Goal: Task Accomplishment & Management: Manage account settings

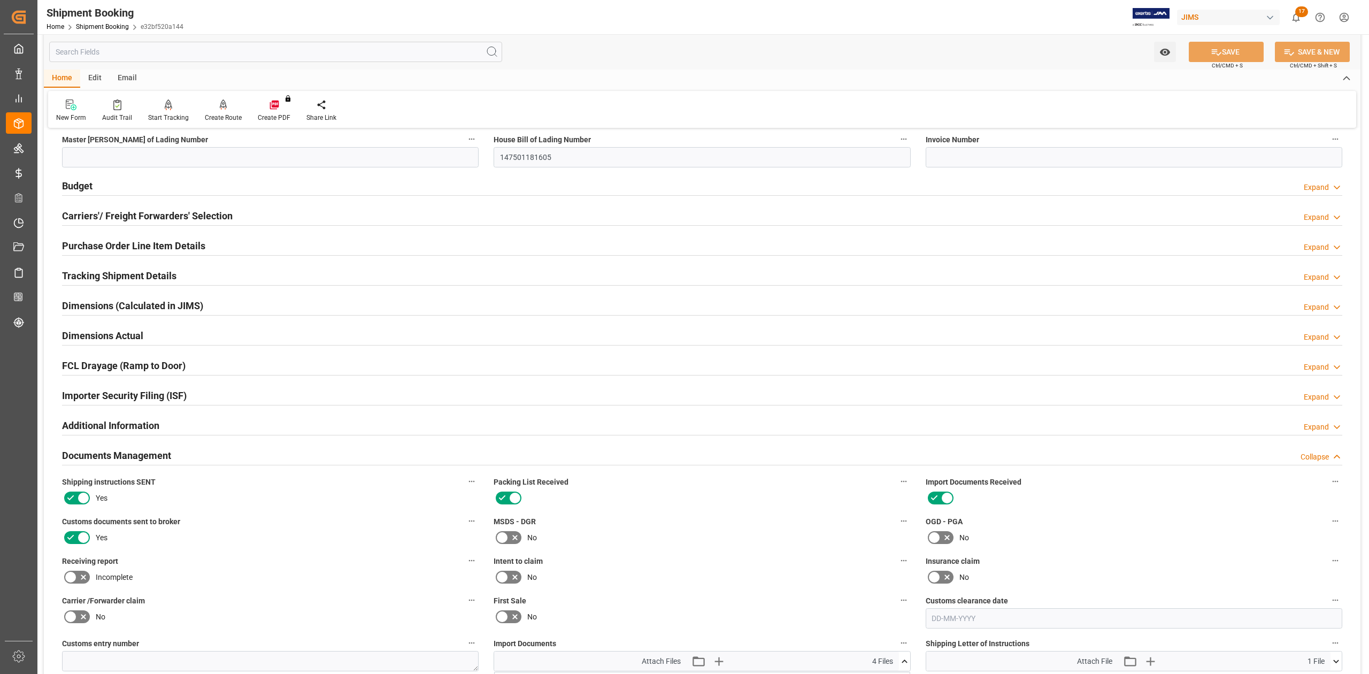
scroll to position [713, 0]
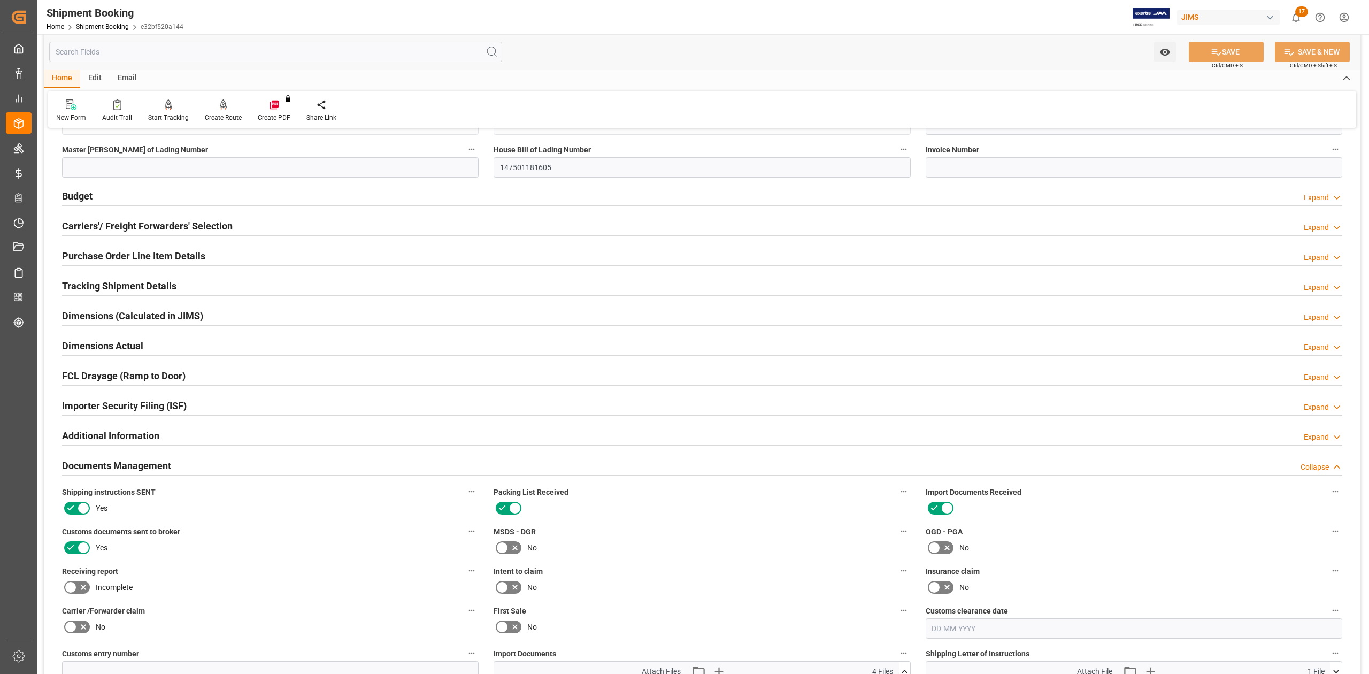
drag, startPoint x: 94, startPoint y: 284, endPoint x: 126, endPoint y: 287, distance: 32.3
click at [94, 285] on h2 "Tracking Shipment Details" at bounding box center [119, 286] width 114 height 14
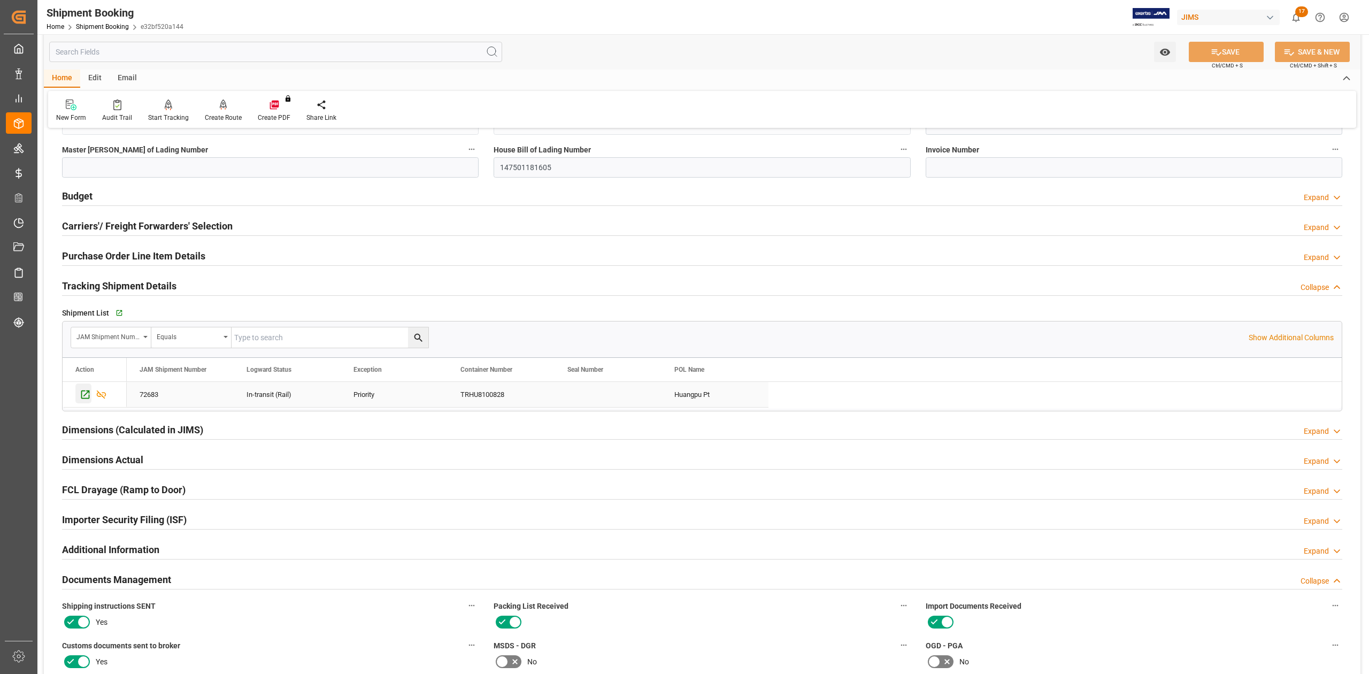
click at [86, 396] on icon "Press SPACE to select this row." at bounding box center [85, 394] width 9 height 9
click at [105, 258] on h2 "Purchase Order Line Item Details" at bounding box center [133, 256] width 143 height 14
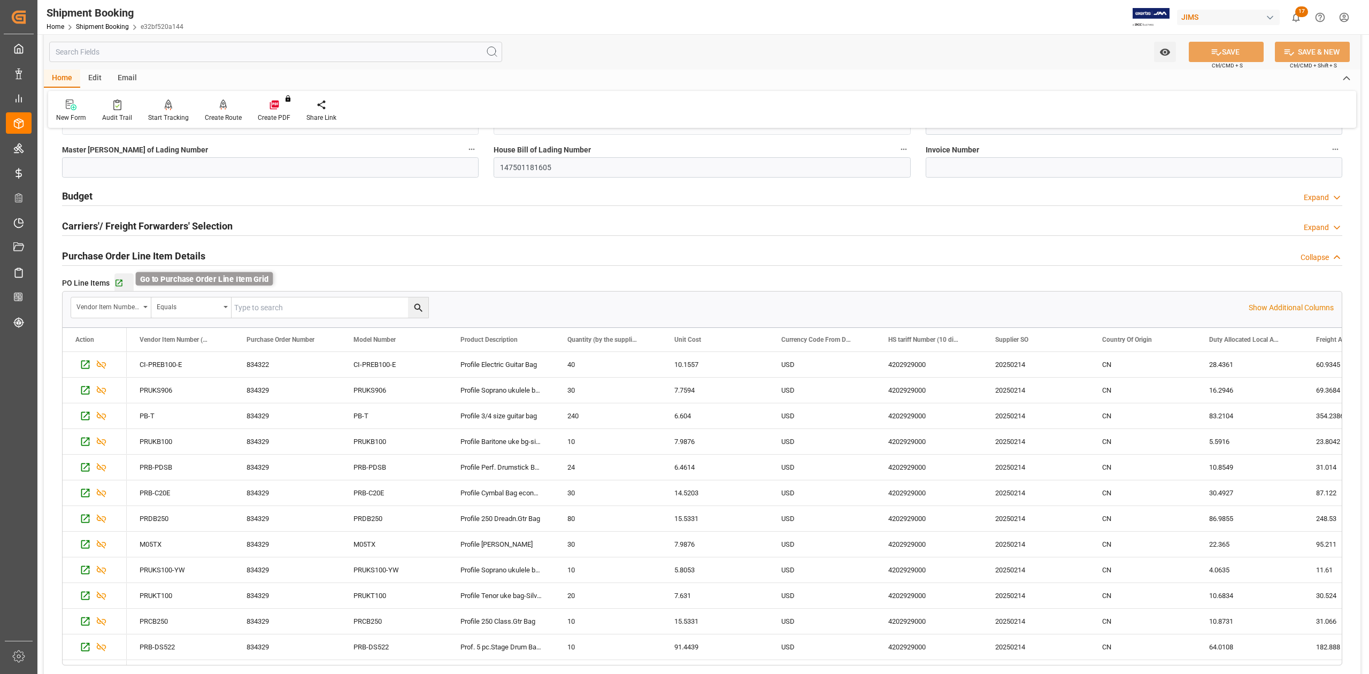
click at [121, 286] on icon "button" at bounding box center [119, 283] width 7 height 7
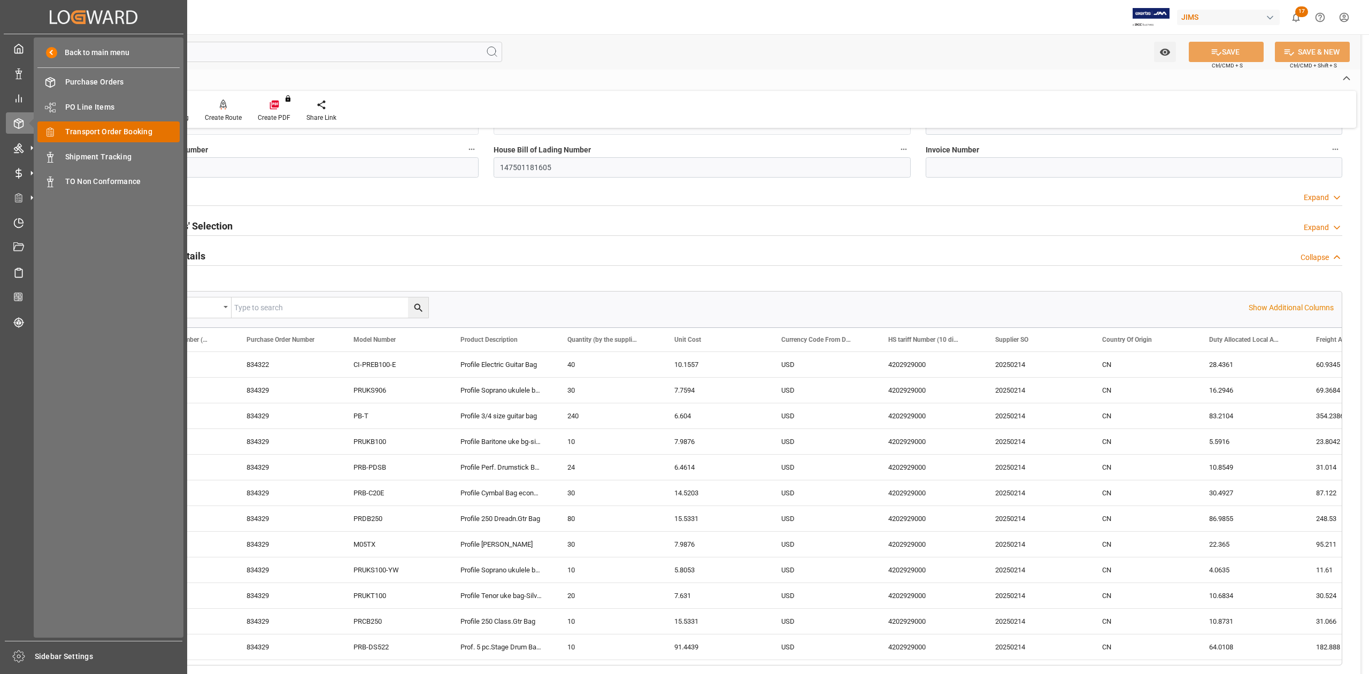
click at [119, 137] on span "Transport Order Booking" at bounding box center [122, 131] width 115 height 11
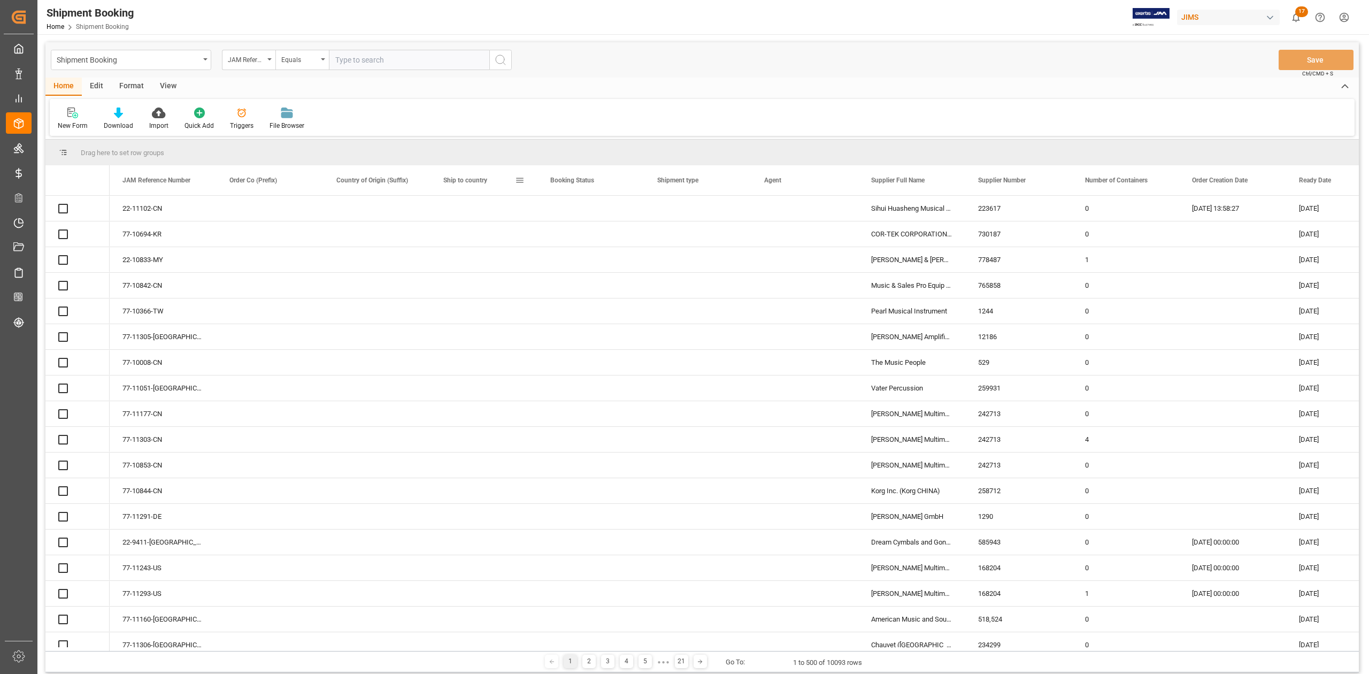
click at [407, 60] on input "text" at bounding box center [409, 60] width 160 height 20
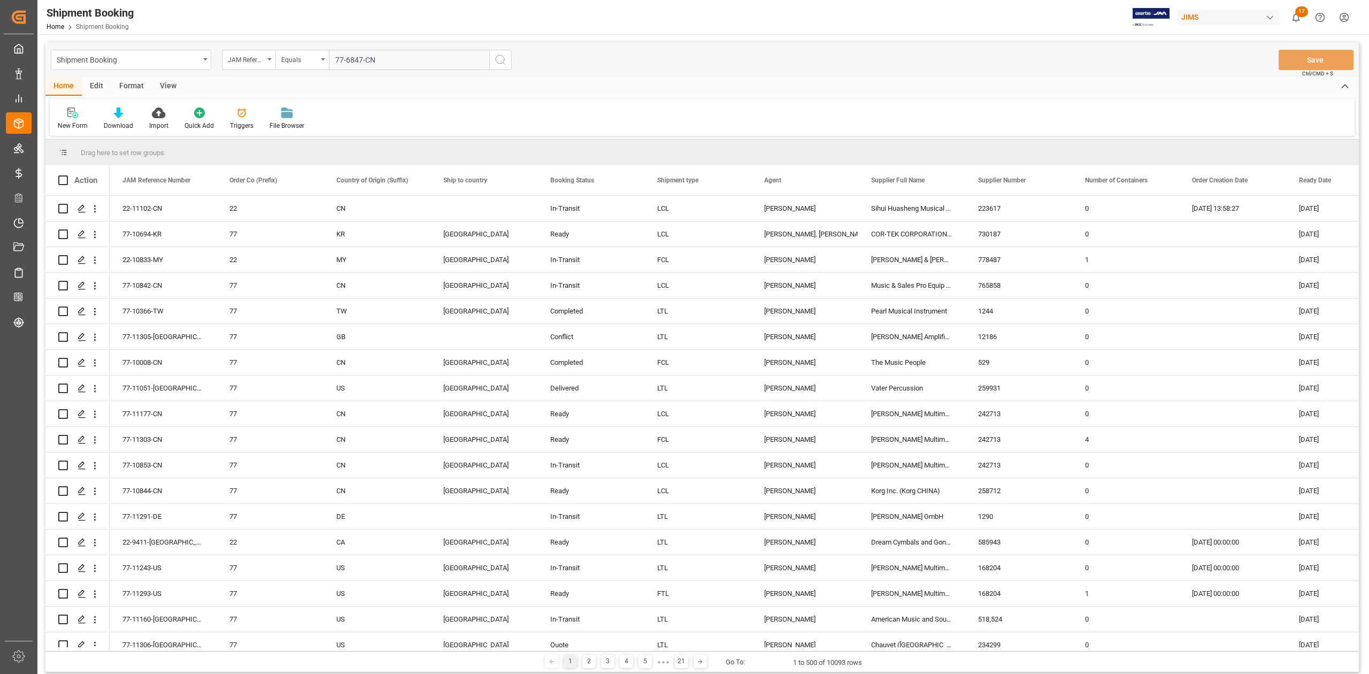
type input "77-6847-CN"
click at [495, 65] on icon "search button" at bounding box center [500, 59] width 13 height 13
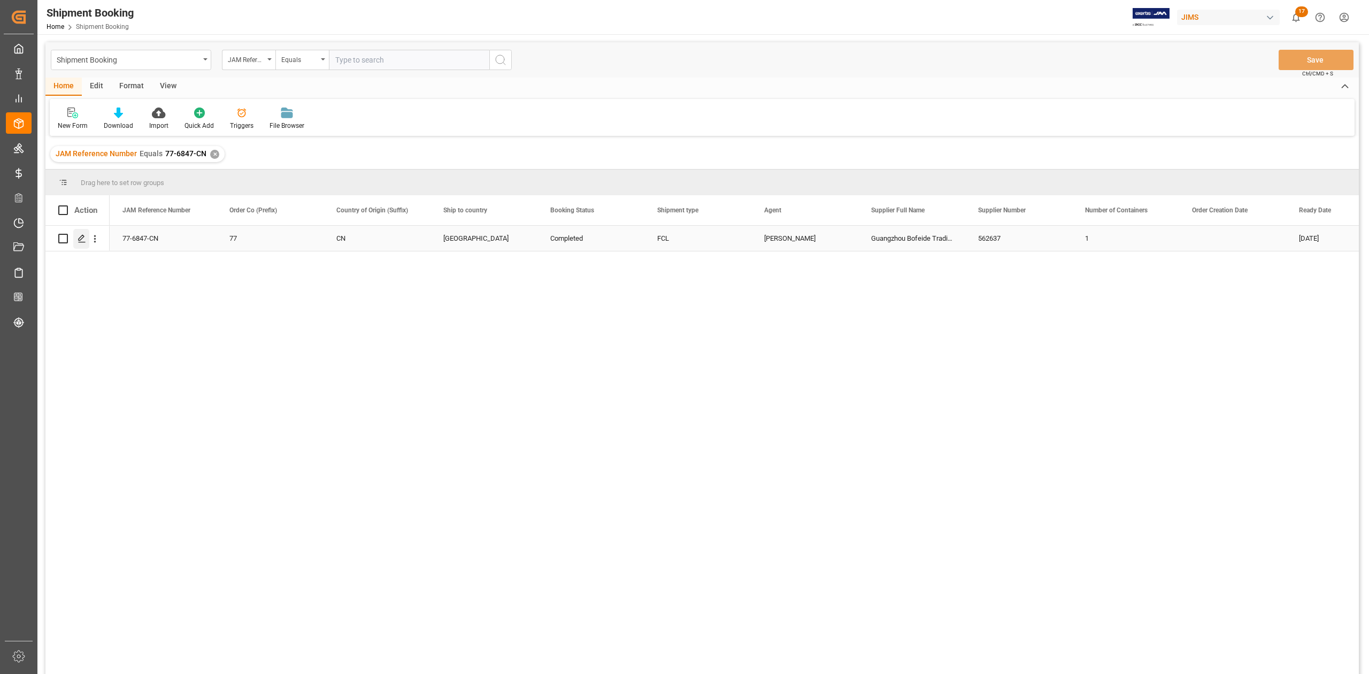
click at [82, 241] on icon "Press SPACE to select this row." at bounding box center [82, 238] width 9 height 9
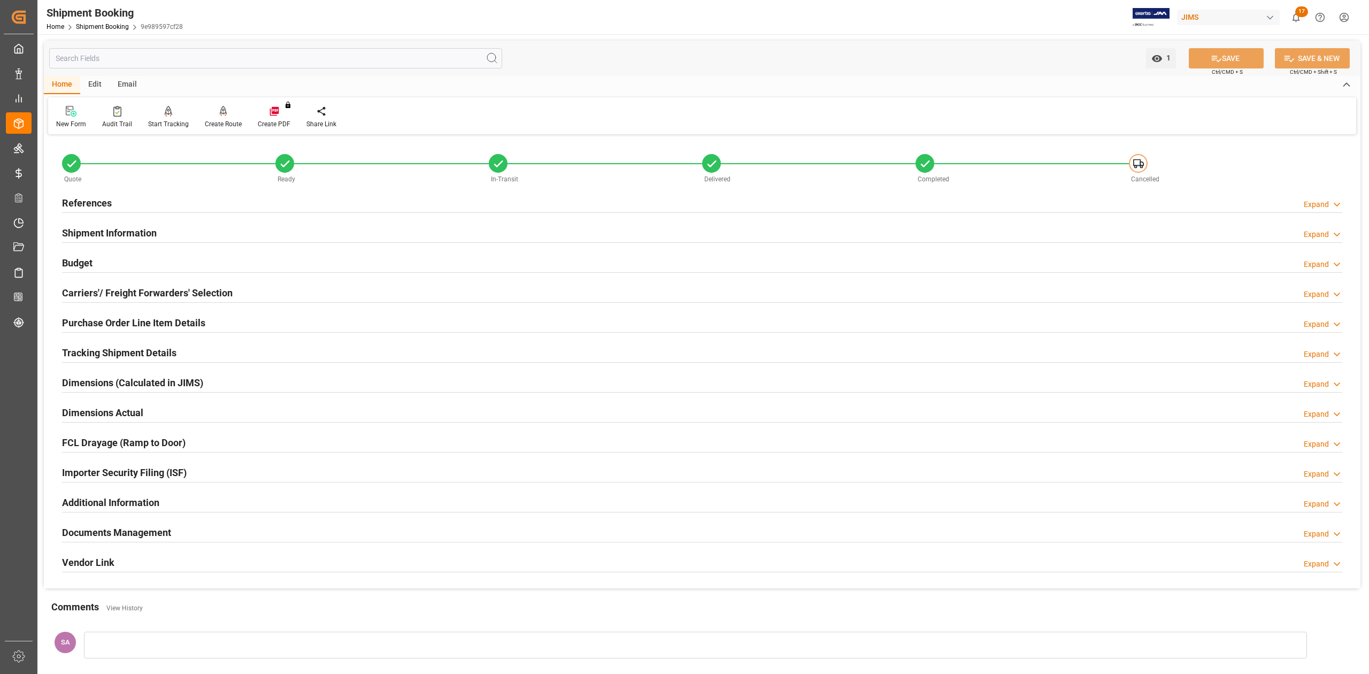
click at [99, 202] on h2 "References" at bounding box center [87, 203] width 50 height 14
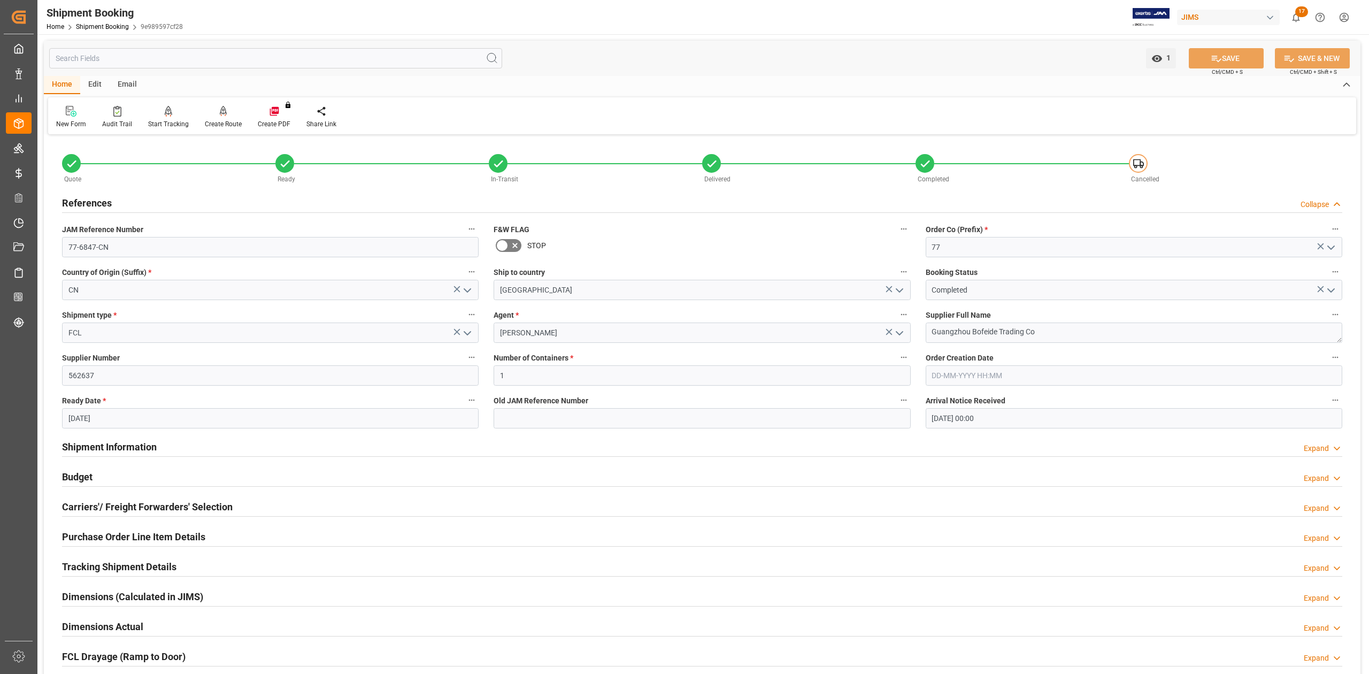
click at [99, 202] on h2 "References" at bounding box center [87, 203] width 50 height 14
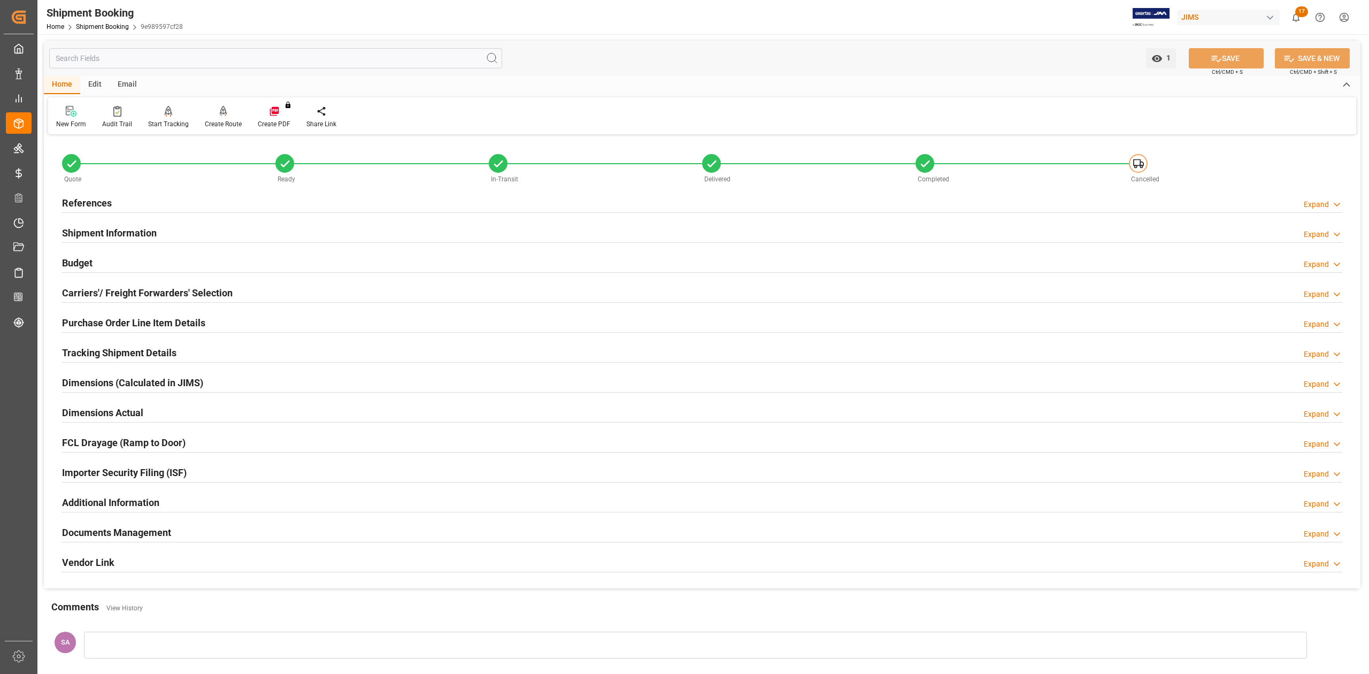
drag, startPoint x: 116, startPoint y: 532, endPoint x: 234, endPoint y: 480, distance: 128.4
click at [116, 532] on h2 "Documents Management" at bounding box center [116, 532] width 109 height 14
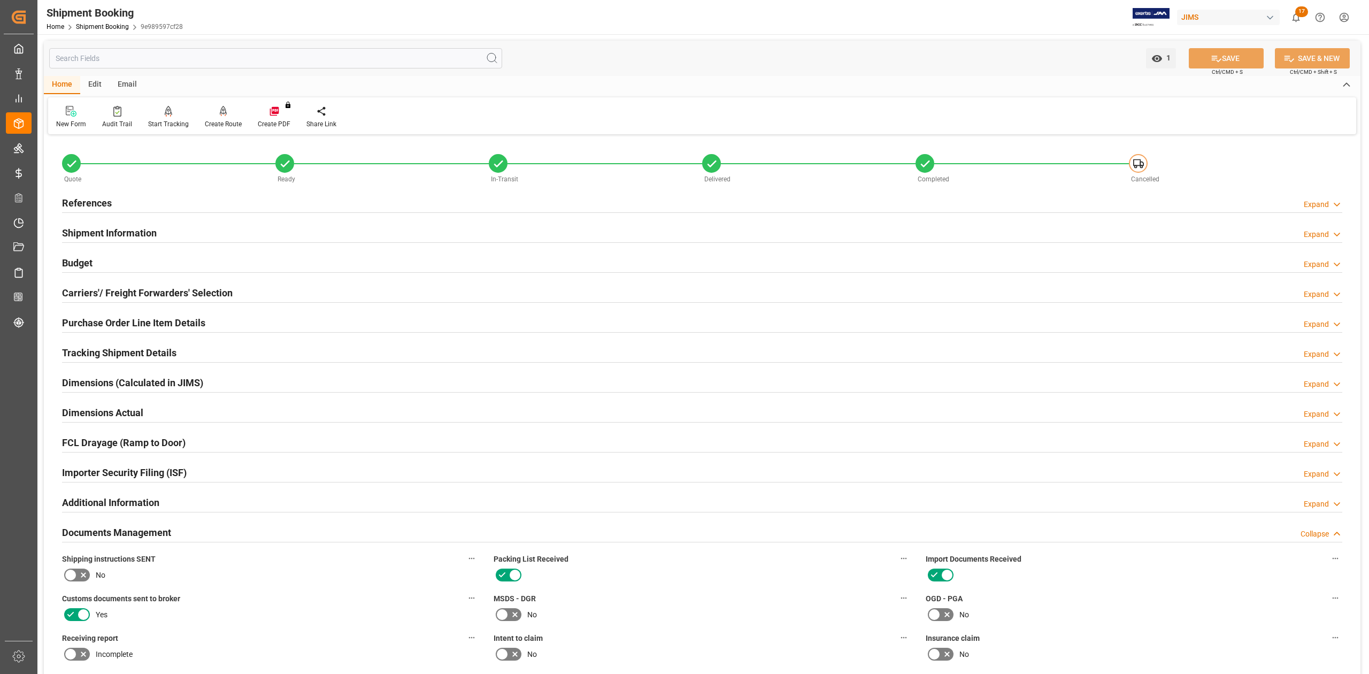
scroll to position [356, 0]
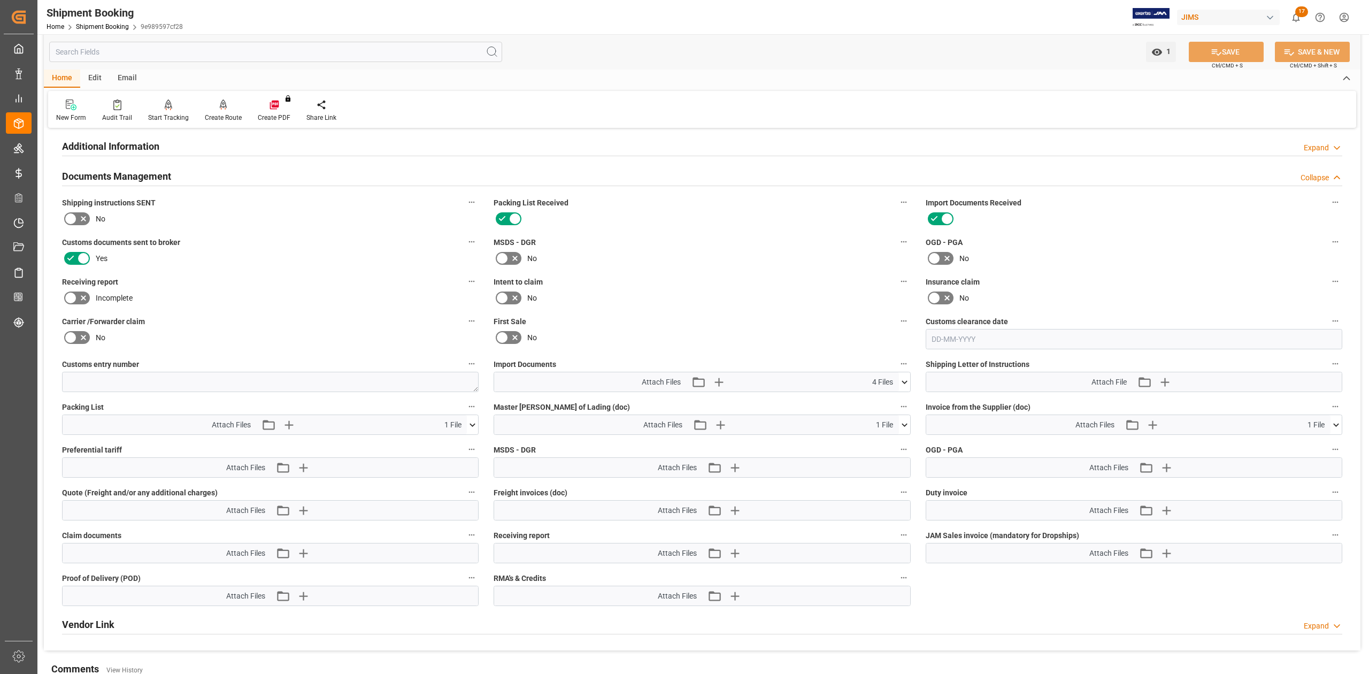
click at [906, 383] on icon at bounding box center [904, 382] width 11 height 11
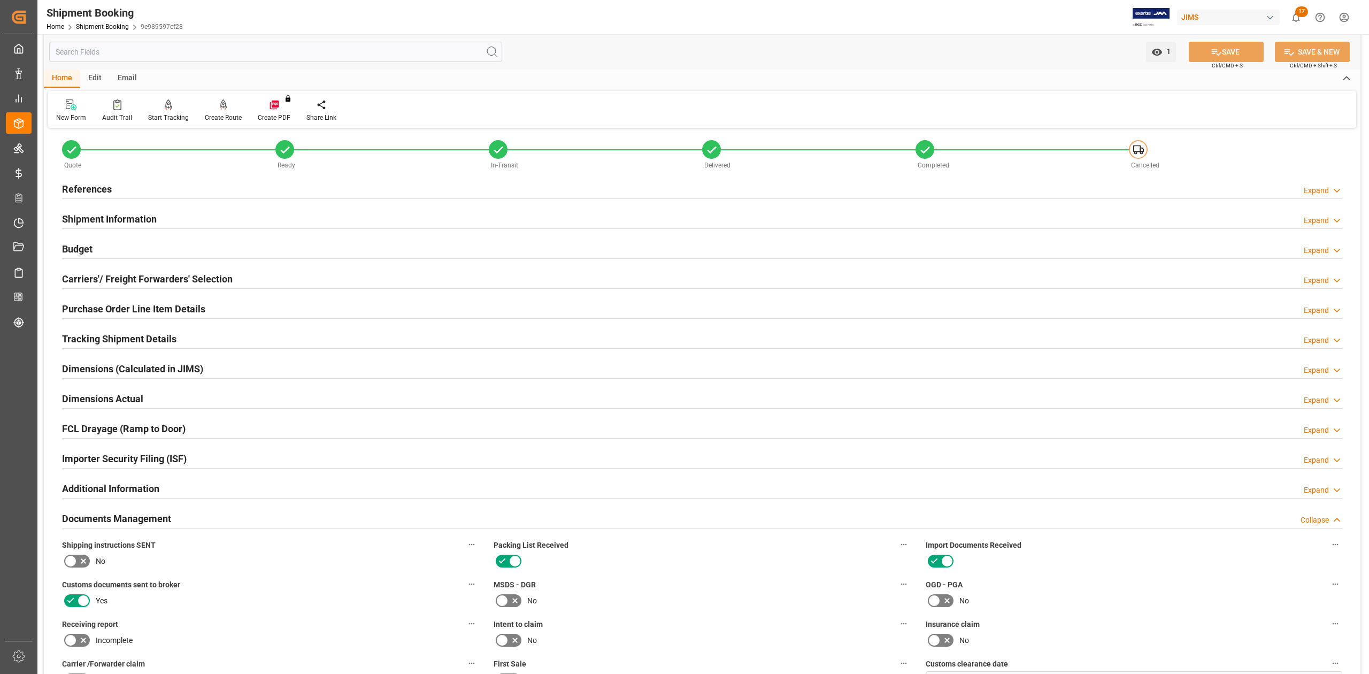
scroll to position [0, 0]
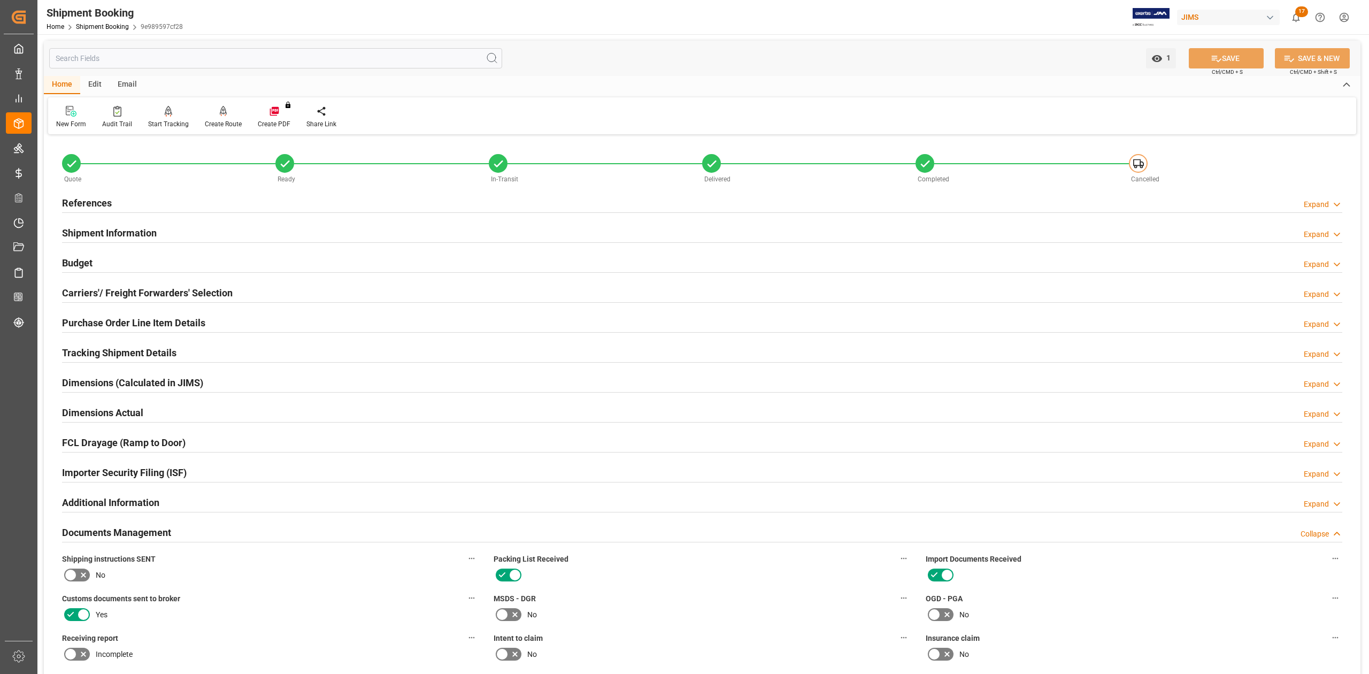
click at [101, 202] on h2 "References" at bounding box center [87, 203] width 50 height 14
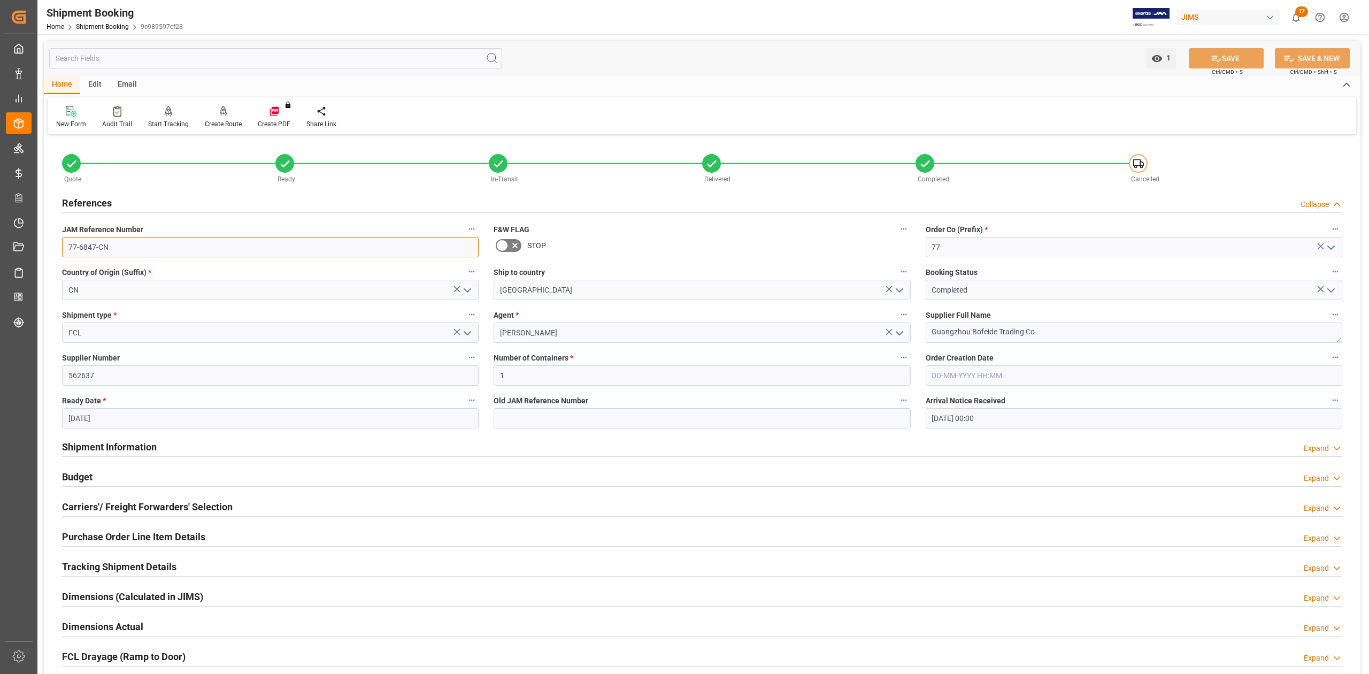
click at [142, 250] on input "77-6847-CN" at bounding box center [270, 247] width 417 height 20
click at [1057, 334] on textarea "Guangzhou Bofeide Trading Co" at bounding box center [1134, 333] width 417 height 20
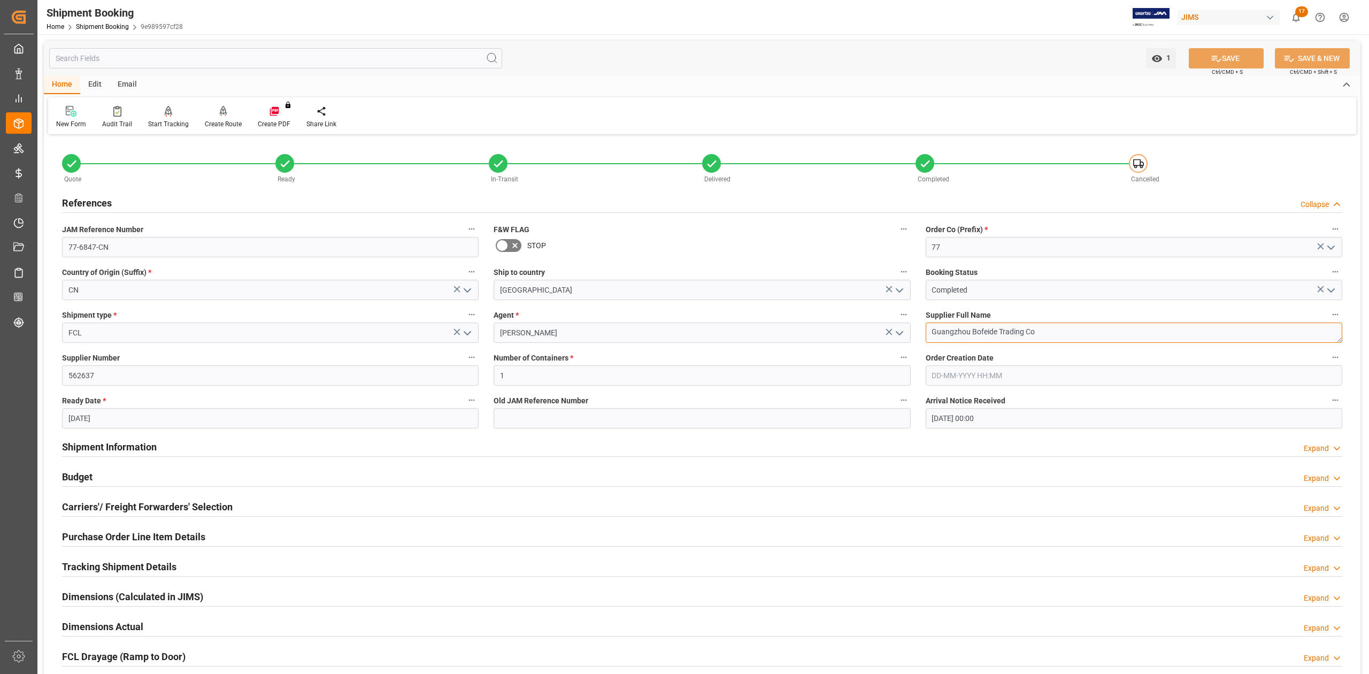
click at [1057, 334] on textarea "Guangzhou Bofeide Trading Co" at bounding box center [1134, 333] width 417 height 20
drag, startPoint x: 122, startPoint y: 245, endPoint x: 117, endPoint y: 247, distance: 5.6
click at [122, 245] on input "77-6847-CN" at bounding box center [270, 247] width 417 height 20
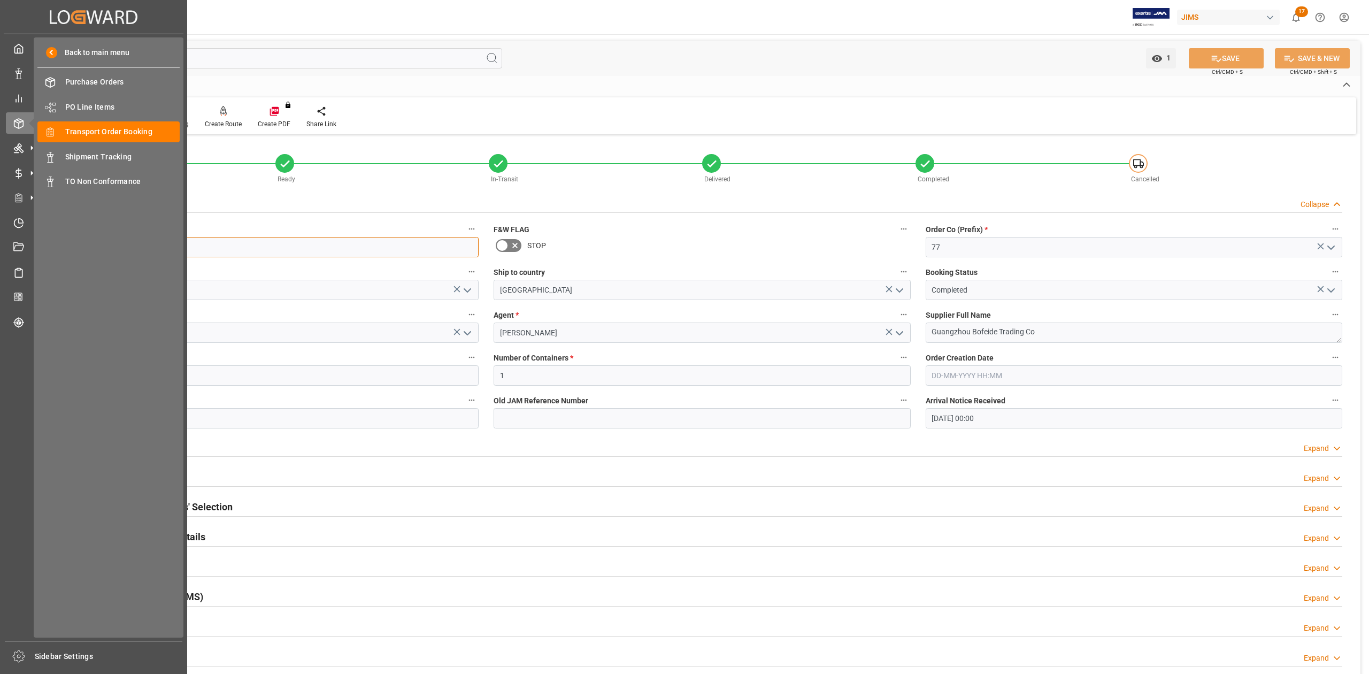
drag, startPoint x: 114, startPoint y: 248, endPoint x: -47, endPoint y: 255, distance: 161.1
click at [0, 255] on html "Created by potrace 1.15, written by Peter Selinger 2001-2017 Created by potrace…" at bounding box center [684, 337] width 1369 height 674
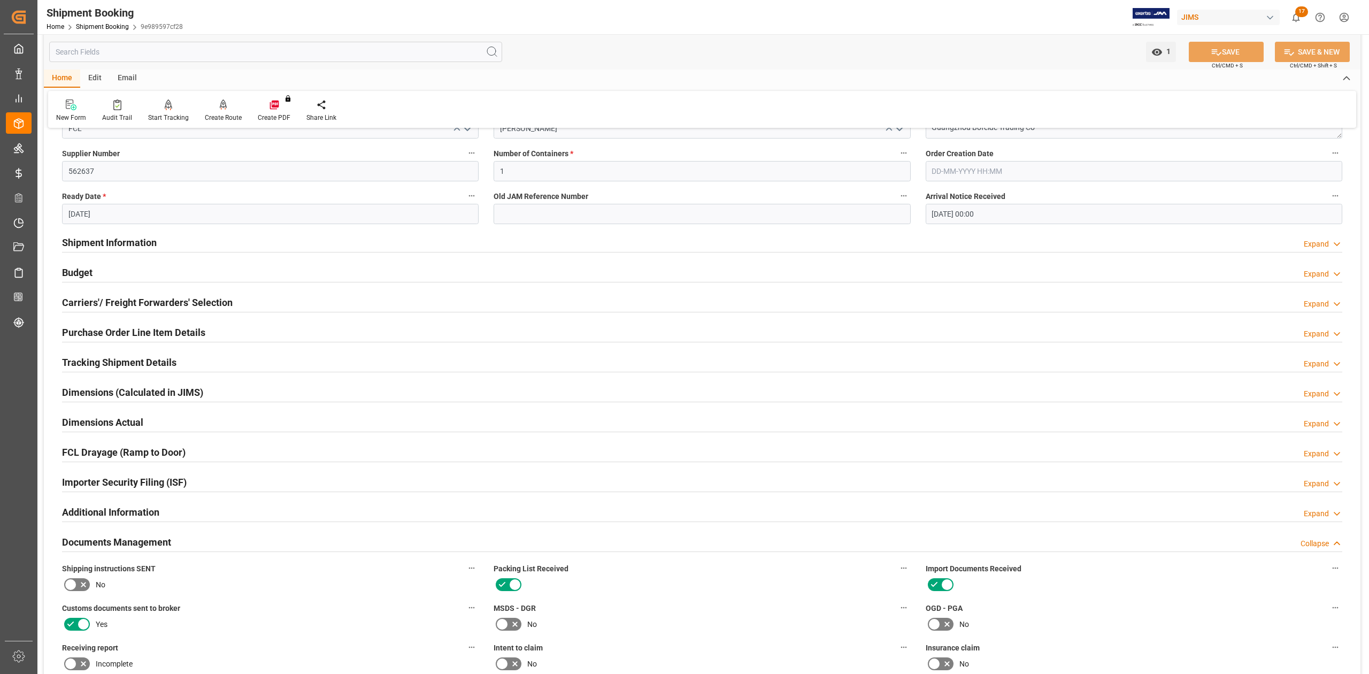
scroll to position [214, 0]
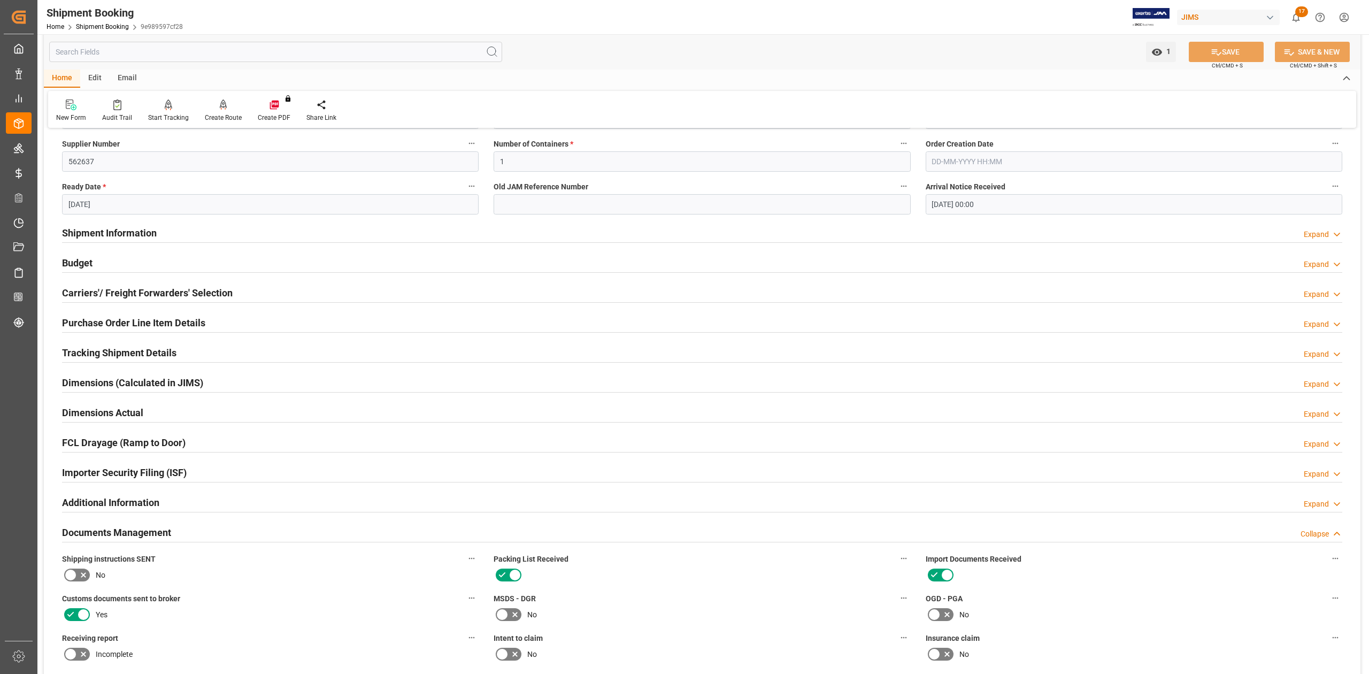
click at [101, 352] on h2 "Tracking Shipment Details" at bounding box center [119, 353] width 114 height 14
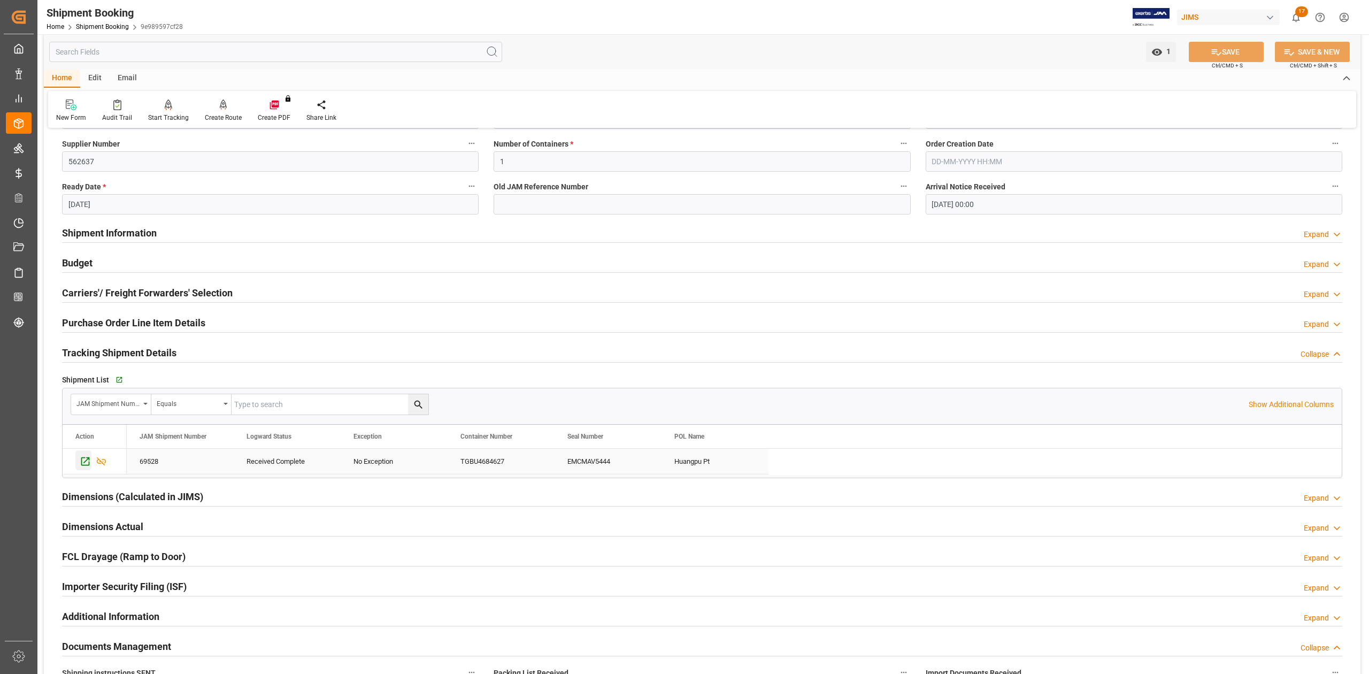
click at [88, 462] on icon "Press SPACE to select this row." at bounding box center [85, 461] width 11 height 11
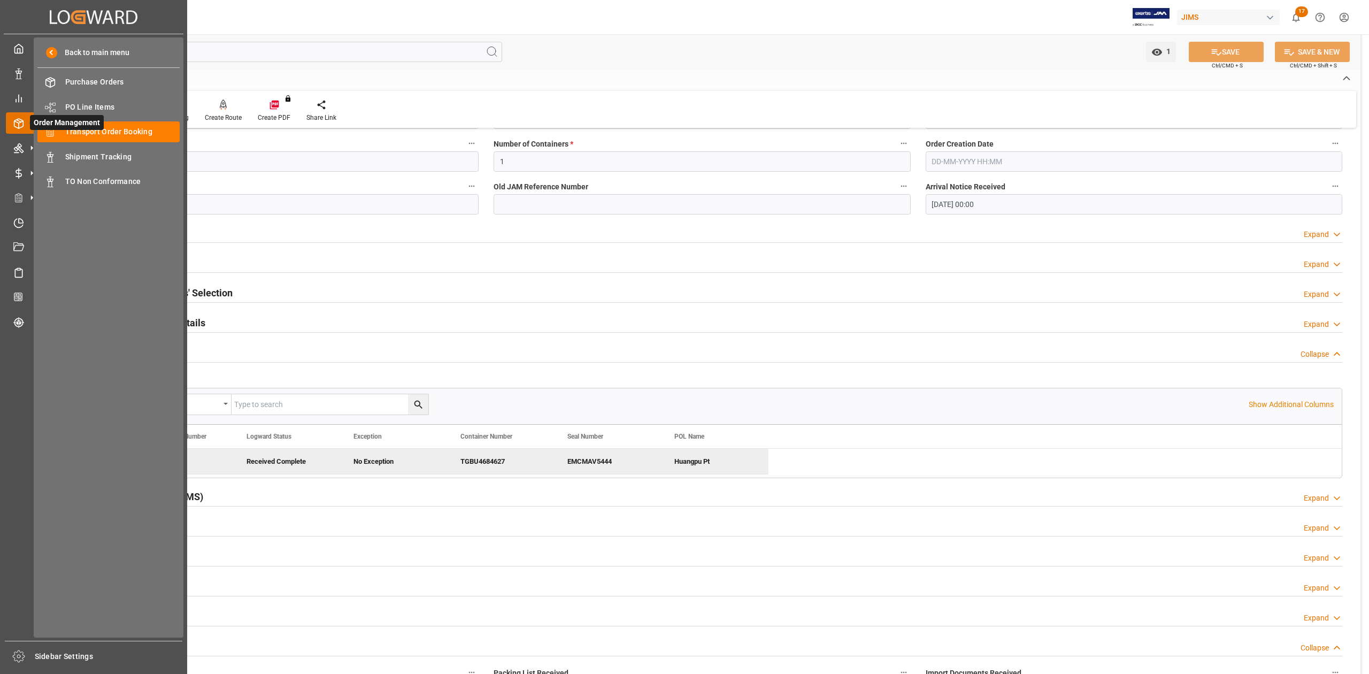
click at [77, 128] on span "Order Management" at bounding box center [67, 122] width 74 height 15
click at [119, 131] on span "Transport Order Booking" at bounding box center [122, 131] width 115 height 11
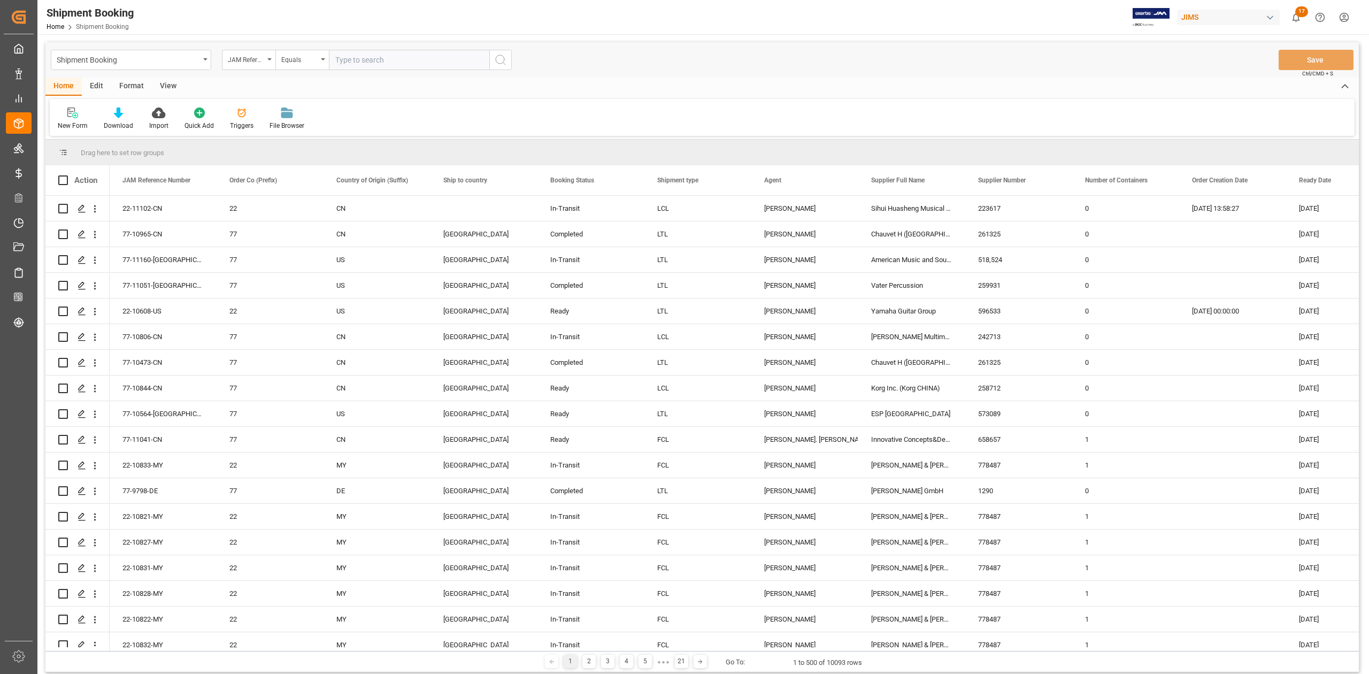
click at [387, 60] on input "text" at bounding box center [409, 60] width 160 height 20
type input "77-9402-CN"
click at [496, 60] on icon "search button" at bounding box center [500, 59] width 13 height 13
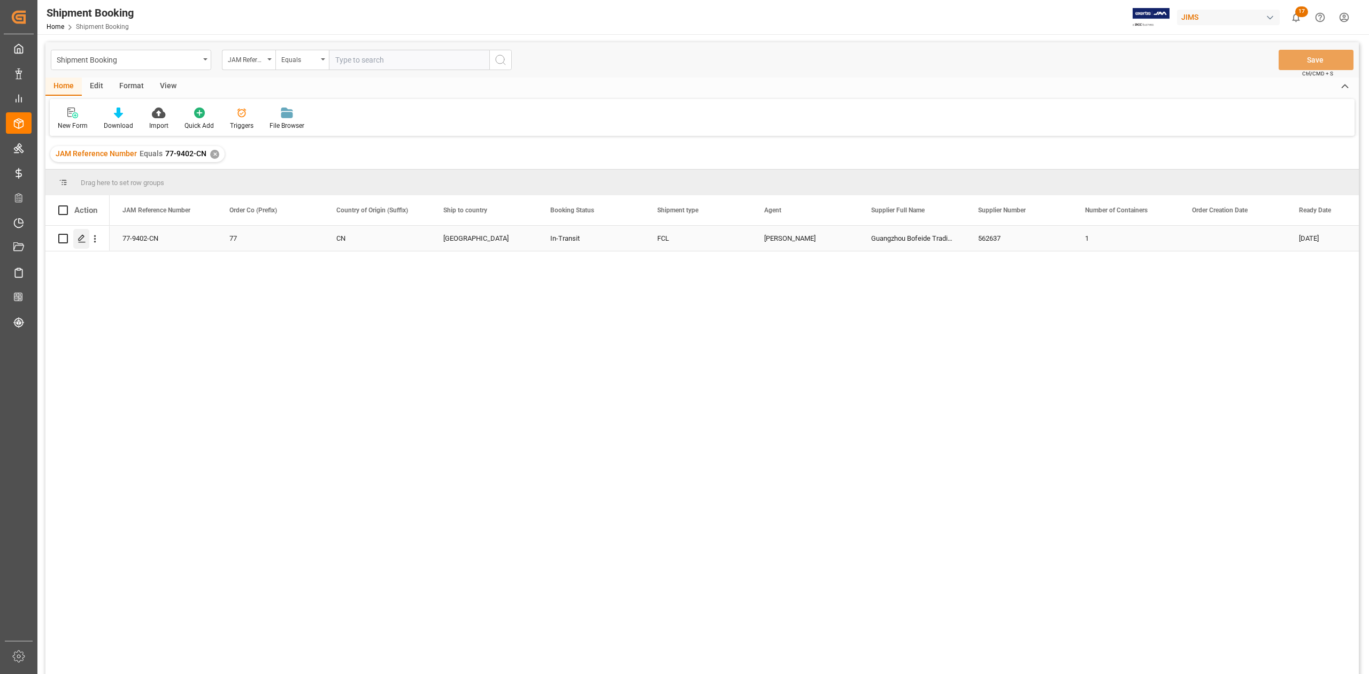
click at [79, 240] on polygon "Press SPACE to select this row." at bounding box center [81, 237] width 5 height 5
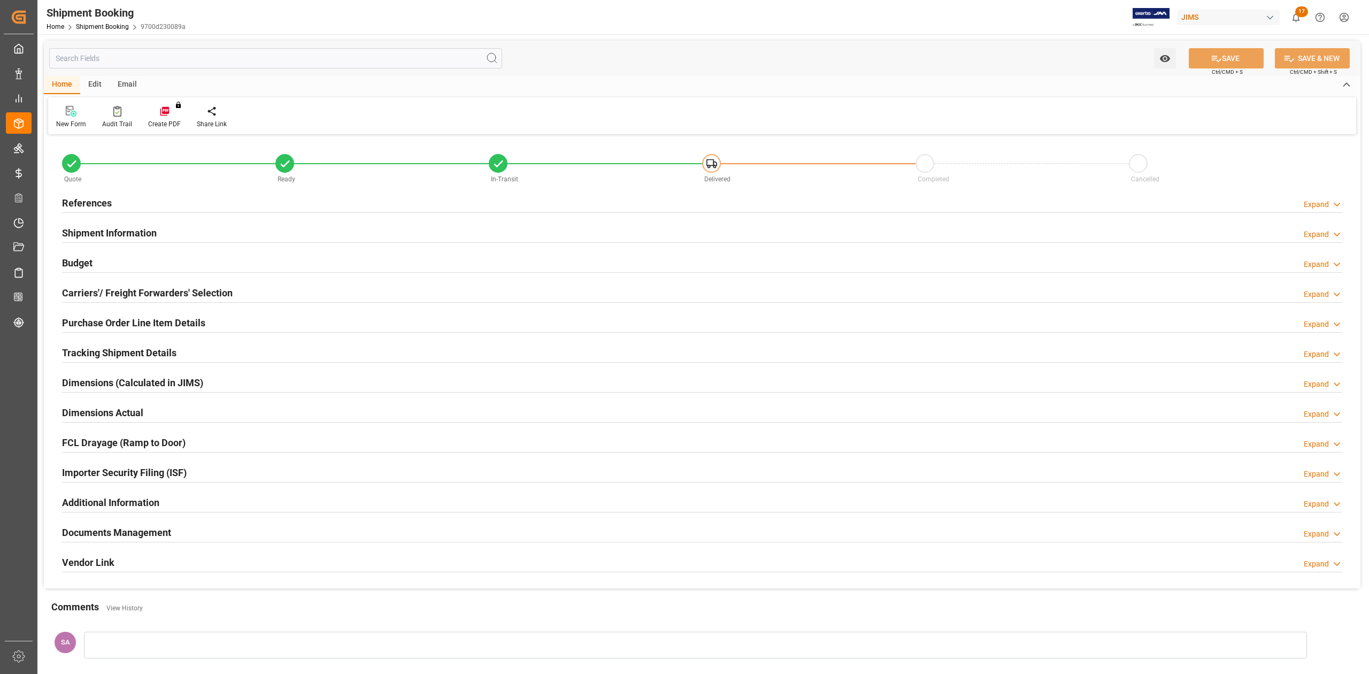
type input "1"
type input "01-10-2025"
click at [89, 203] on h2 "References" at bounding box center [87, 203] width 50 height 14
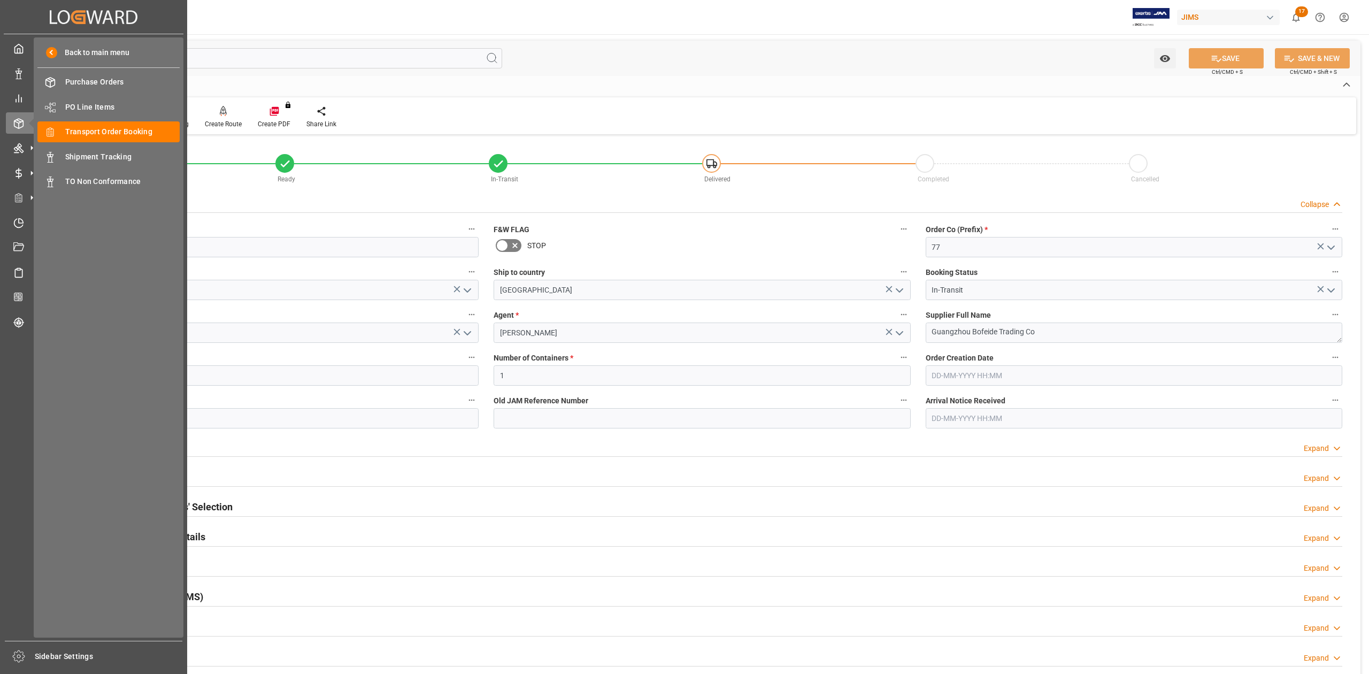
drag, startPoint x: 78, startPoint y: 127, endPoint x: 280, endPoint y: 153, distance: 203.9
click at [0, 0] on span "Order Management" at bounding box center [0, 0] width 0 height 0
click at [135, 133] on span "Transport Order Booking" at bounding box center [122, 131] width 115 height 11
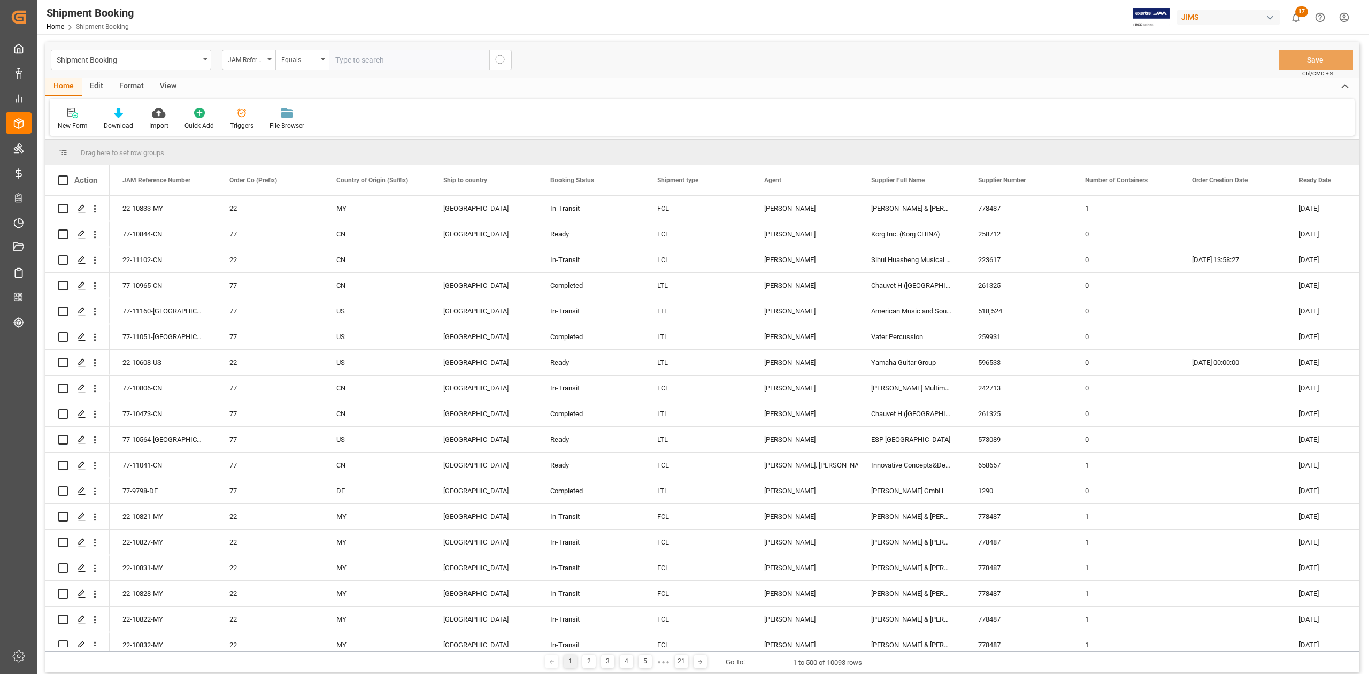
click at [411, 58] on input "text" at bounding box center [409, 60] width 160 height 20
type input "77-9402-CN"
click at [497, 61] on icon "search button" at bounding box center [500, 59] width 13 height 13
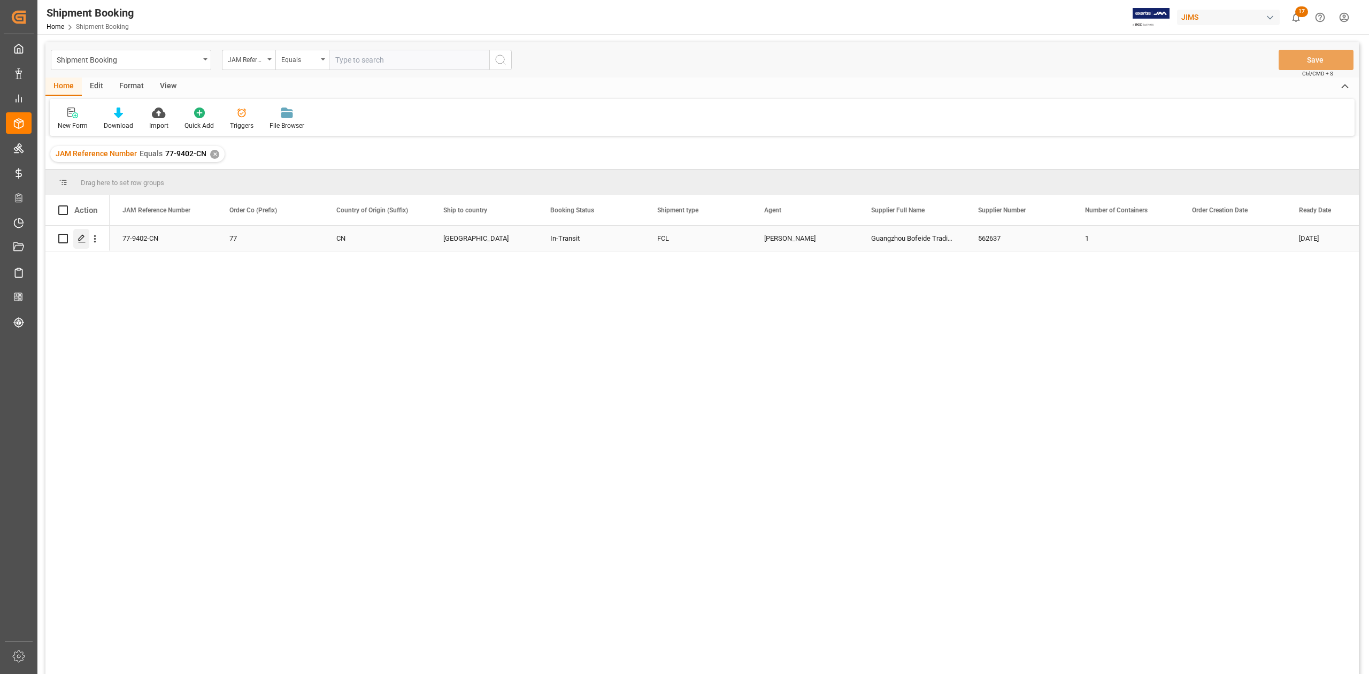
click at [82, 241] on icon "Press SPACE to select this row." at bounding box center [82, 238] width 9 height 9
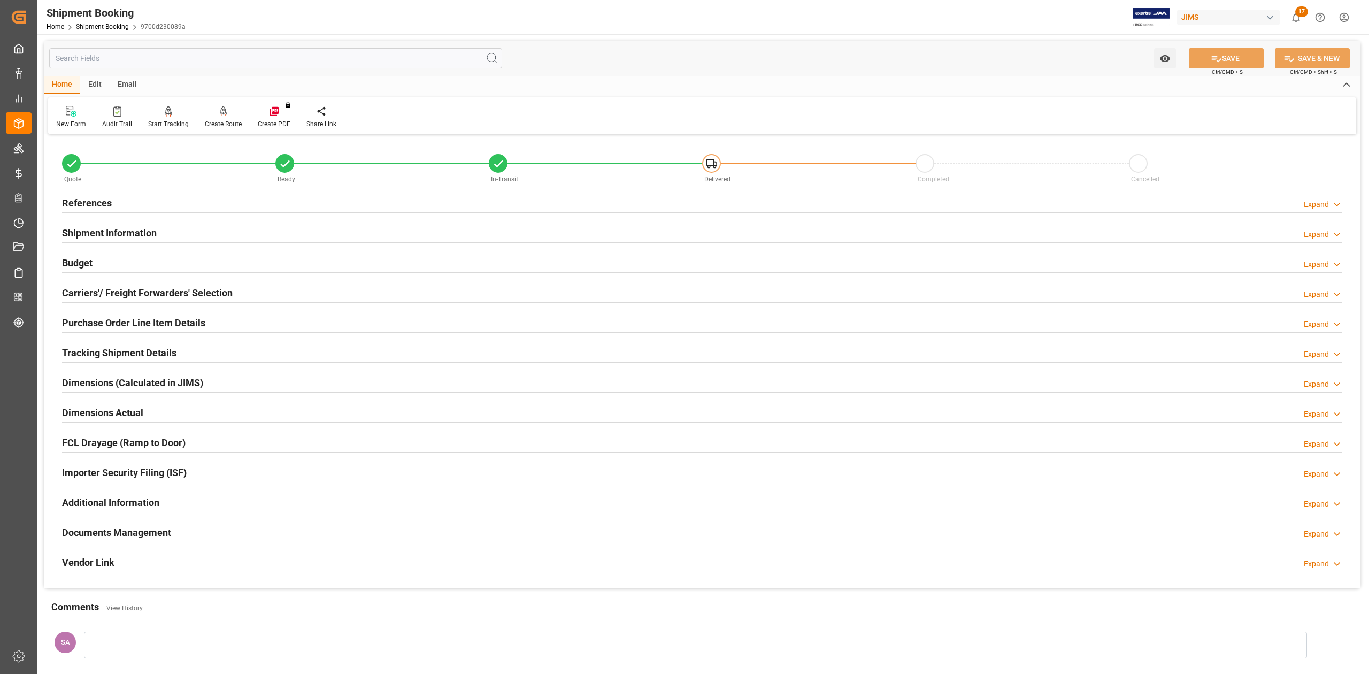
click at [150, 535] on h2 "Documents Management" at bounding box center [116, 532] width 109 height 14
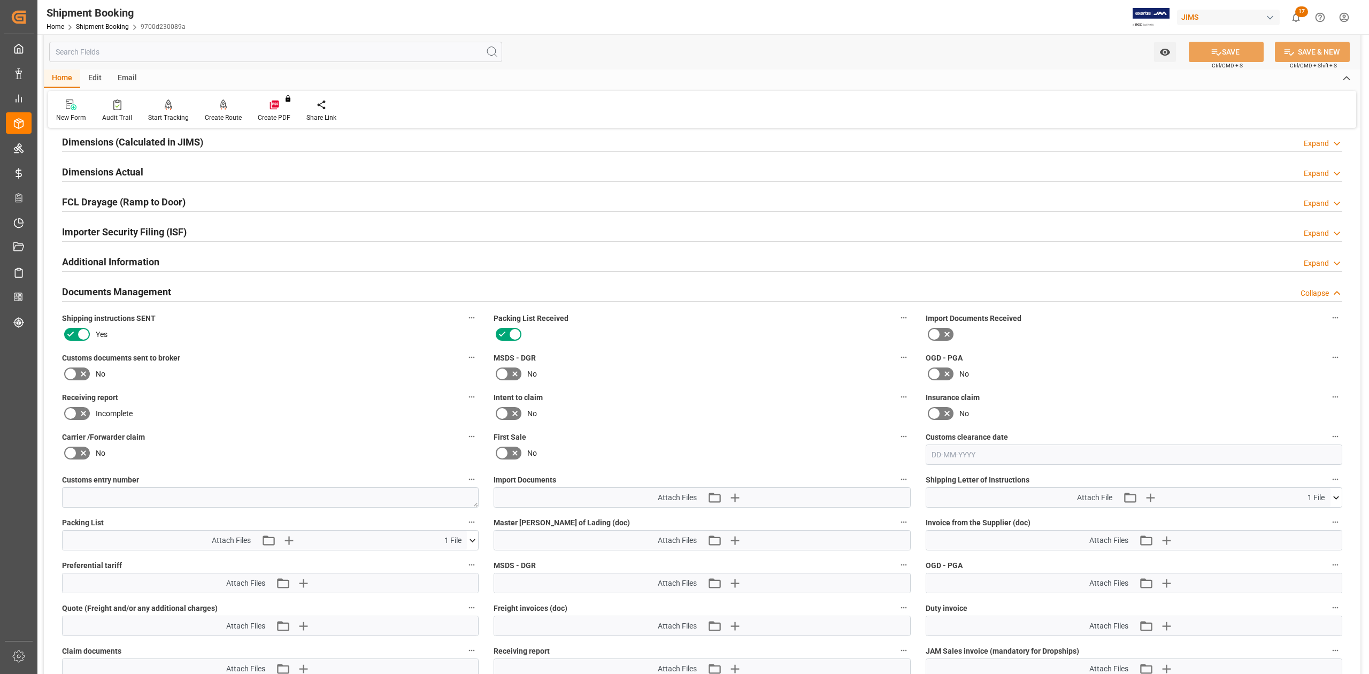
scroll to position [285, 0]
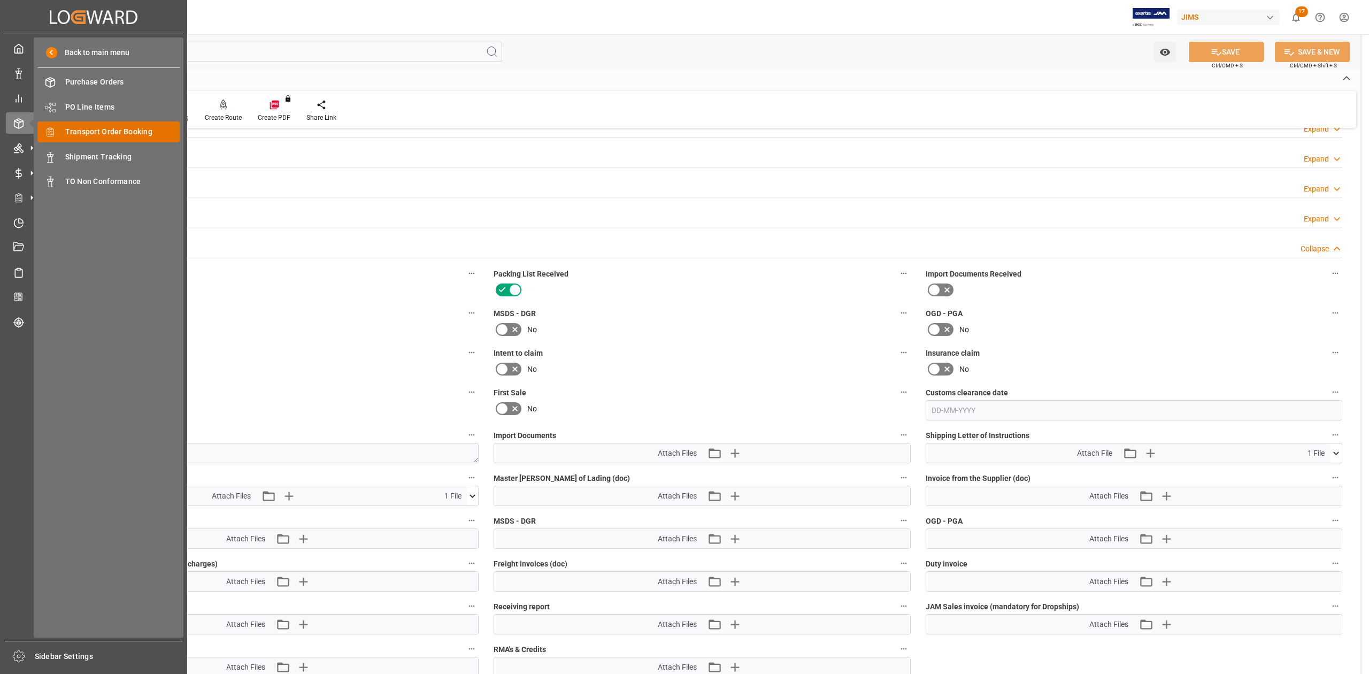
click at [152, 131] on span "Transport Order Booking" at bounding box center [122, 131] width 115 height 11
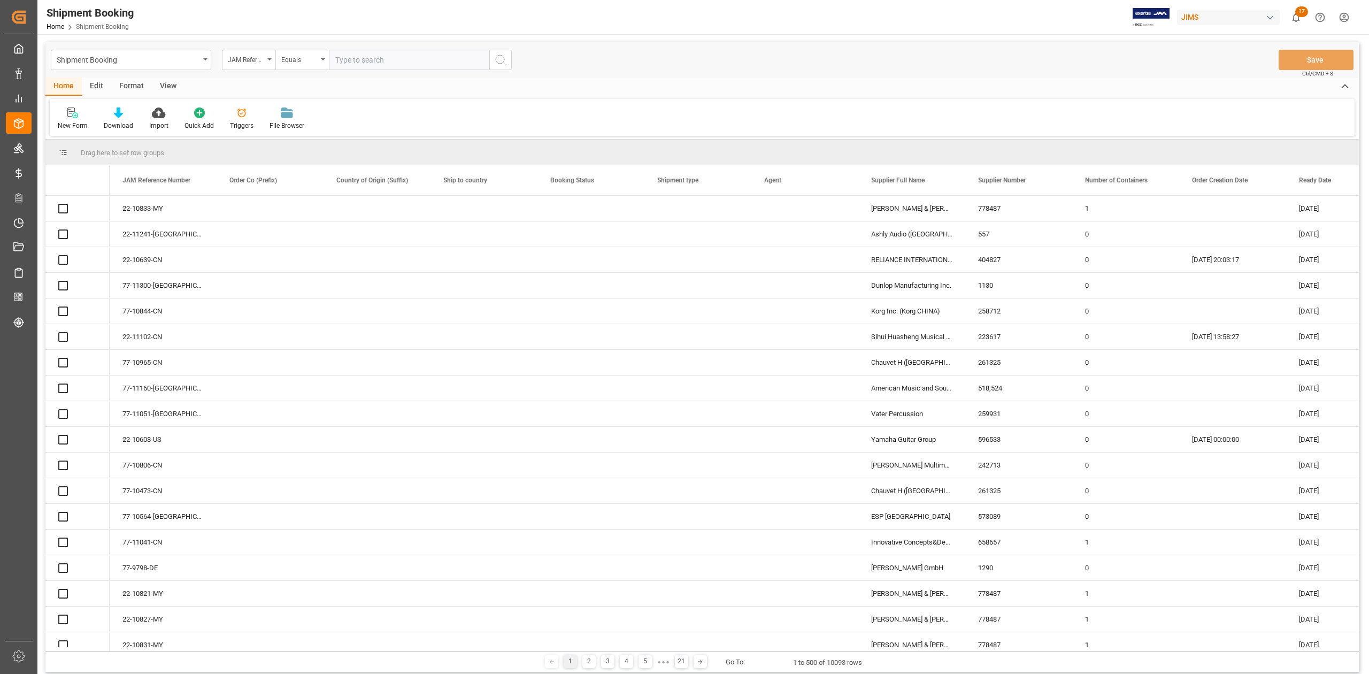
click at [387, 60] on input "text" at bounding box center [409, 60] width 160 height 20
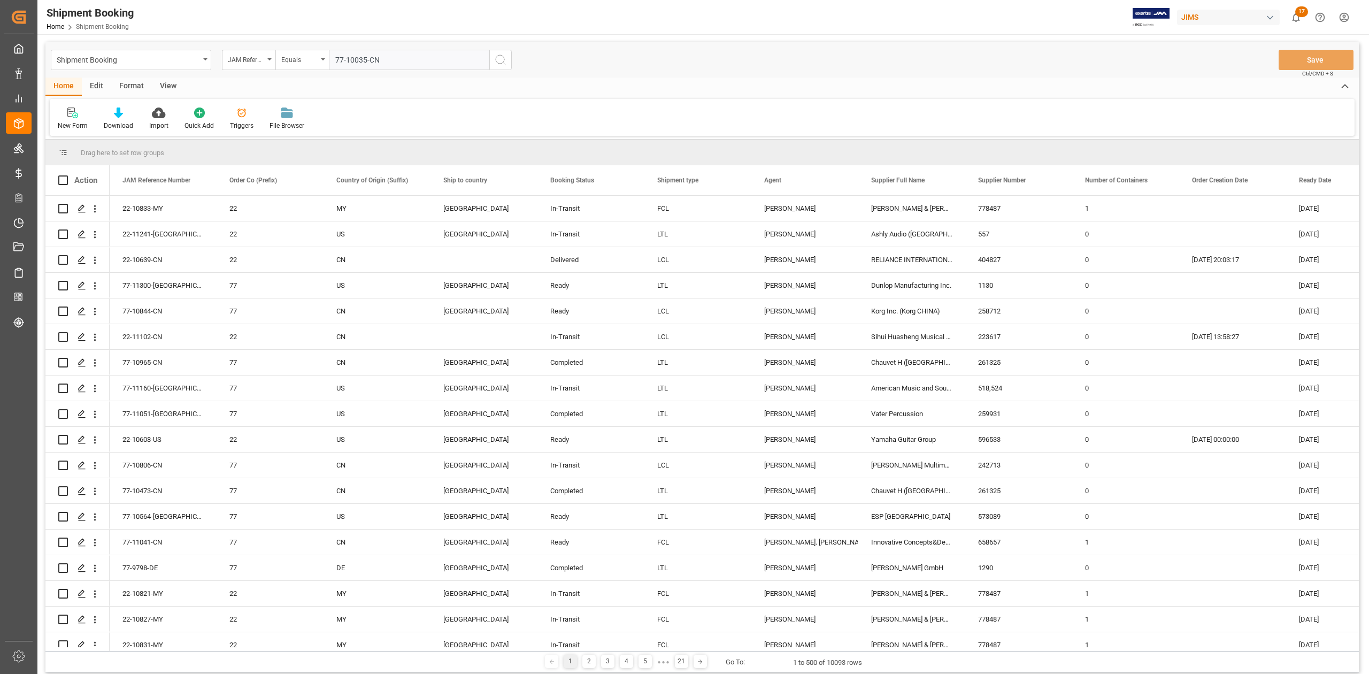
type input "77-10035-CN"
click at [499, 60] on icon "search button" at bounding box center [500, 59] width 13 height 13
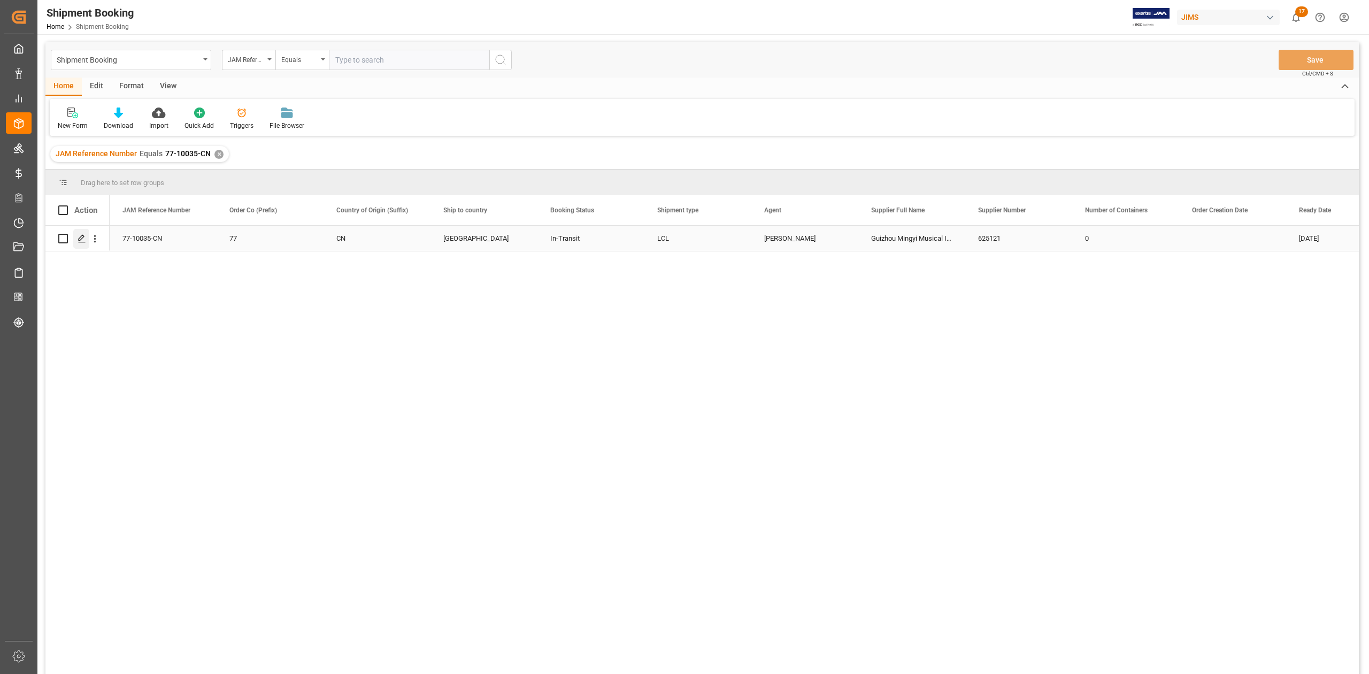
click at [84, 240] on icon "Press SPACE to select this row." at bounding box center [82, 238] width 9 height 9
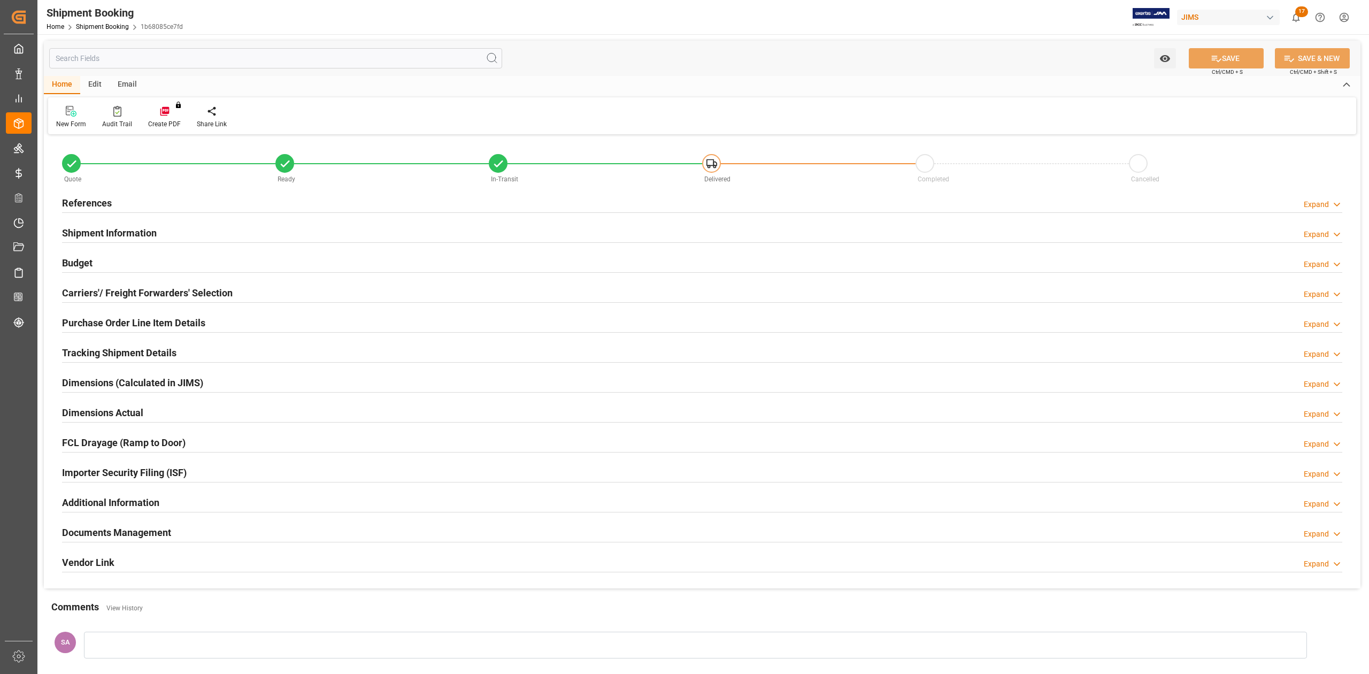
type input "0"
type input "08-09-2025"
click at [102, 196] on h2 "References" at bounding box center [87, 203] width 50 height 14
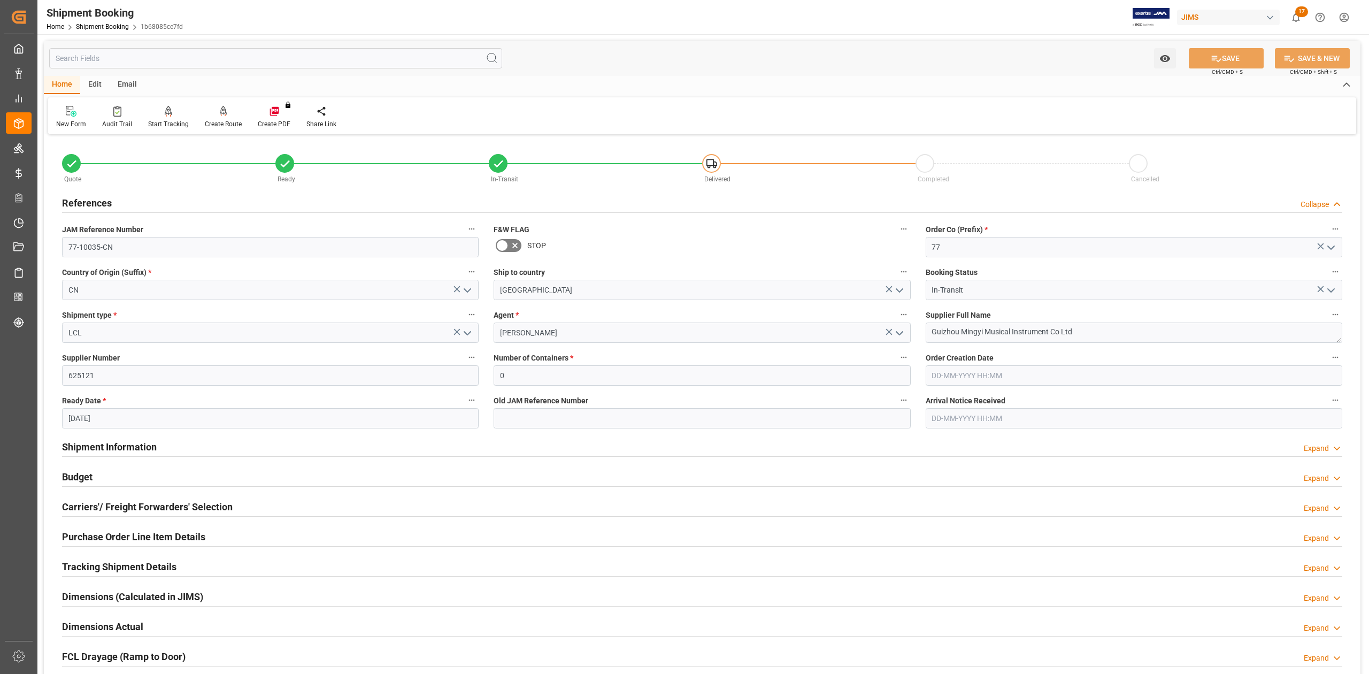
click at [86, 200] on h2 "References" at bounding box center [87, 203] width 50 height 14
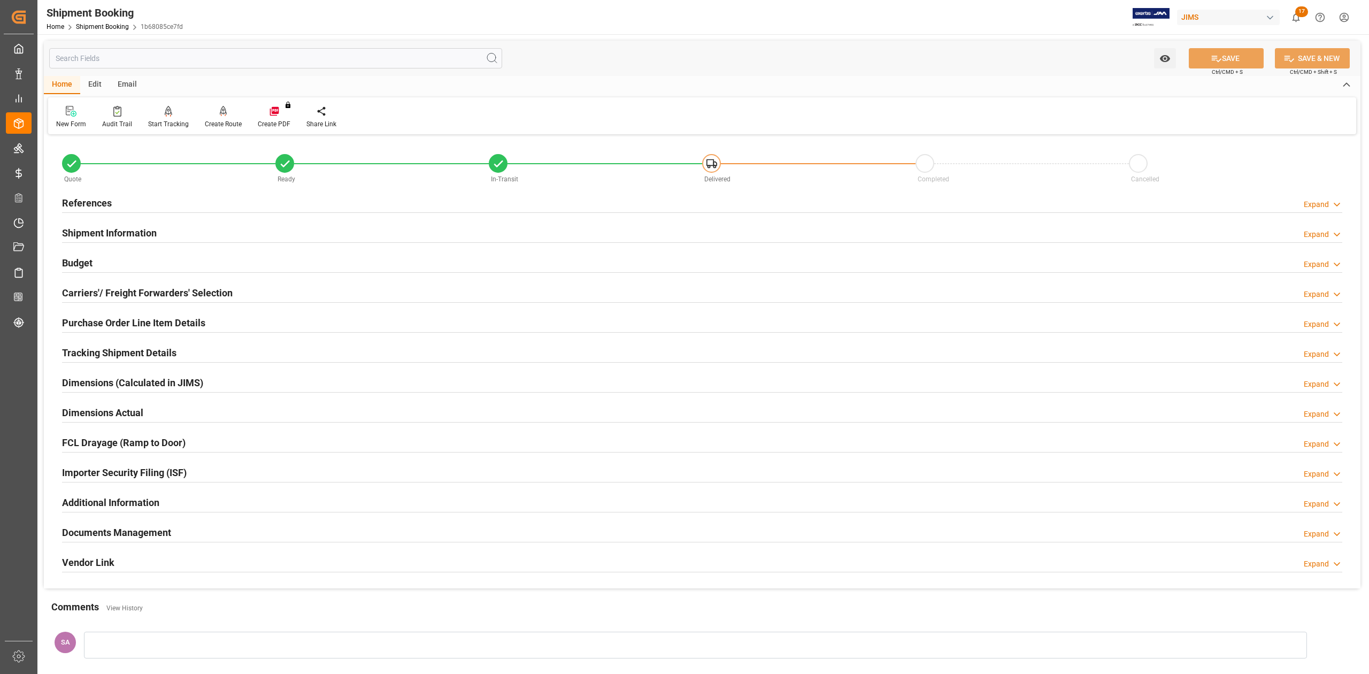
click at [124, 540] on h2 "Documents Management" at bounding box center [116, 532] width 109 height 14
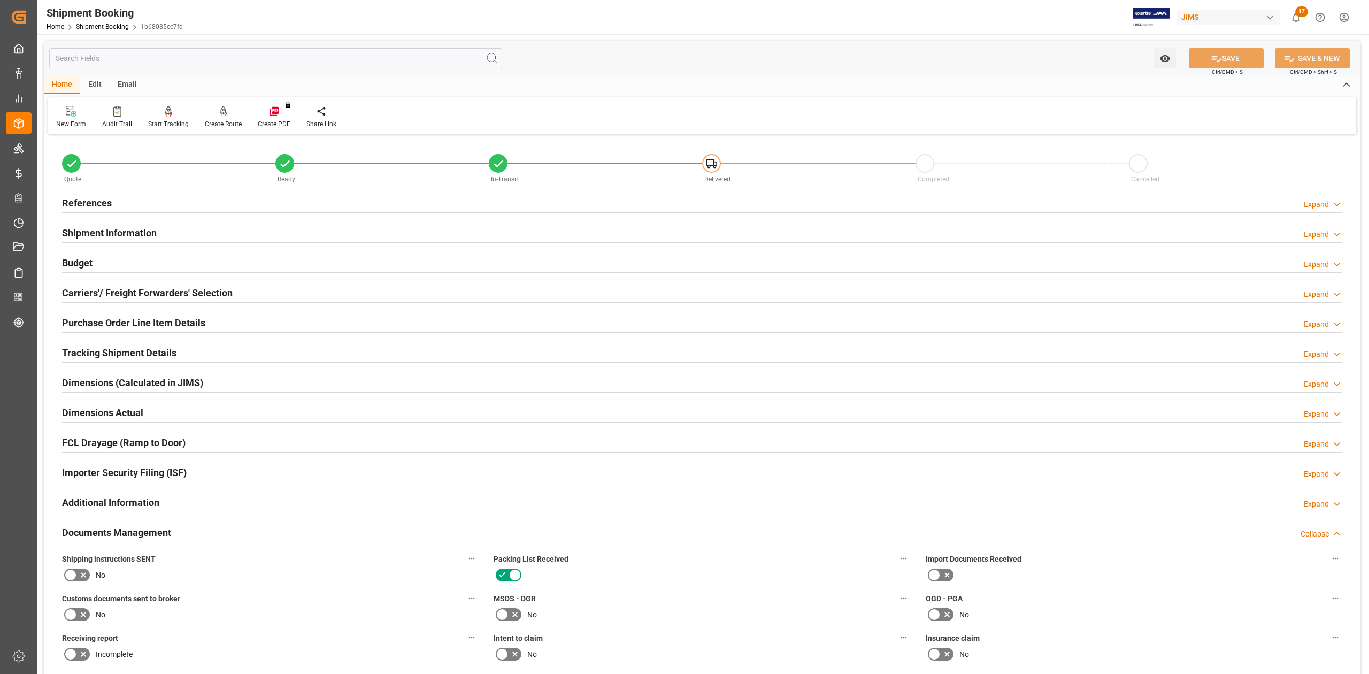
click at [97, 204] on h2 "References" at bounding box center [87, 203] width 50 height 14
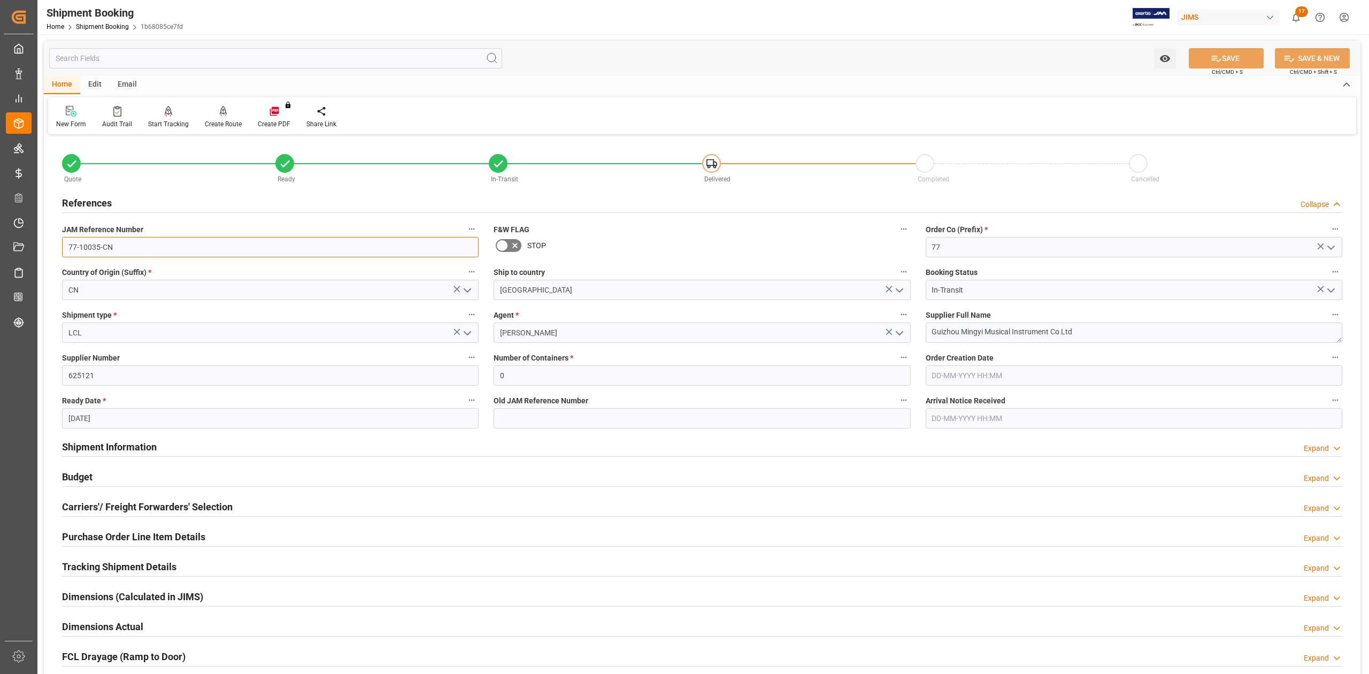
click at [129, 249] on input "77-10035-CN" at bounding box center [270, 247] width 417 height 20
click at [125, 241] on input "77-10035-CN" at bounding box center [270, 247] width 417 height 20
click at [119, 247] on input "77-10035-CN" at bounding box center [270, 247] width 417 height 20
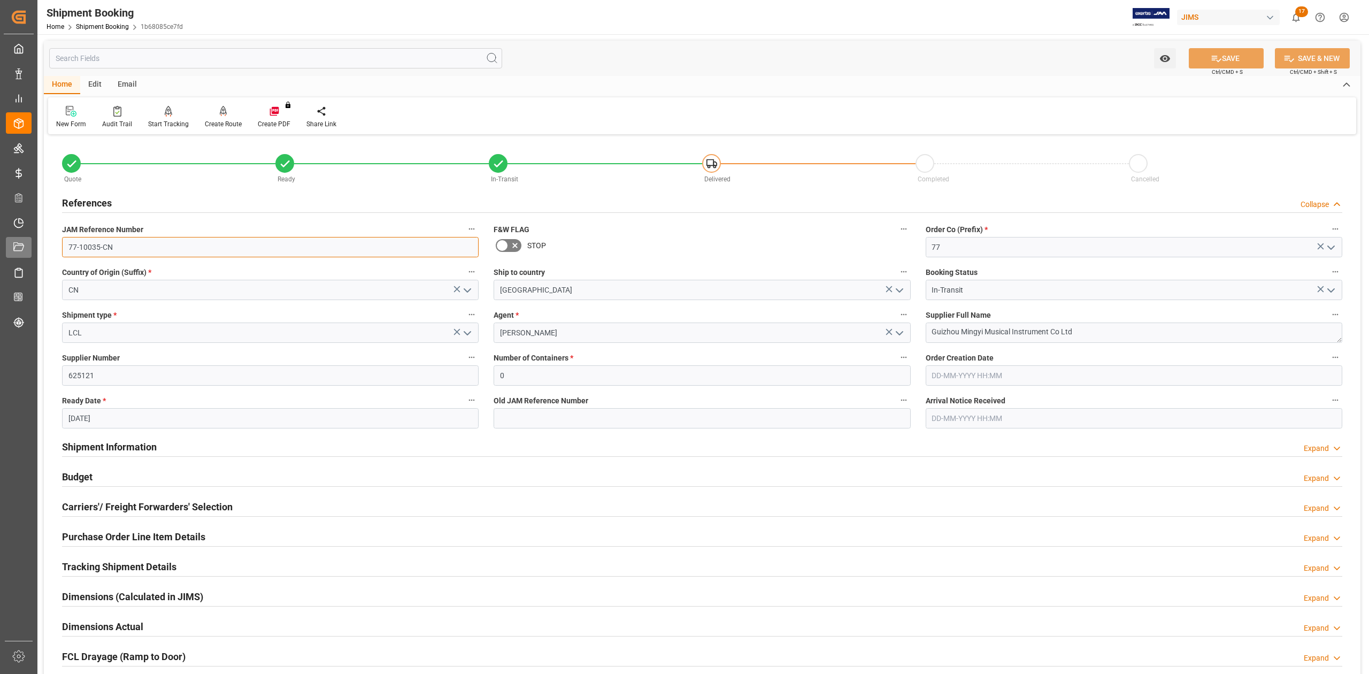
drag, startPoint x: 119, startPoint y: 248, endPoint x: 26, endPoint y: 249, distance: 92.5
click at [21, 246] on div "Created by potrace 1.15, written by Peter Selinger 2001-2017 Created by potrace…" at bounding box center [684, 337] width 1369 height 674
click at [1091, 332] on textarea "Guizhou Mingyi Musical Instrument Co Ltd" at bounding box center [1134, 333] width 417 height 20
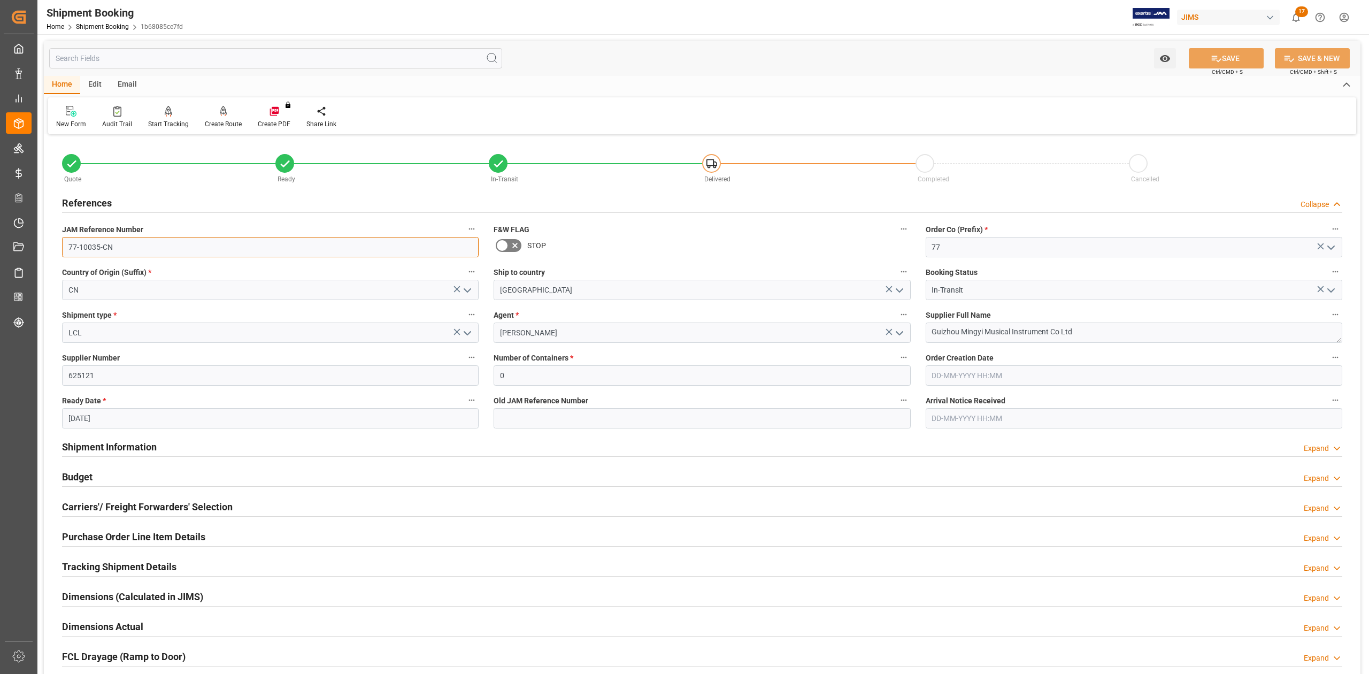
click at [255, 247] on input "77-10035-CN" at bounding box center [270, 247] width 417 height 20
click at [1092, 326] on textarea "Guizhou Mingyi Musical Instrument Co Ltd" at bounding box center [1134, 333] width 417 height 20
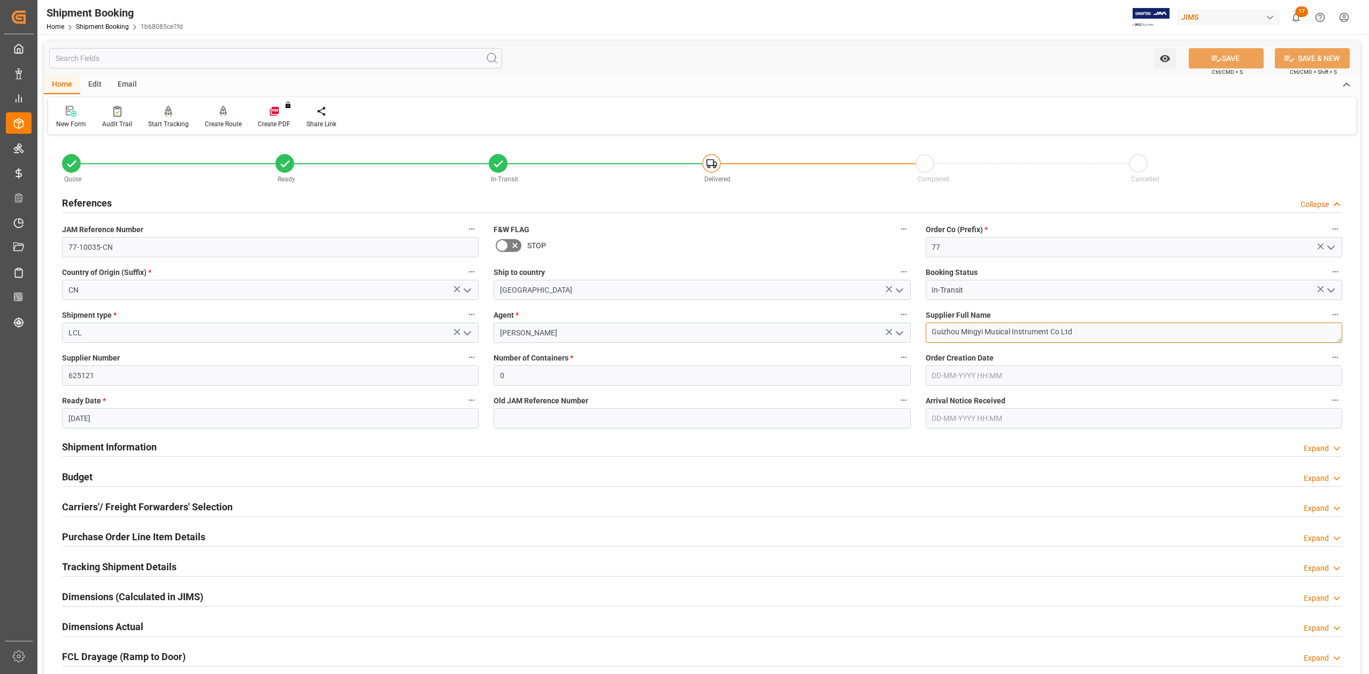
click at [1092, 326] on textarea "Guizhou Mingyi Musical Instrument Co Ltd" at bounding box center [1134, 333] width 417 height 20
click at [118, 245] on input "77-10035-CN" at bounding box center [270, 247] width 417 height 20
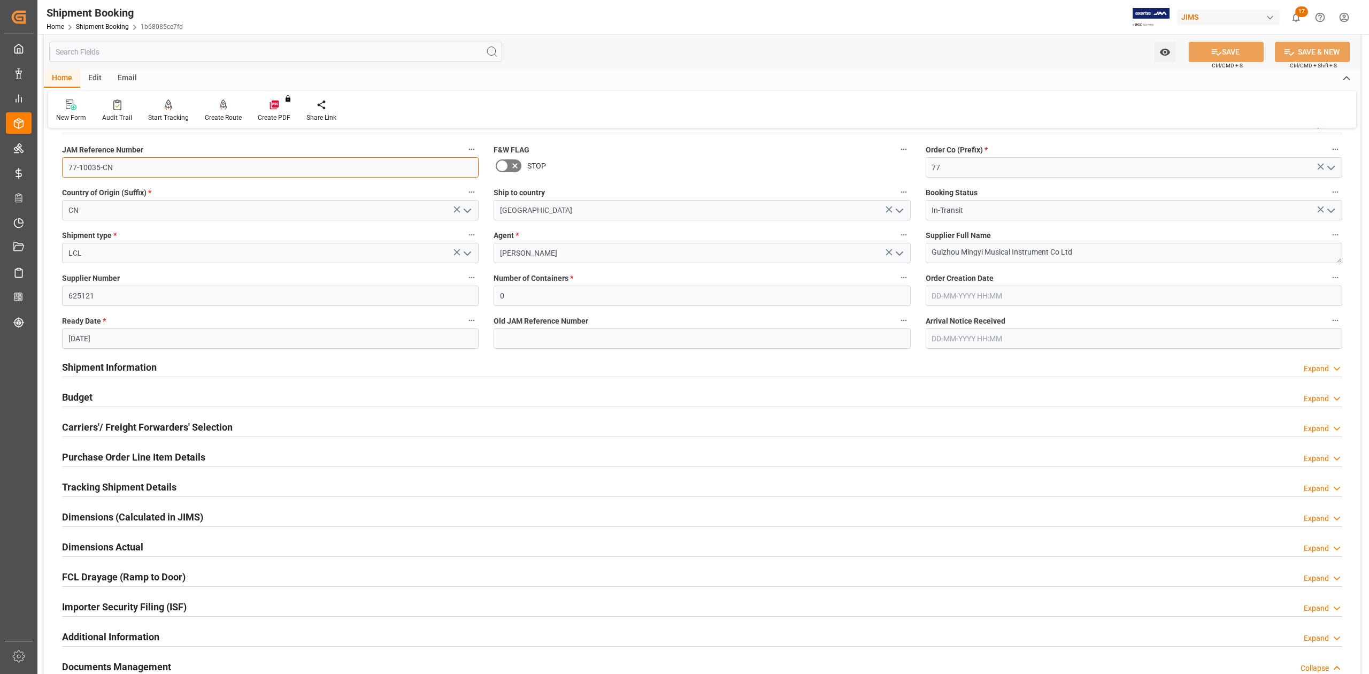
scroll to position [142, 0]
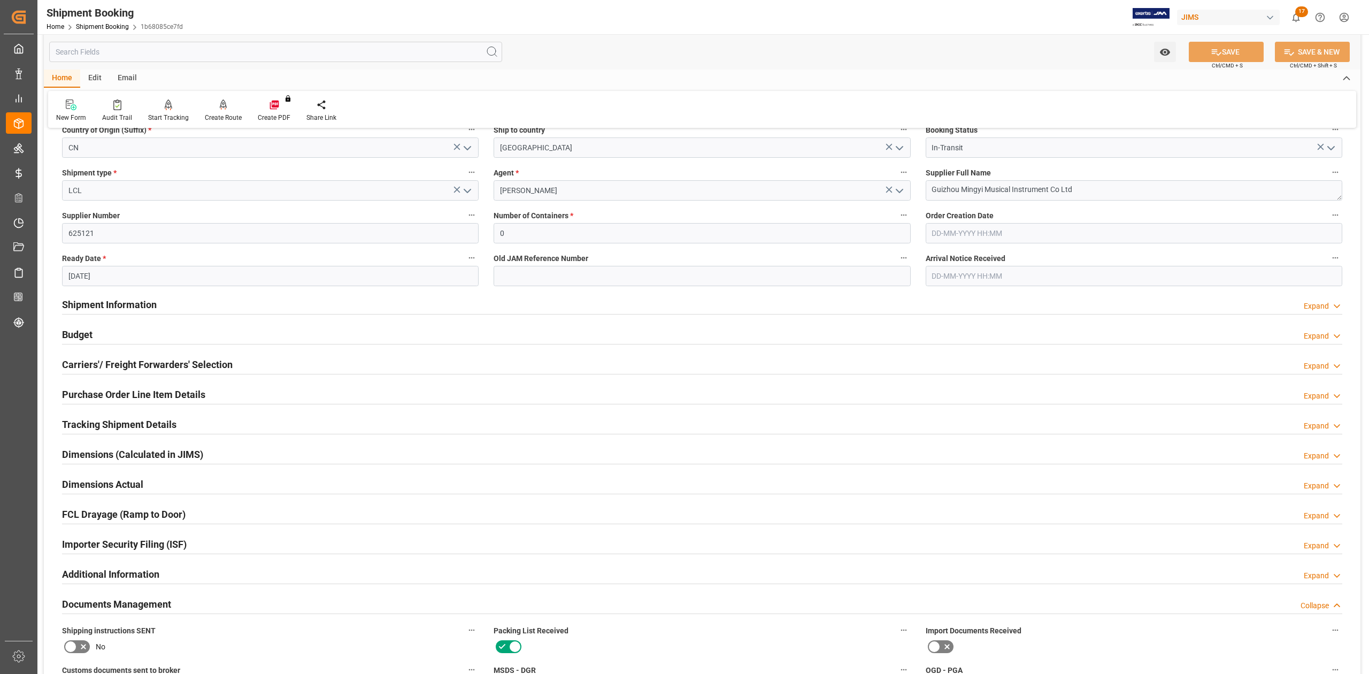
click at [88, 426] on h2 "Tracking Shipment Details" at bounding box center [119, 424] width 114 height 14
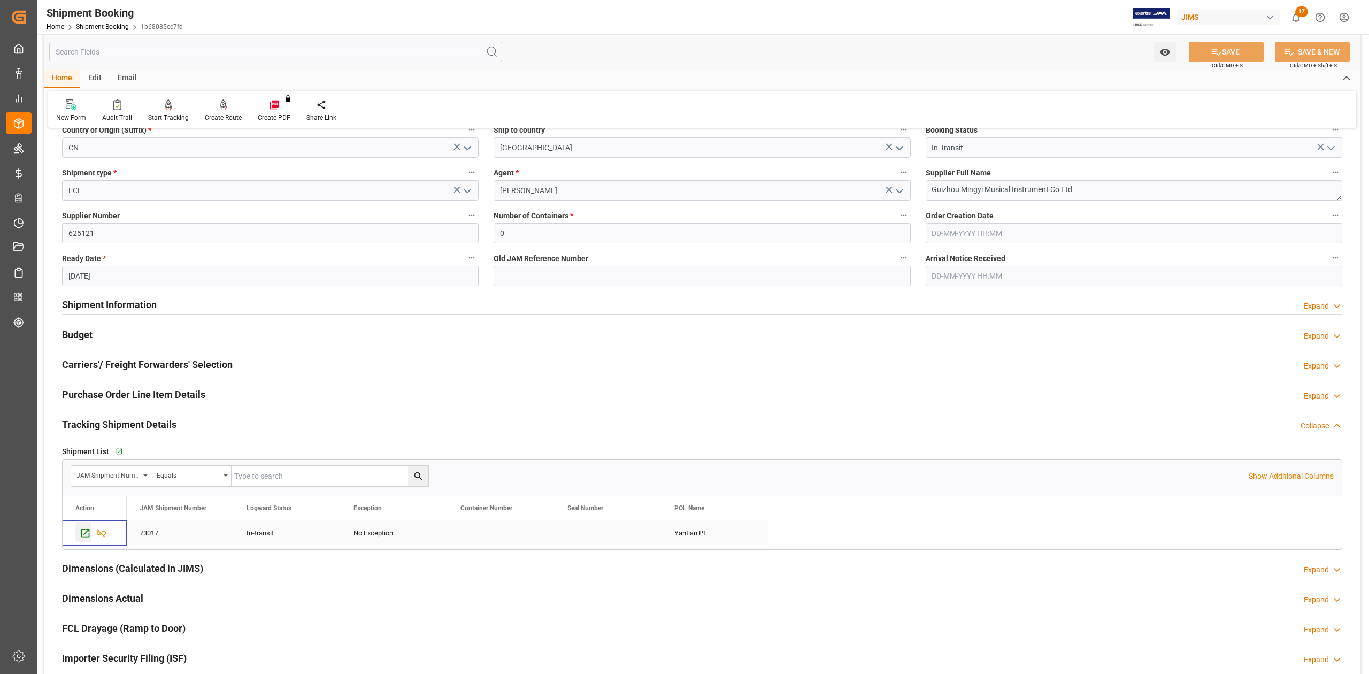
click at [87, 533] on icon "Press SPACE to select this row." at bounding box center [85, 533] width 9 height 9
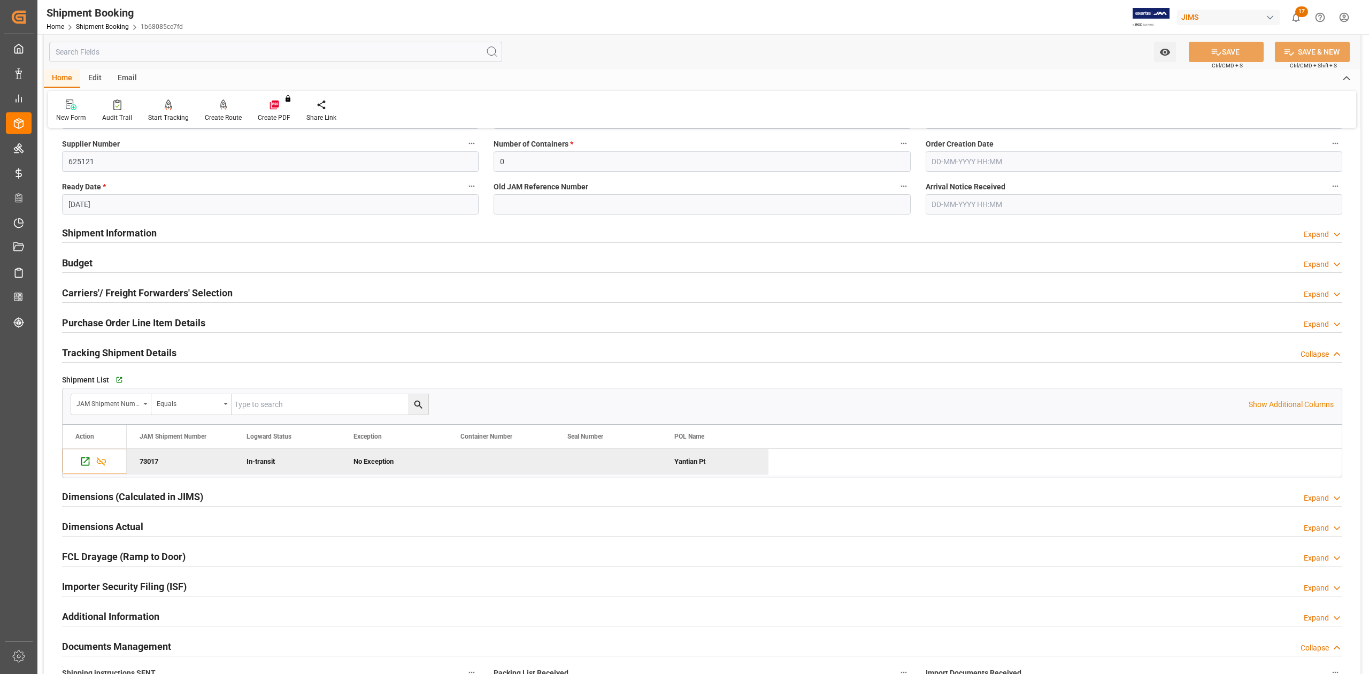
click at [92, 309] on div "Purchase Order Line Item Details Expand" at bounding box center [703, 323] width 1296 height 30
click at [95, 319] on h2 "Purchase Order Line Item Details" at bounding box center [133, 323] width 143 height 14
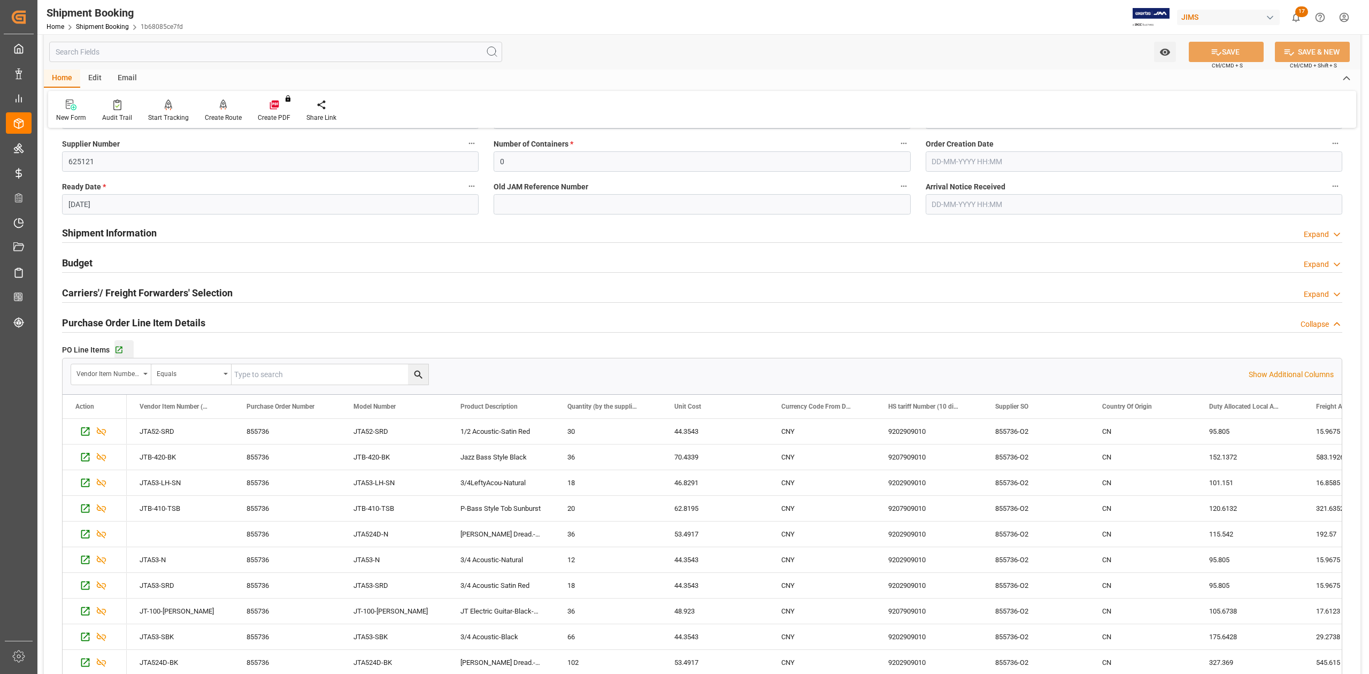
click at [123, 353] on div "Go to Purchase Order Line Item Grid" at bounding box center [123, 350] width 19 height 9
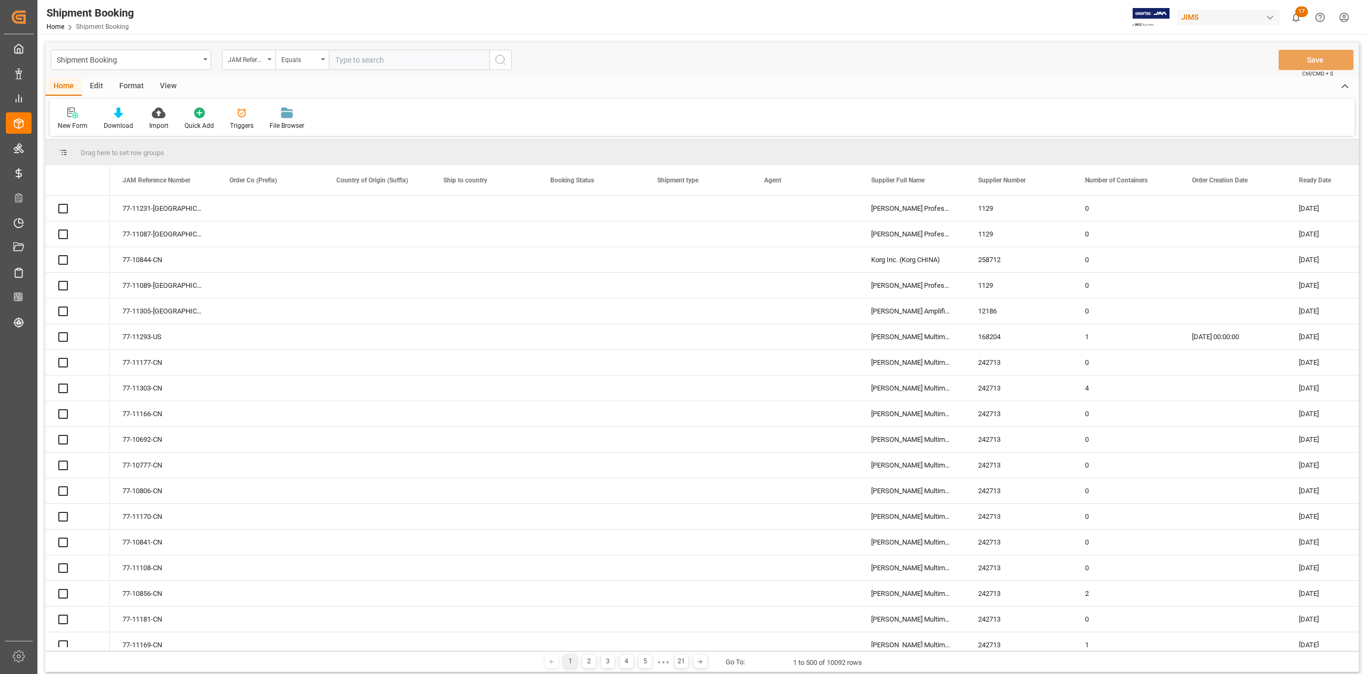
click at [420, 60] on input "text" at bounding box center [409, 60] width 160 height 20
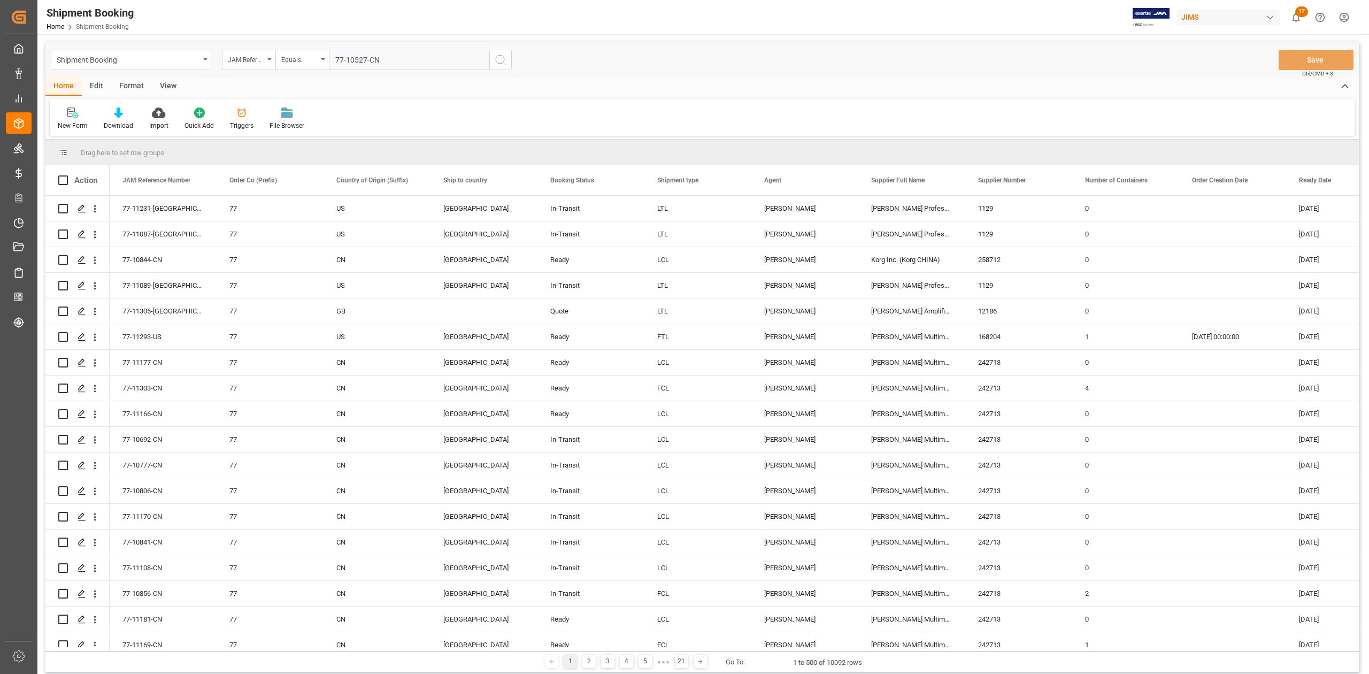
type input "77-10527-CN"
click at [514, 57] on div "Shipment Booking JAM Reference Number Equals 77-10527-CN Save Ctrl/CMD + S" at bounding box center [702, 59] width 1314 height 35
click at [503, 63] on icon "search button" at bounding box center [500, 59] width 13 height 13
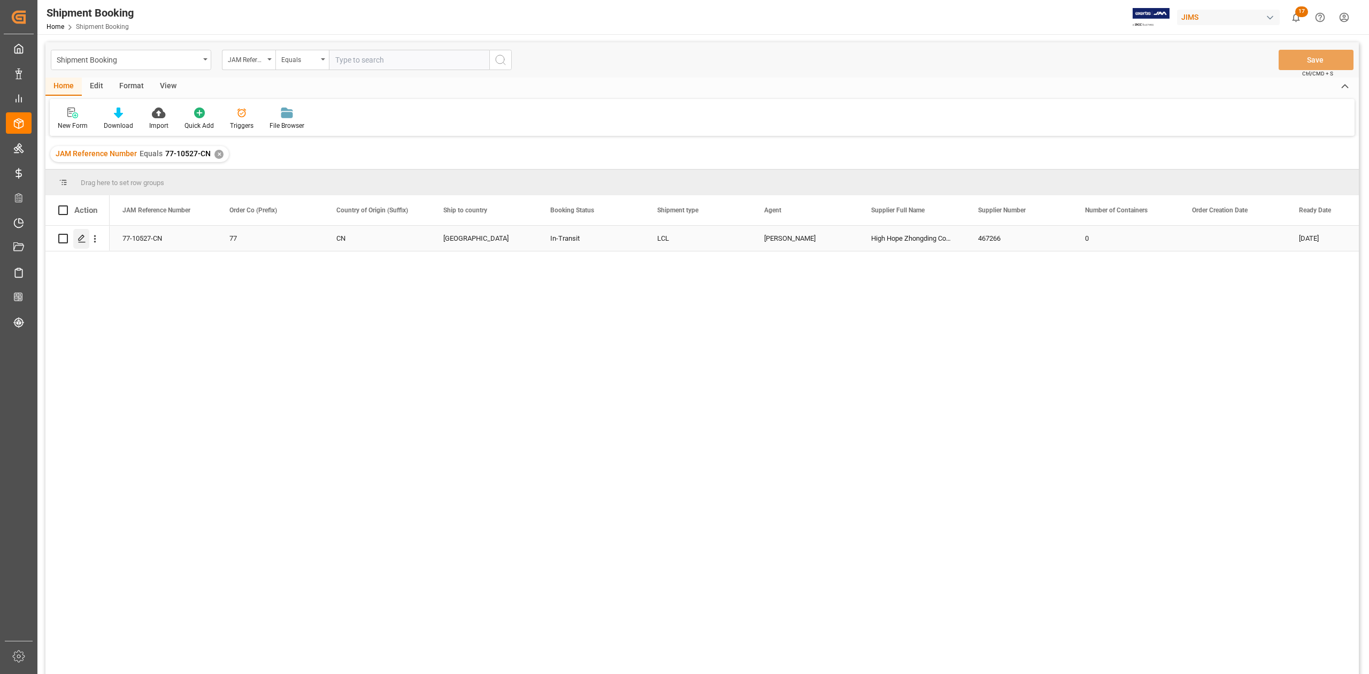
click at [78, 236] on div "Press SPACE to select this row." at bounding box center [81, 239] width 16 height 20
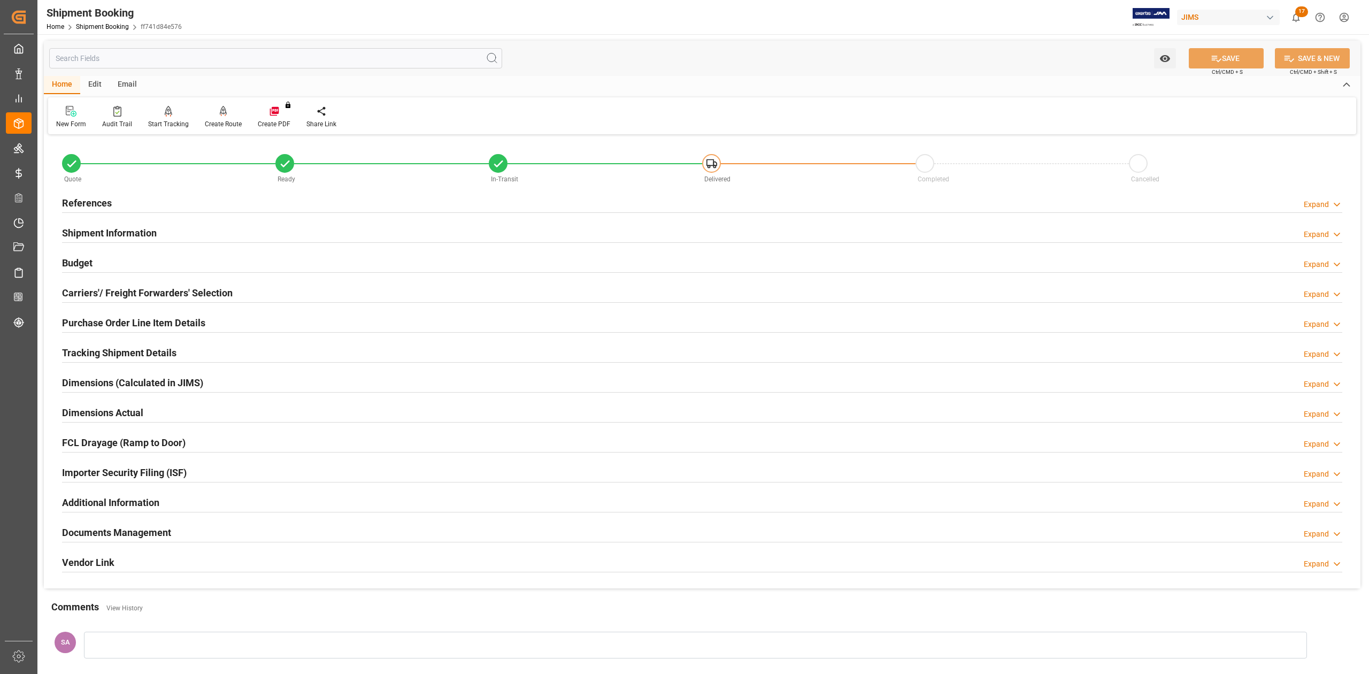
click at [118, 349] on h2 "Tracking Shipment Details" at bounding box center [119, 353] width 114 height 14
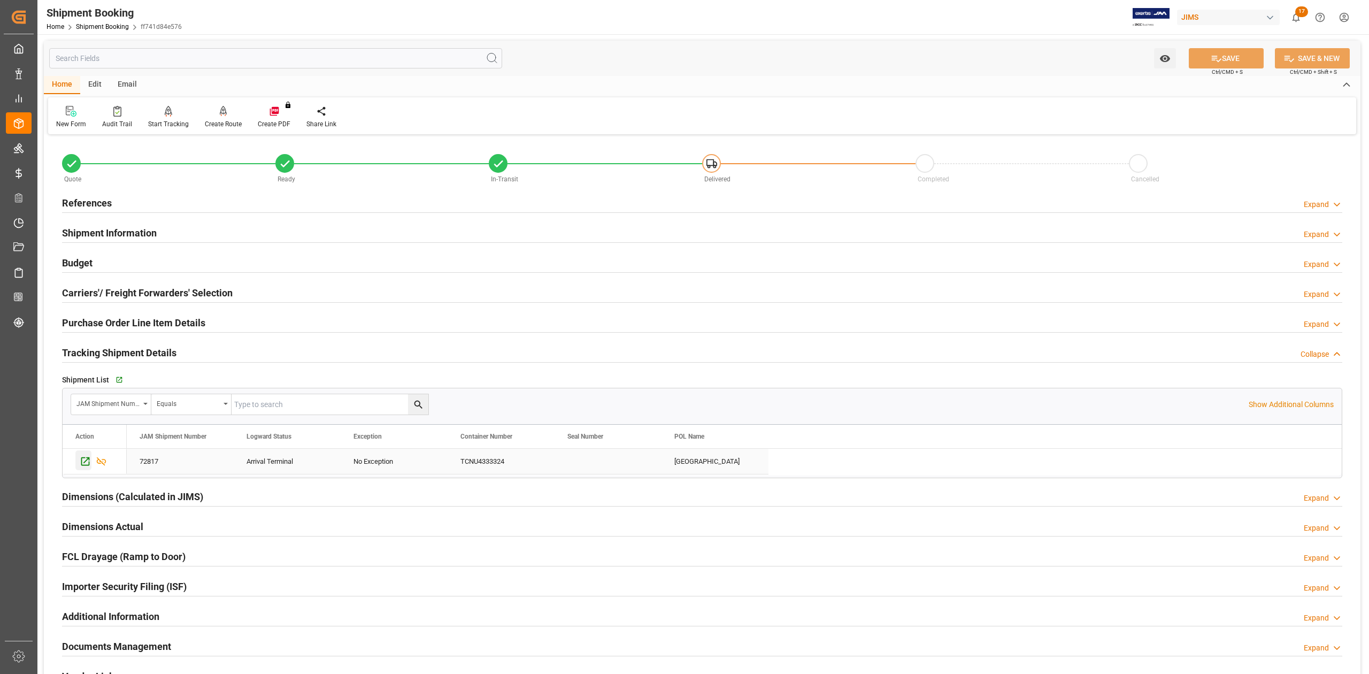
click at [83, 462] on icon "Press SPACE to select this row." at bounding box center [85, 461] width 11 height 11
click at [131, 236] on h2 "Shipment Information" at bounding box center [109, 233] width 95 height 14
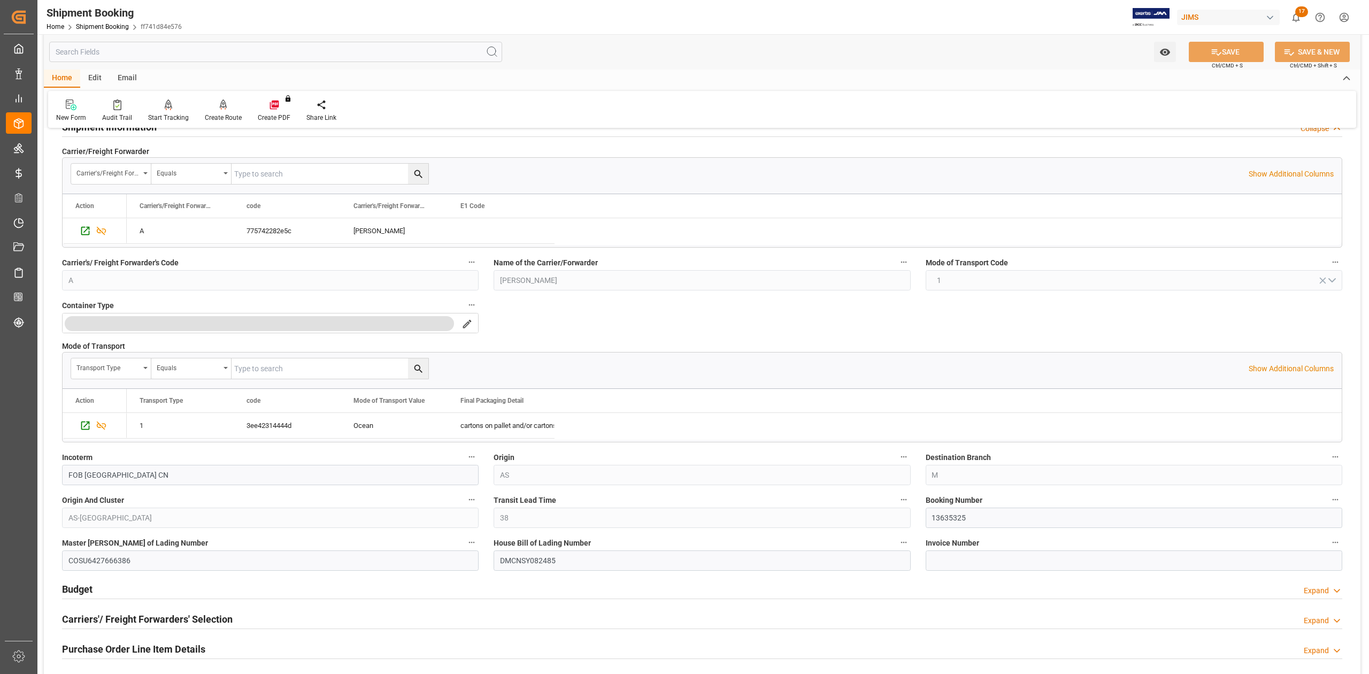
scroll to position [214, 0]
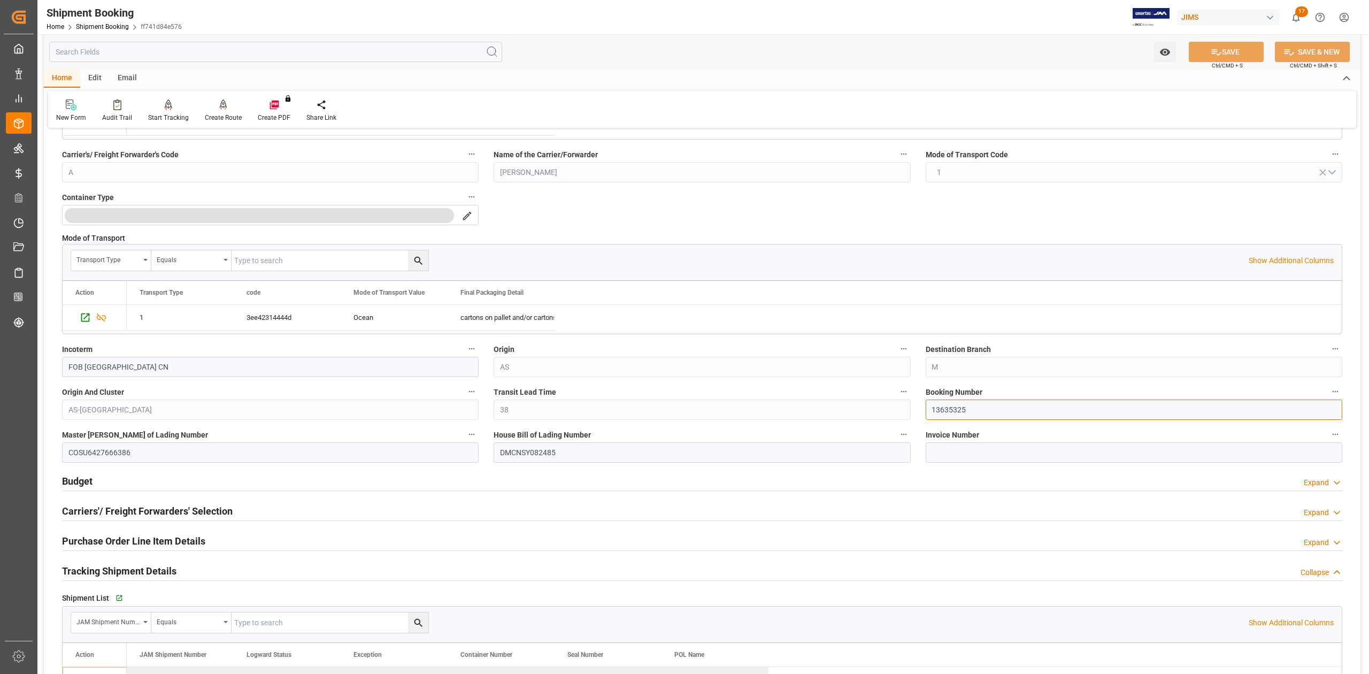
click at [955, 415] on input "13635325" at bounding box center [1134, 410] width 417 height 20
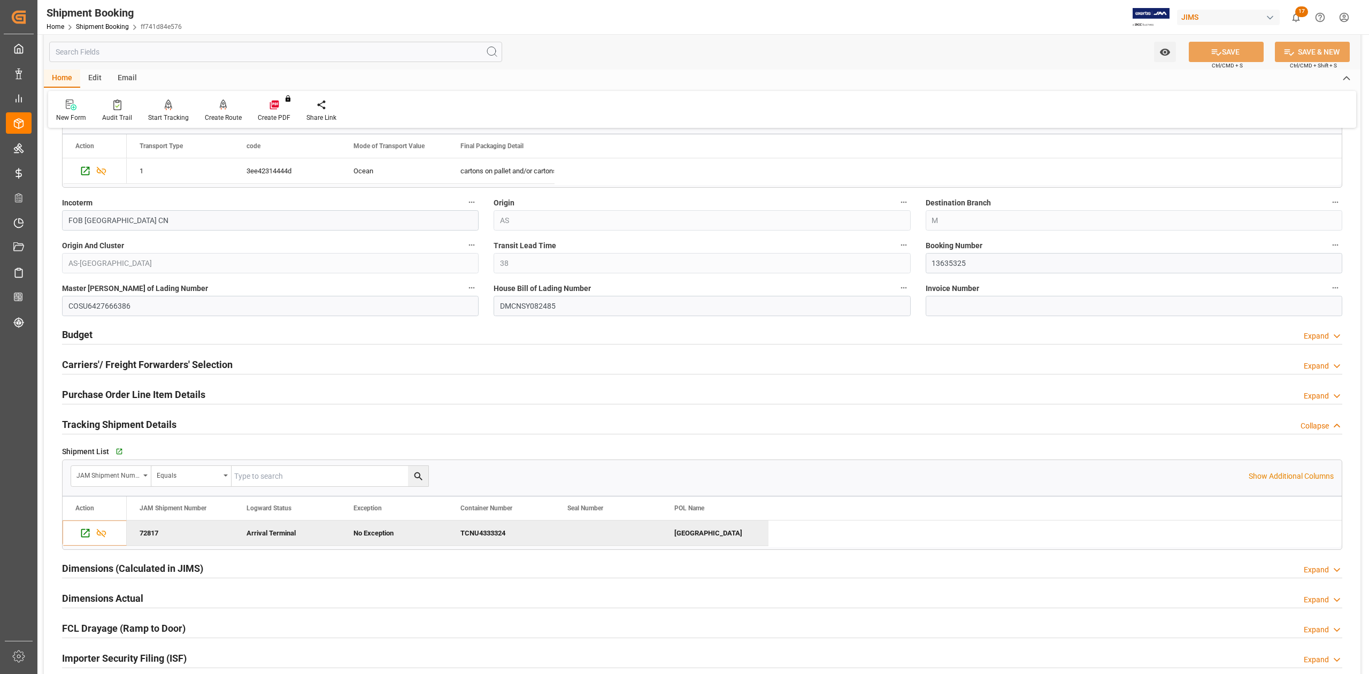
scroll to position [356, 0]
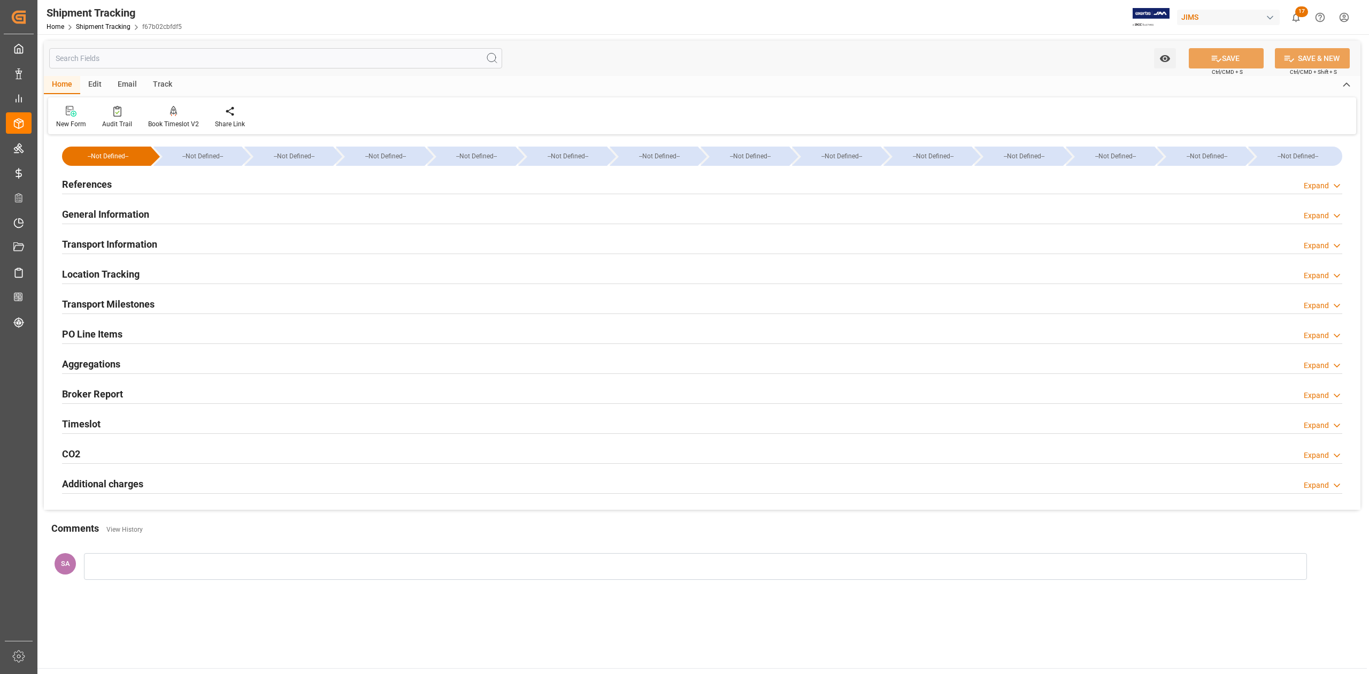
type input "28-08-2025 00:00"
type input "27-08-2025 00:00"
type input "02-09-2025 00:00"
type input "[DATE]"
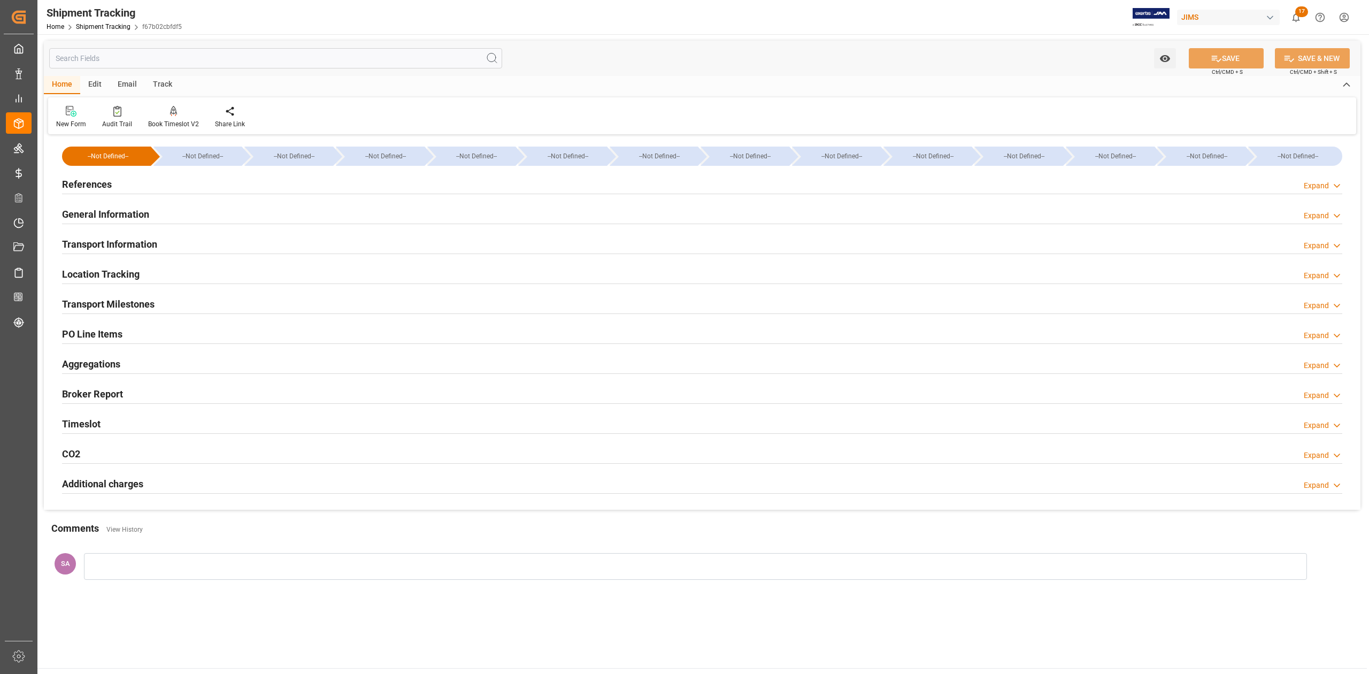
type input "27-09-2025"
type input "06-10-2025 00:00"
click at [135, 307] on h2 "Transport Milestones" at bounding box center [108, 304] width 93 height 14
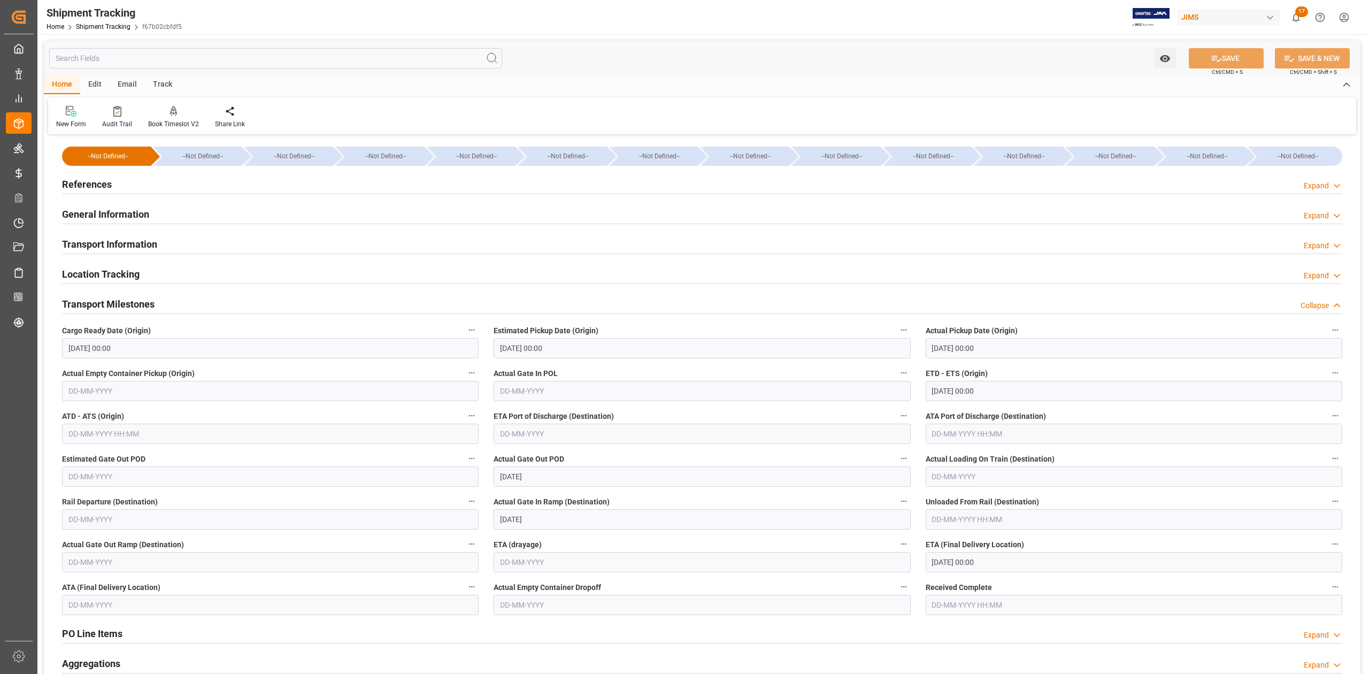
click at [140, 212] on h2 "General Information" at bounding box center [105, 214] width 87 height 14
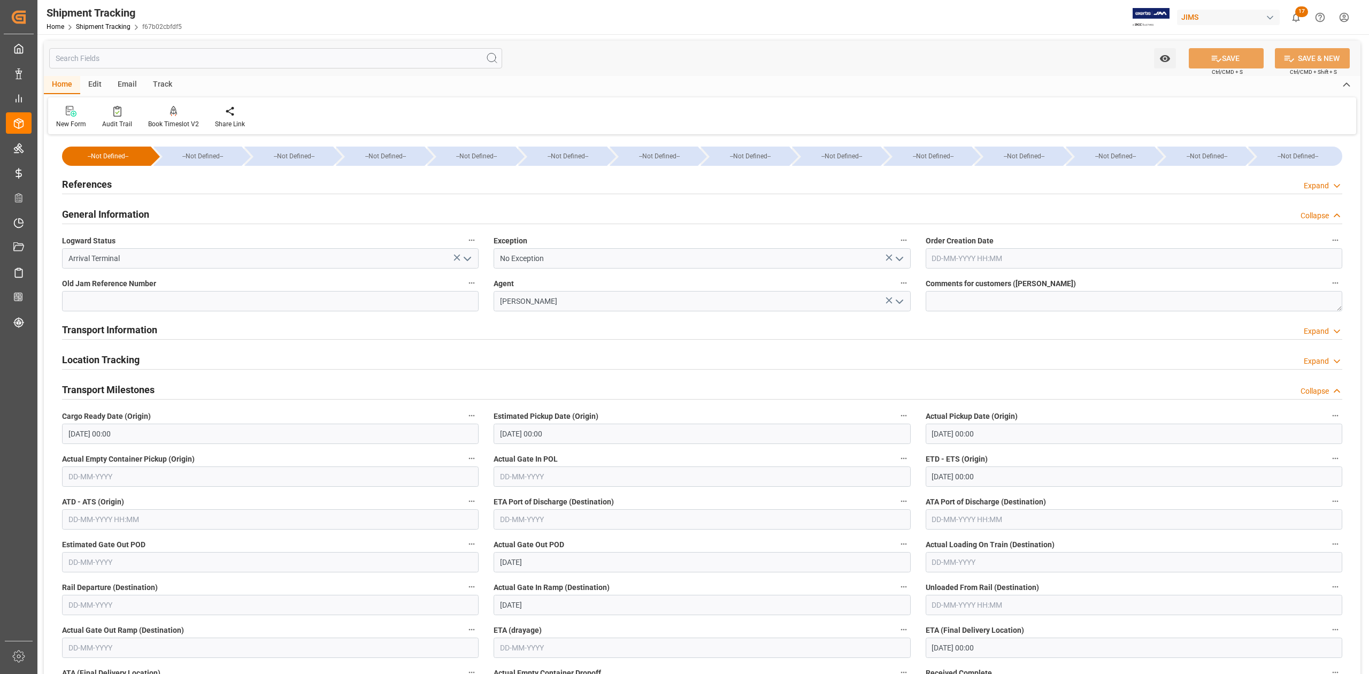
click at [124, 215] on h2 "General Information" at bounding box center [105, 214] width 87 height 14
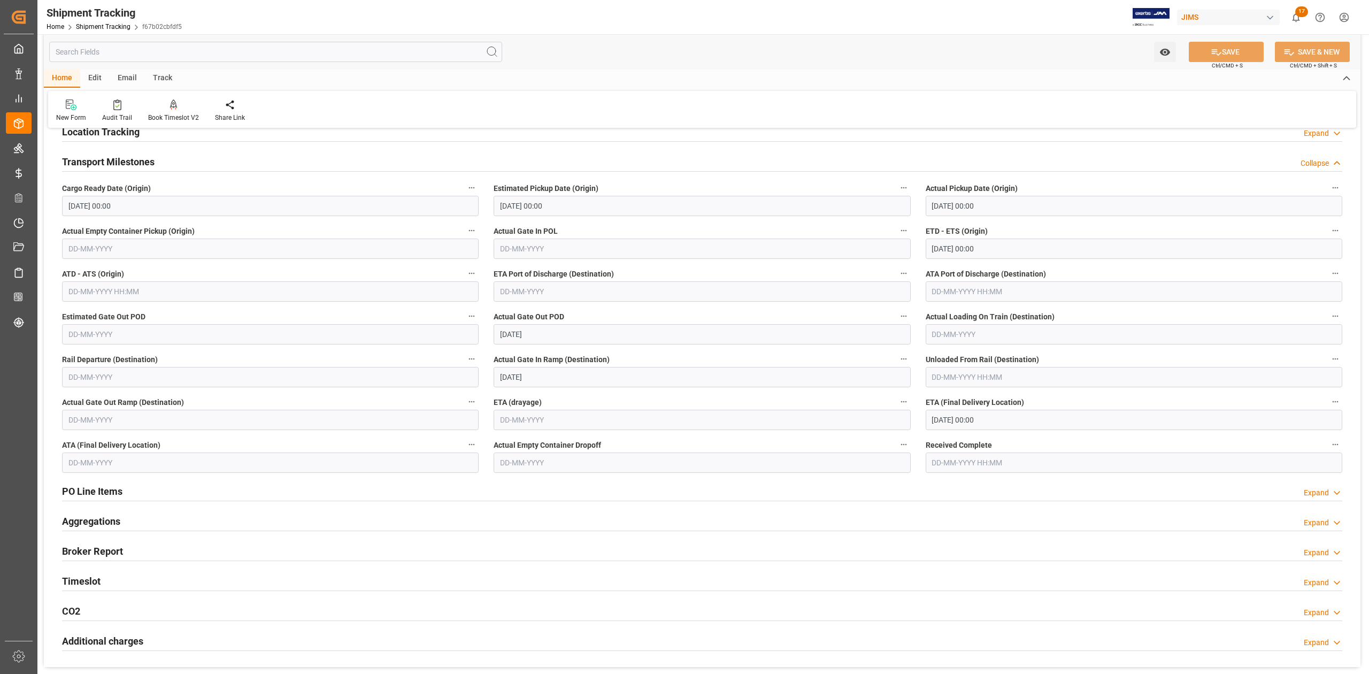
scroll to position [214, 0]
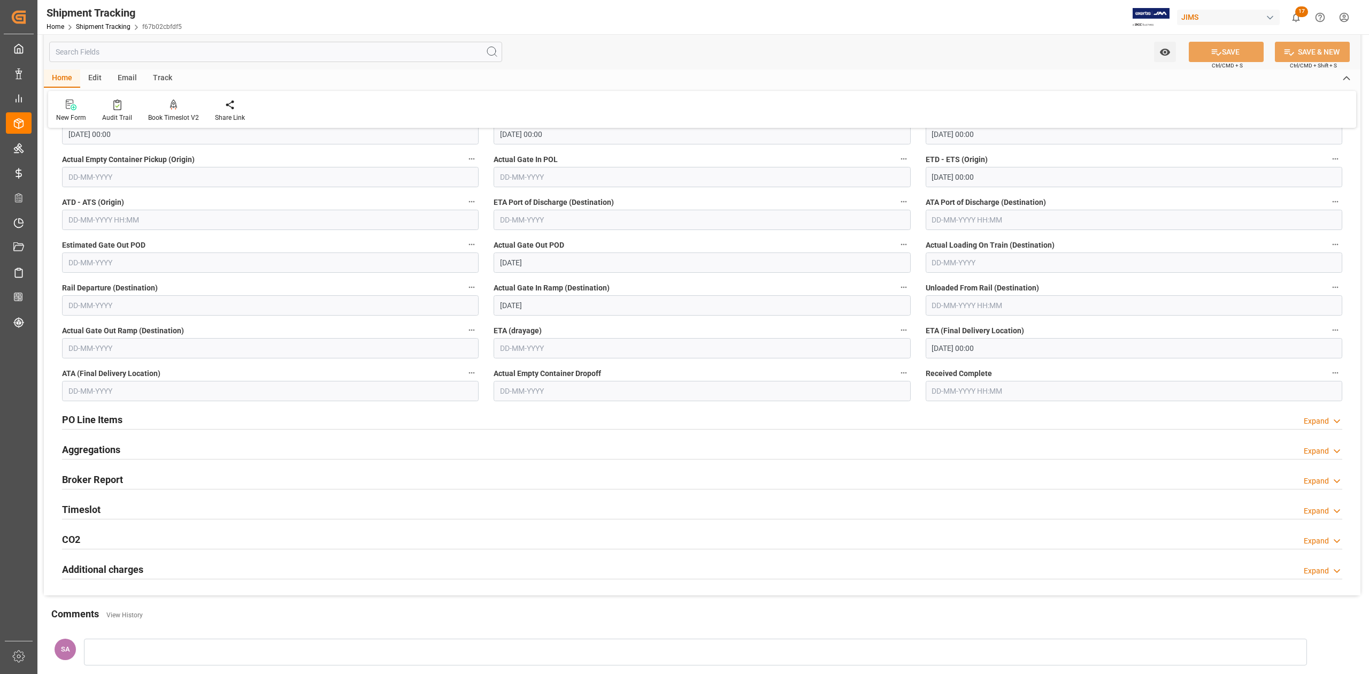
click at [95, 509] on h2 "Timeslot" at bounding box center [81, 509] width 39 height 14
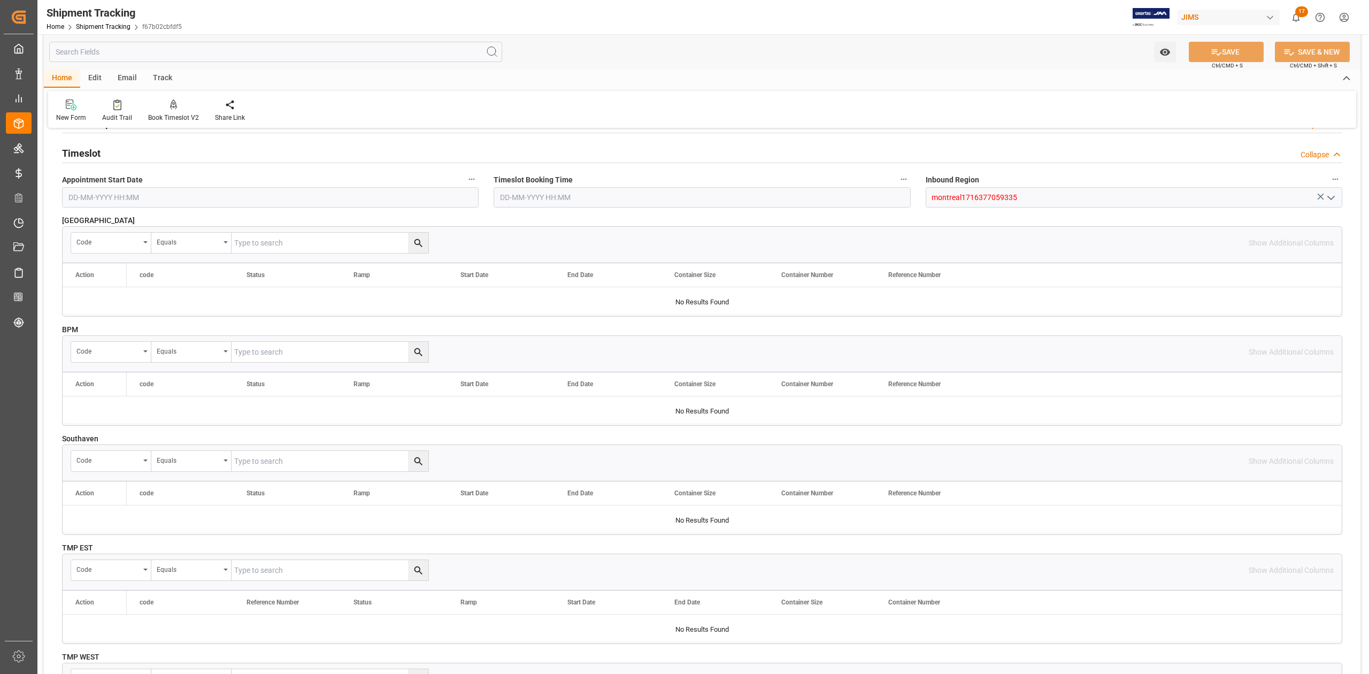
scroll to position [642, 0]
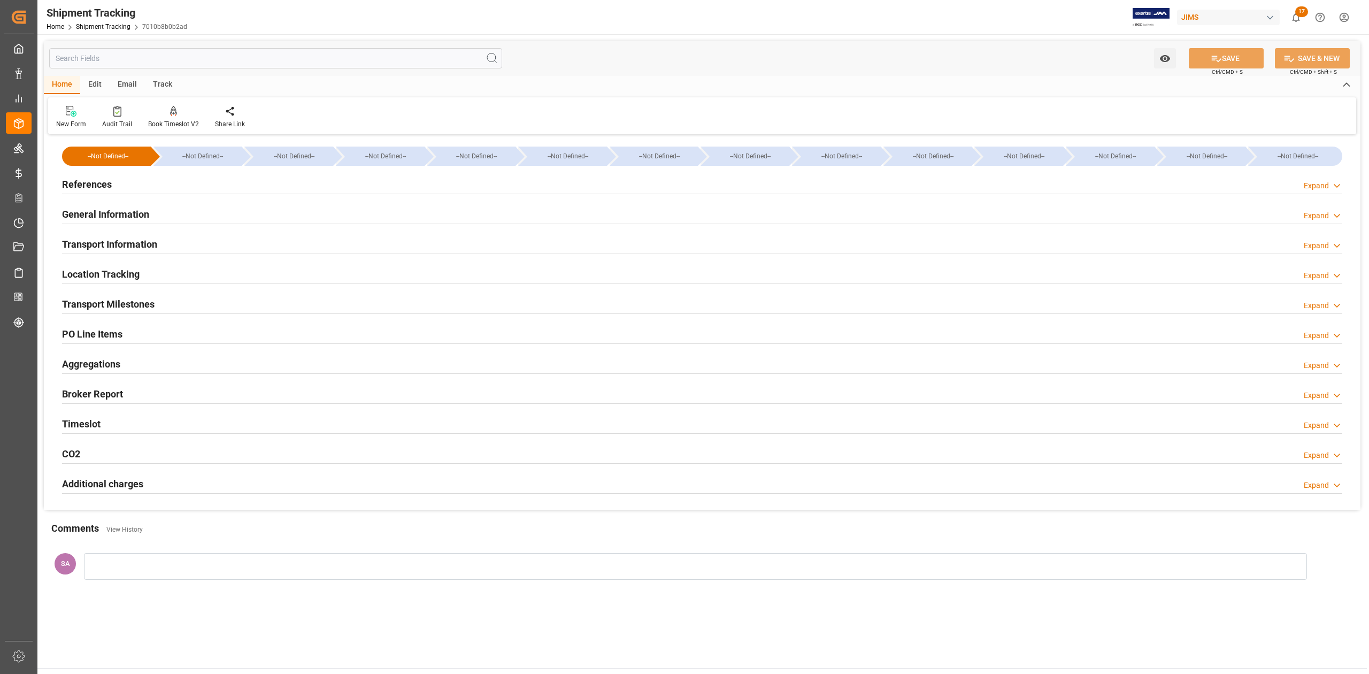
click at [122, 303] on h2 "Transport Milestones" at bounding box center [108, 304] width 93 height 14
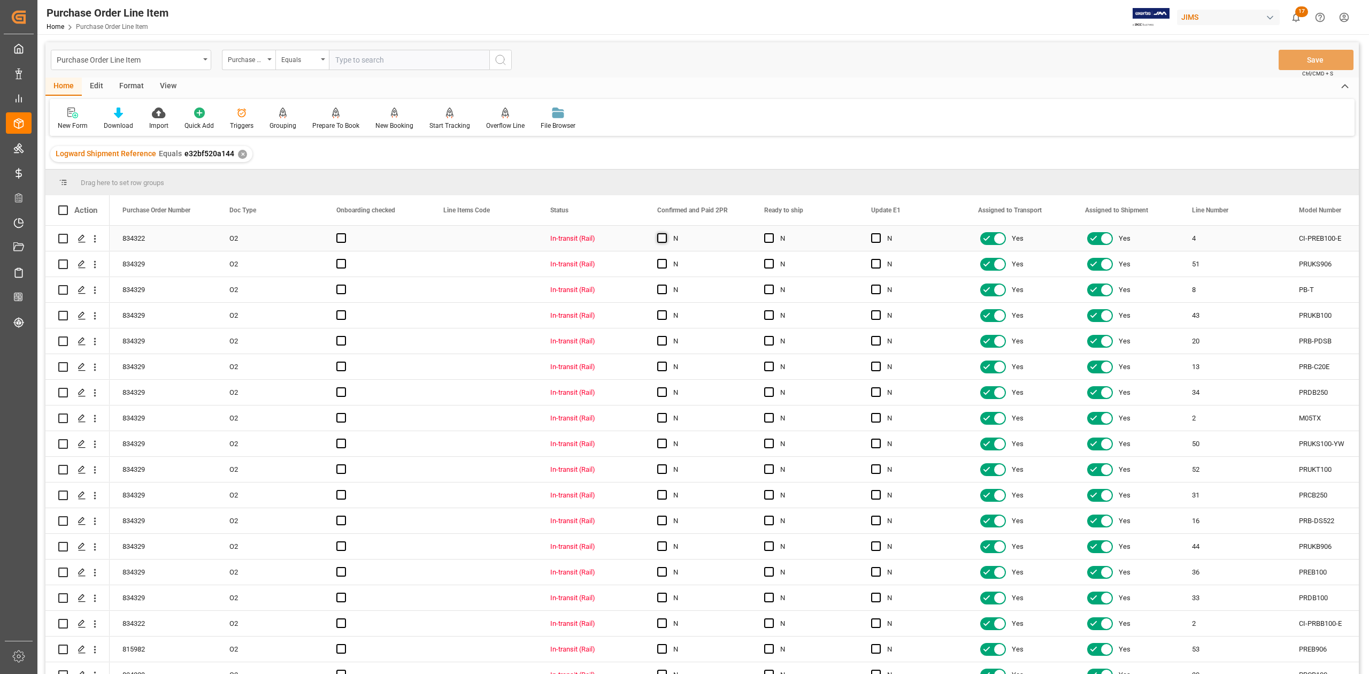
click at [664, 238] on span "Press SPACE to select this row." at bounding box center [662, 238] width 10 height 10
click at [665, 233] on input "Press SPACE to select this row." at bounding box center [665, 233] width 0 height 0
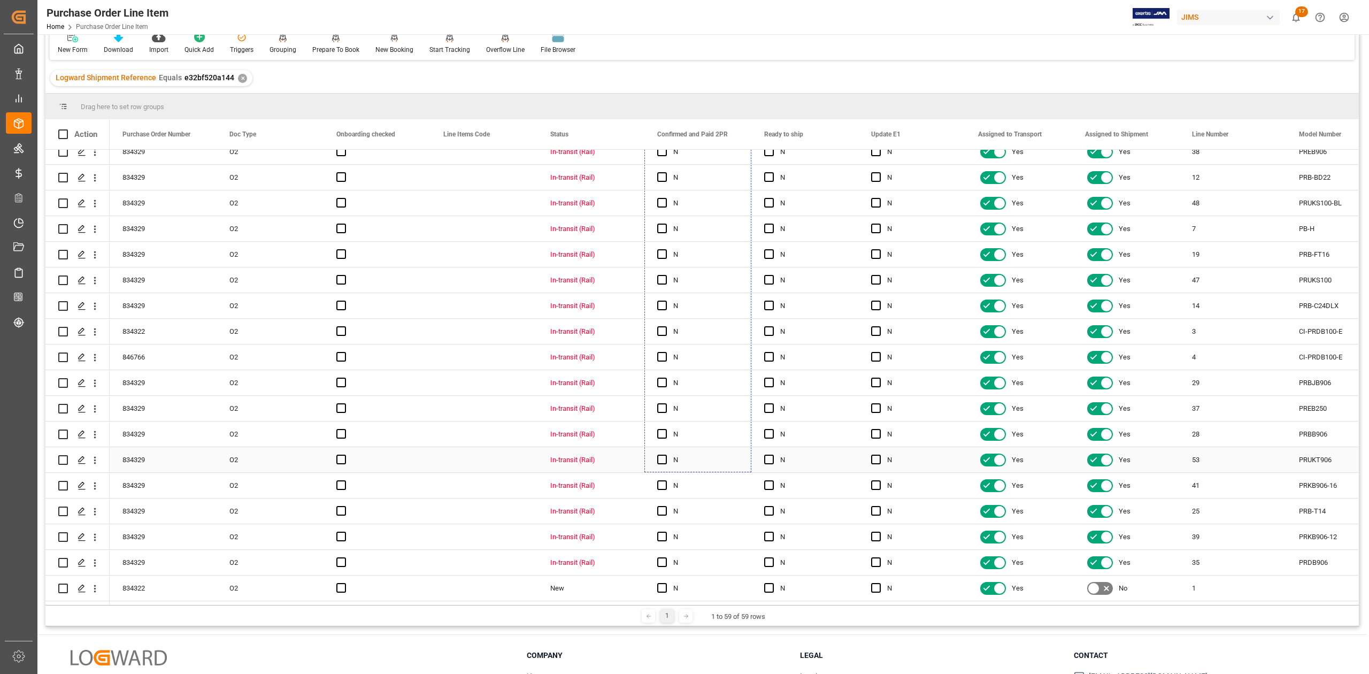
scroll to position [158, 0]
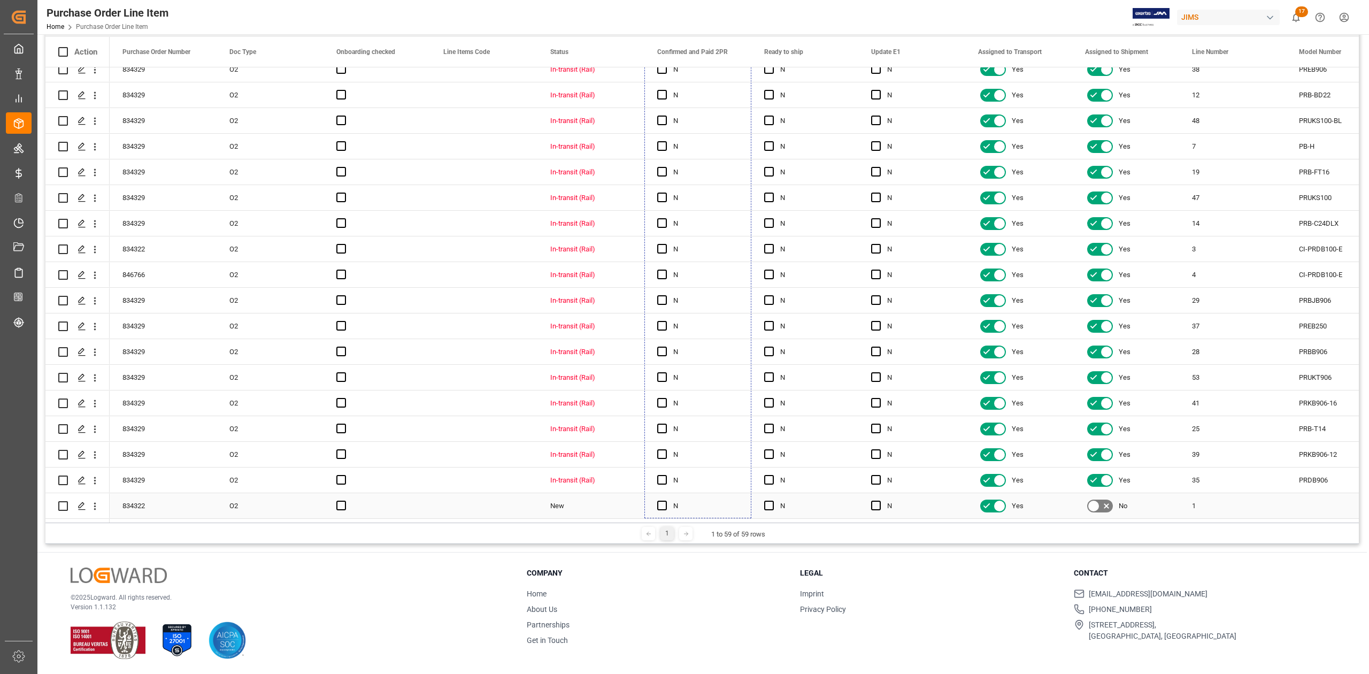
drag, startPoint x: 749, startPoint y: 247, endPoint x: 730, endPoint y: 501, distance: 254.8
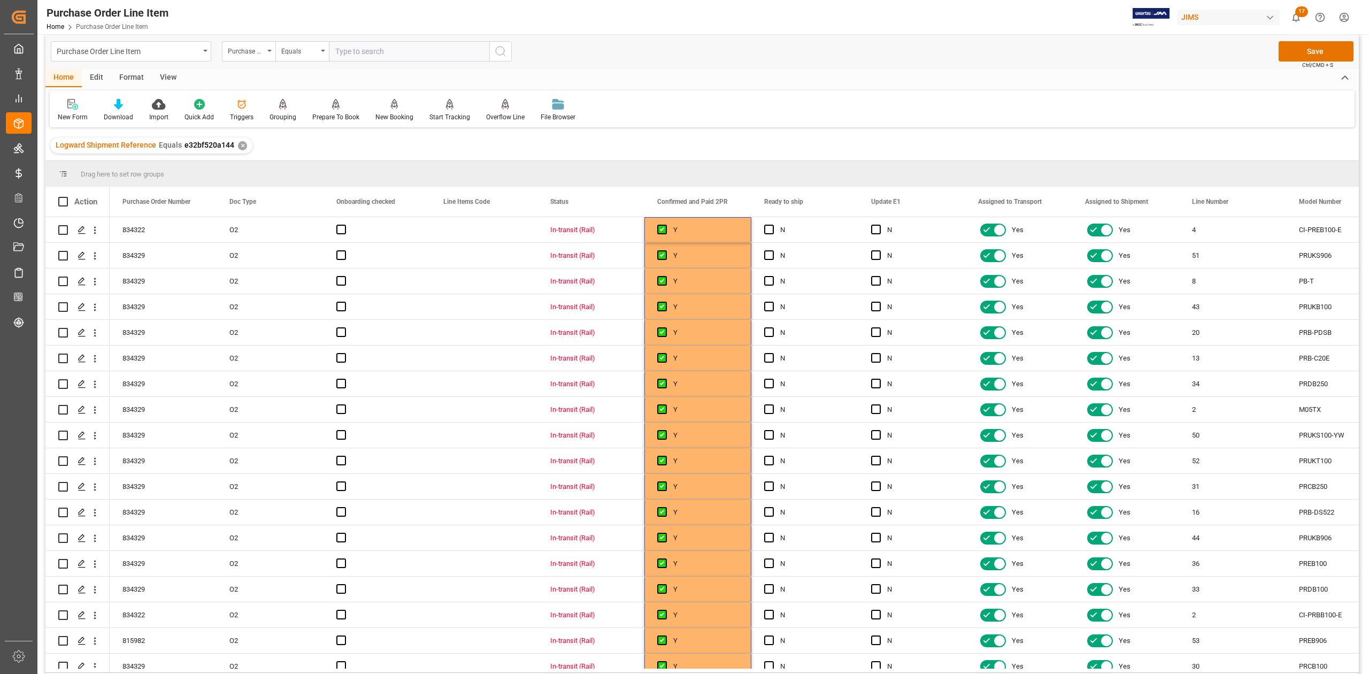
scroll to position [0, 0]
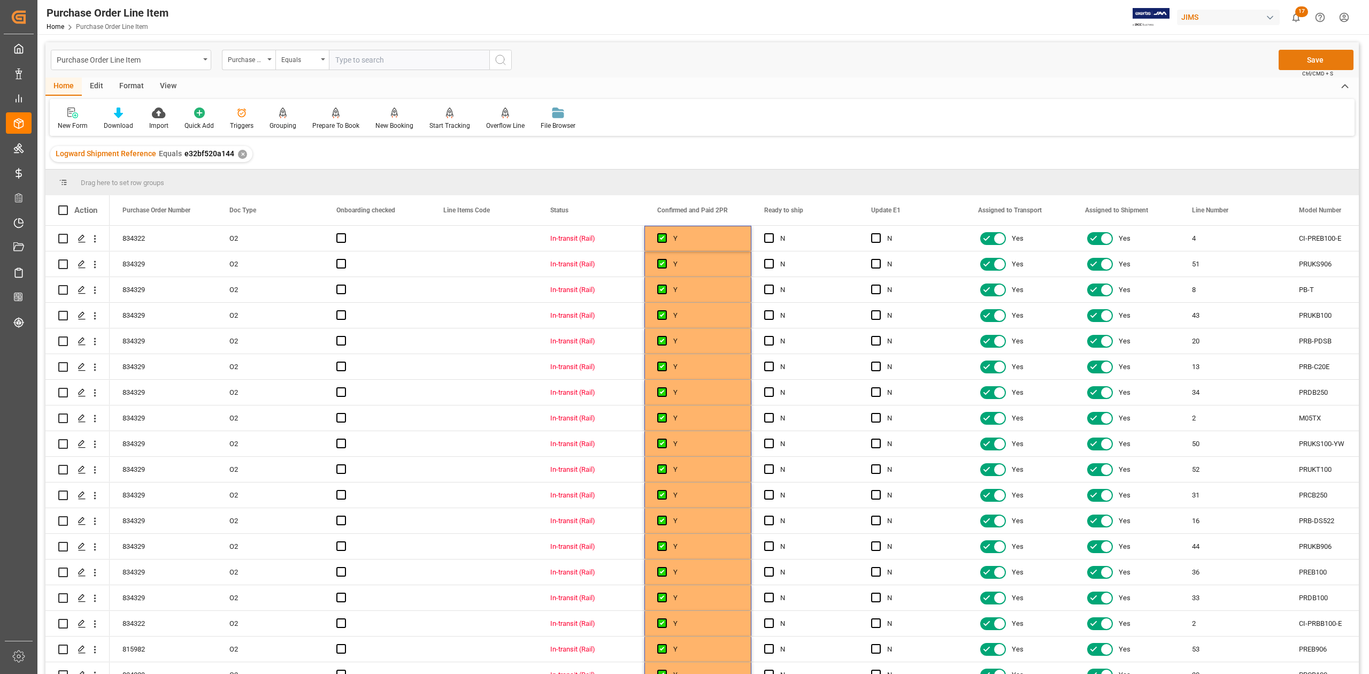
click at [1298, 55] on button "Save" at bounding box center [1316, 60] width 75 height 20
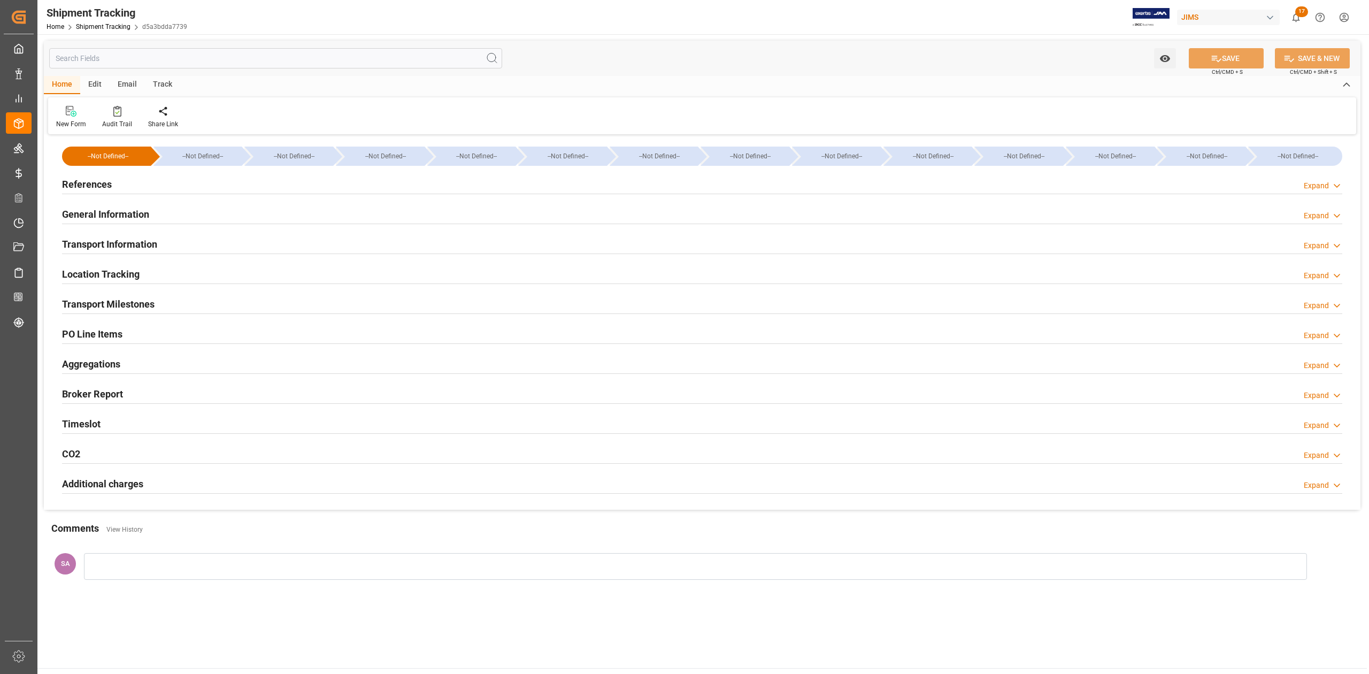
type input "Evergreen"
type input "Evergreen Marine Corp."
type input "9300439"
type input "24448.9"
click at [133, 303] on h2 "Transport Milestones" at bounding box center [108, 304] width 93 height 14
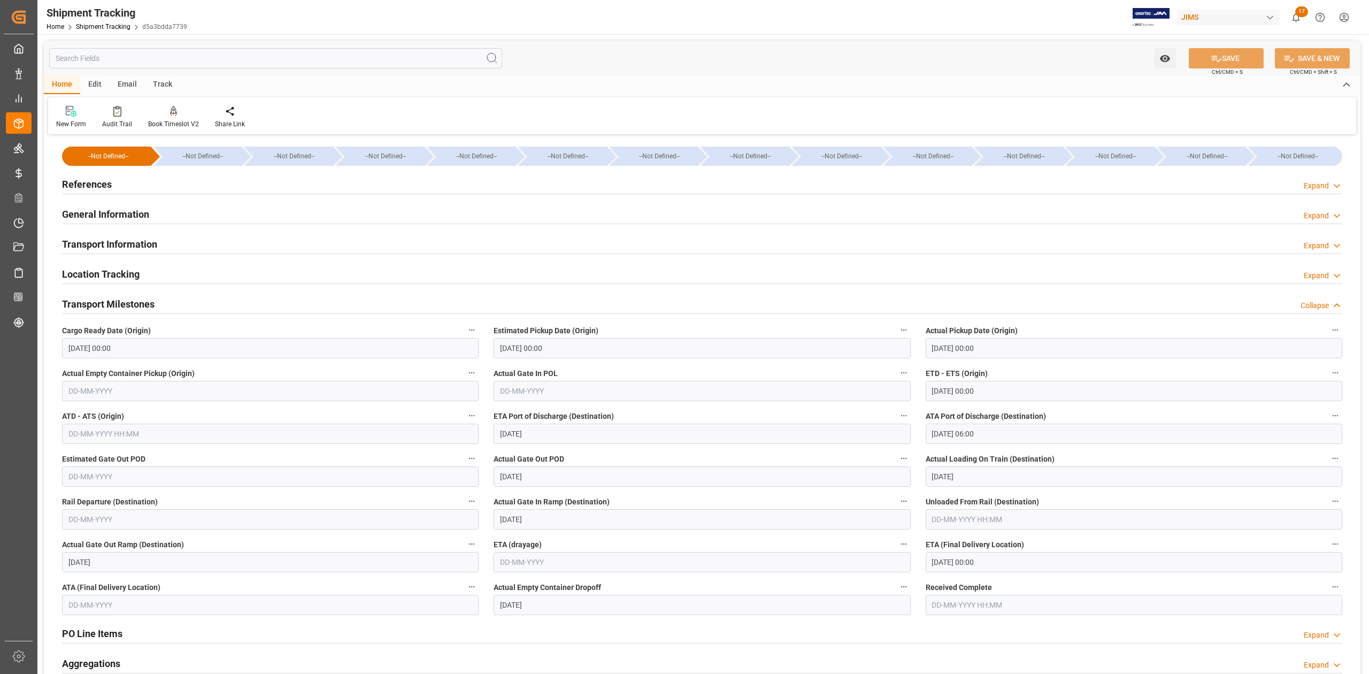
click at [133, 303] on h2 "Transport Milestones" at bounding box center [108, 304] width 93 height 14
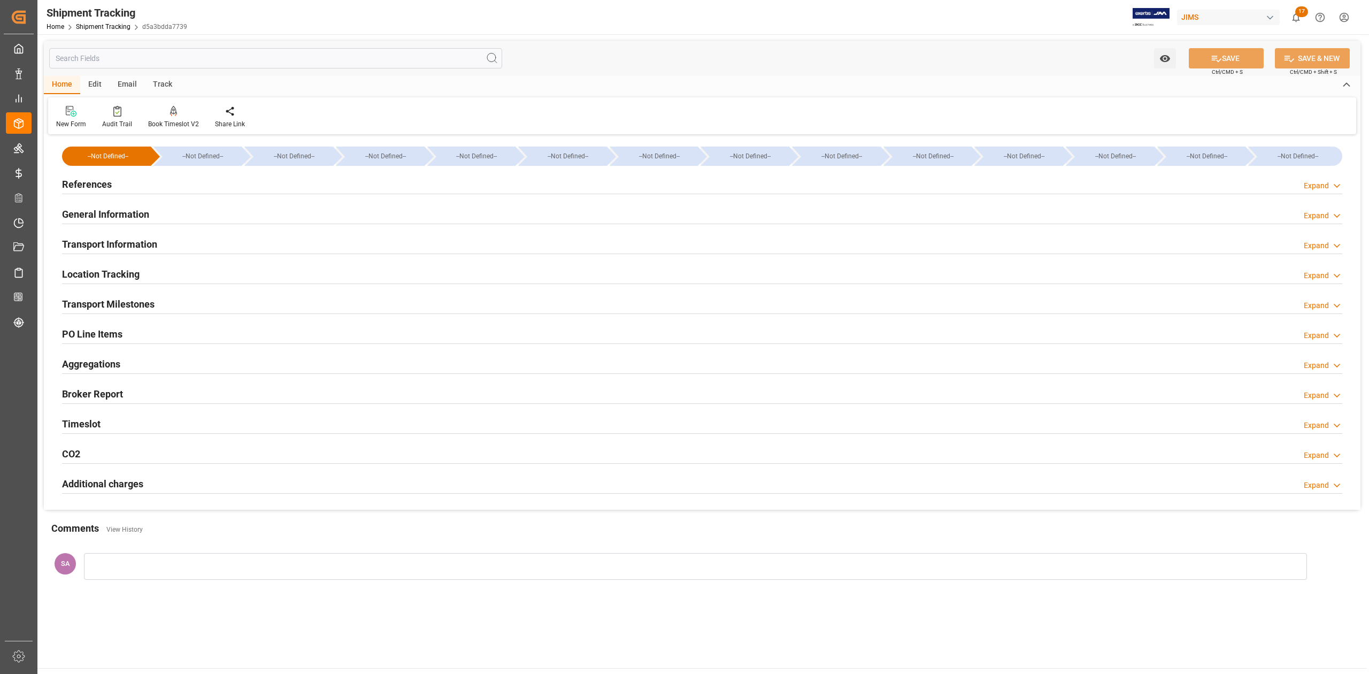
click at [145, 242] on h2 "Transport Information" at bounding box center [109, 244] width 95 height 14
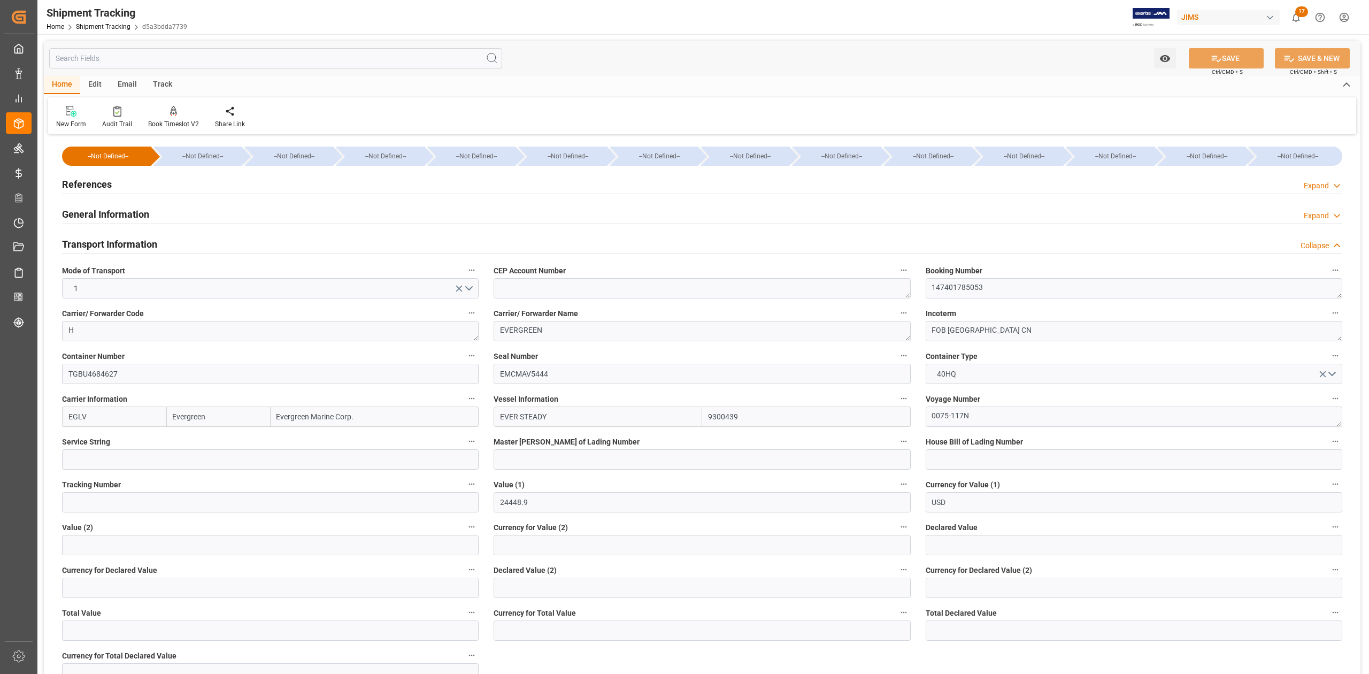
click at [127, 214] on h2 "General Information" at bounding box center [105, 214] width 87 height 14
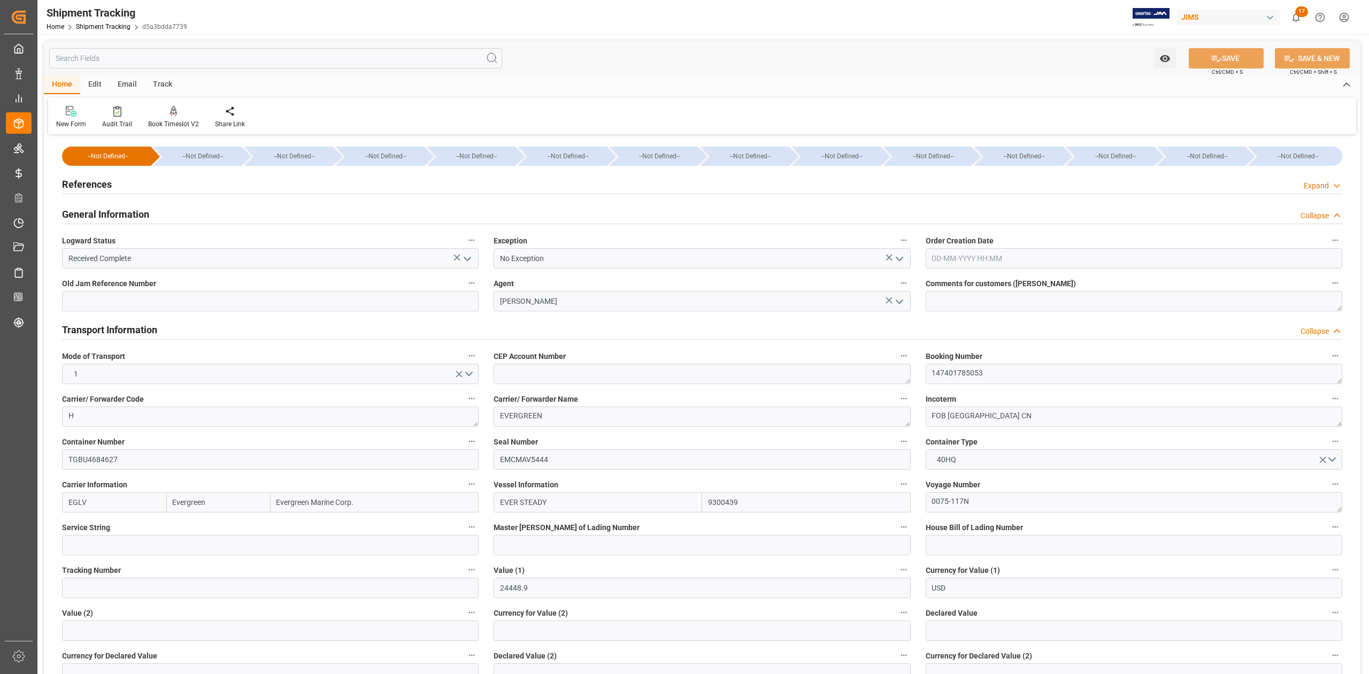
click at [127, 214] on h2 "General Information" at bounding box center [105, 214] width 87 height 14
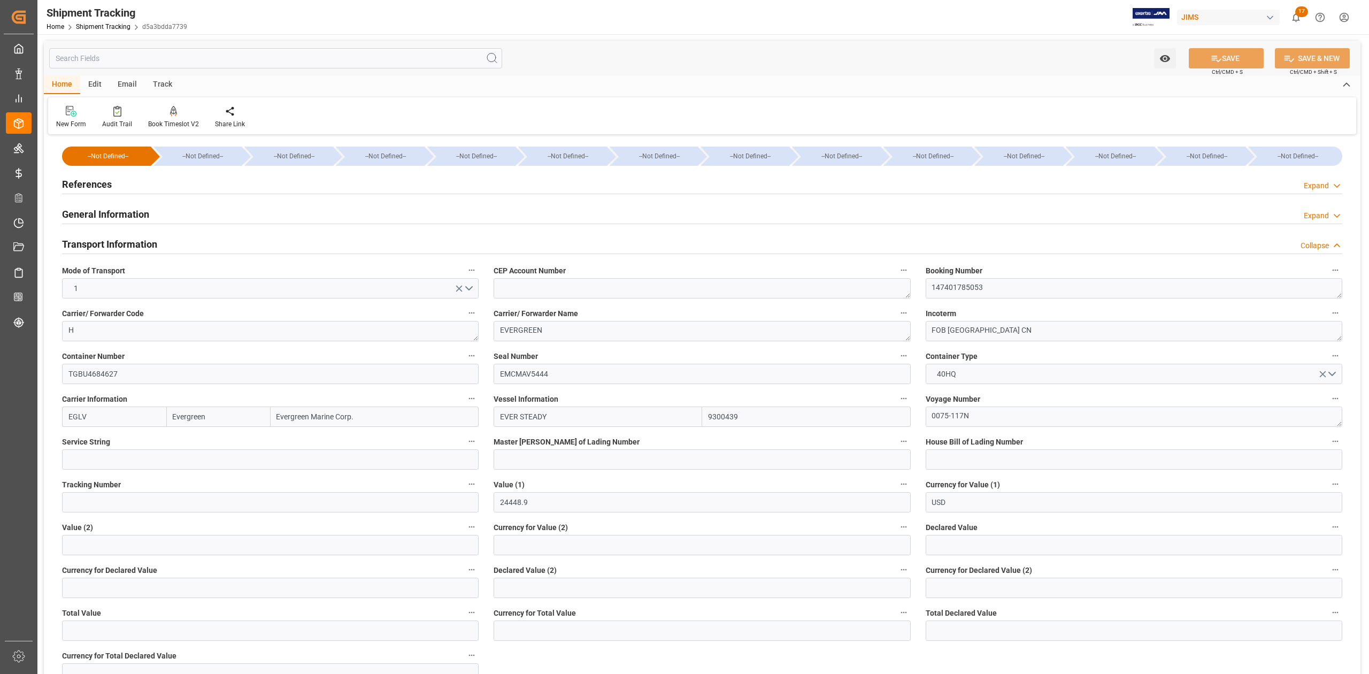
click at [127, 238] on h2 "Transport Information" at bounding box center [109, 244] width 95 height 14
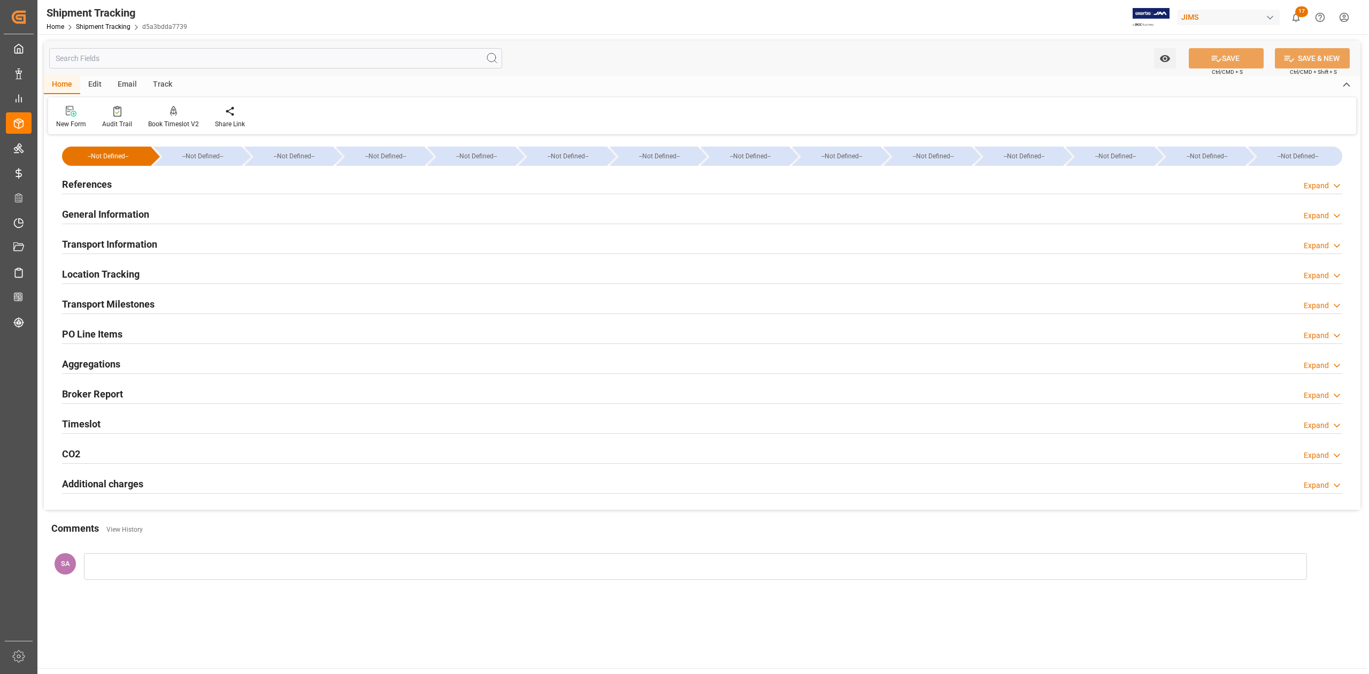
click at [114, 308] on h2 "Transport Milestones" at bounding box center [108, 304] width 93 height 14
type input "[DATE] 00:00"
type input "[DATE]"
type input "[DATE] 00:00"
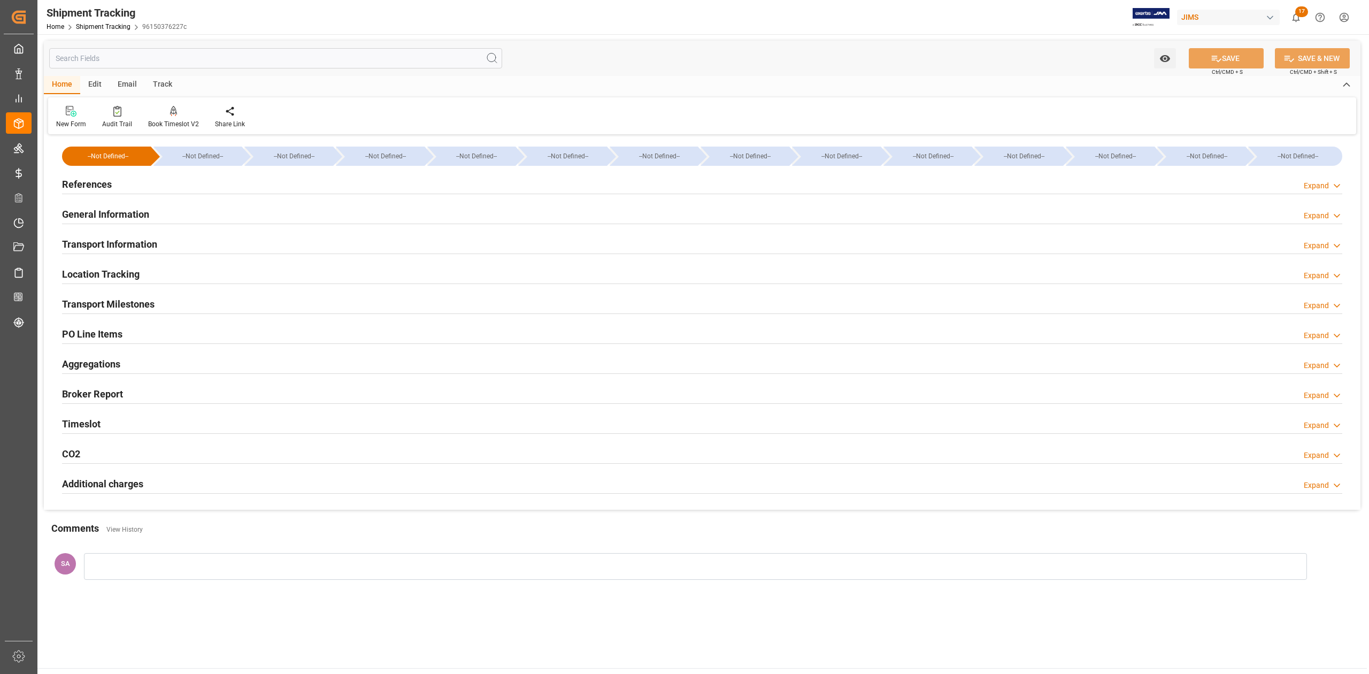
type input "[DATE]"
type input "[DATE] 00:00"
click at [139, 306] on h2 "Transport Milestones" at bounding box center [108, 304] width 93 height 14
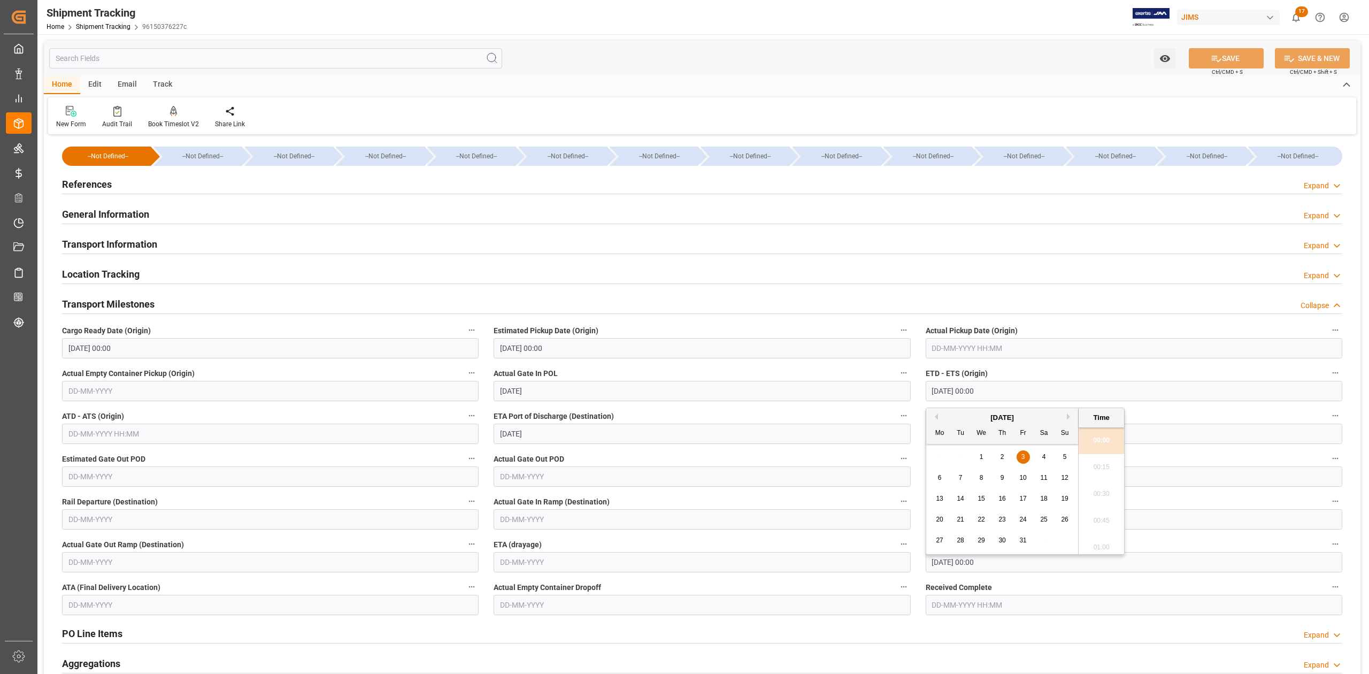
drag, startPoint x: 996, startPoint y: 389, endPoint x: 901, endPoint y: 386, distance: 94.8
click at [901, 386] on div "--Not Defined-- --Not Defined-- --Not Defined-- --Not Defined-- --Not Defined--…" at bounding box center [702, 473] width 1317 height 672
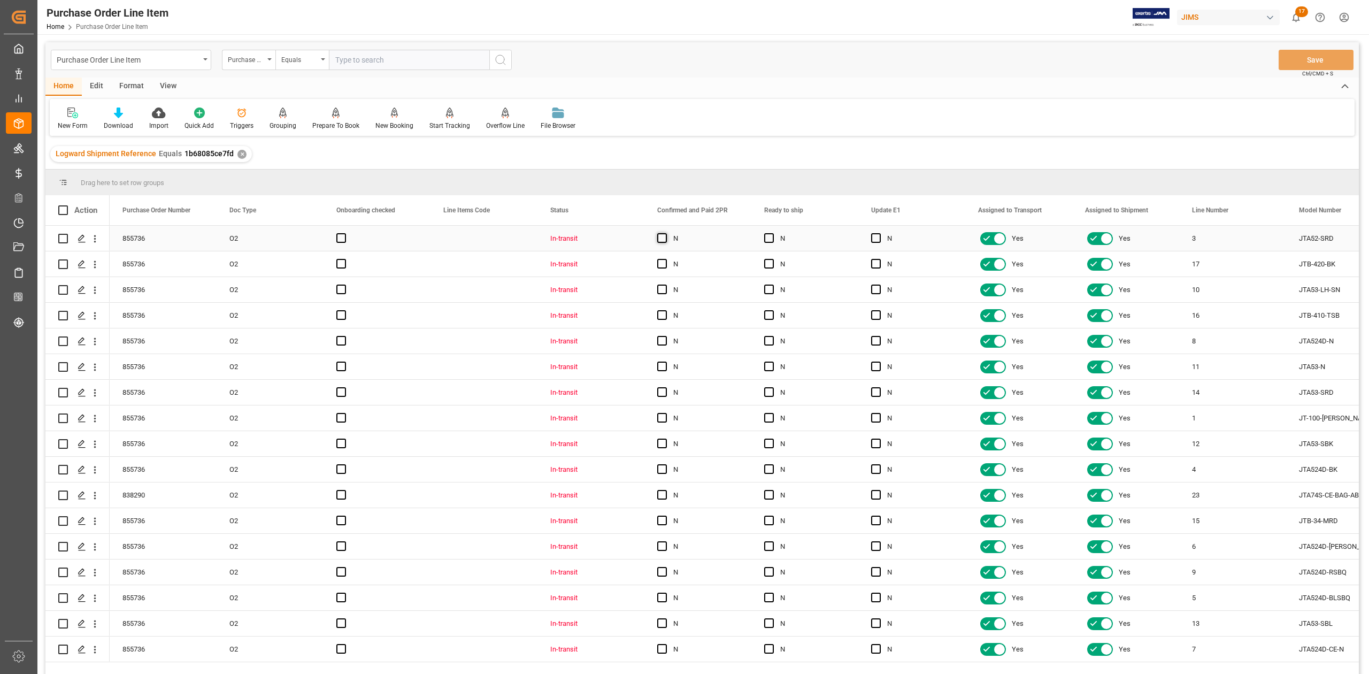
click at [664, 238] on span "Press SPACE to select this row." at bounding box center [662, 238] width 10 height 10
click at [665, 233] on input "Press SPACE to select this row." at bounding box center [665, 233] width 0 height 0
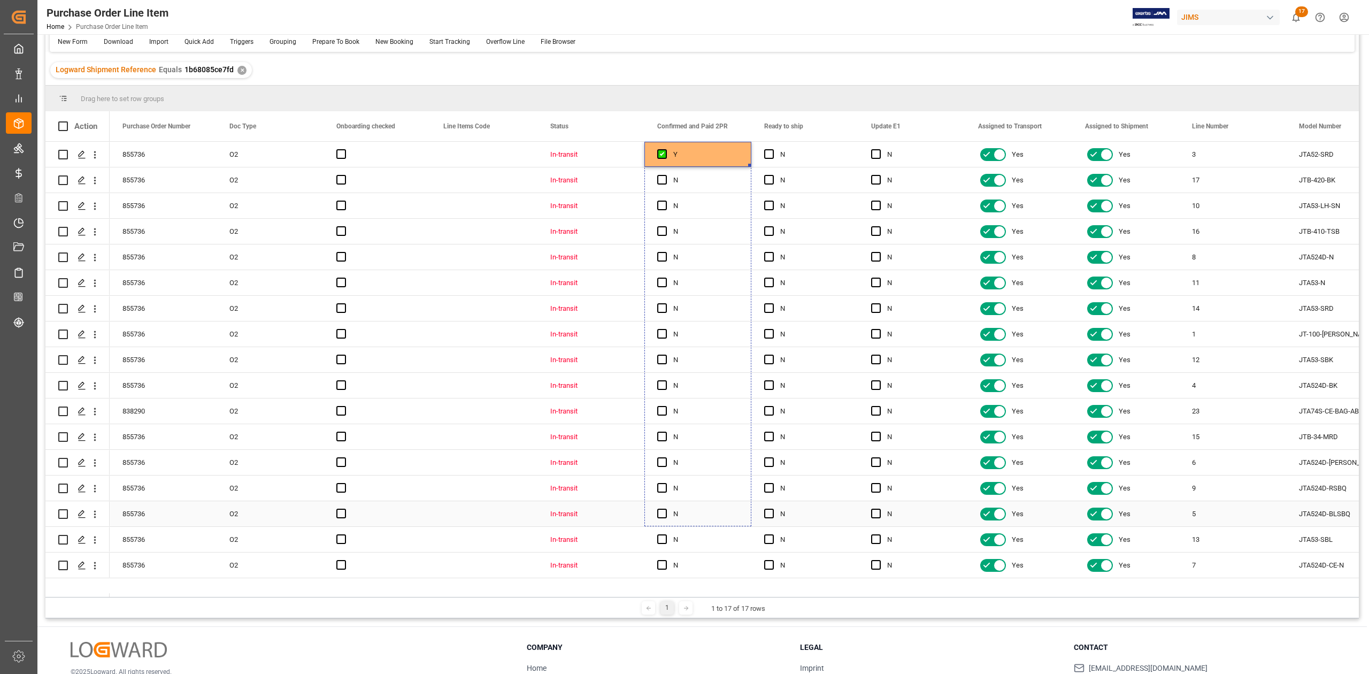
scroll to position [158, 0]
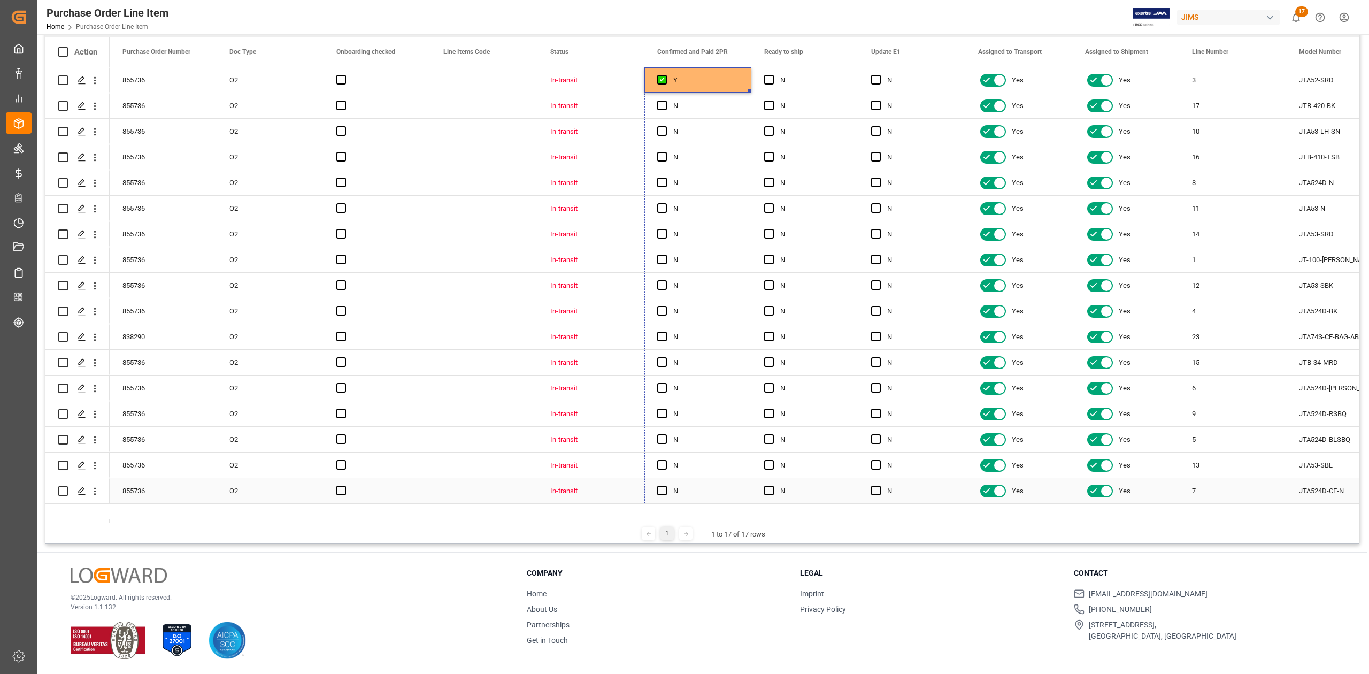
drag, startPoint x: 749, startPoint y: 249, endPoint x: 702, endPoint y: 501, distance: 256.4
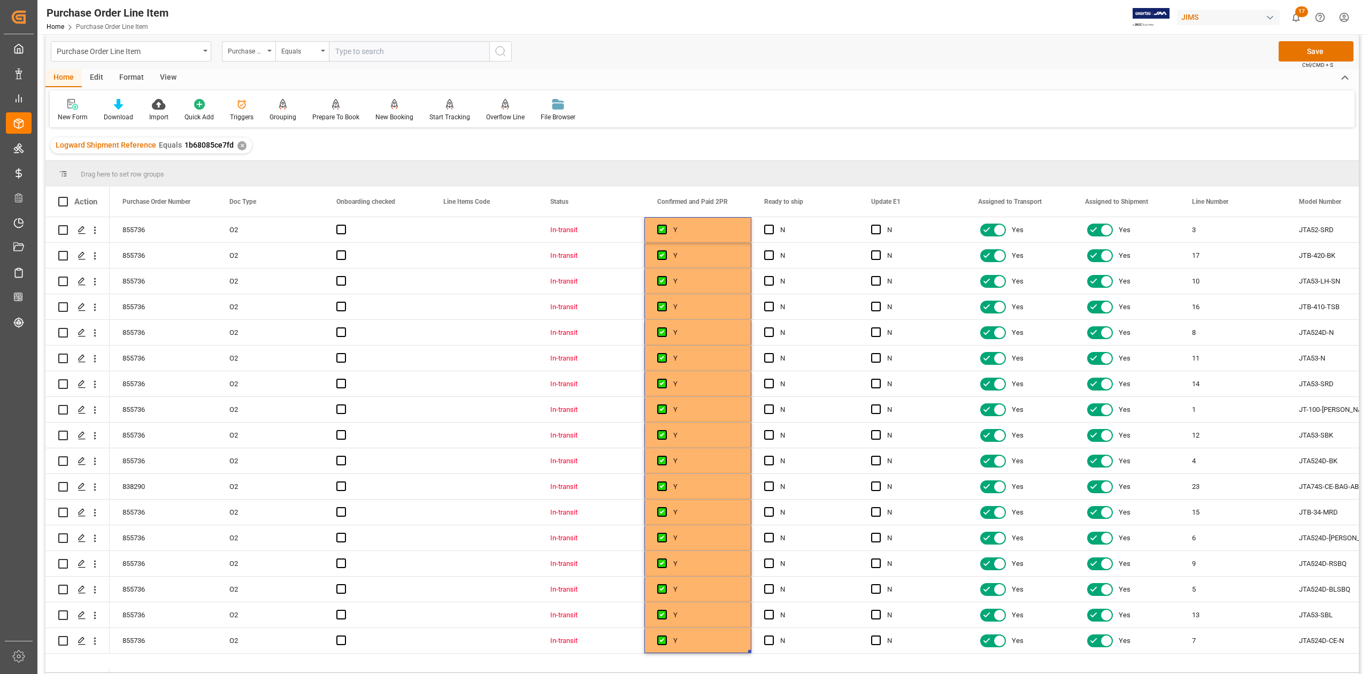
scroll to position [0, 0]
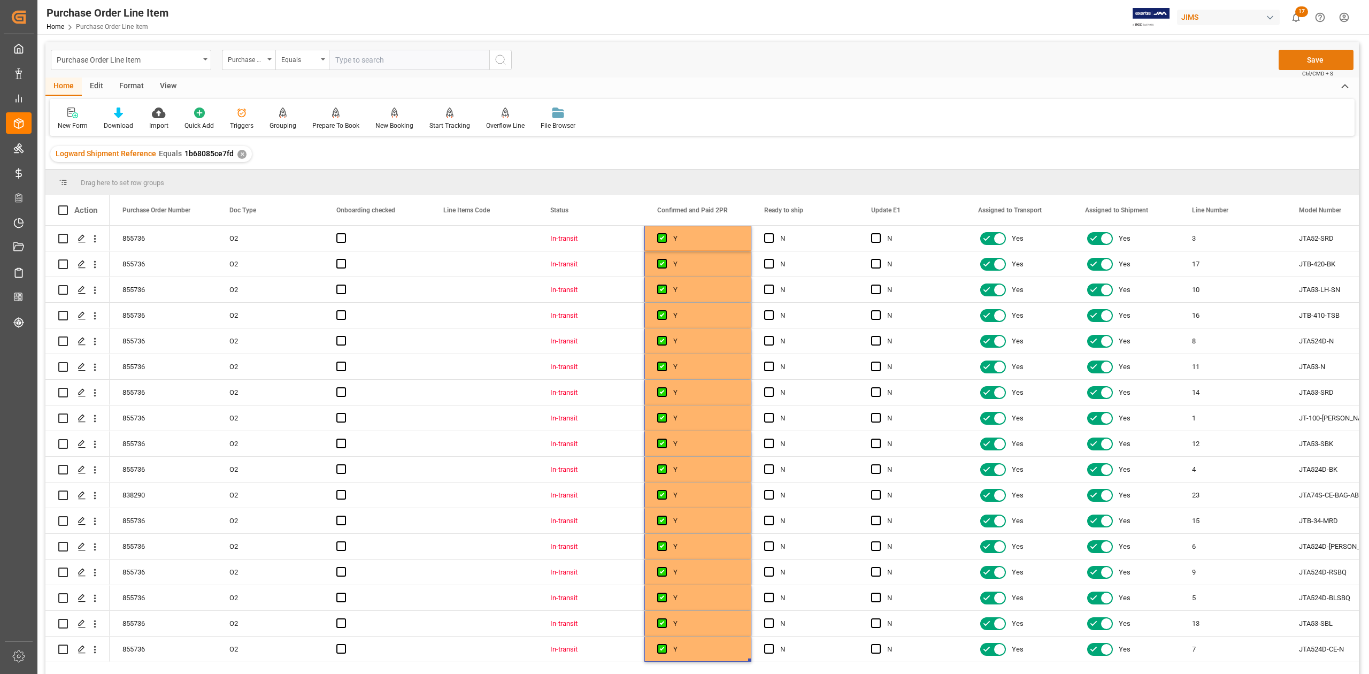
click at [1317, 59] on button "Save" at bounding box center [1316, 60] width 75 height 20
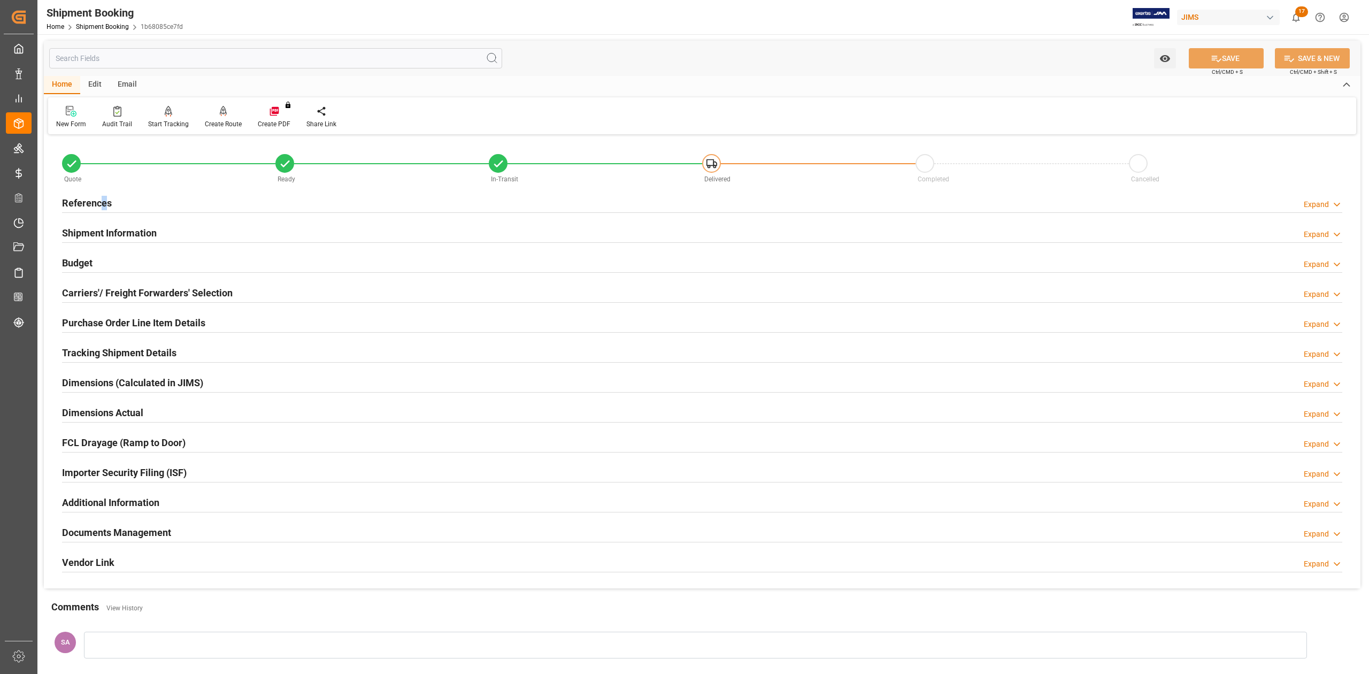
click at [103, 208] on h2 "References" at bounding box center [87, 203] width 50 height 14
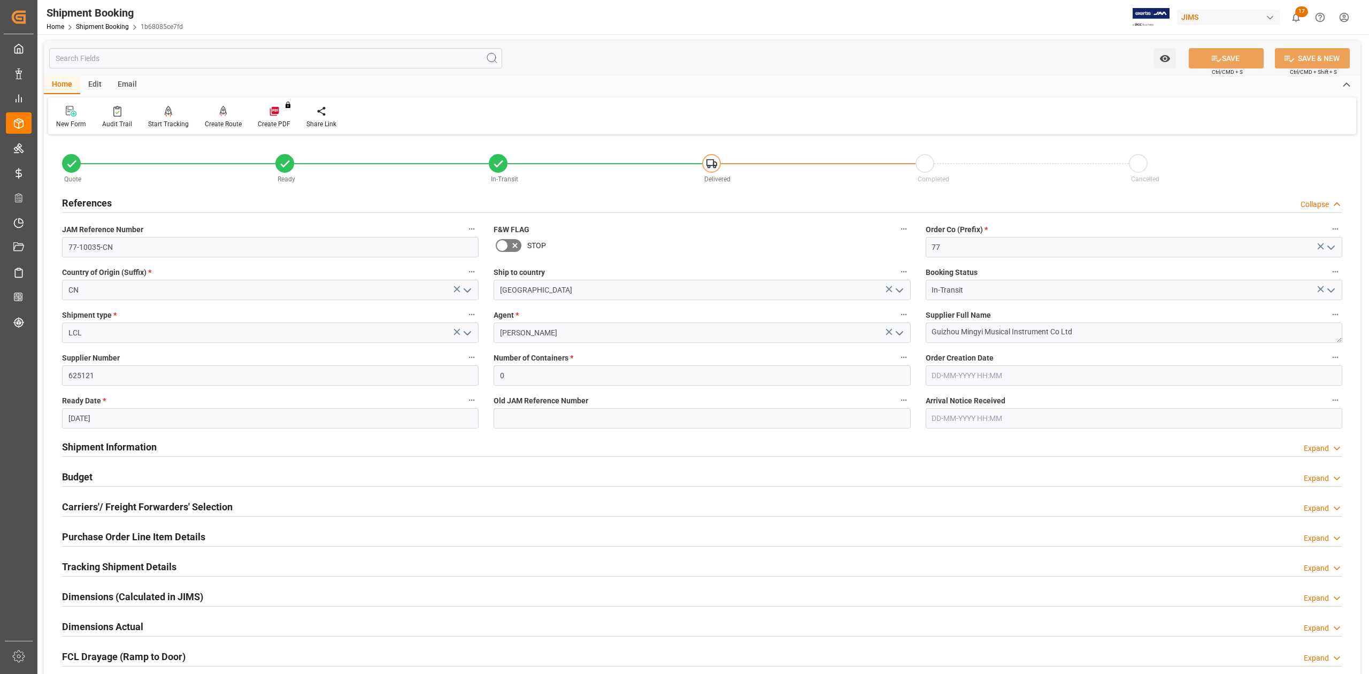
click at [145, 447] on h2 "Shipment Information" at bounding box center [109, 447] width 95 height 14
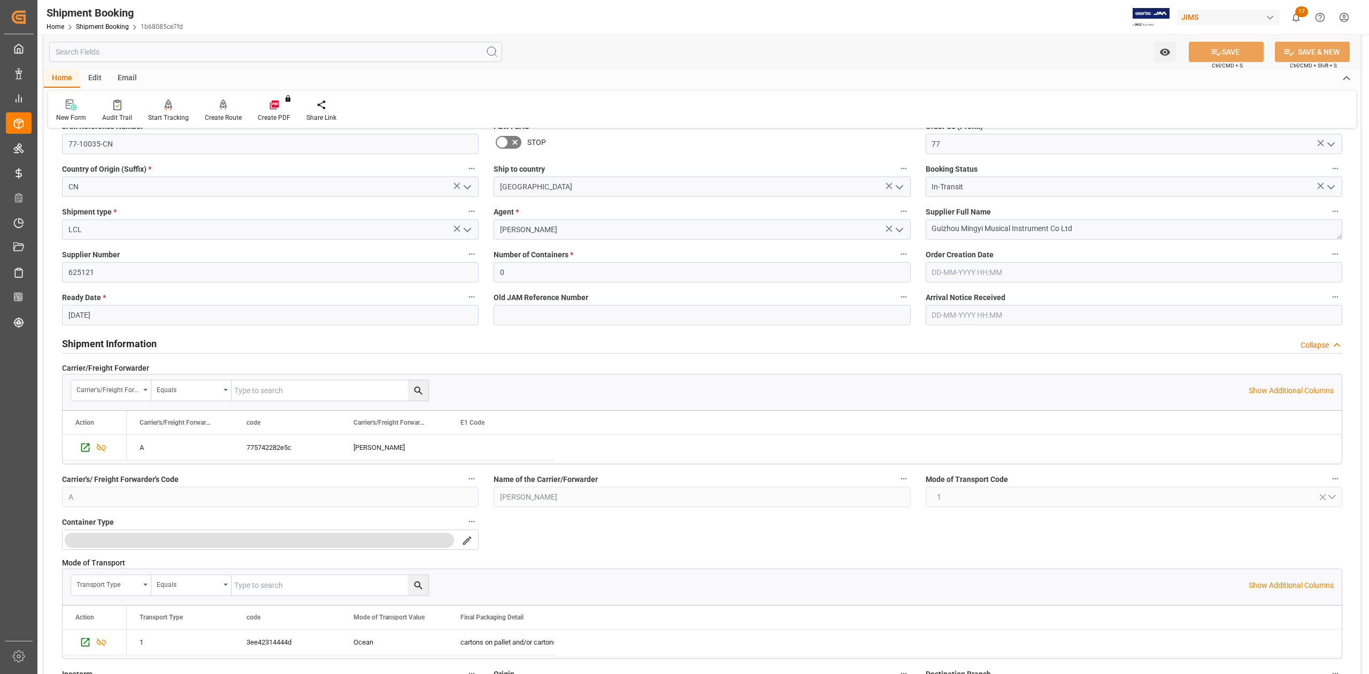
scroll to position [285, 0]
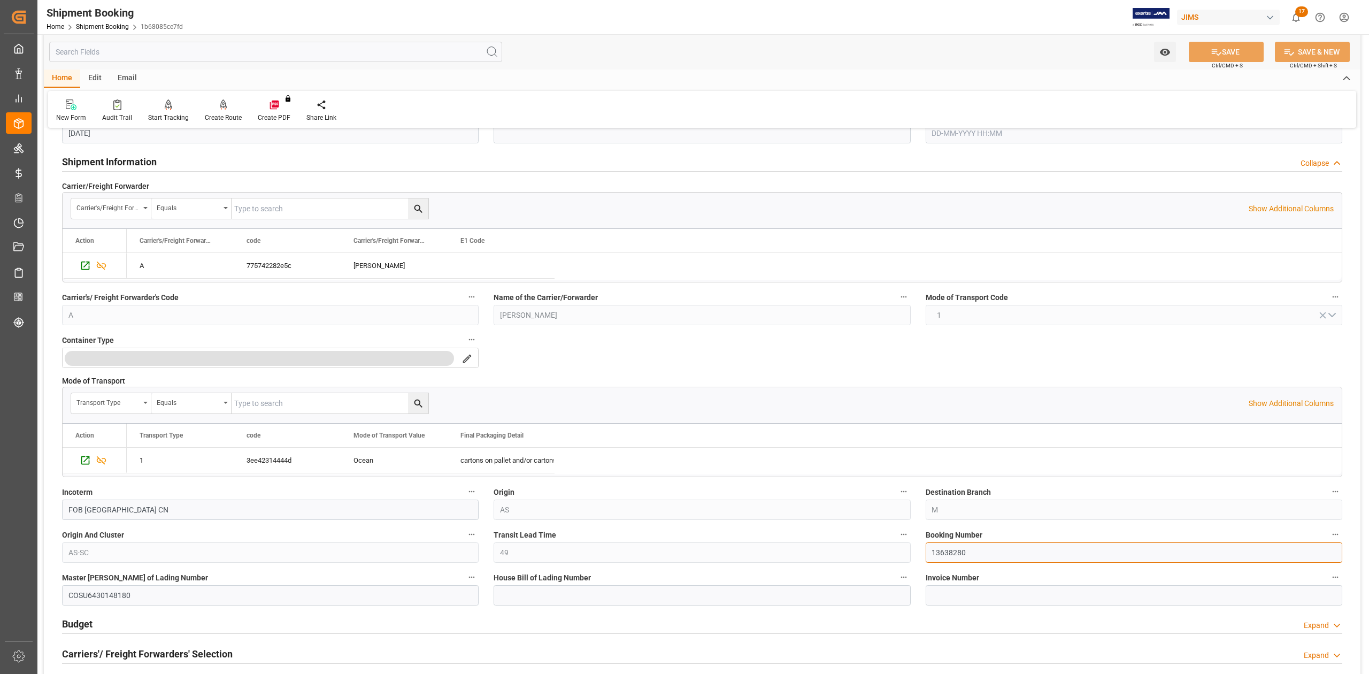
click at [955, 556] on input "13638280" at bounding box center [1134, 552] width 417 height 20
click at [638, 596] on input at bounding box center [702, 595] width 417 height 20
paste input "DMCNSY090566"
click at [510, 599] on input "DMCNSY090566" at bounding box center [702, 595] width 417 height 20
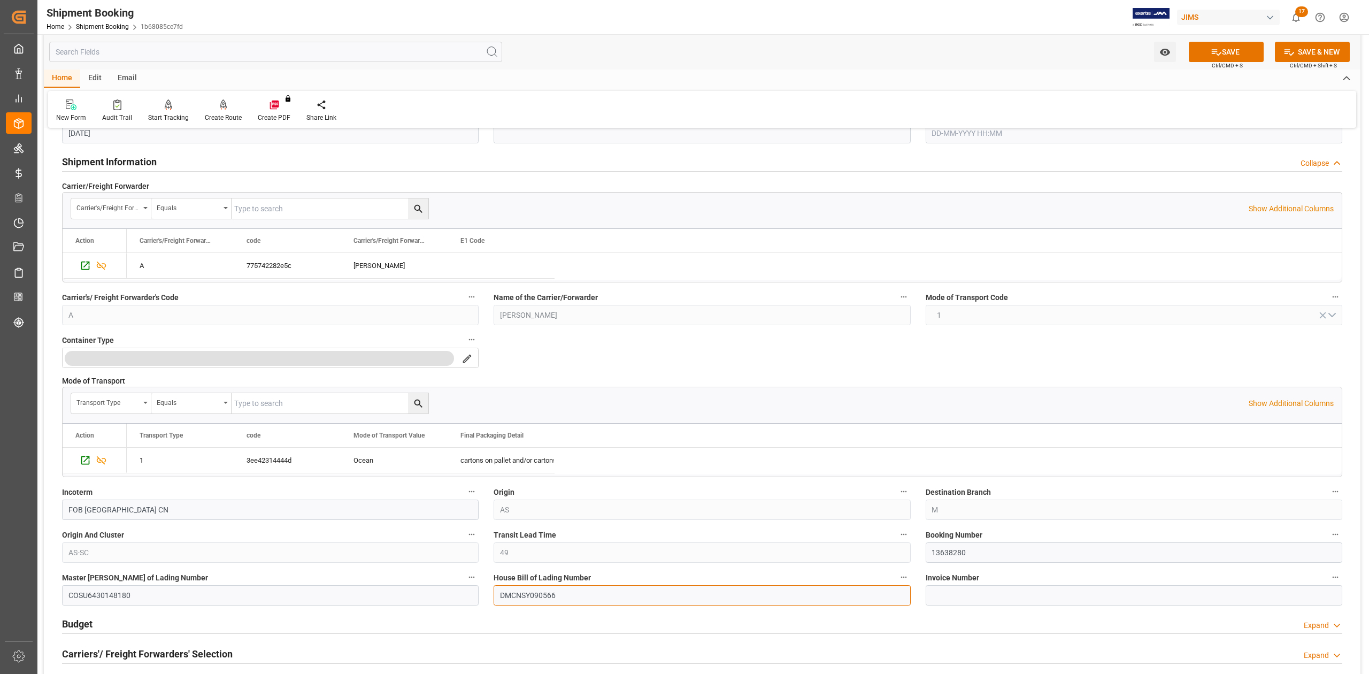
type input "DMCNSY090566"
click at [323, 598] on input "COSU6430148180" at bounding box center [270, 595] width 417 height 20
click at [1226, 52] on button "SAVE" at bounding box center [1226, 52] width 75 height 20
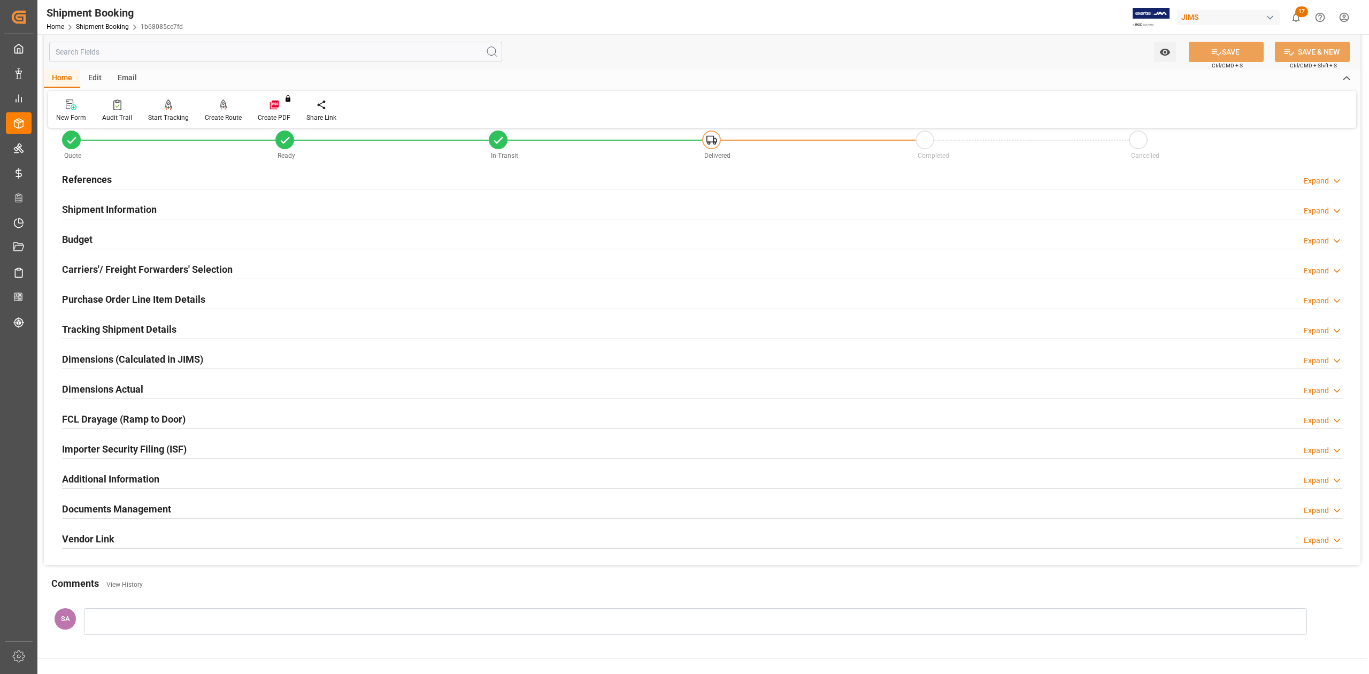
scroll to position [0, 0]
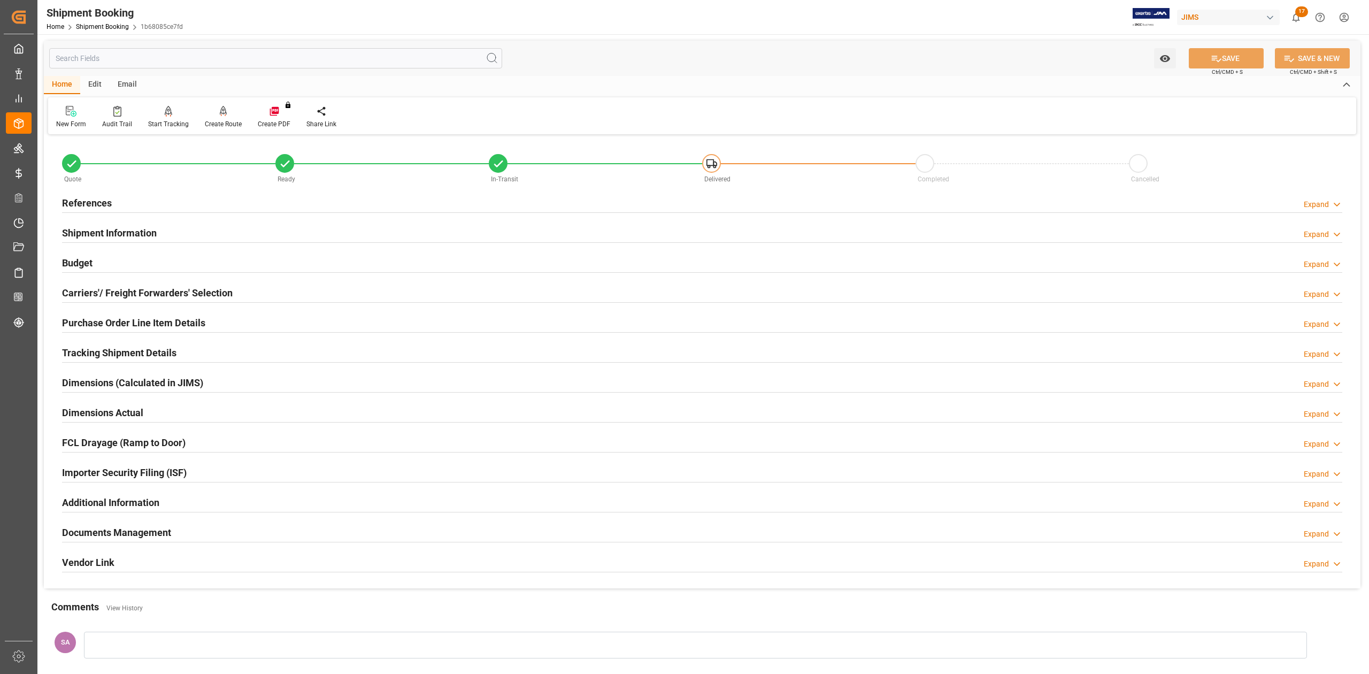
click at [127, 230] on h2 "Shipment Information" at bounding box center [109, 233] width 95 height 14
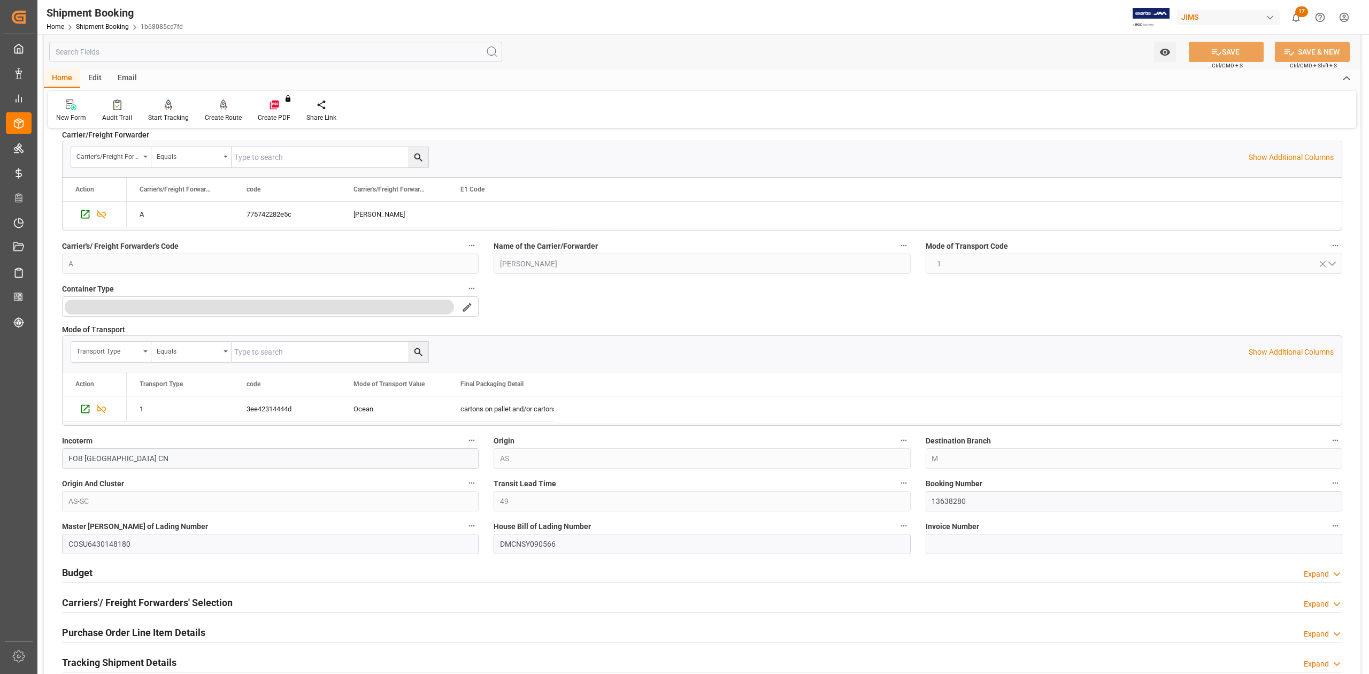
scroll to position [214, 0]
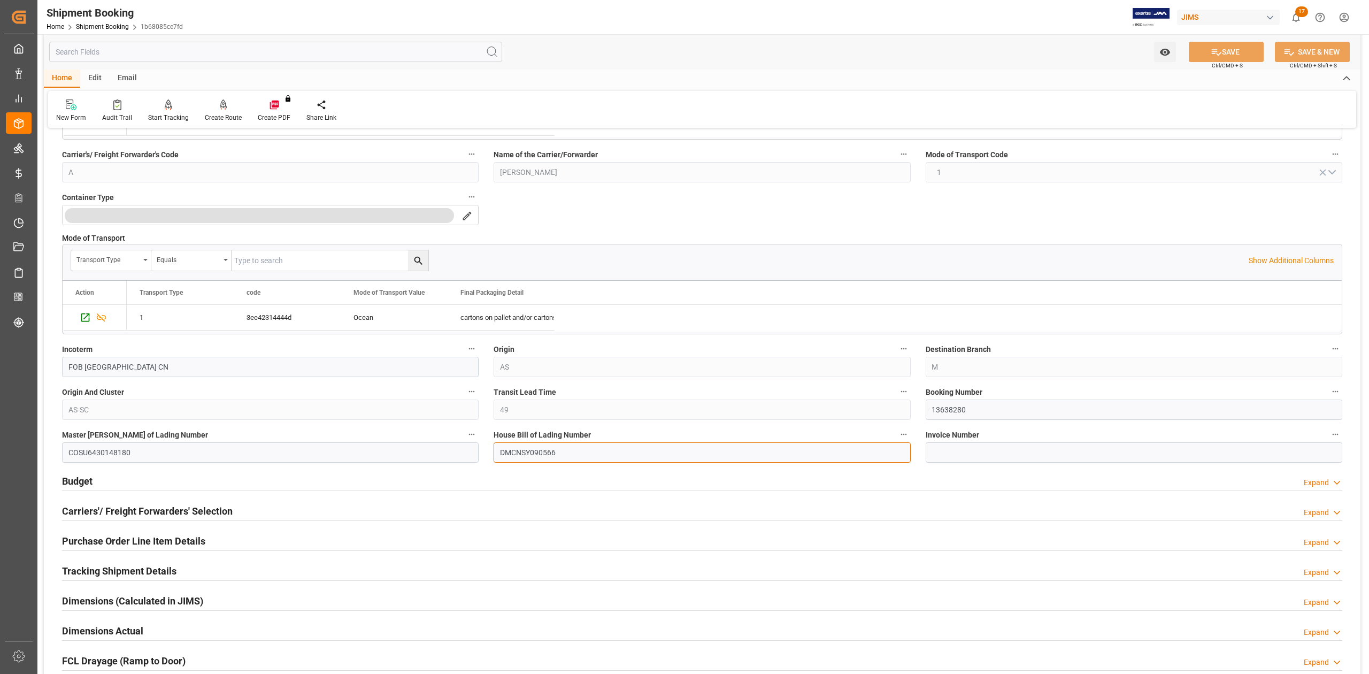
click at [520, 453] on input "DMCNSY090566" at bounding box center [702, 452] width 417 height 20
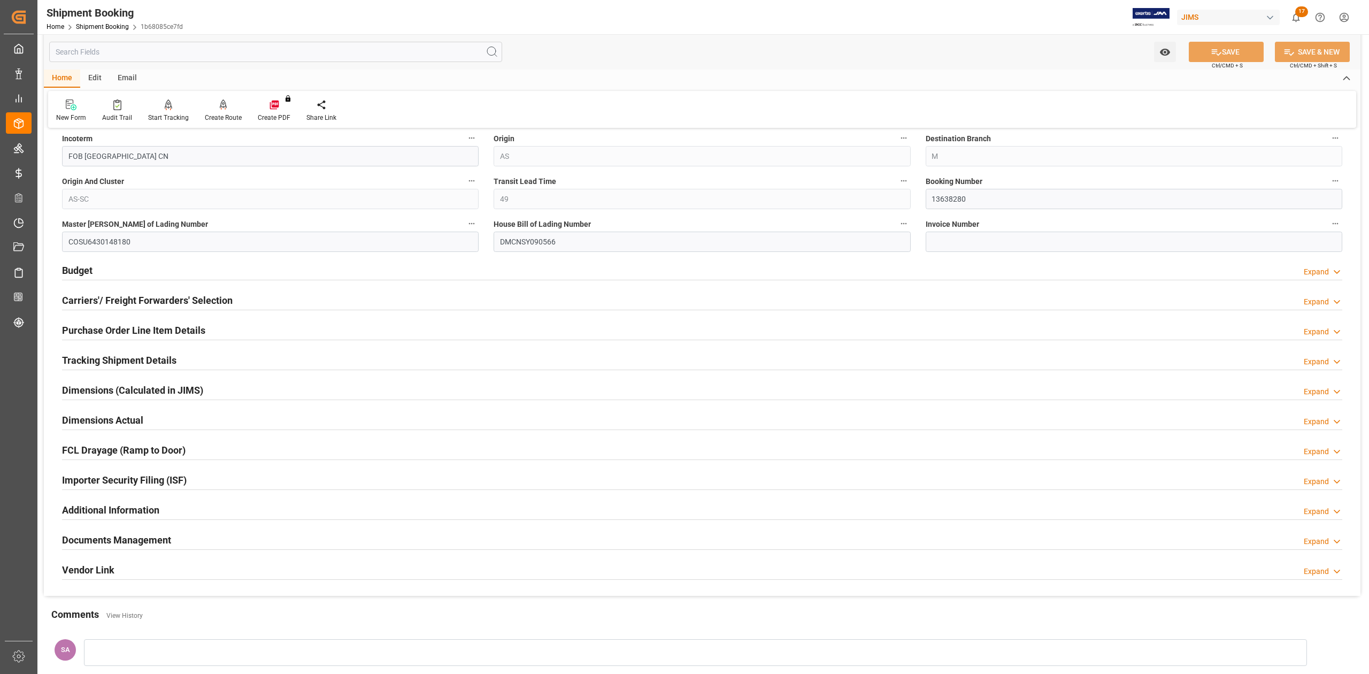
scroll to position [428, 0]
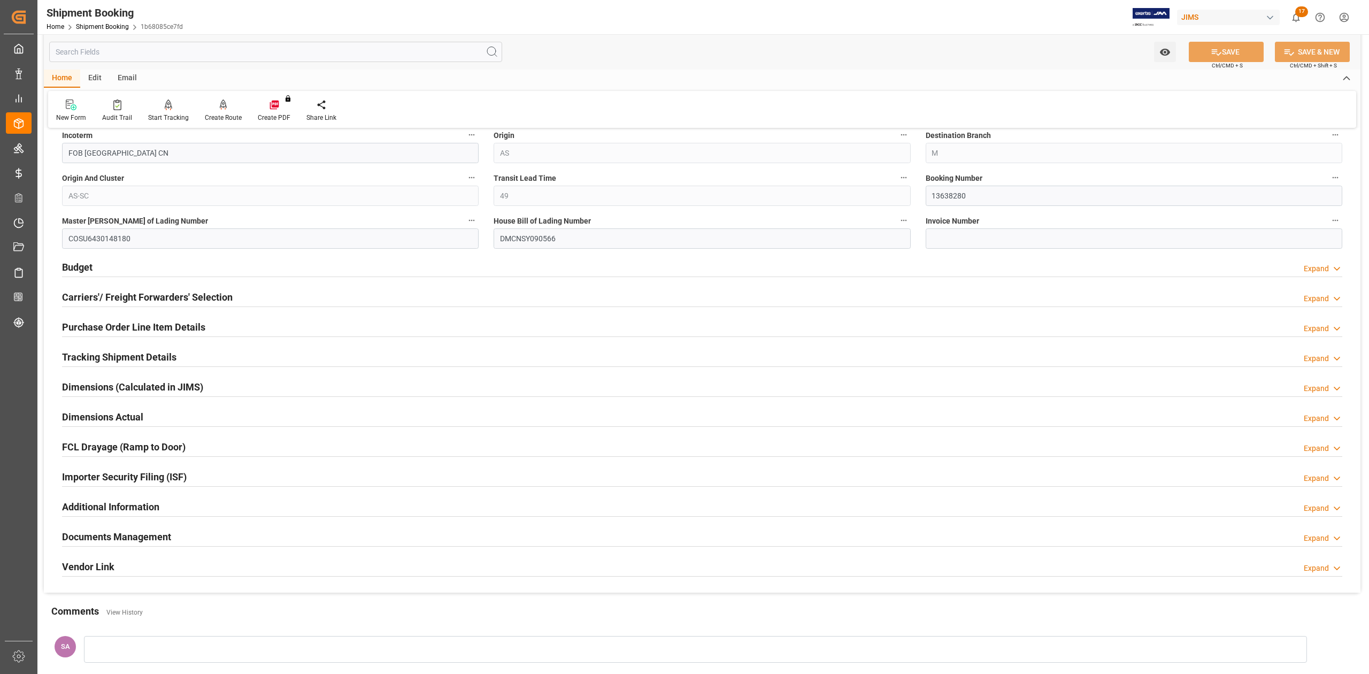
drag, startPoint x: 78, startPoint y: 265, endPoint x: 559, endPoint y: 510, distance: 539.7
click at [78, 265] on h2 "Budget" at bounding box center [77, 267] width 30 height 14
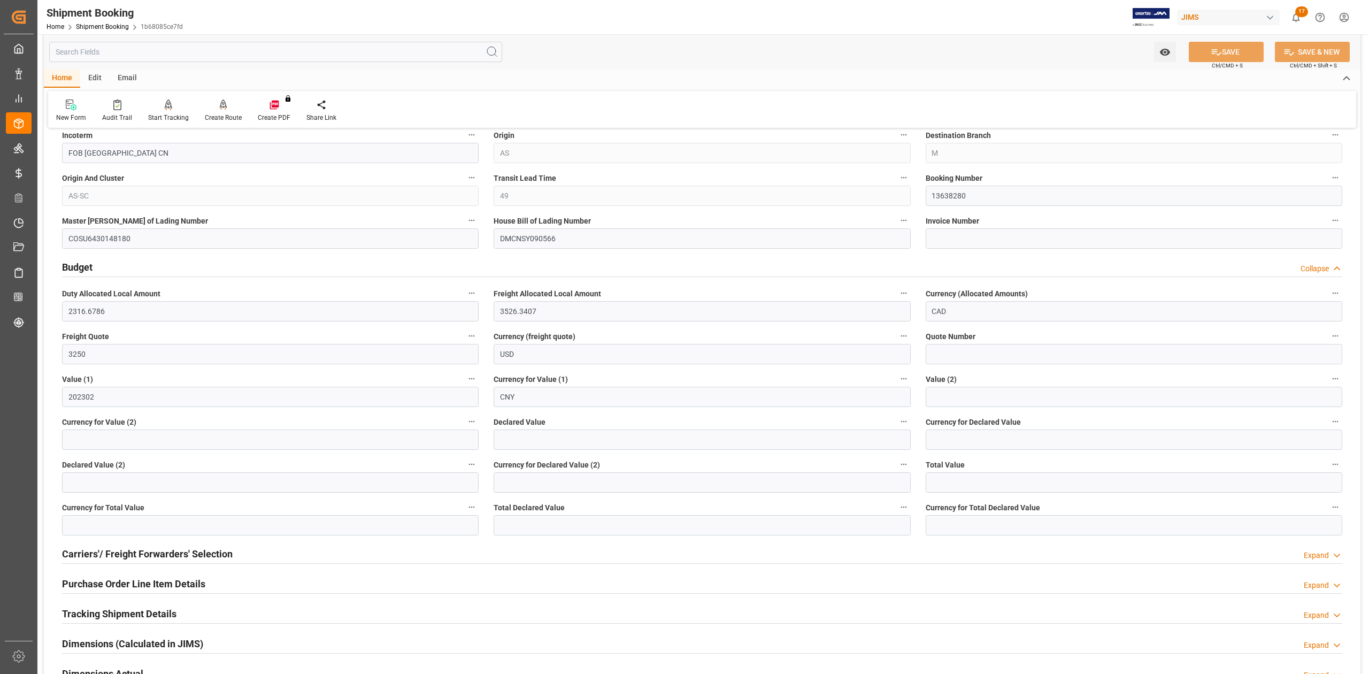
scroll to position [713, 0]
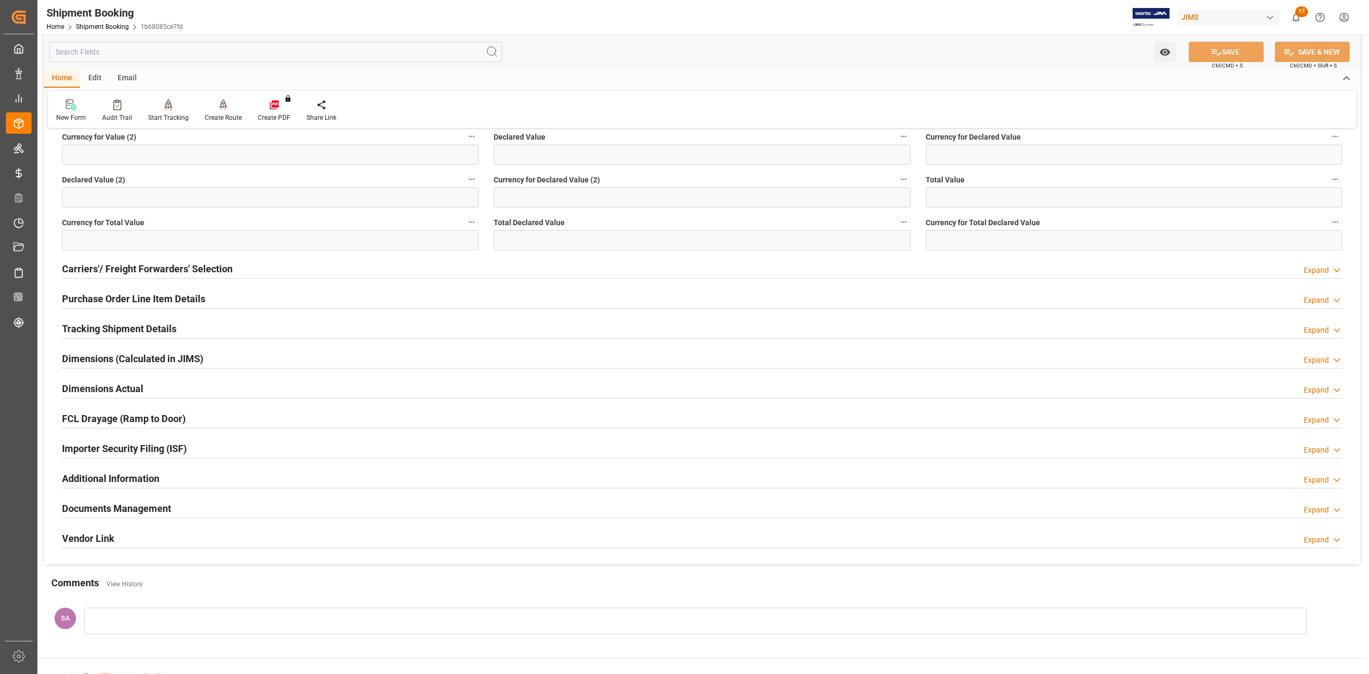
click at [91, 301] on h2 "Purchase Order Line Item Details" at bounding box center [133, 299] width 143 height 14
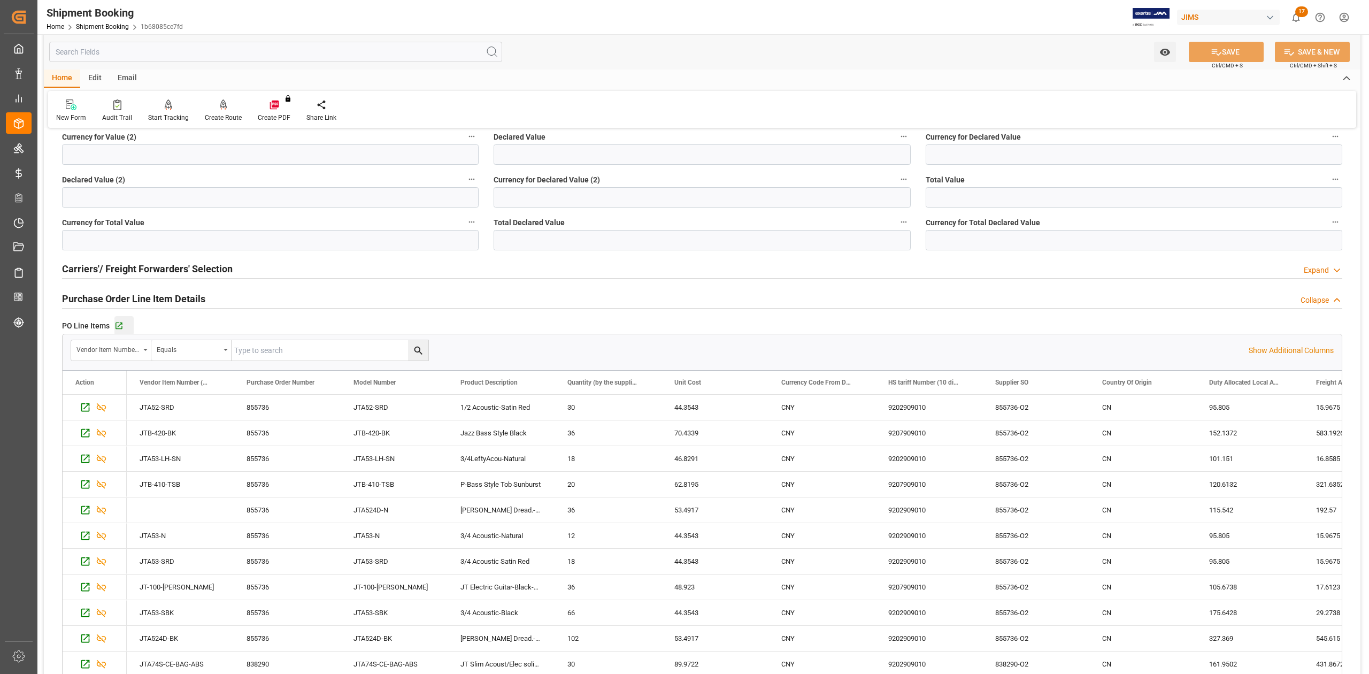
click at [117, 332] on button "Go to Purchase Order Line Item Grid" at bounding box center [123, 325] width 19 height 19
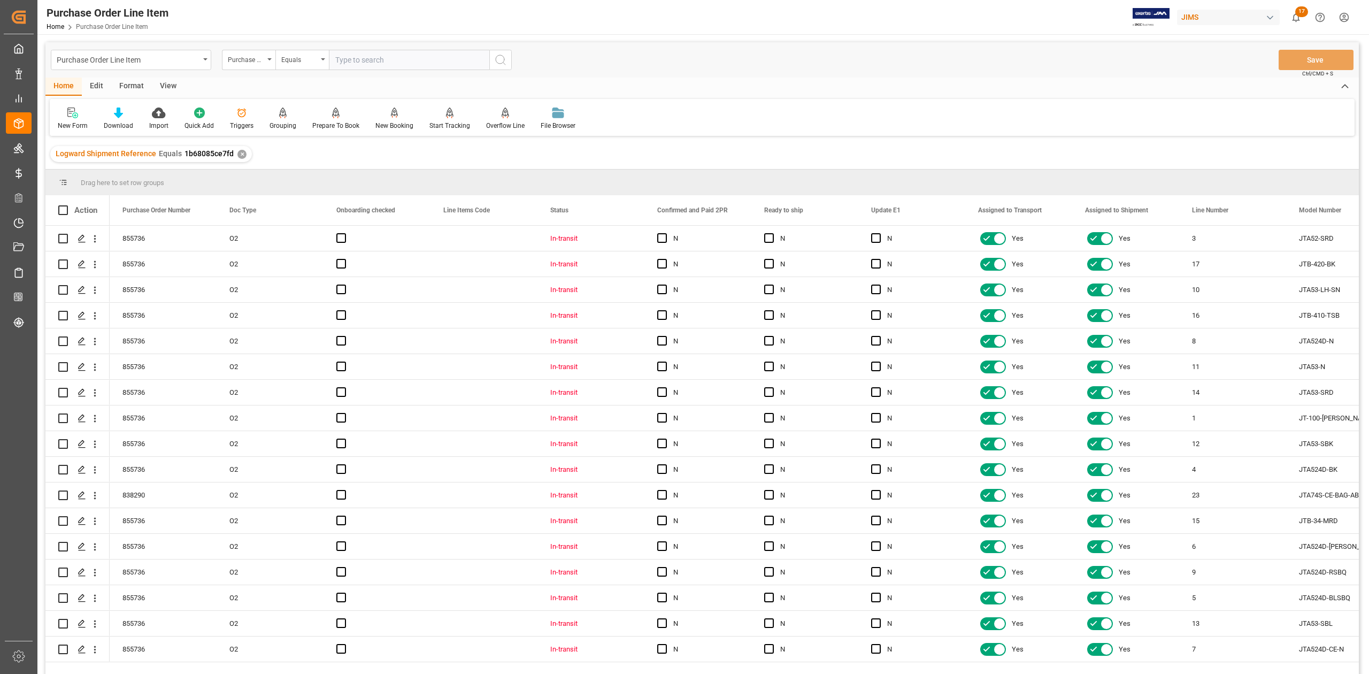
click at [167, 90] on div "View" at bounding box center [168, 87] width 33 height 18
click at [121, 121] on div "Standard Templates" at bounding box center [121, 126] width 53 height 10
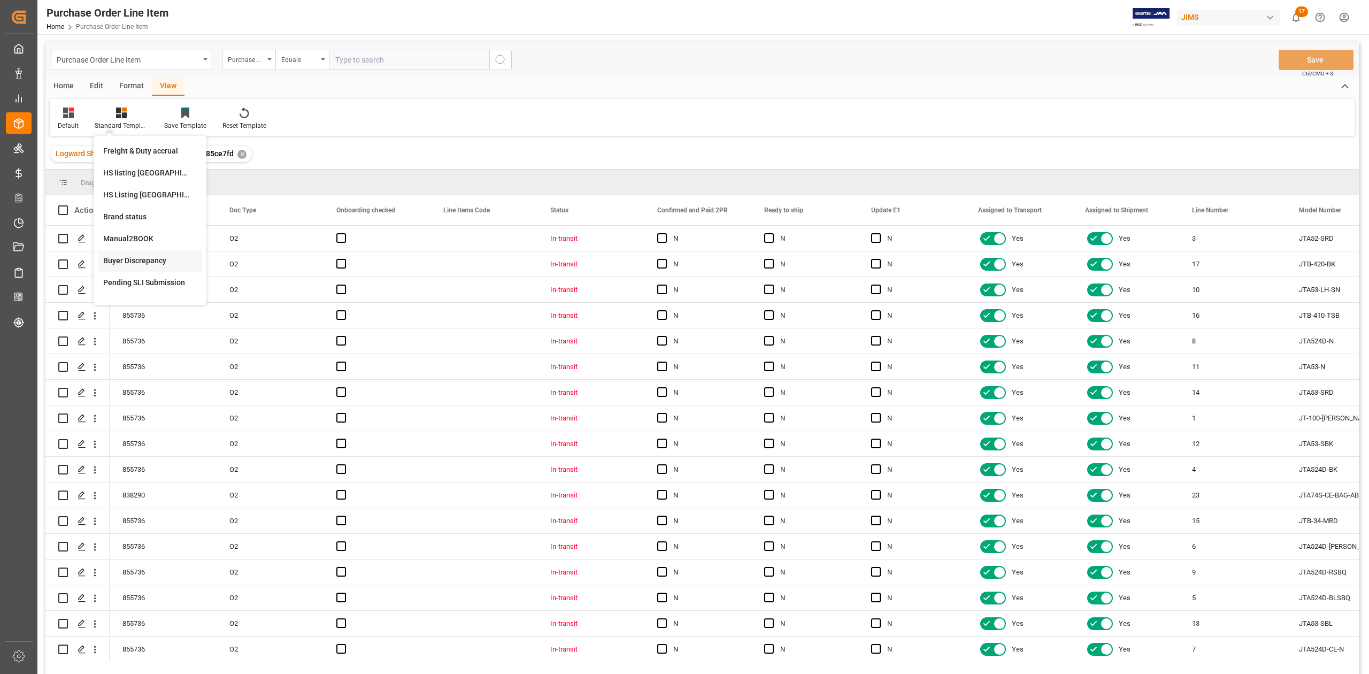
click at [154, 258] on div "Buyer Discrepancy" at bounding box center [150, 260] width 94 height 11
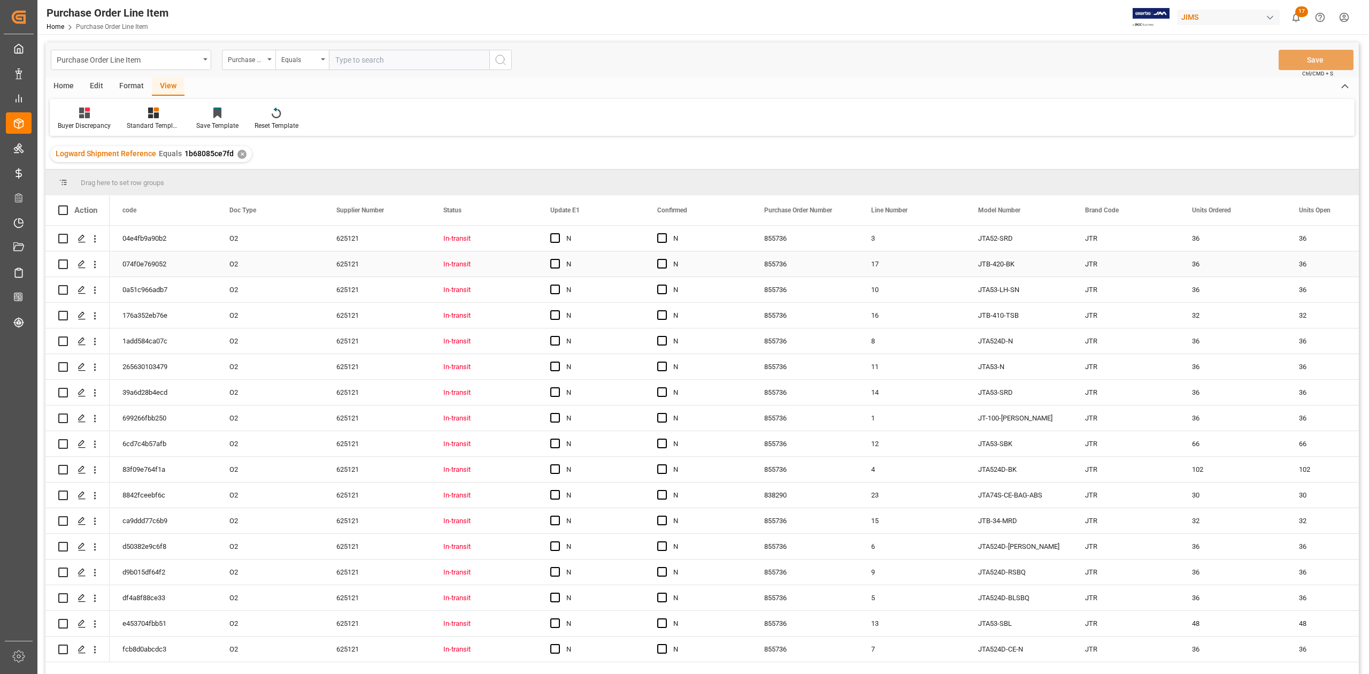
click at [1032, 251] on div "JTB-420-BK" at bounding box center [1019, 263] width 107 height 25
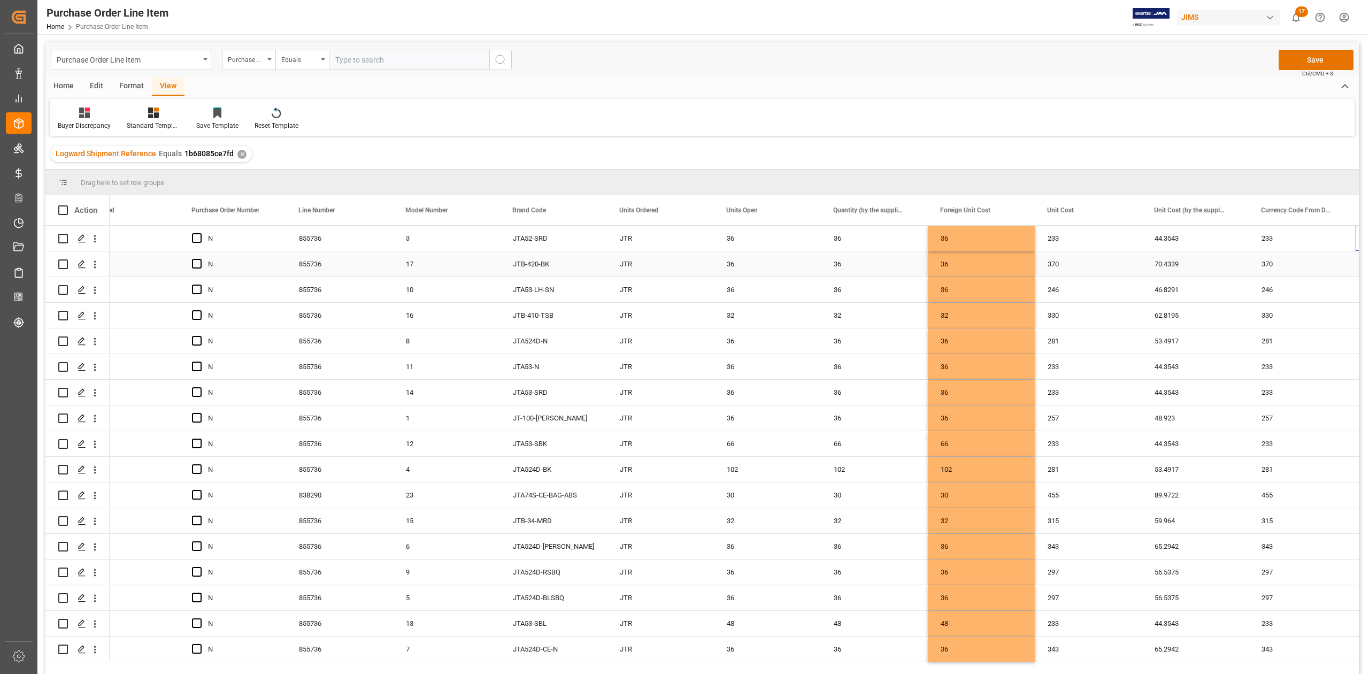
scroll to position [0, 572]
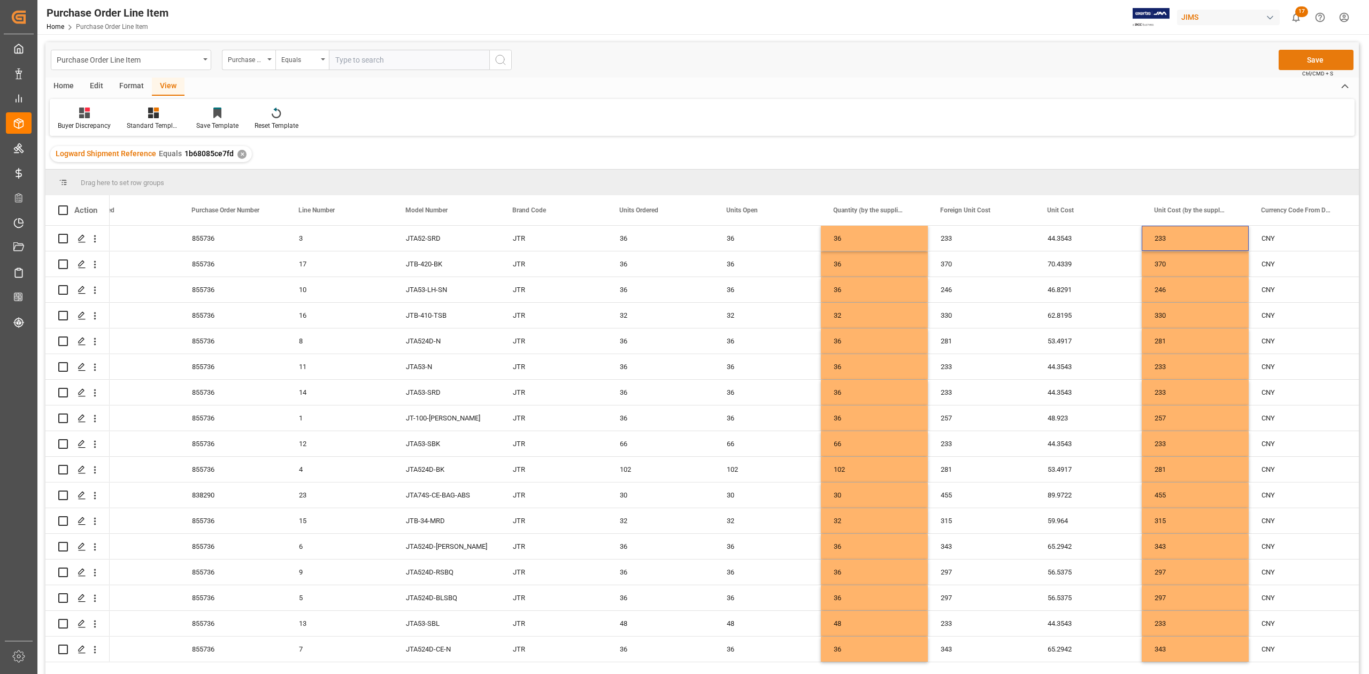
click at [1316, 57] on button "Save" at bounding box center [1316, 60] width 75 height 20
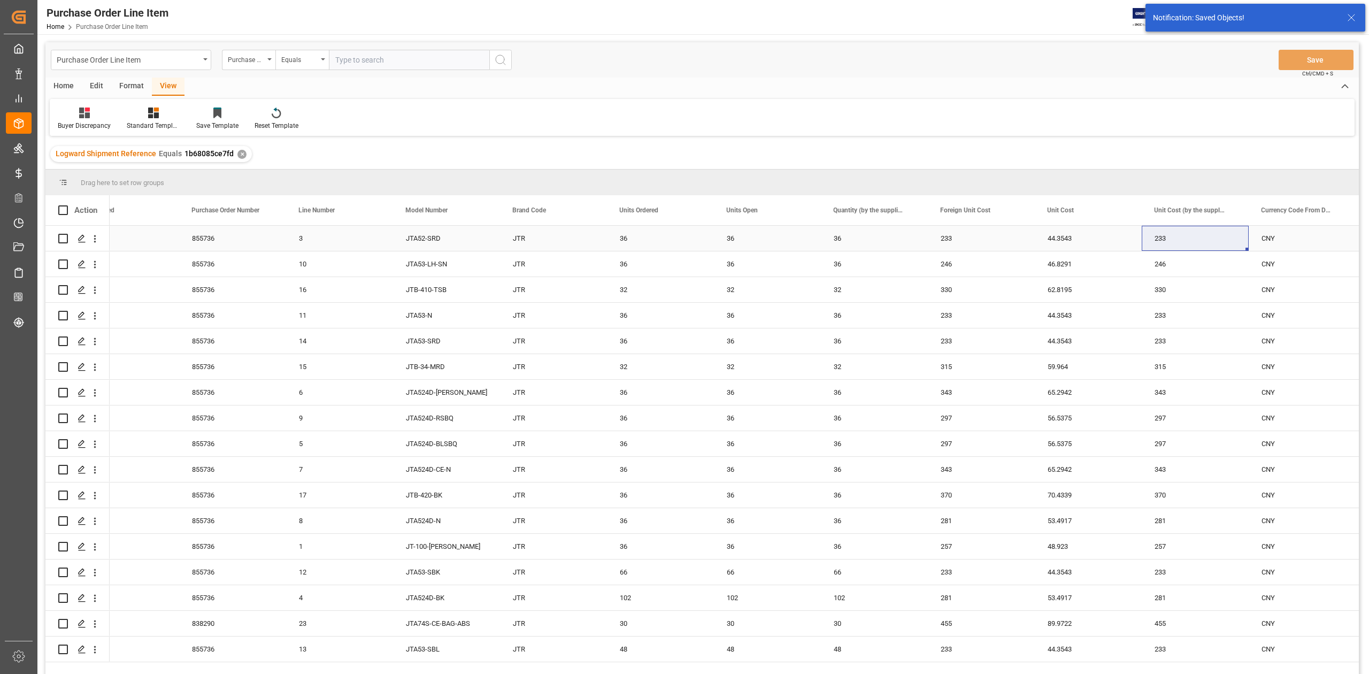
click at [1063, 238] on div "44.3543" at bounding box center [1088, 238] width 107 height 25
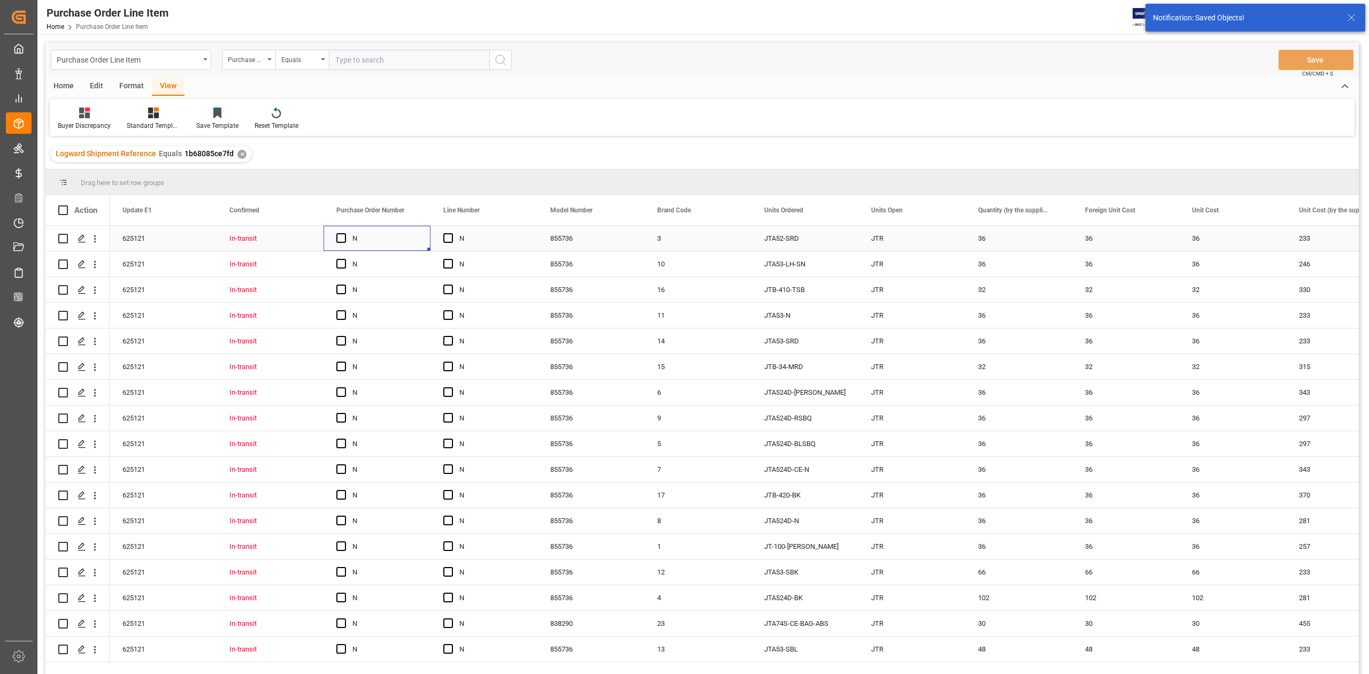
scroll to position [0, 0]
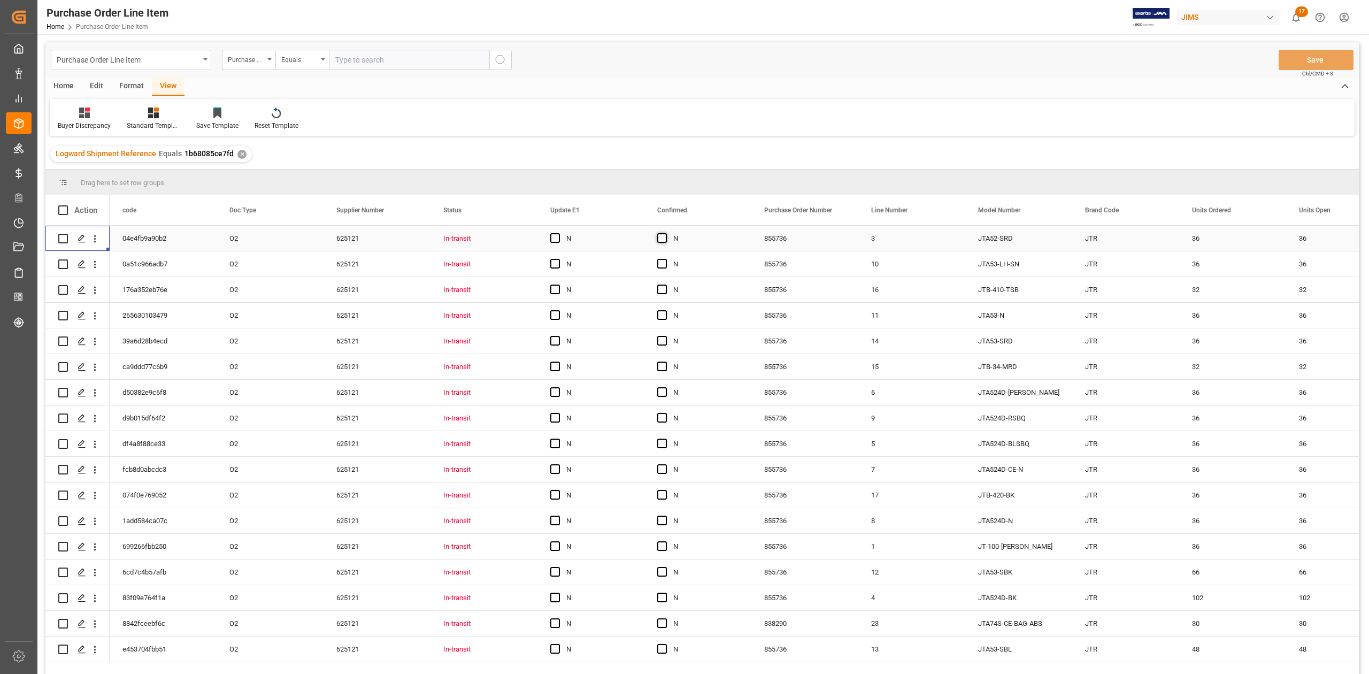
click at [664, 238] on span "Press SPACE to select this row." at bounding box center [662, 238] width 10 height 10
click at [665, 233] on input "Press SPACE to select this row." at bounding box center [665, 233] width 0 height 0
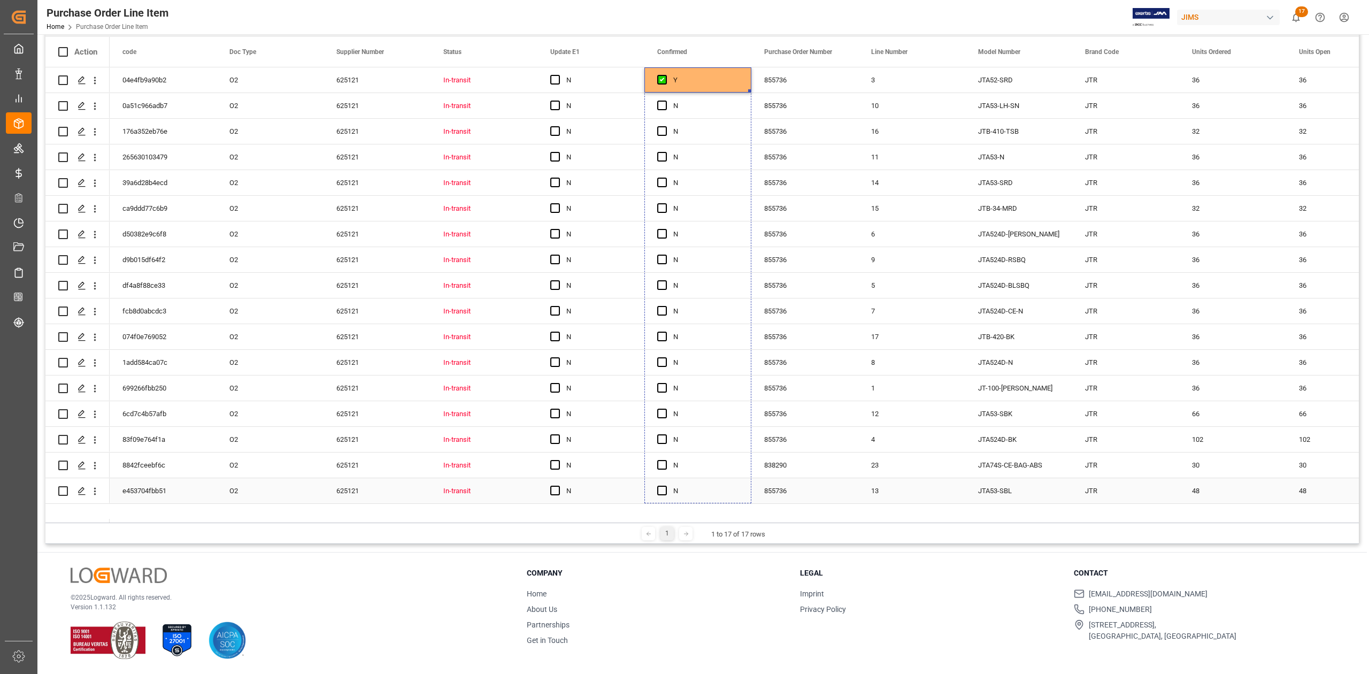
drag, startPoint x: 749, startPoint y: 249, endPoint x: 711, endPoint y: 501, distance: 254.8
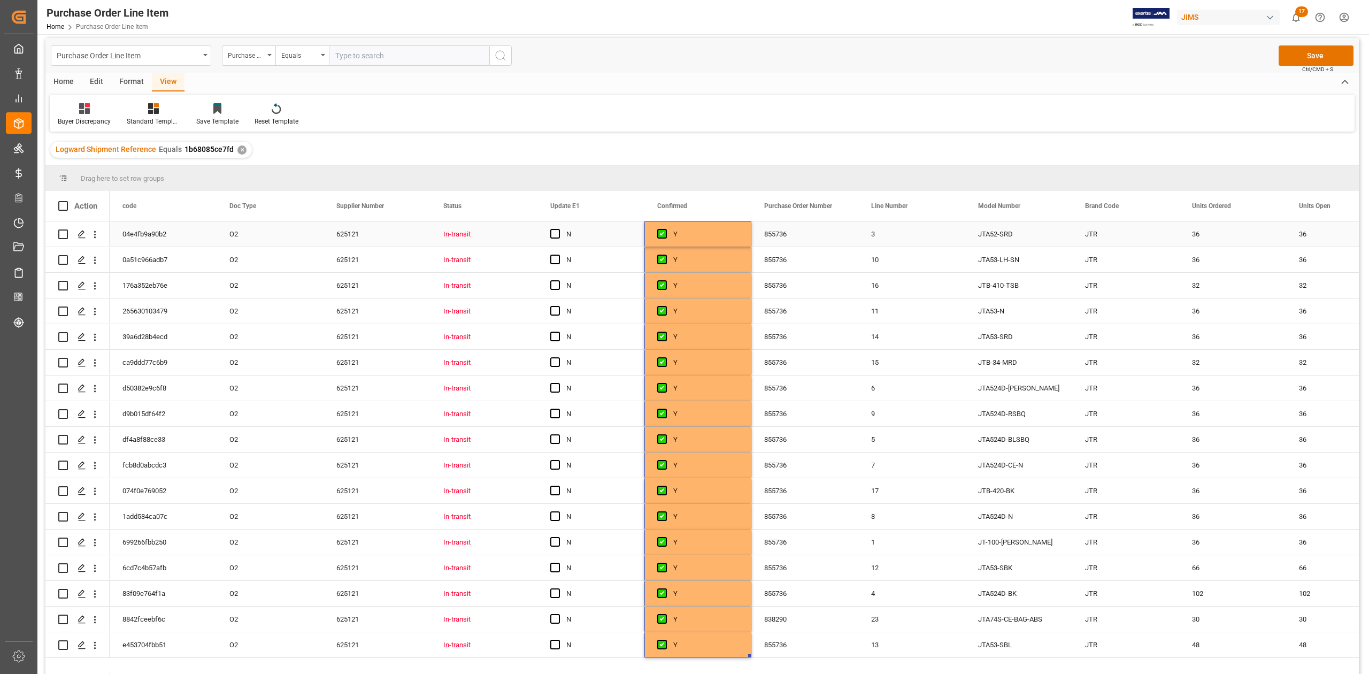
scroll to position [0, 0]
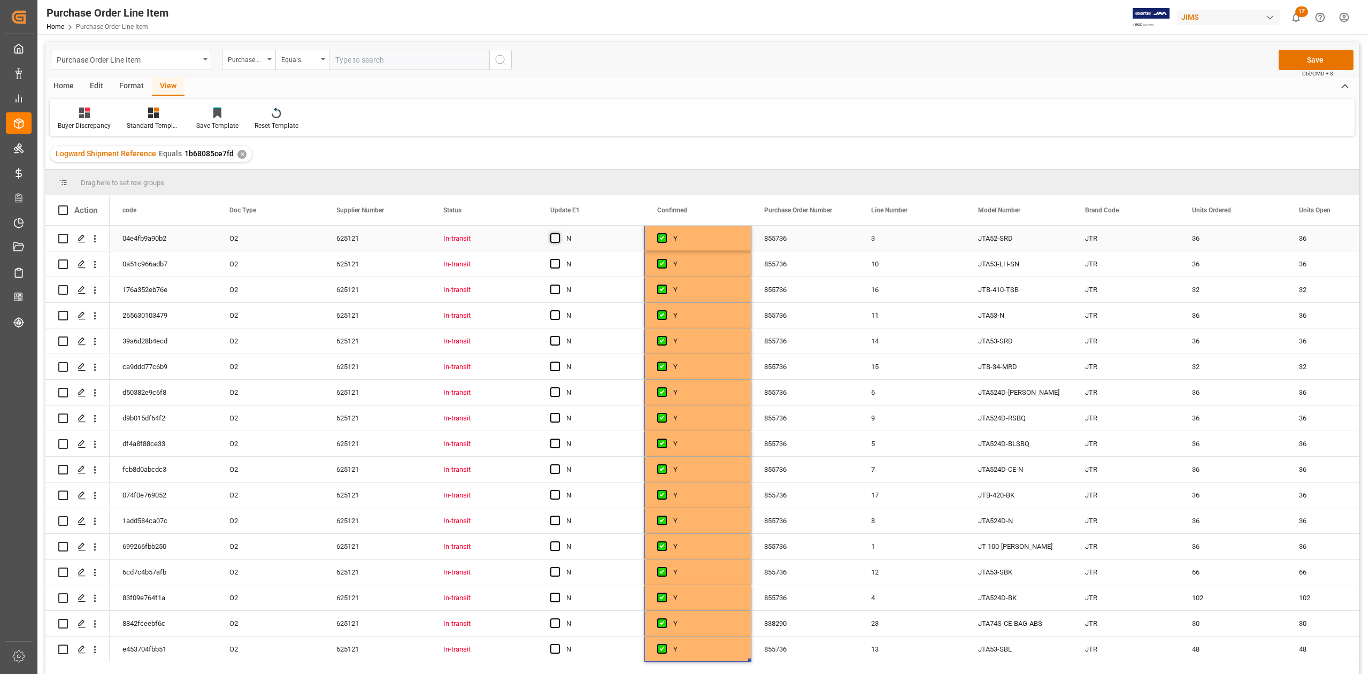
click at [552, 236] on span "Press SPACE to select this row." at bounding box center [555, 238] width 10 height 10
click at [558, 233] on input "Press SPACE to select this row." at bounding box center [558, 233] width 0 height 0
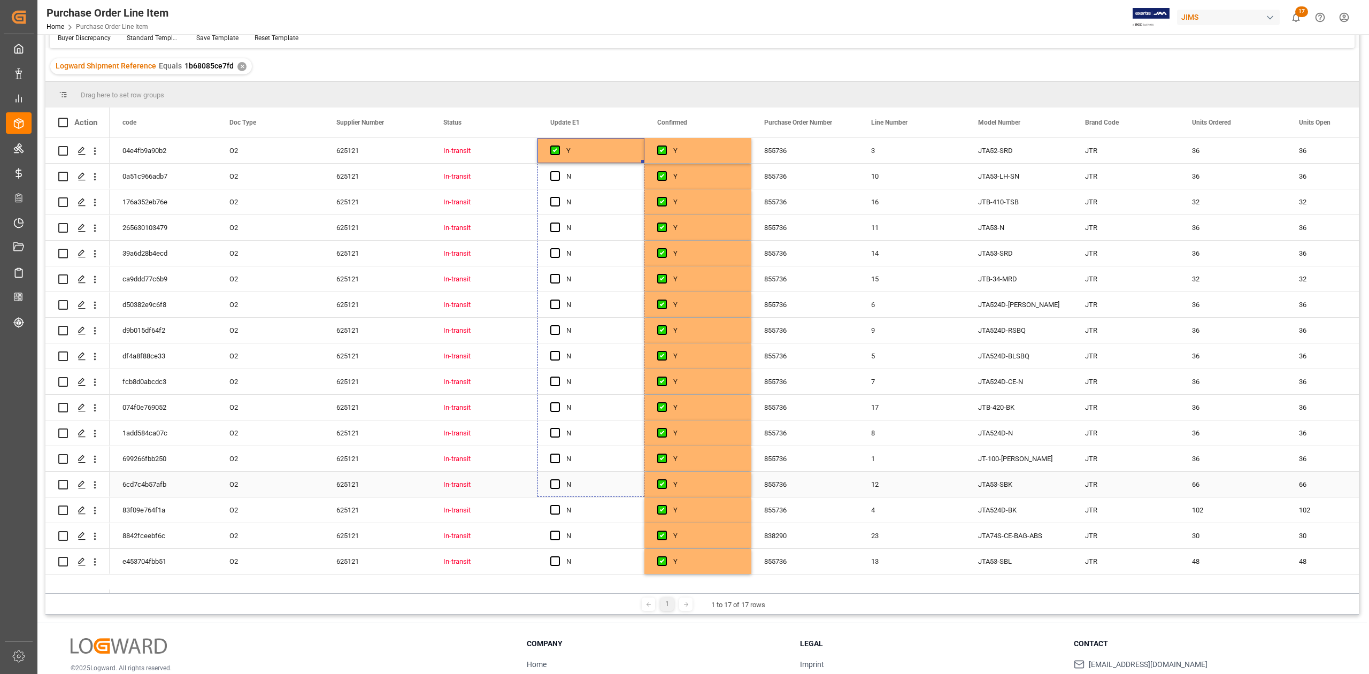
scroll to position [158, 0]
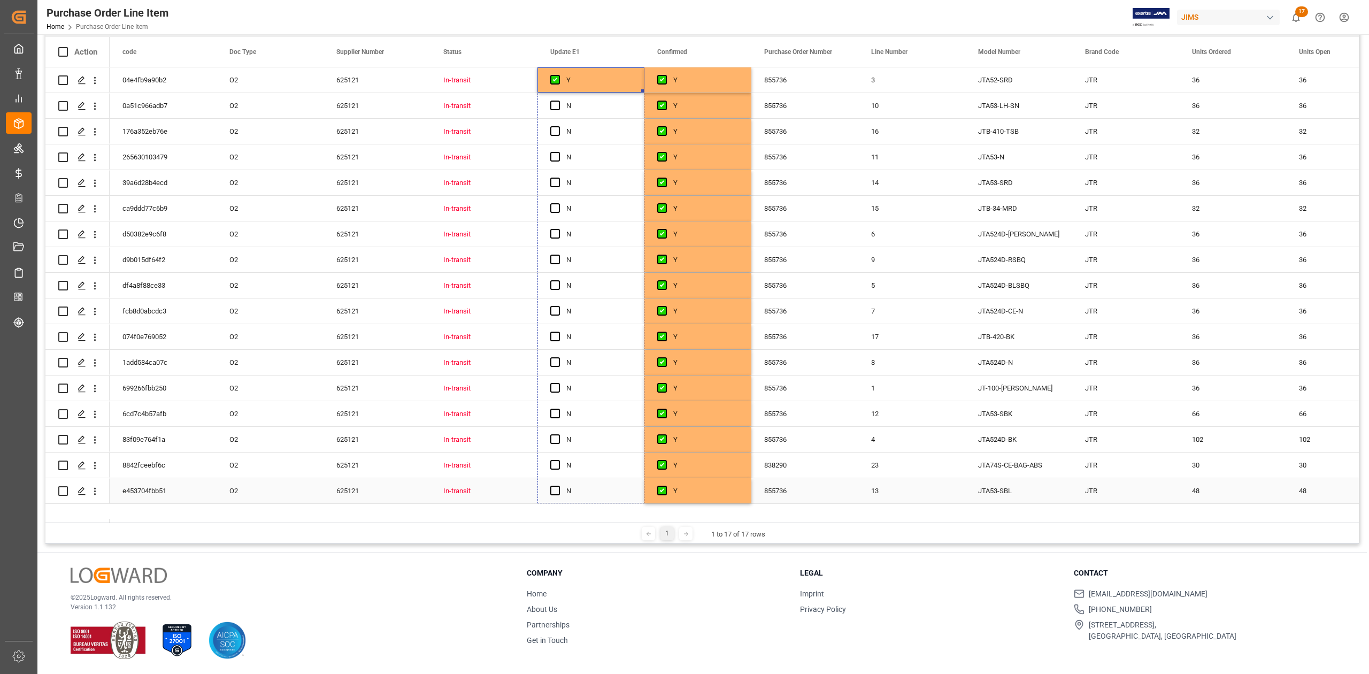
drag, startPoint x: 642, startPoint y: 248, endPoint x: 724, endPoint y: 458, distance: 225.6
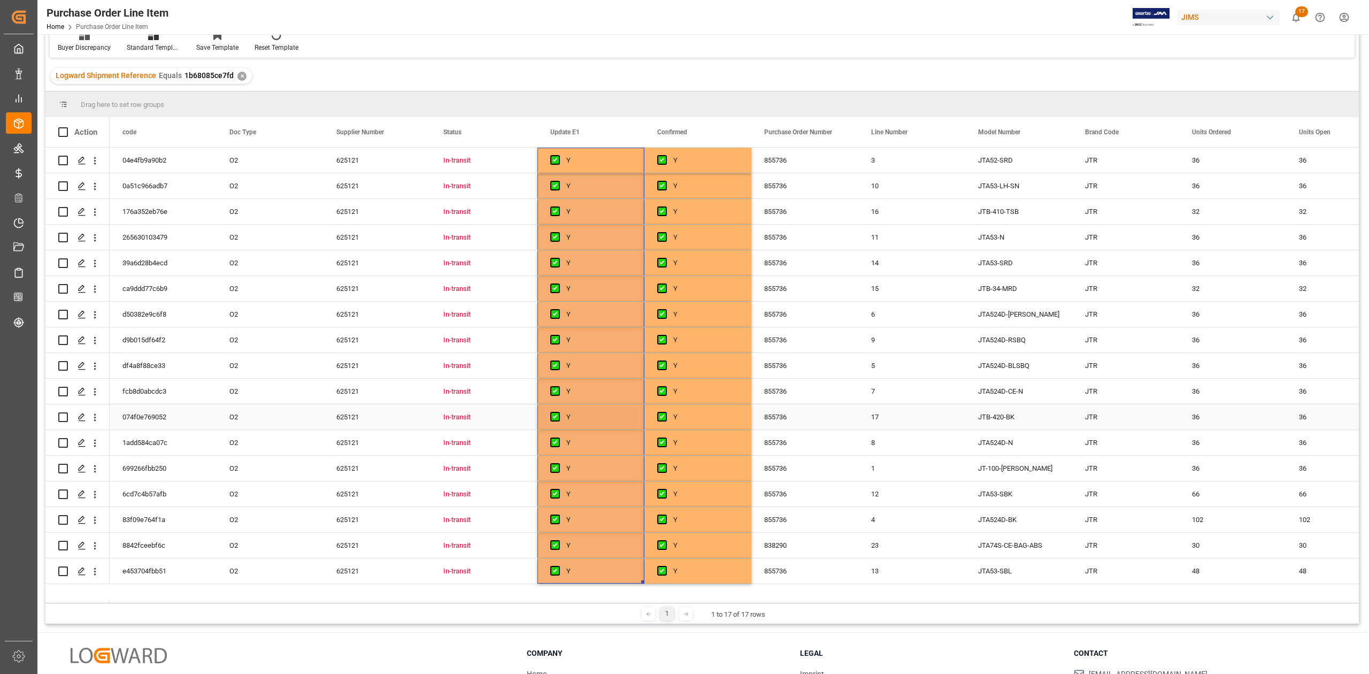
scroll to position [0, 0]
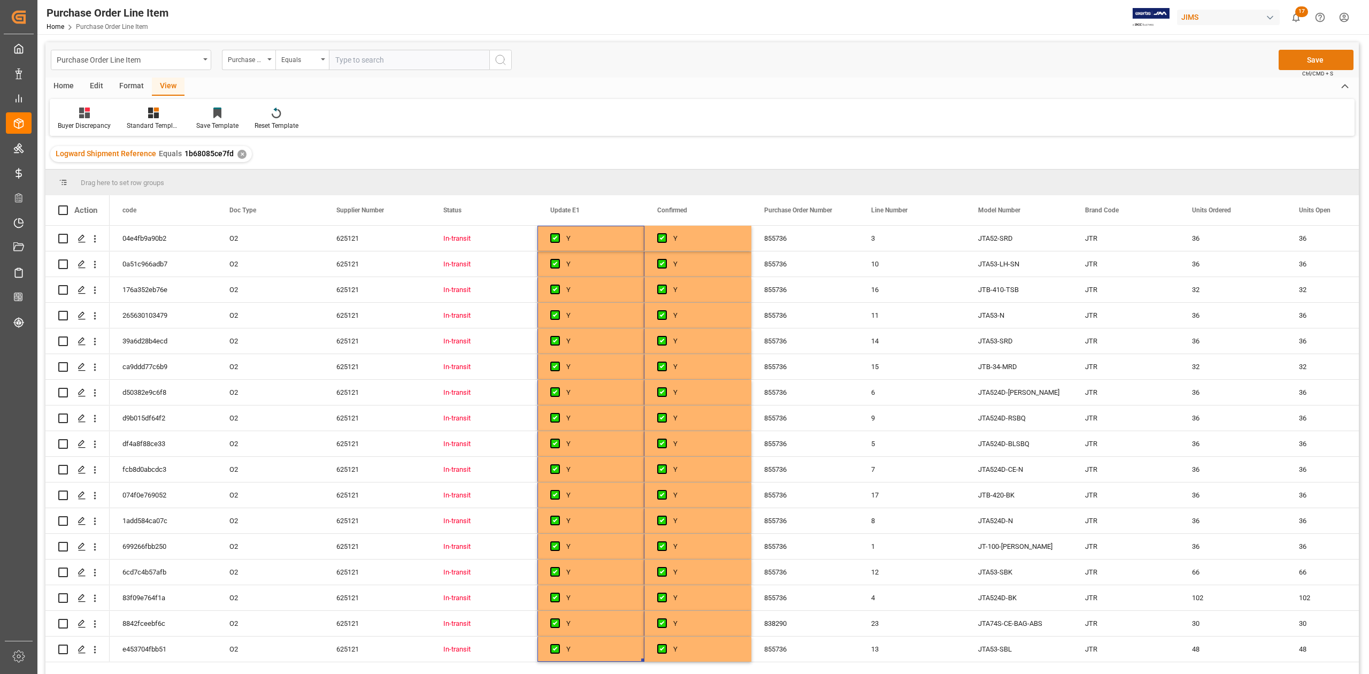
click at [1308, 56] on button "Save" at bounding box center [1316, 60] width 75 height 20
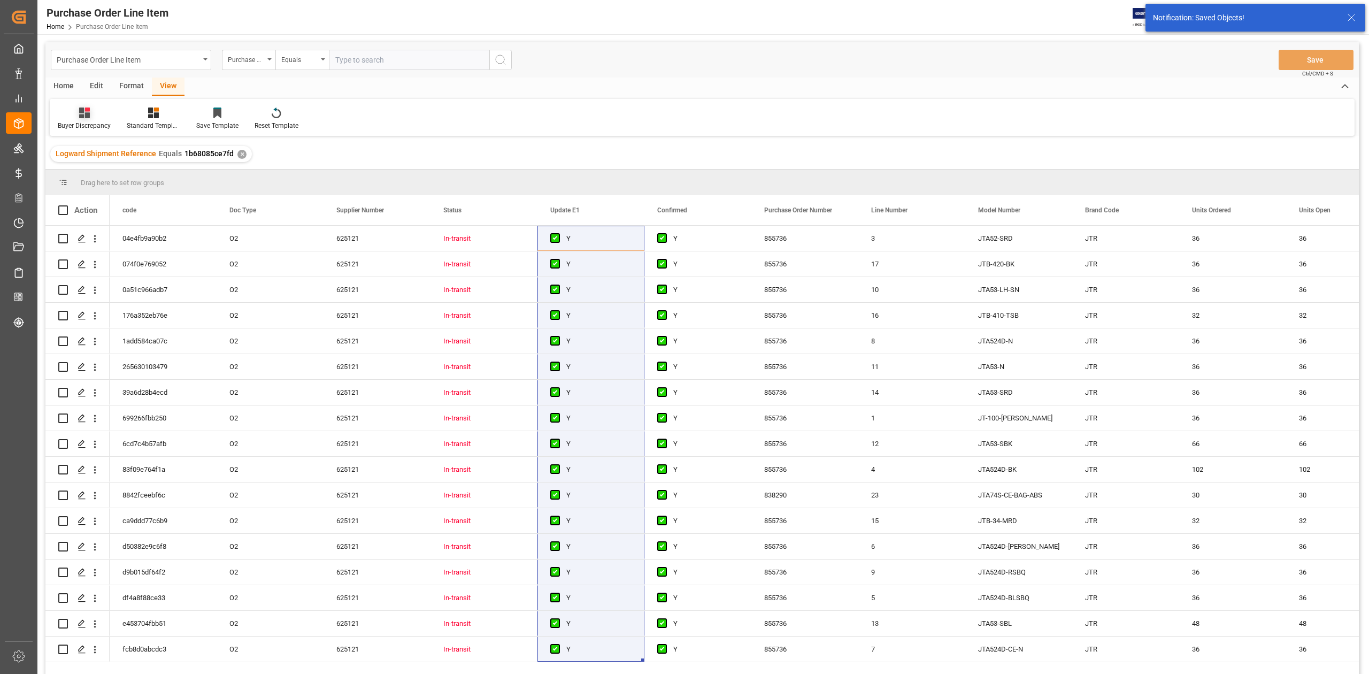
click at [83, 120] on div "Buyer Discrepancy" at bounding box center [84, 119] width 69 height 24
click at [104, 151] on div "Default" at bounding box center [113, 150] width 94 height 11
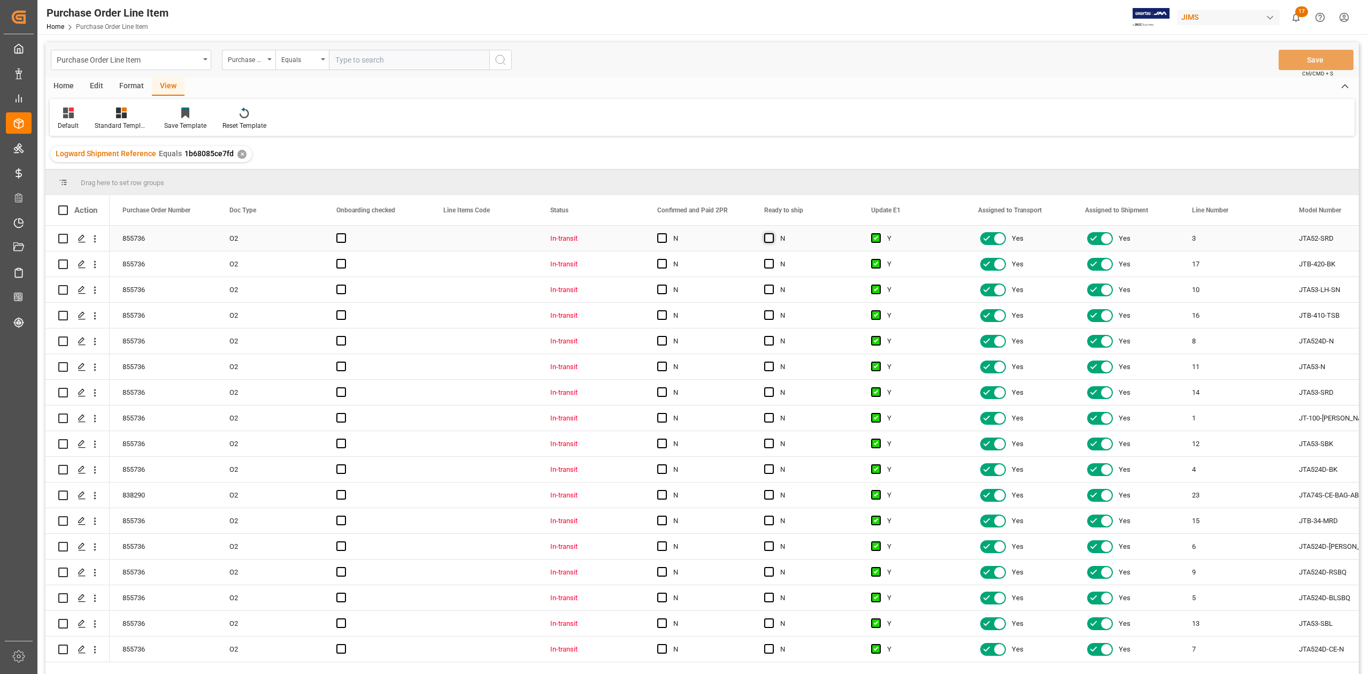
click at [772, 240] on span "Press SPACE to select this row." at bounding box center [769, 238] width 10 height 10
click at [772, 233] on input "Press SPACE to select this row." at bounding box center [772, 233] width 0 height 0
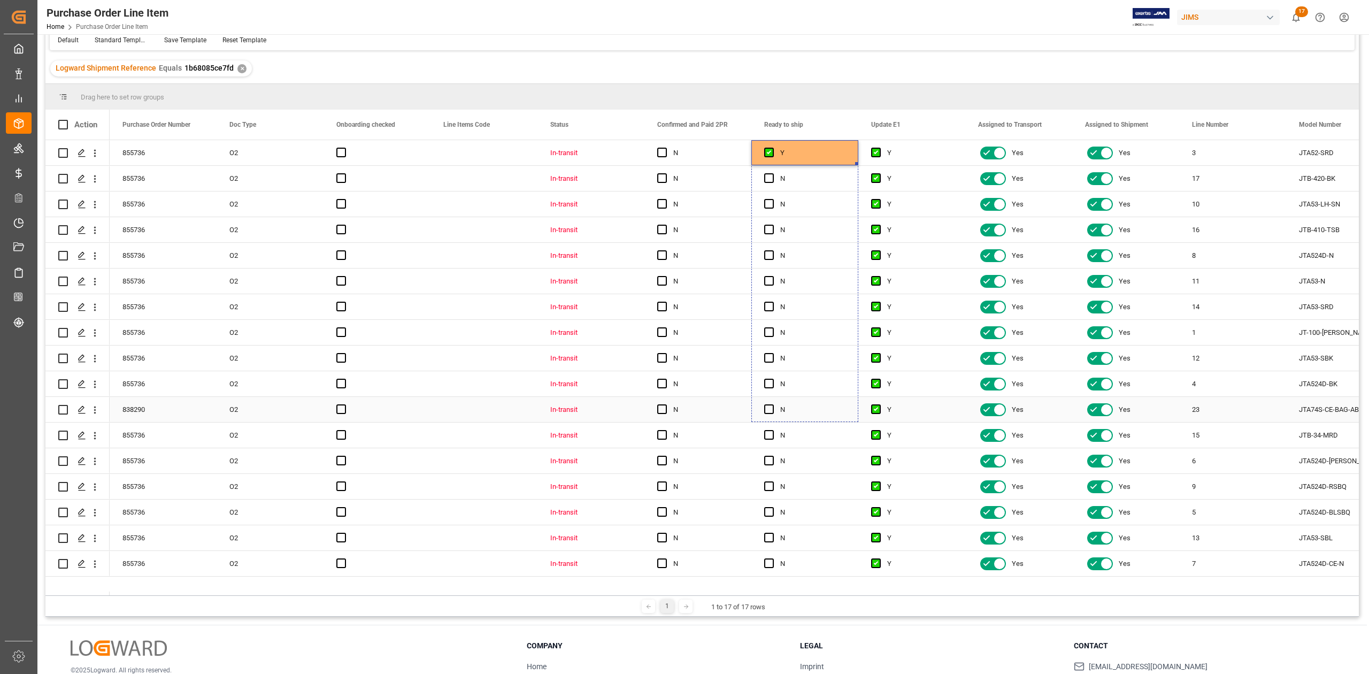
scroll to position [158, 0]
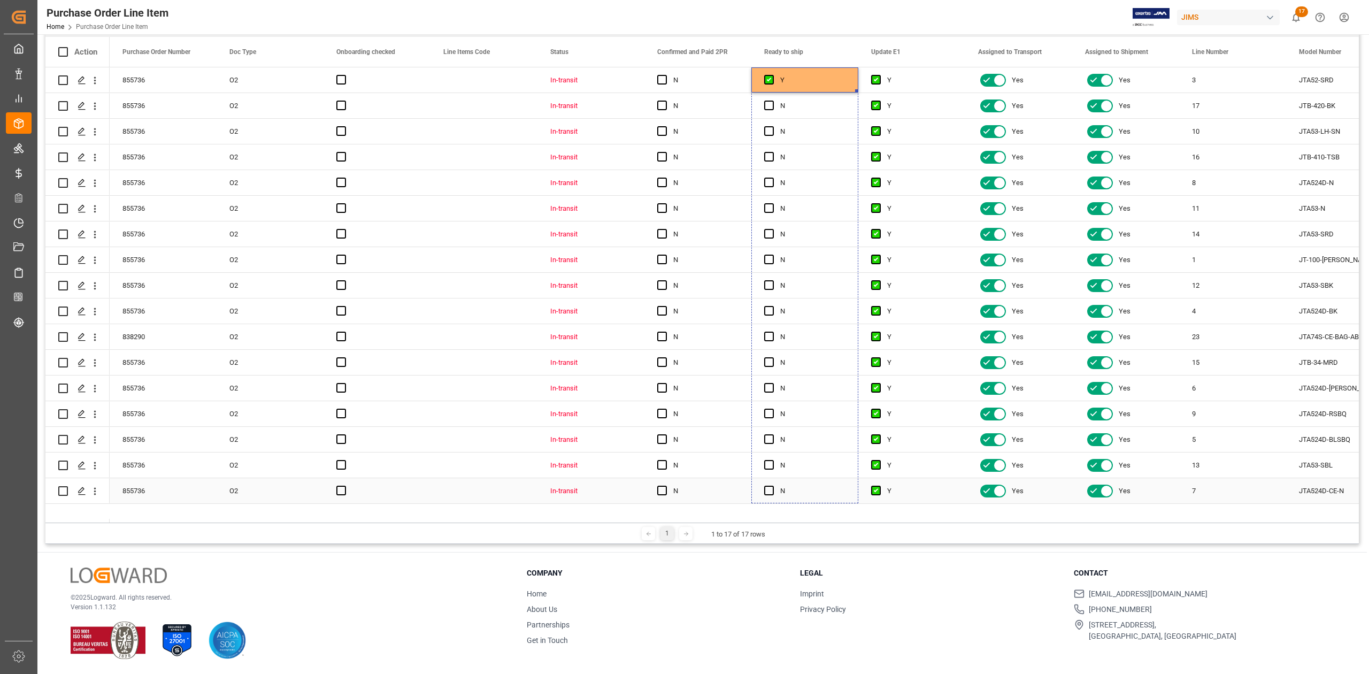
drag, startPoint x: 855, startPoint y: 247, endPoint x: 829, endPoint y: 482, distance: 236.3
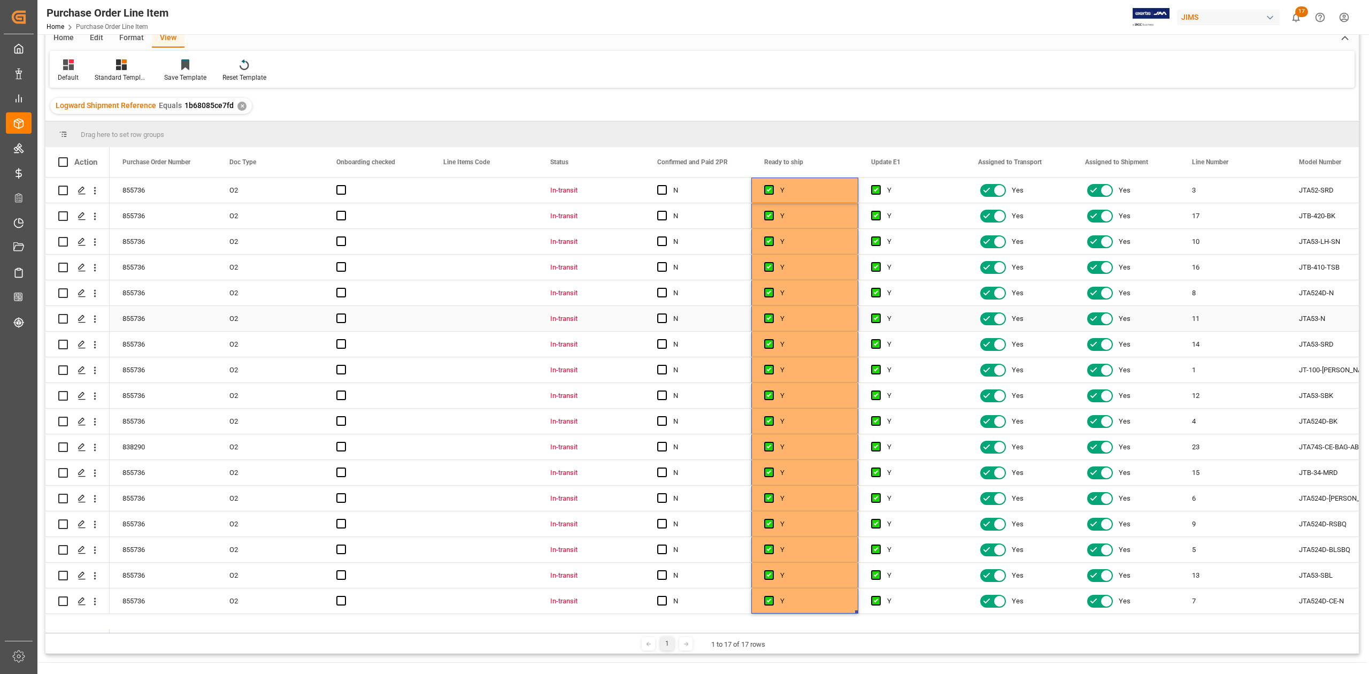
scroll to position [0, 0]
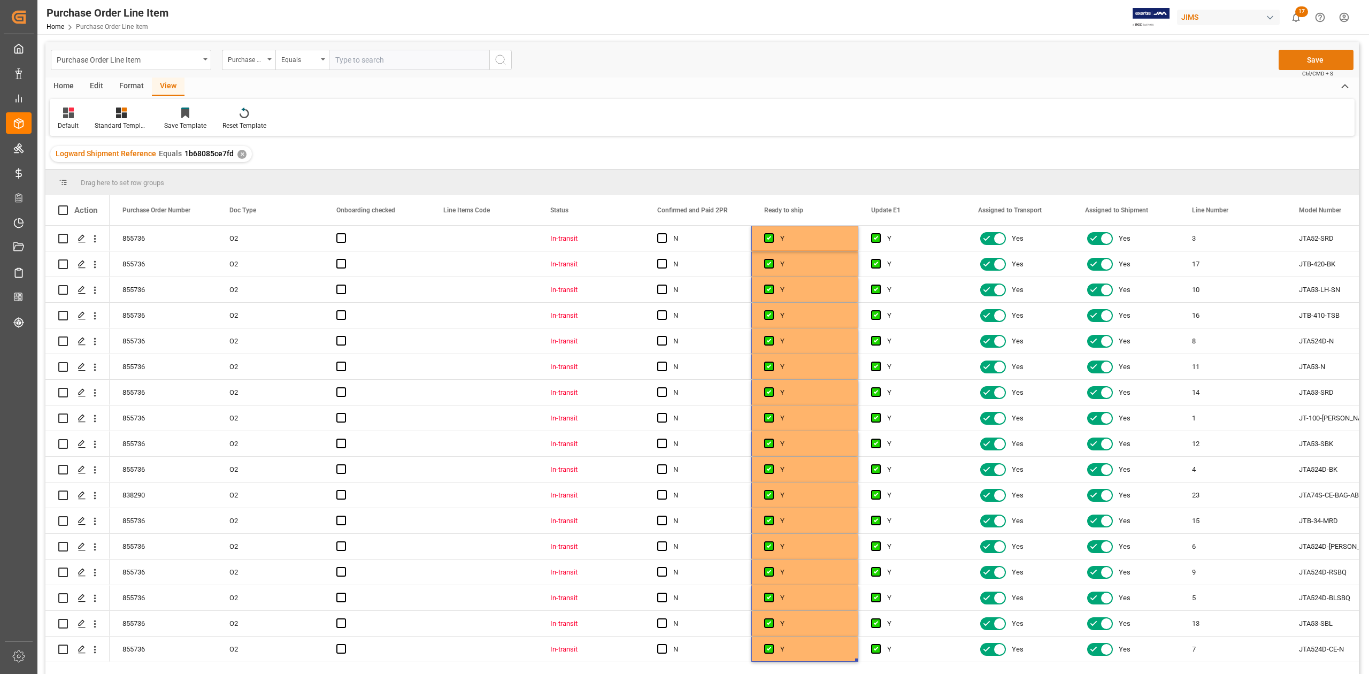
click at [1309, 58] on button "Save" at bounding box center [1316, 60] width 75 height 20
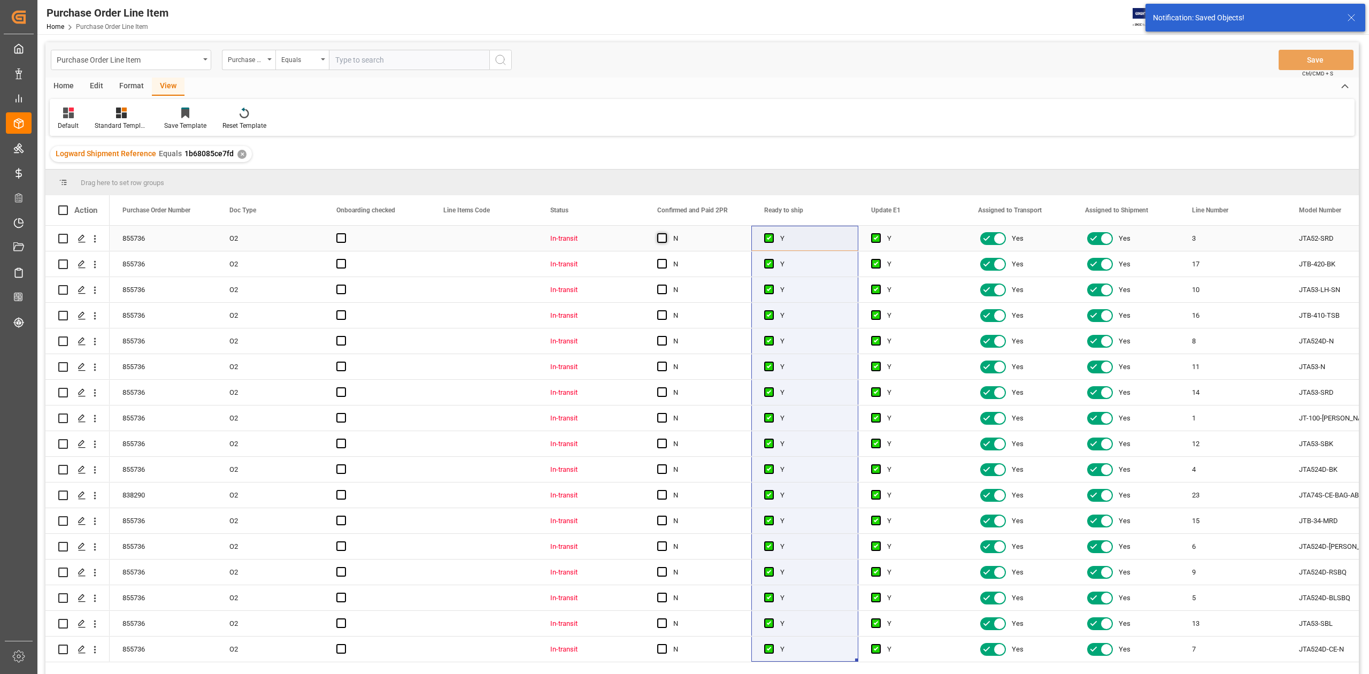
click at [662, 236] on span "Press SPACE to select this row." at bounding box center [662, 238] width 10 height 10
click at [665, 233] on input "Press SPACE to select this row." at bounding box center [665, 233] width 0 height 0
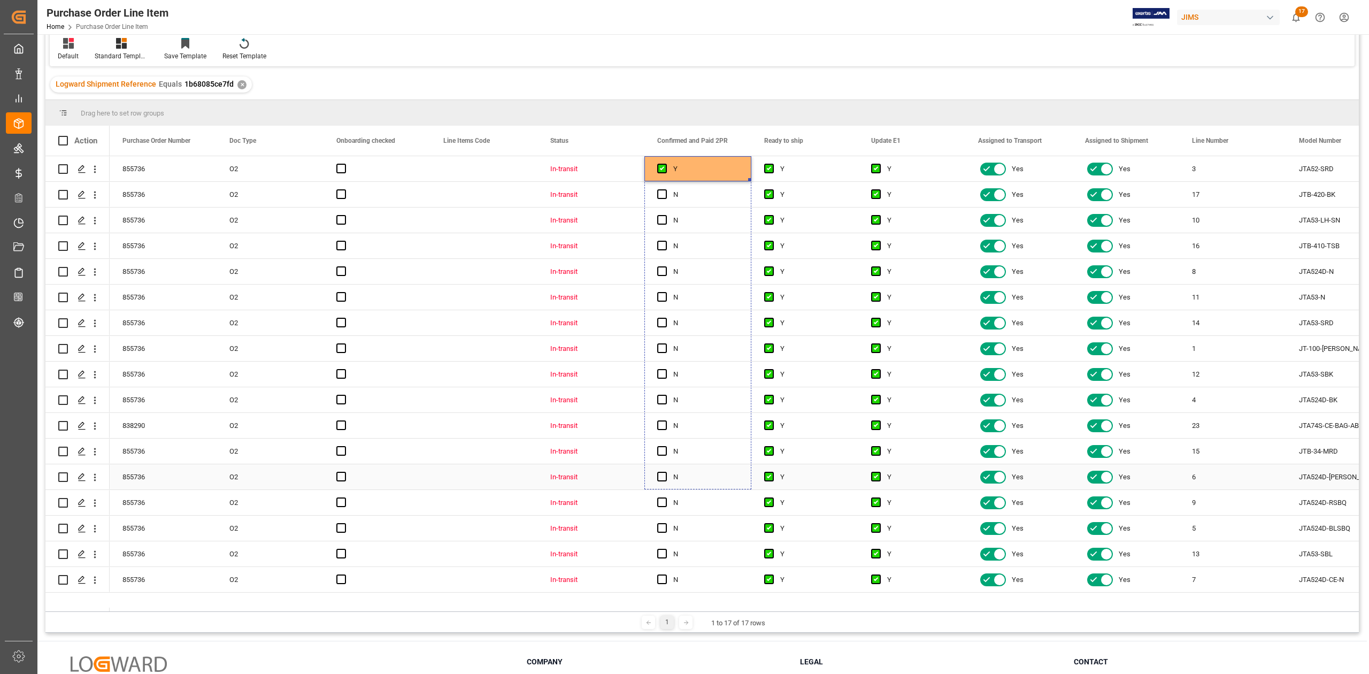
scroll to position [158, 0]
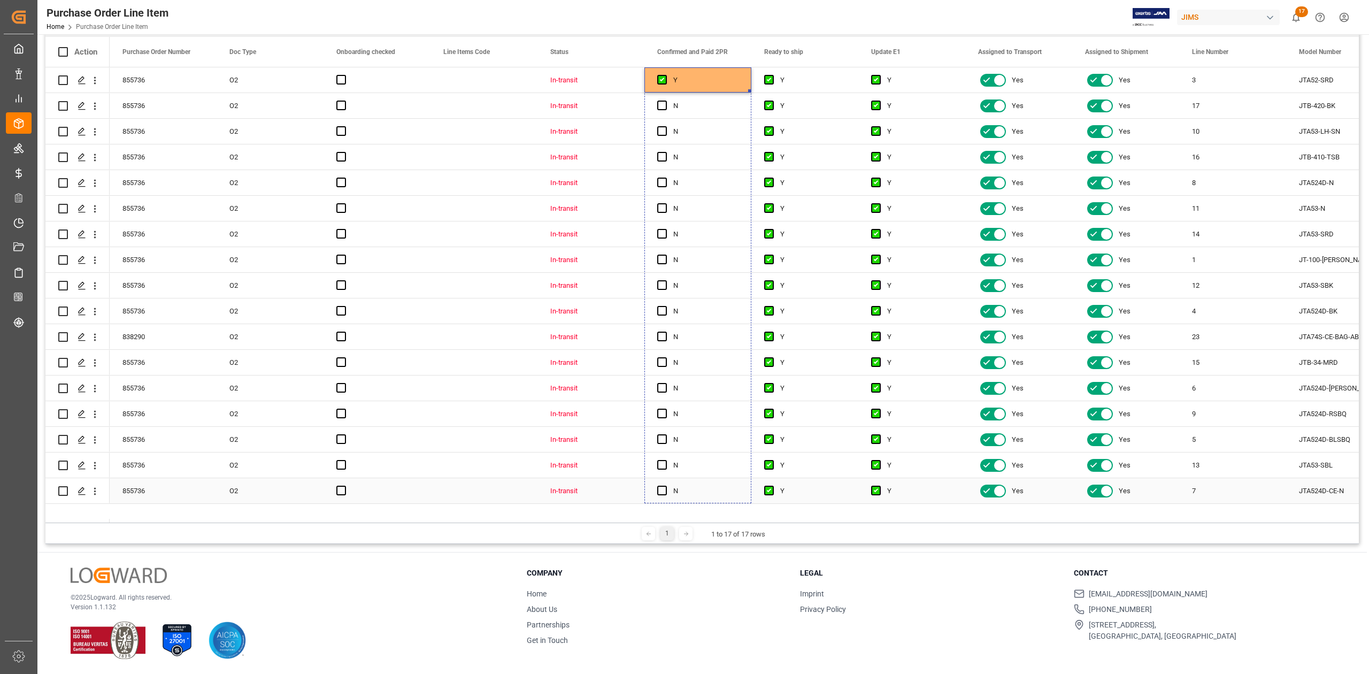
drag, startPoint x: 749, startPoint y: 249, endPoint x: 740, endPoint y: 486, distance: 237.1
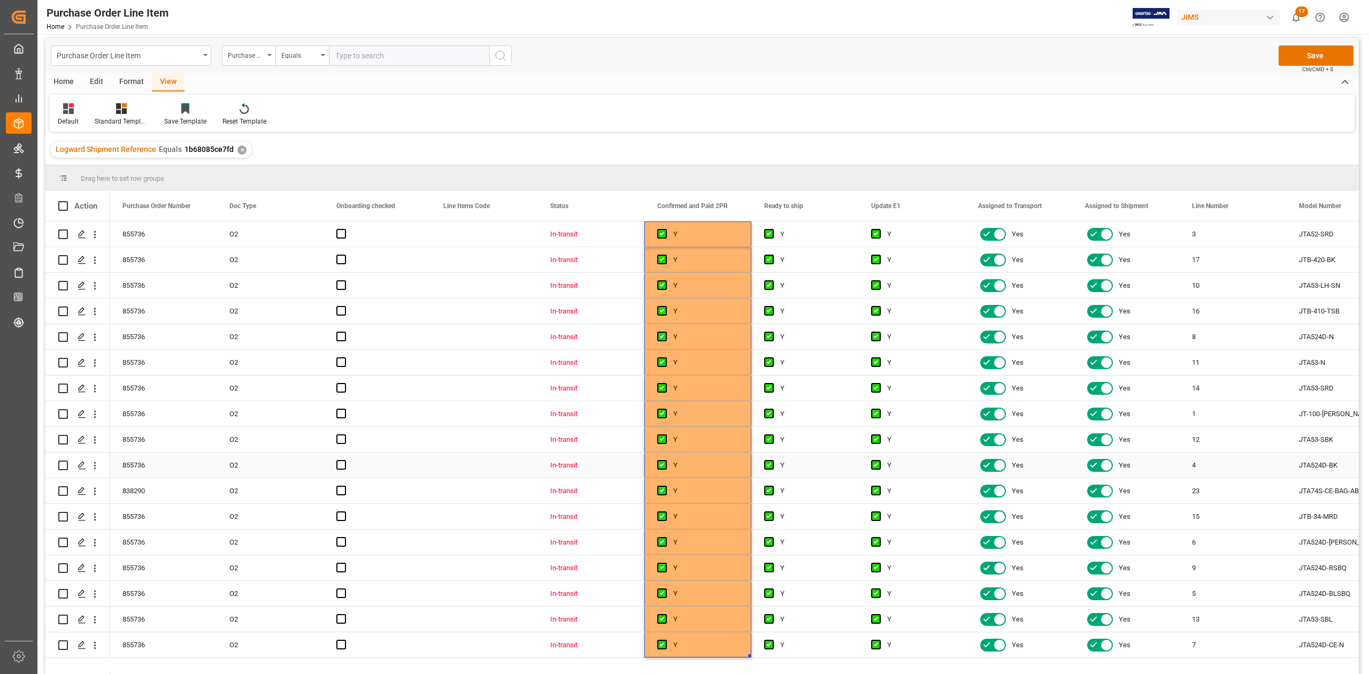
scroll to position [0, 0]
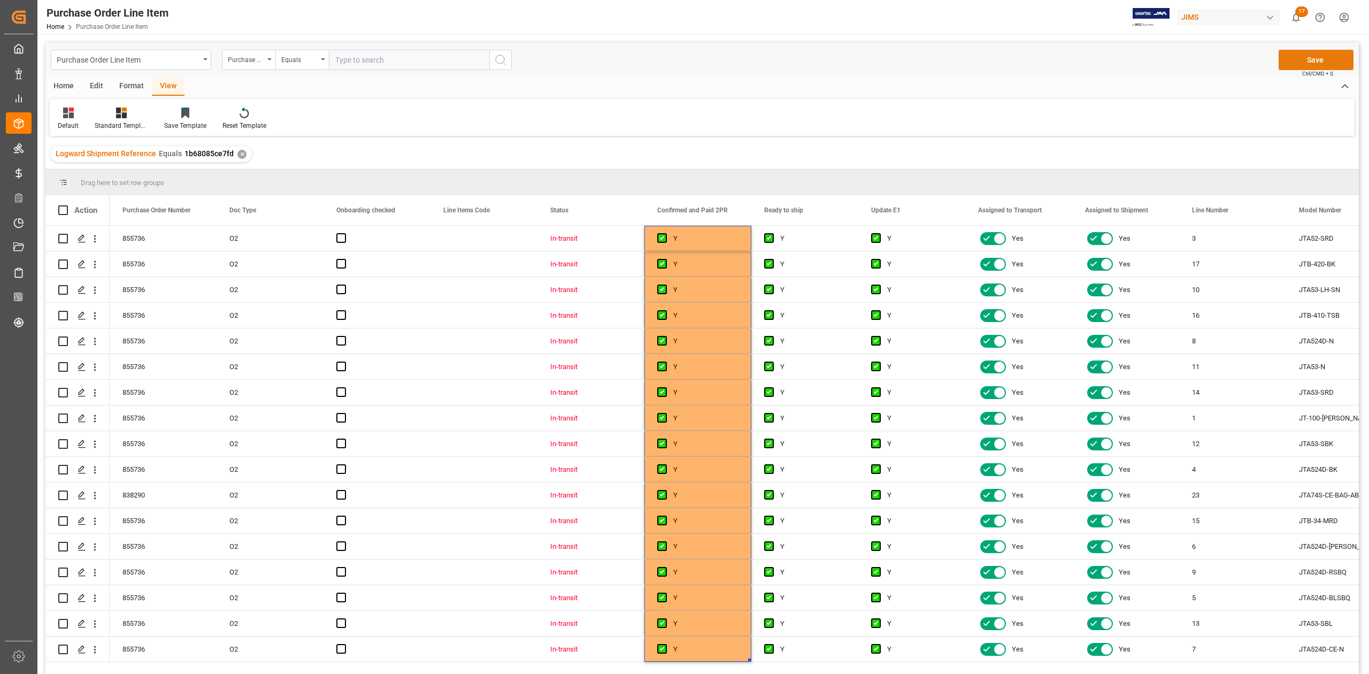
click at [1296, 60] on button "Save" at bounding box center [1316, 60] width 75 height 20
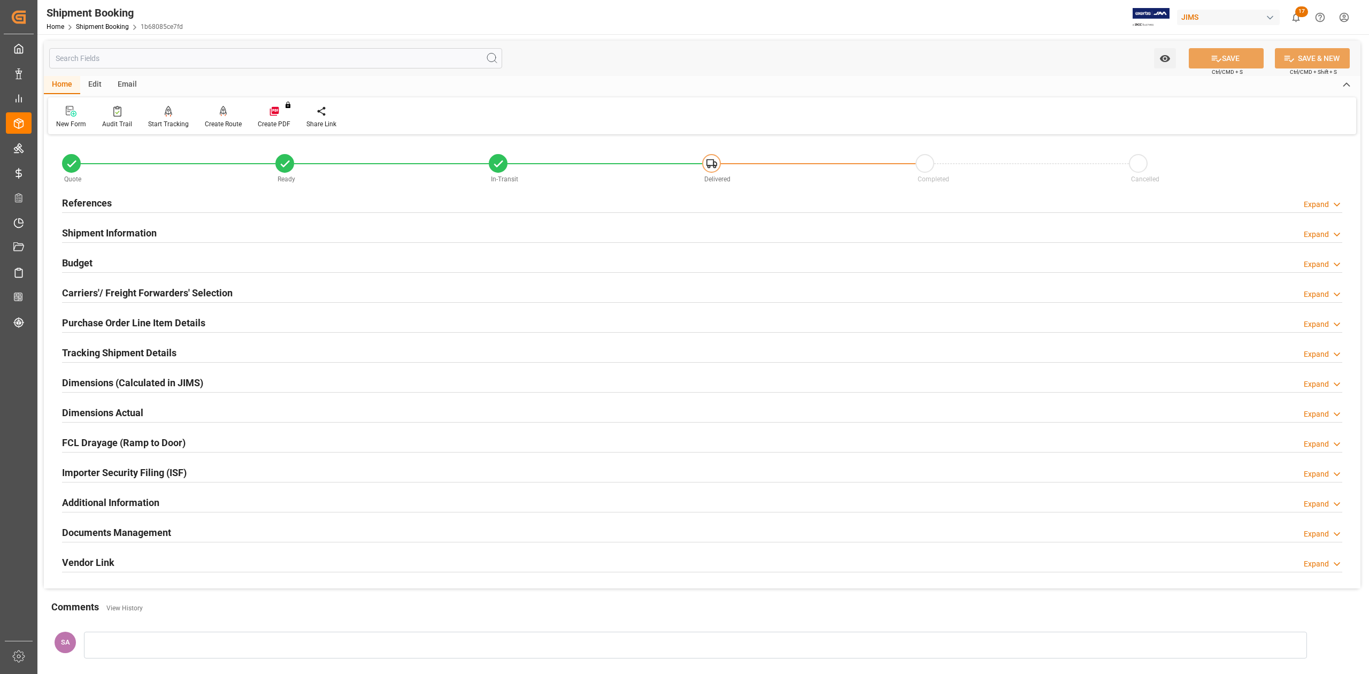
drag, startPoint x: 95, startPoint y: 324, endPoint x: 108, endPoint y: 324, distance: 12.8
click at [95, 324] on h2 "Purchase Order Line Item Details" at bounding box center [133, 323] width 143 height 14
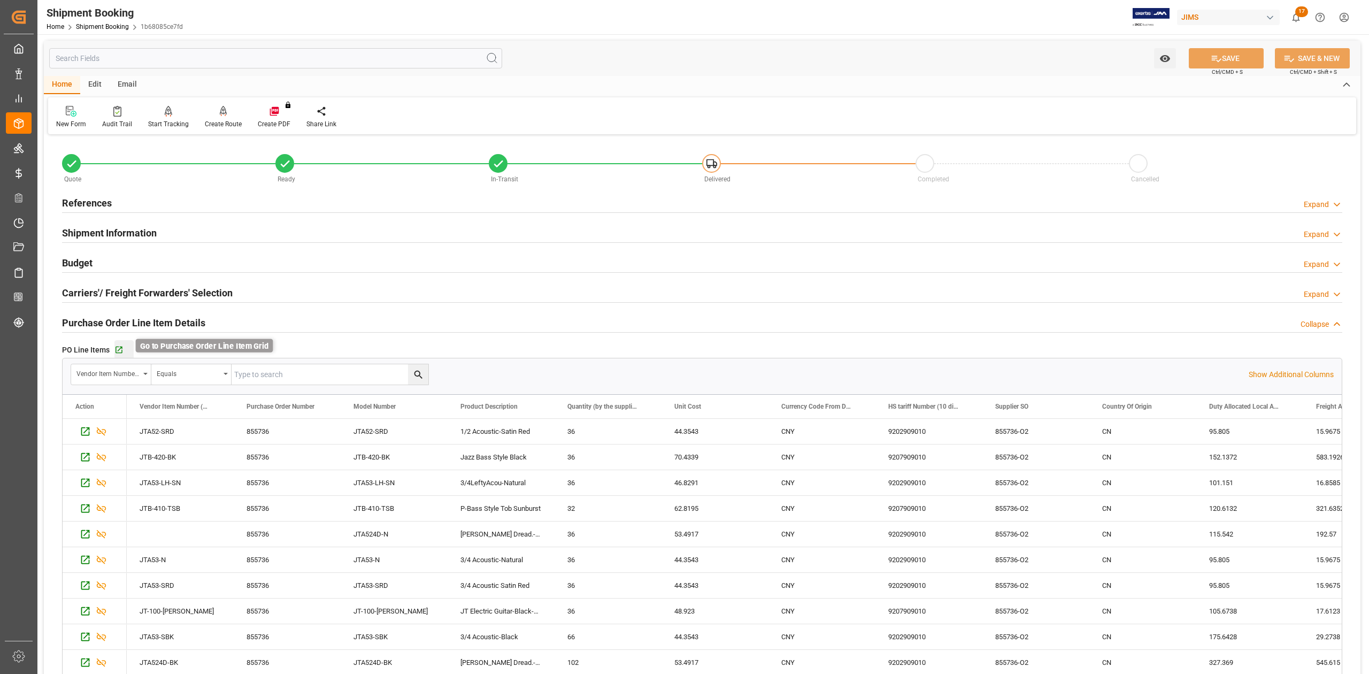
click at [116, 349] on icon "button" at bounding box center [118, 350] width 9 height 9
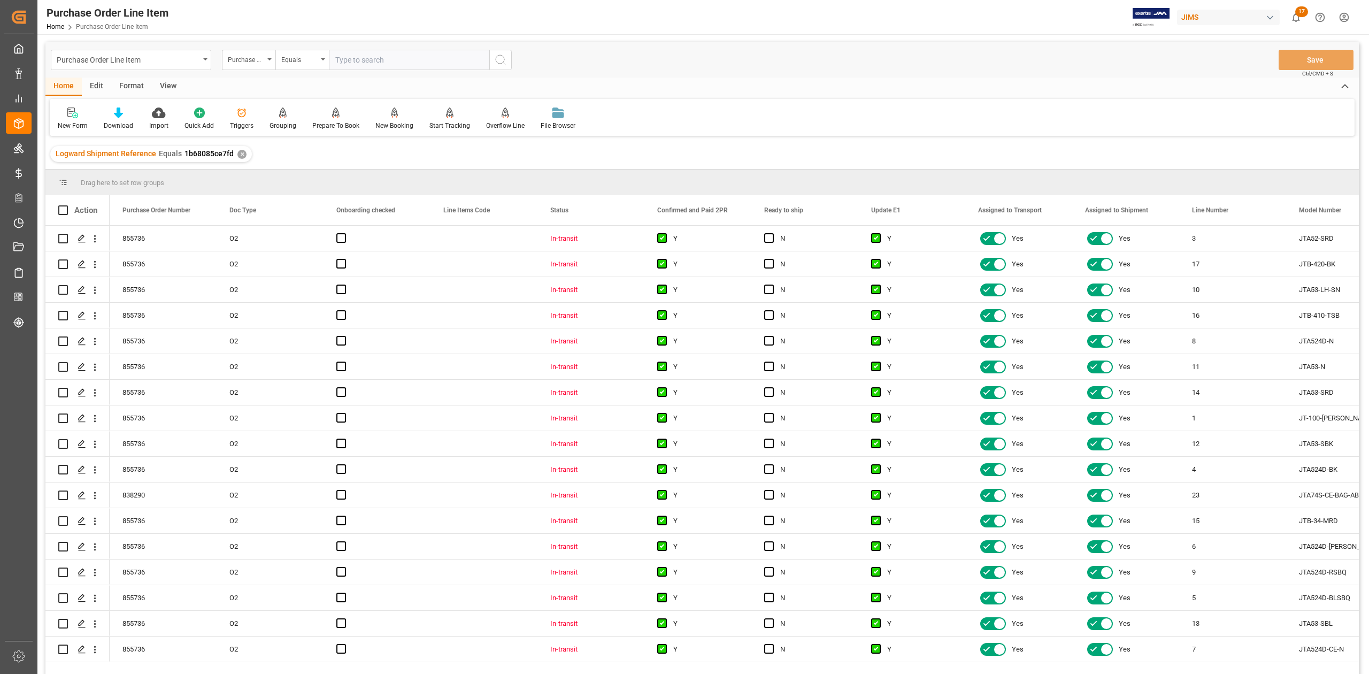
click at [162, 84] on div "View" at bounding box center [168, 87] width 33 height 18
click at [109, 113] on div at bounding box center [121, 112] width 53 height 11
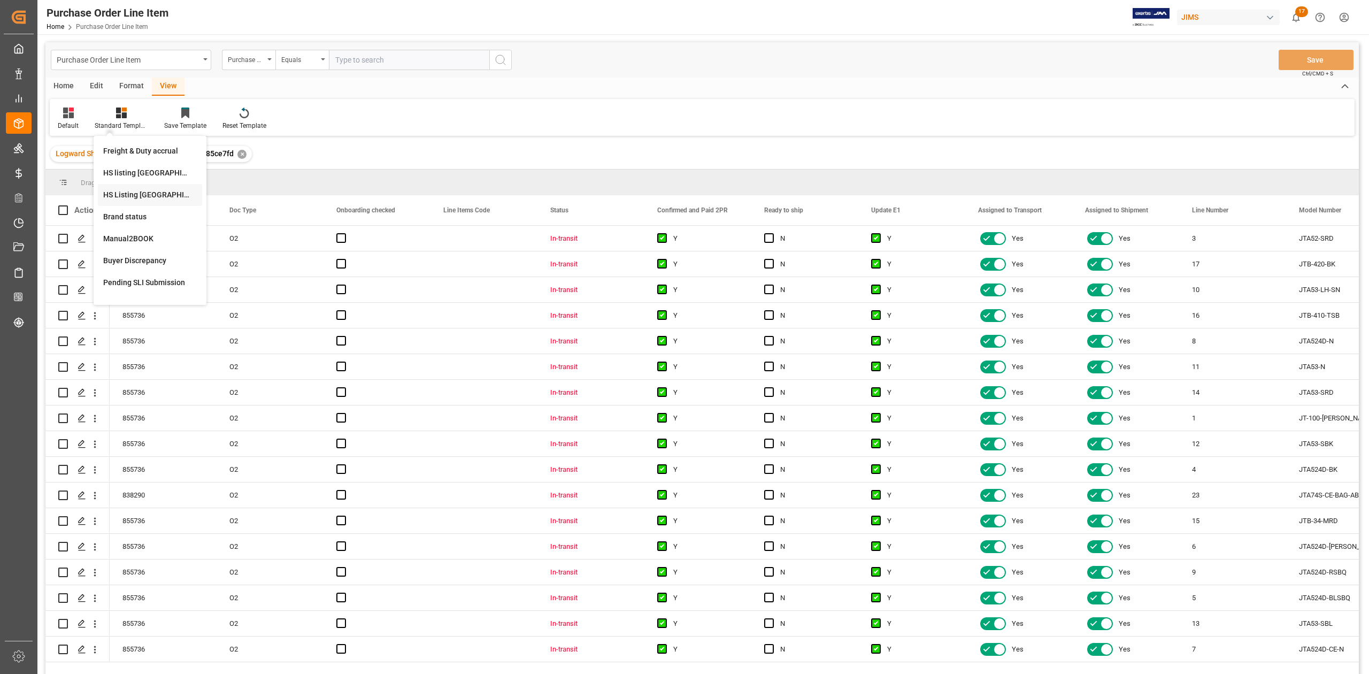
click at [137, 193] on div "HS Listing [GEOGRAPHIC_DATA]" at bounding box center [150, 194] width 94 height 11
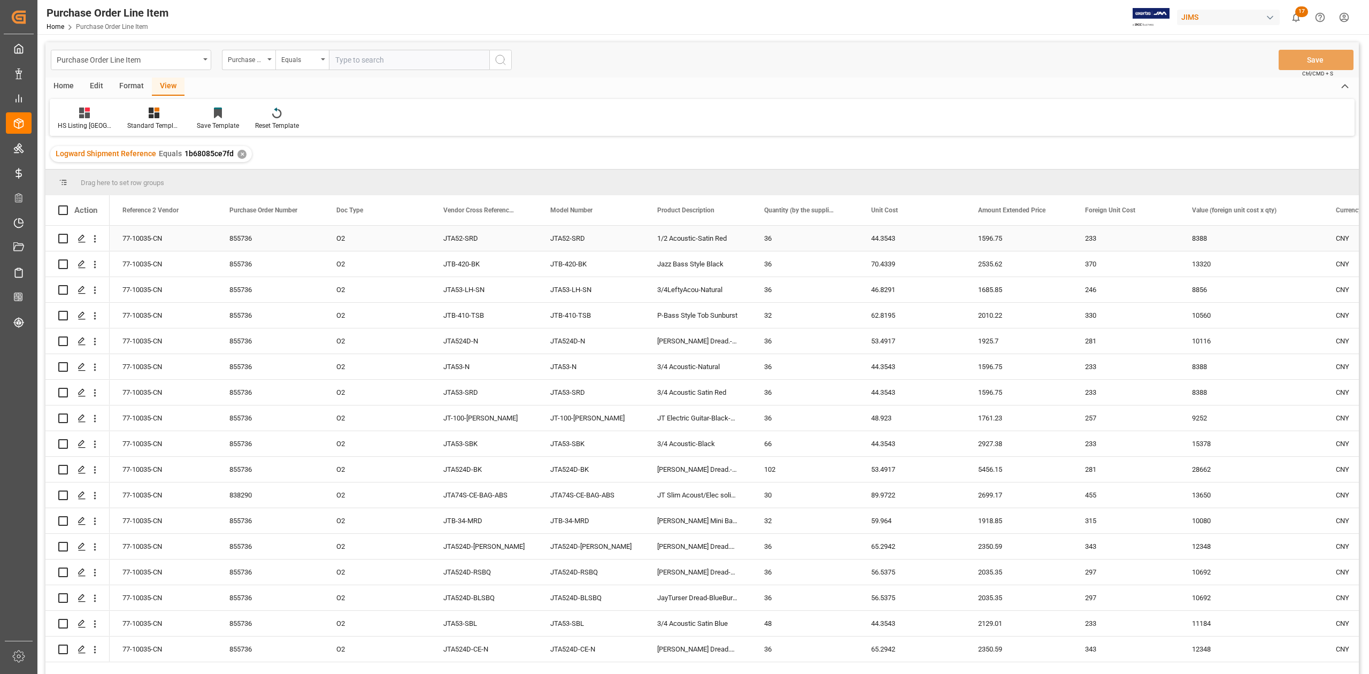
click at [141, 242] on div "77-10035-CN" at bounding box center [163, 238] width 107 height 25
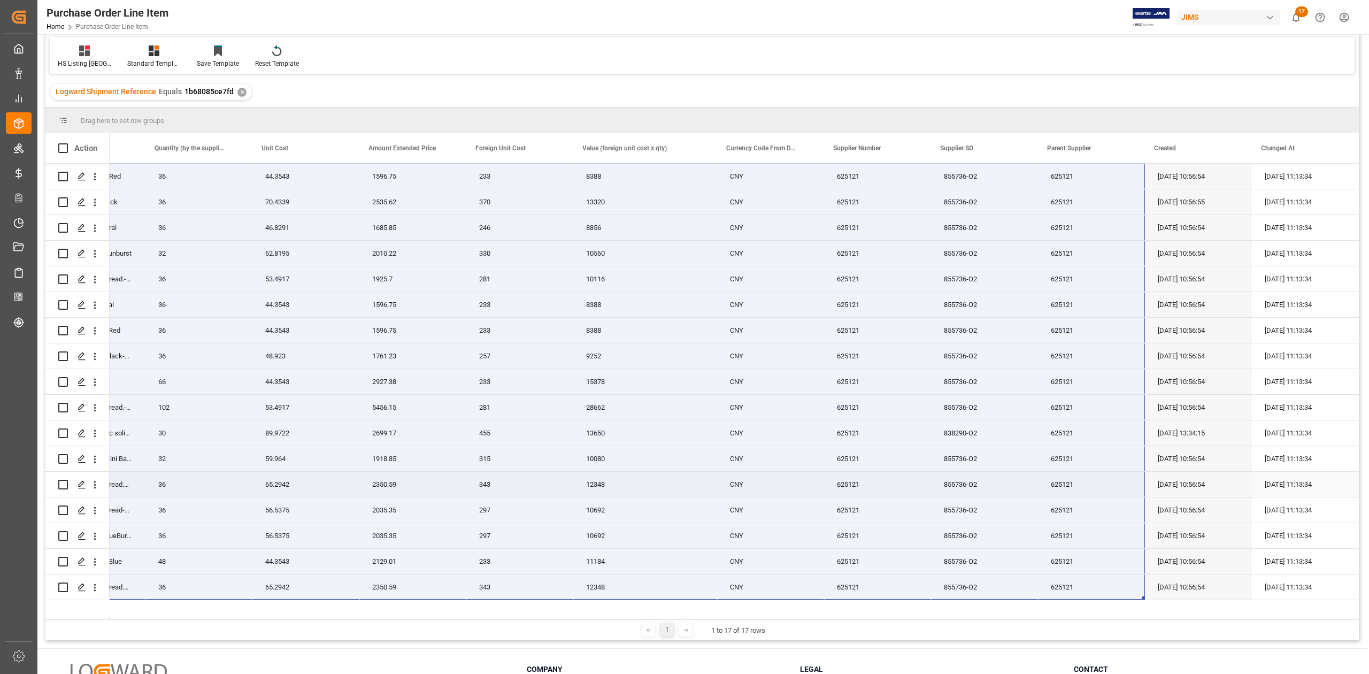
scroll to position [142, 0]
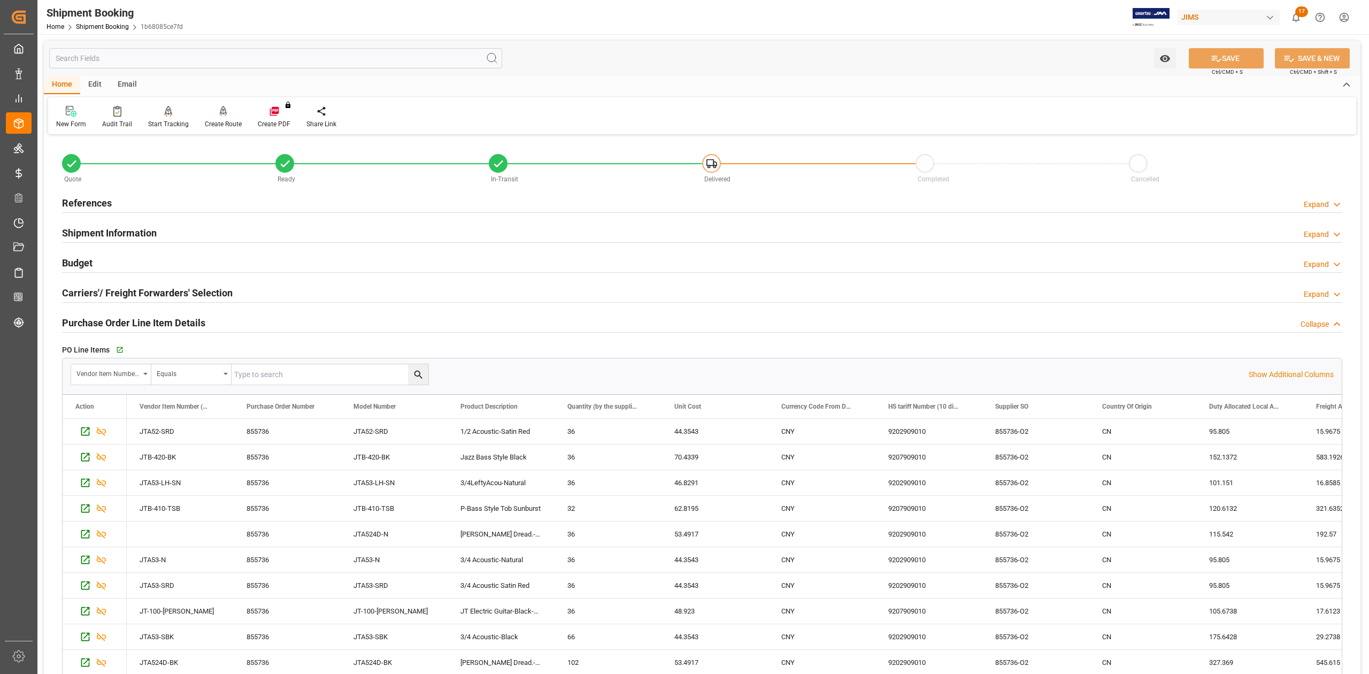
click at [96, 197] on h2 "References" at bounding box center [87, 203] width 50 height 14
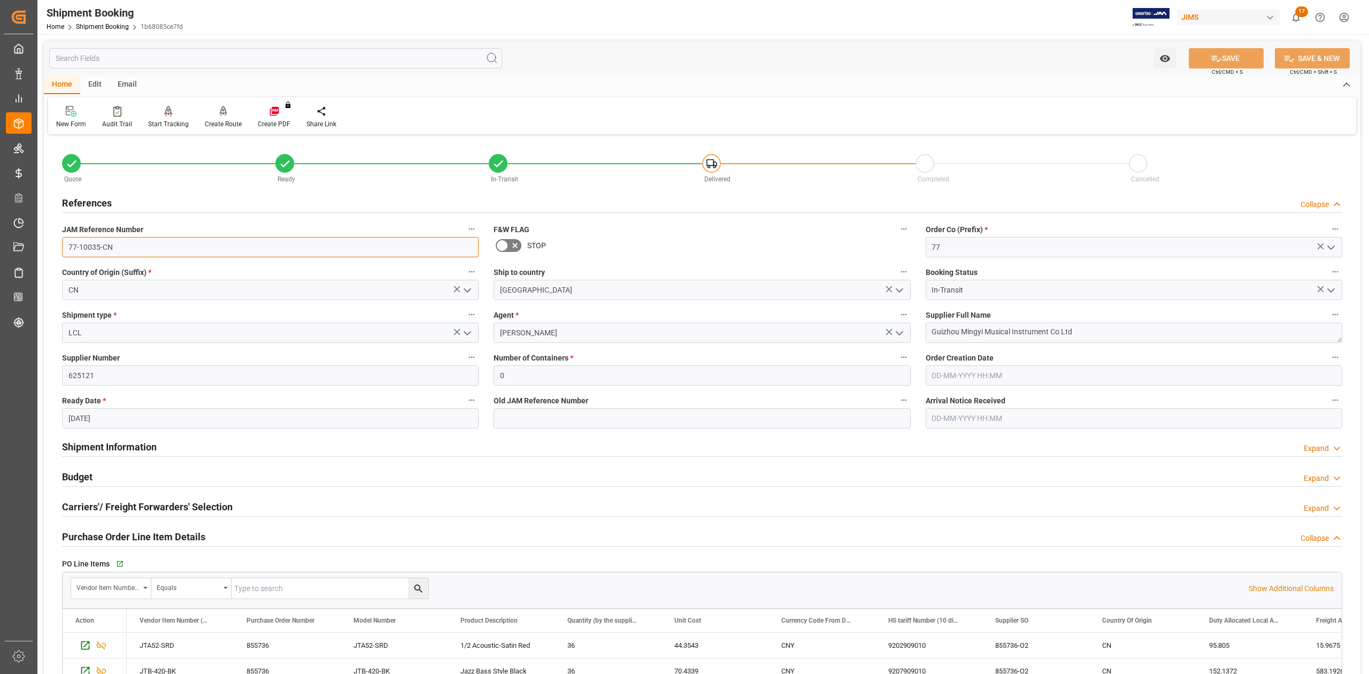
click at [152, 245] on input "77-10035-CN" at bounding box center [270, 247] width 417 height 20
click at [1087, 334] on textarea "Guizhou Mingyi Musical Instrument Co Ltd" at bounding box center [1134, 333] width 417 height 20
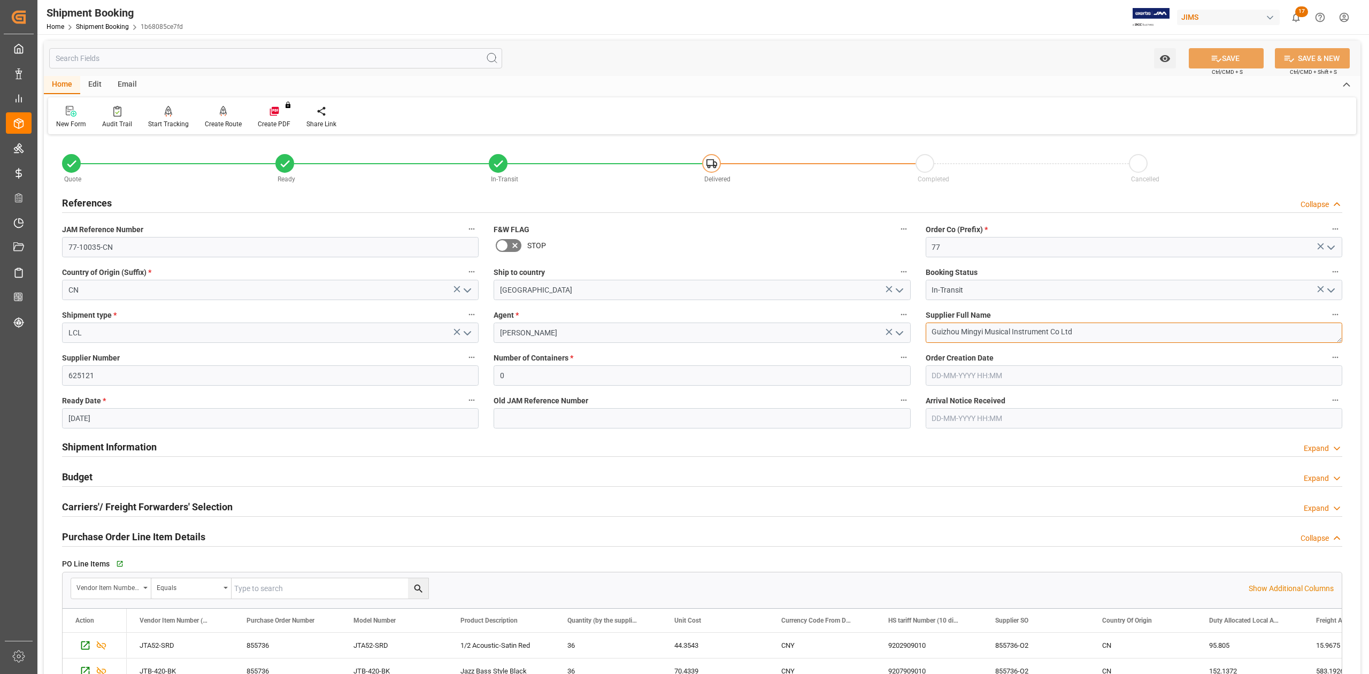
click at [1087, 334] on textarea "Guizhou Mingyi Musical Instrument Co Ltd" at bounding box center [1134, 333] width 417 height 20
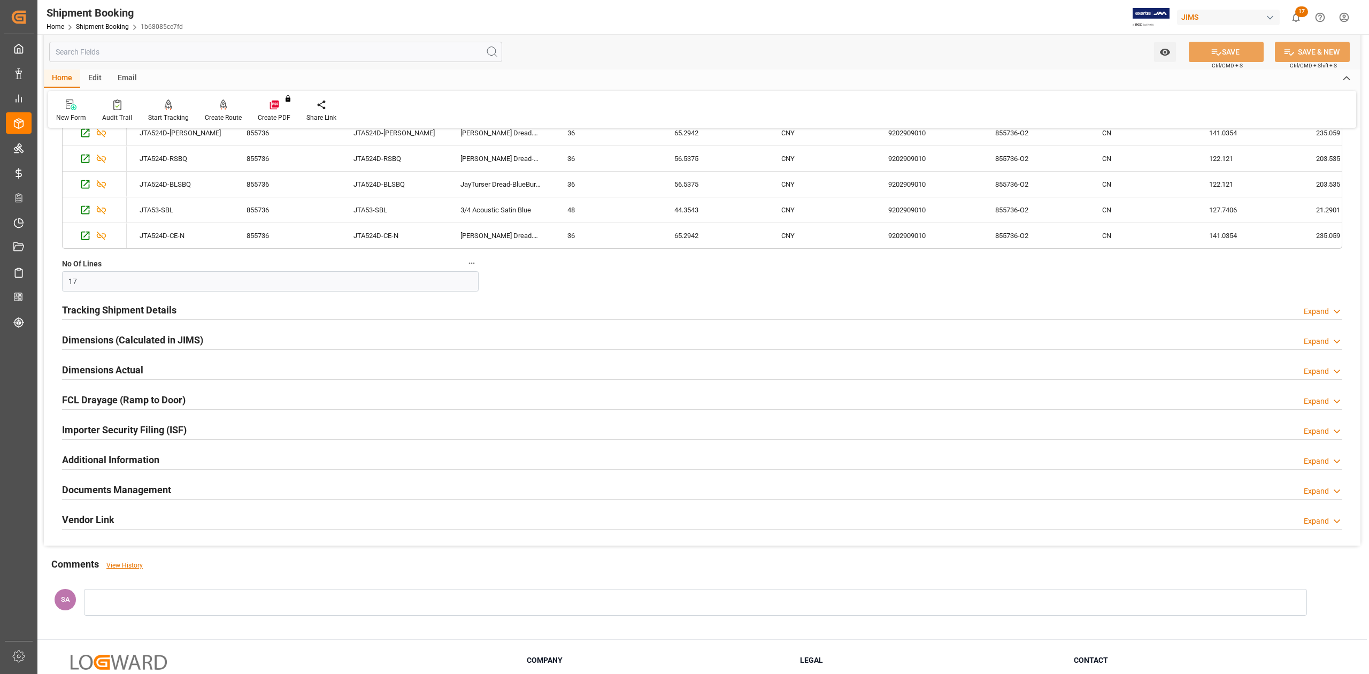
scroll to position [787, 0]
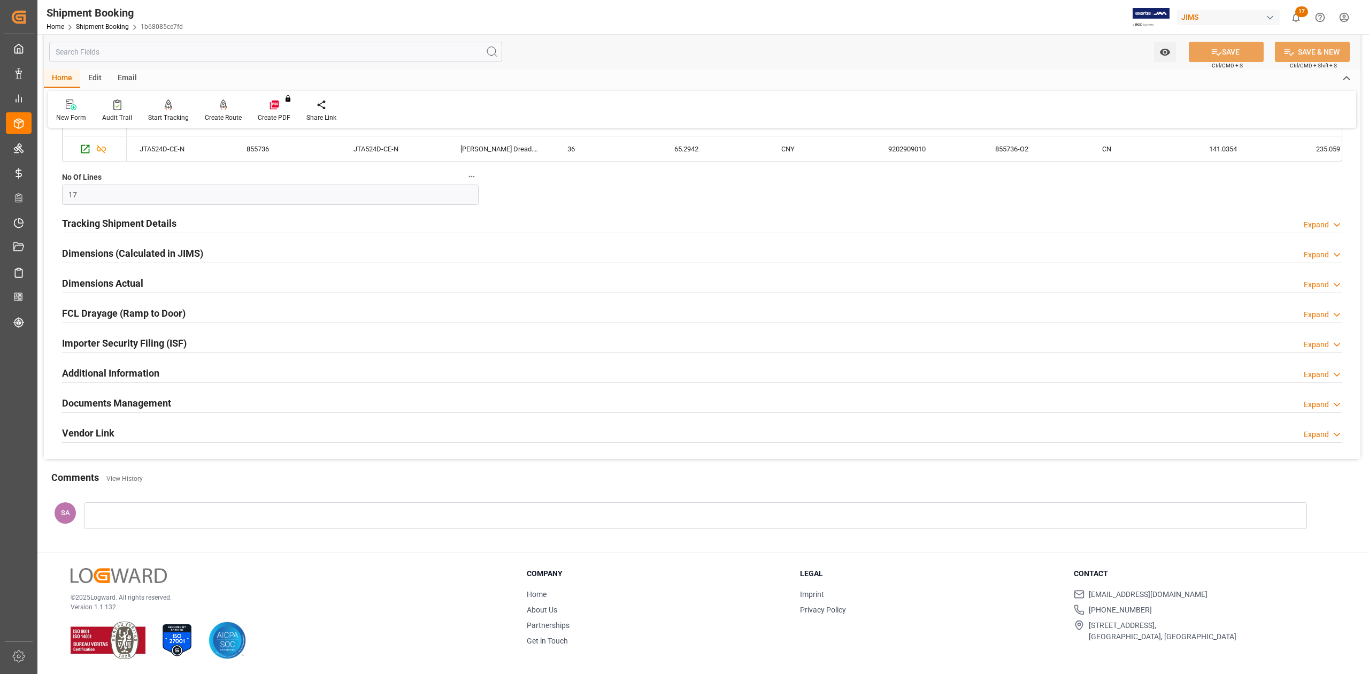
click at [144, 399] on h2 "Documents Management" at bounding box center [116, 403] width 109 height 14
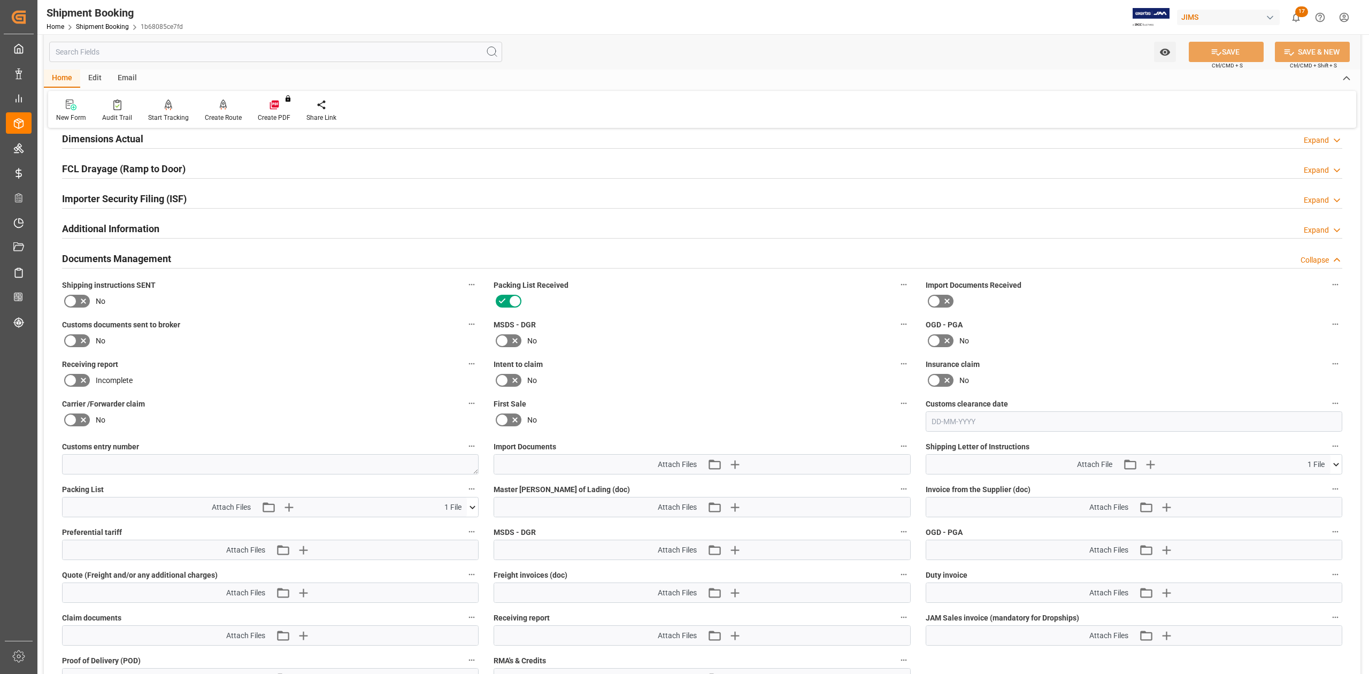
scroll to position [930, 0]
click at [75, 342] on icon at bounding box center [70, 339] width 13 height 13
click at [0, 0] on input "checkbox" at bounding box center [0, 0] width 0 height 0
click at [1204, 47] on button "SAVE" at bounding box center [1226, 52] width 75 height 20
click at [473, 508] on icon at bounding box center [472, 506] width 11 height 11
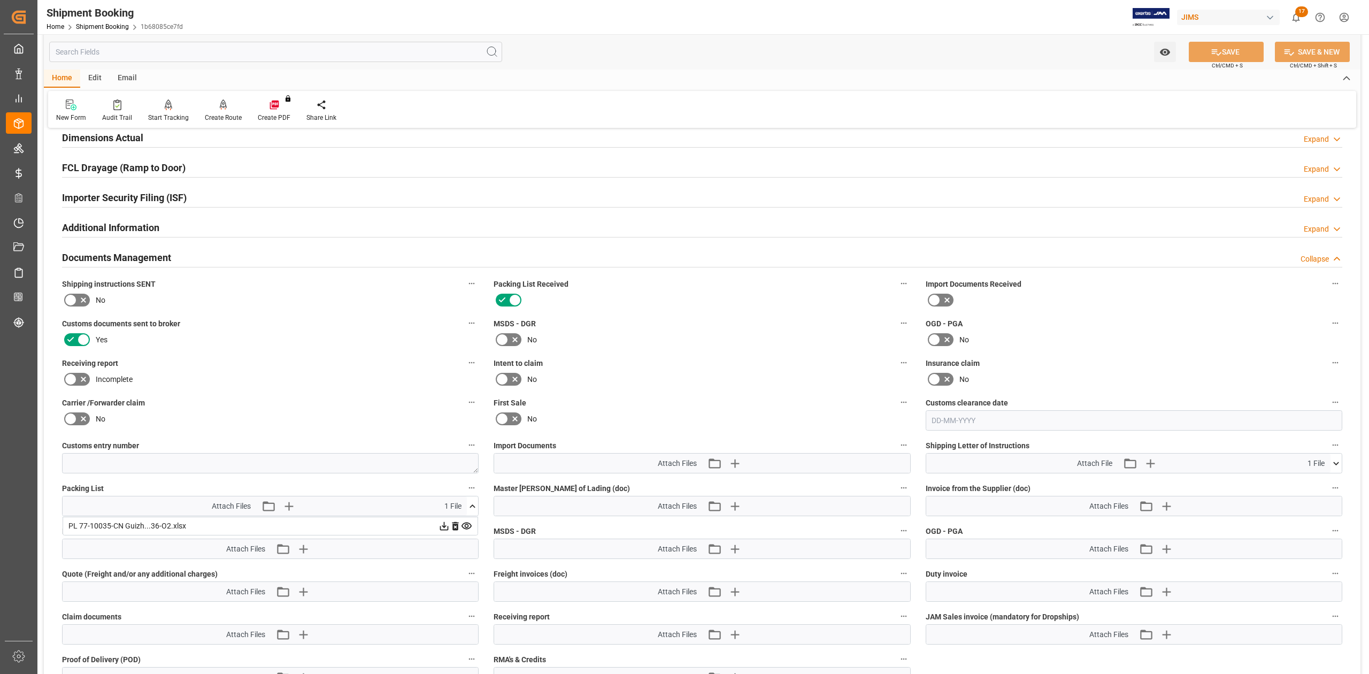
click at [469, 527] on icon at bounding box center [466, 525] width 11 height 11
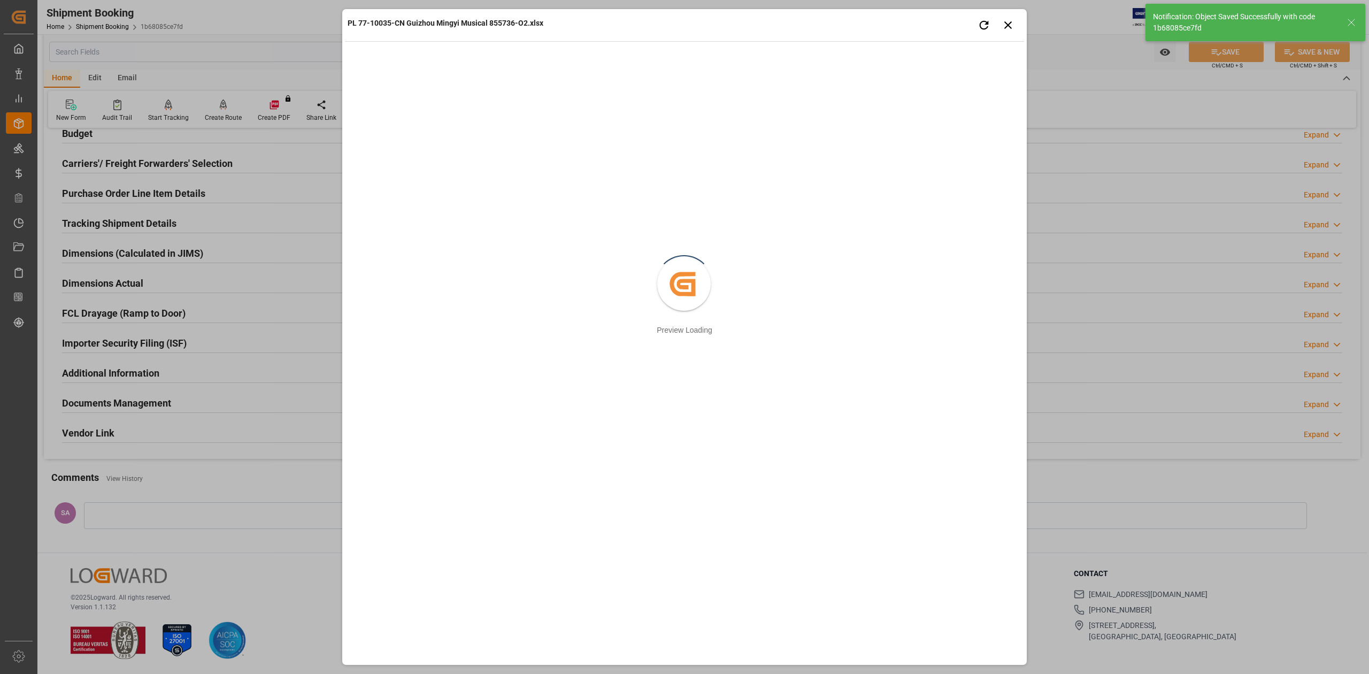
scroll to position [131, 0]
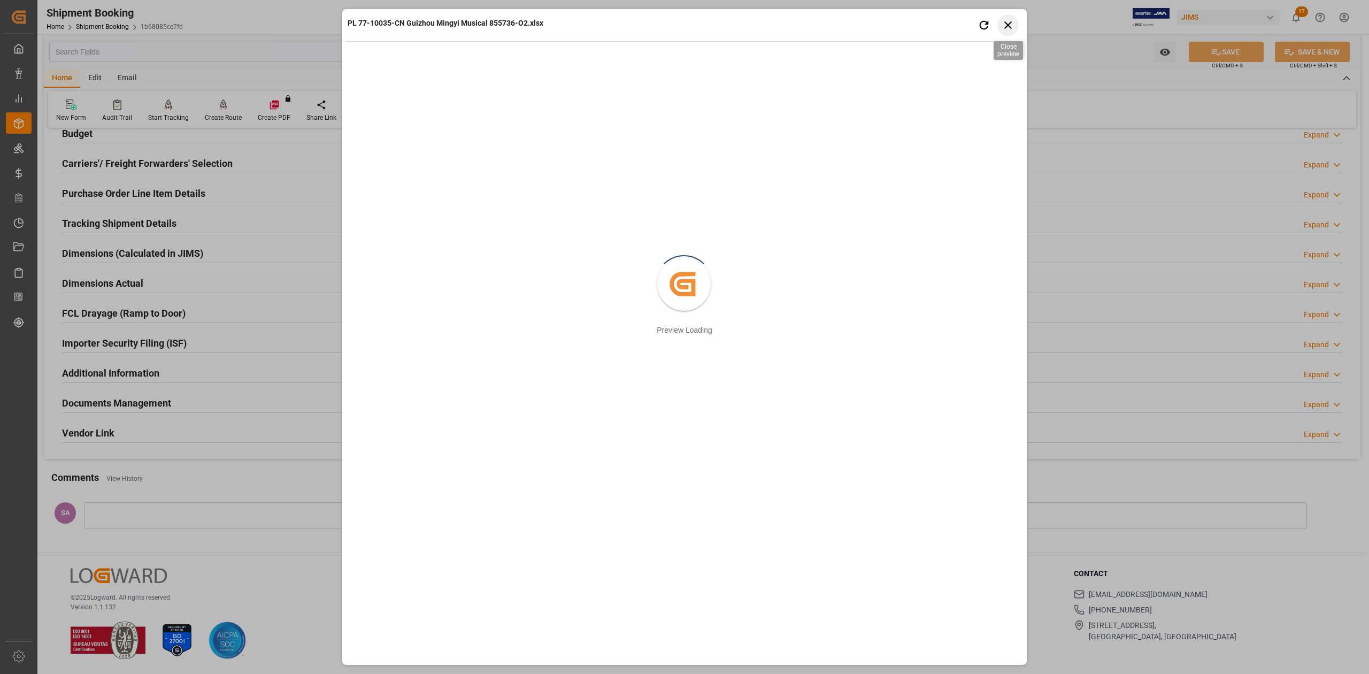
click at [1002, 29] on icon "button" at bounding box center [1008, 24] width 13 height 13
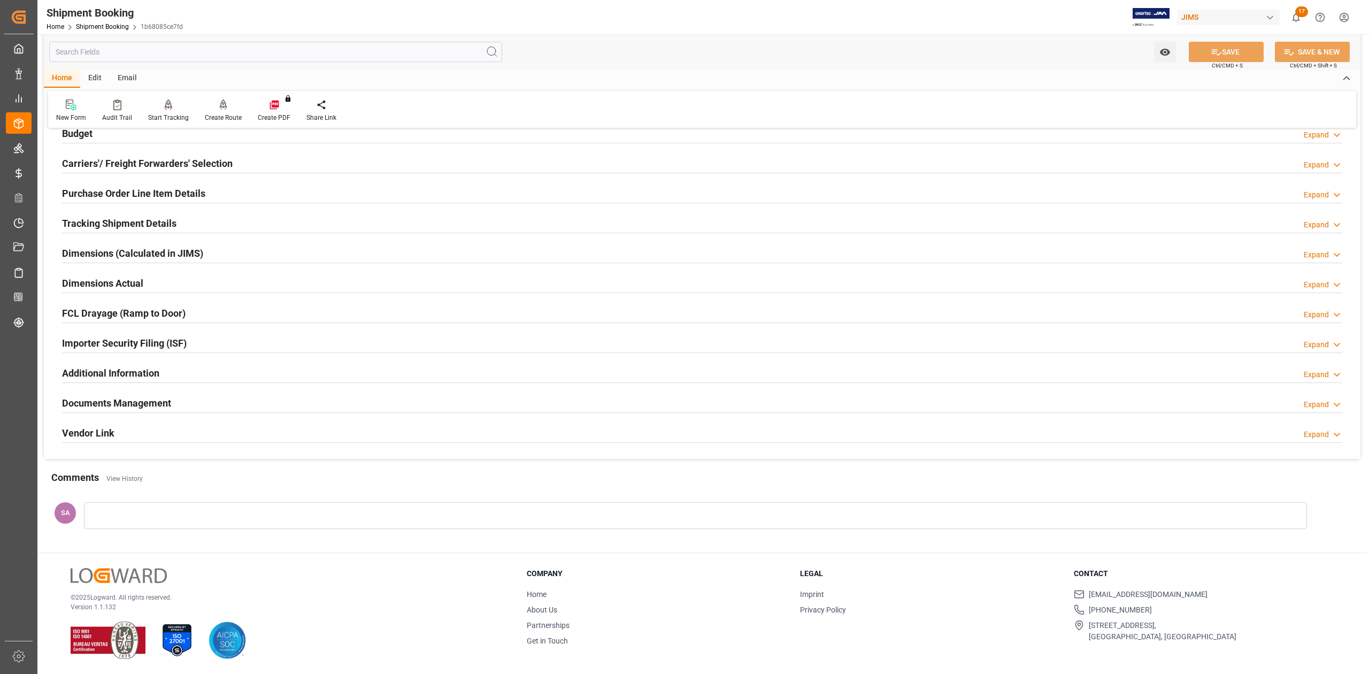
click at [155, 403] on h2 "Documents Management" at bounding box center [116, 403] width 109 height 14
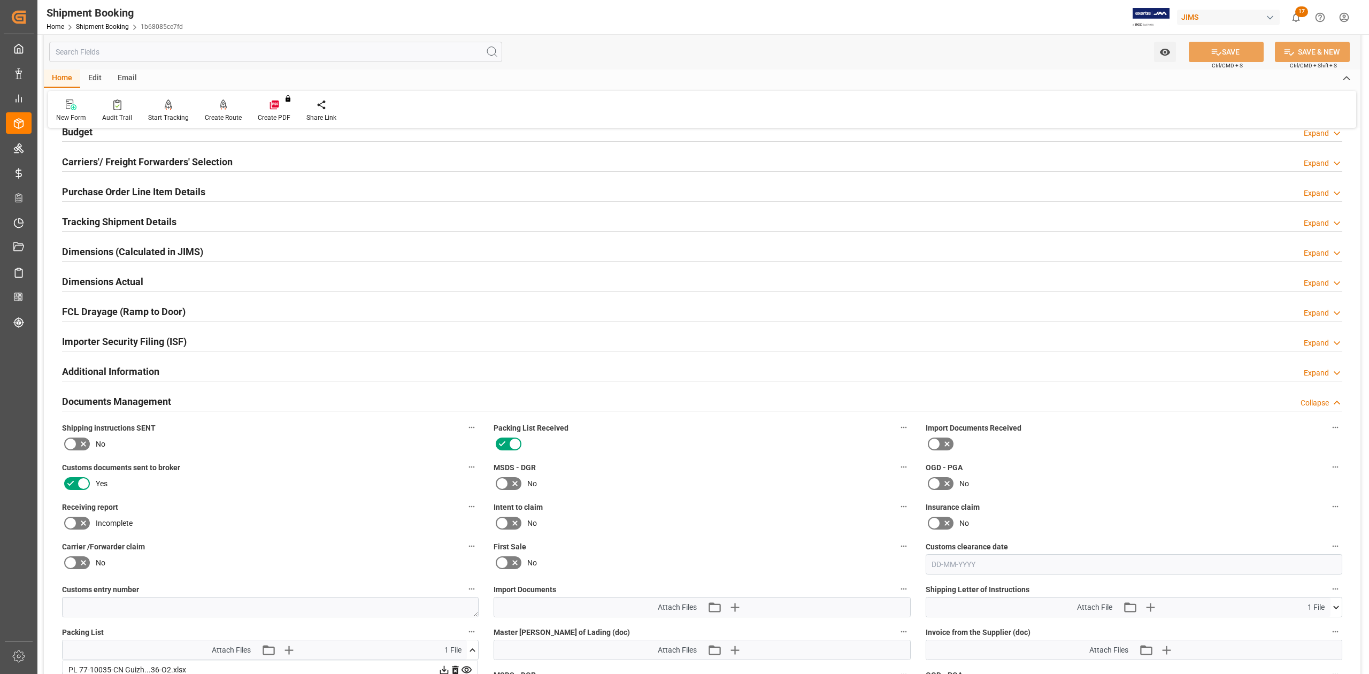
scroll to position [274, 0]
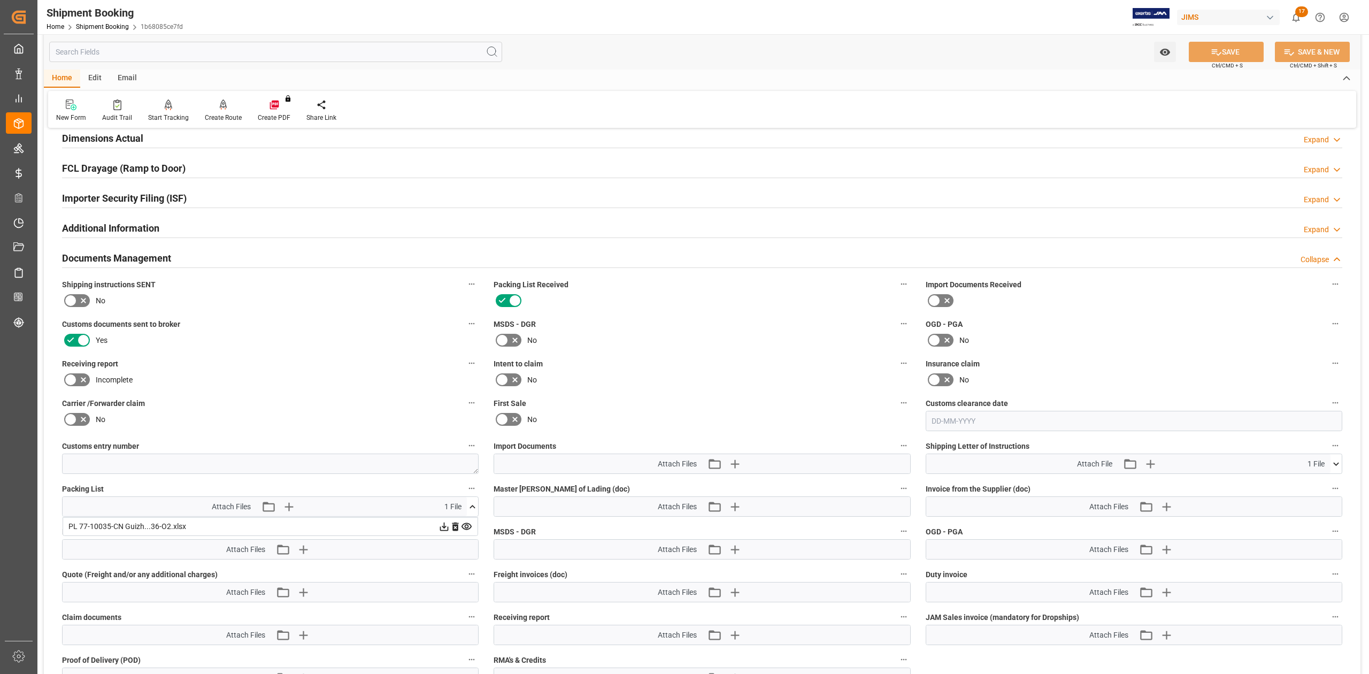
click at [454, 529] on icon at bounding box center [456, 527] width 6 height 9
click at [306, 510] on icon "button" at bounding box center [302, 506] width 17 height 17
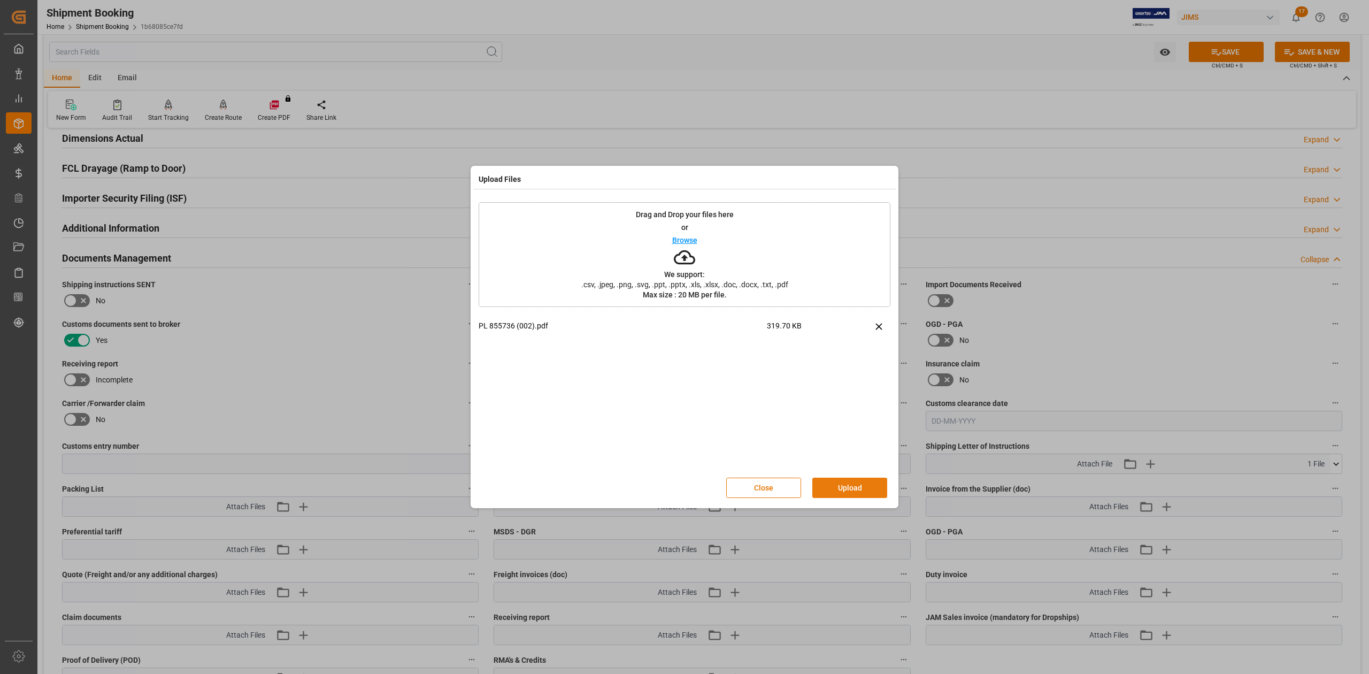
click at [840, 487] on button "Upload" at bounding box center [850, 488] width 75 height 20
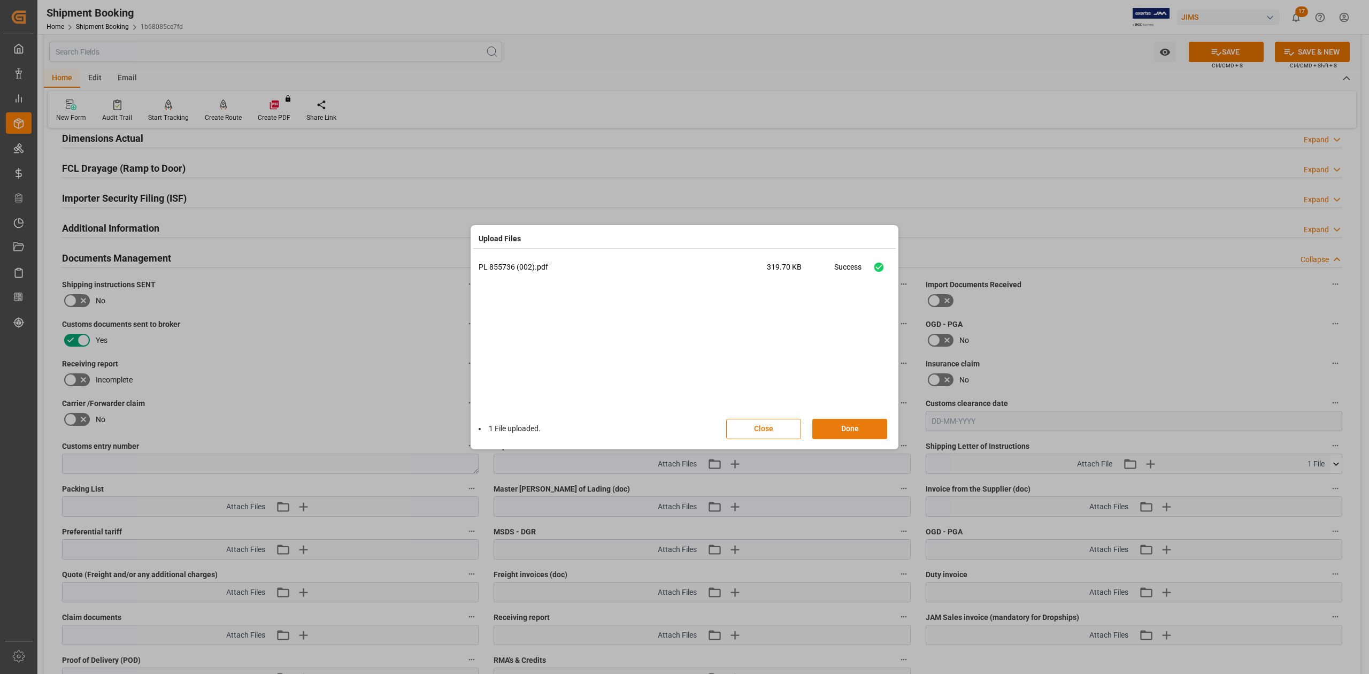
click at [846, 424] on button "Done" at bounding box center [850, 429] width 75 height 20
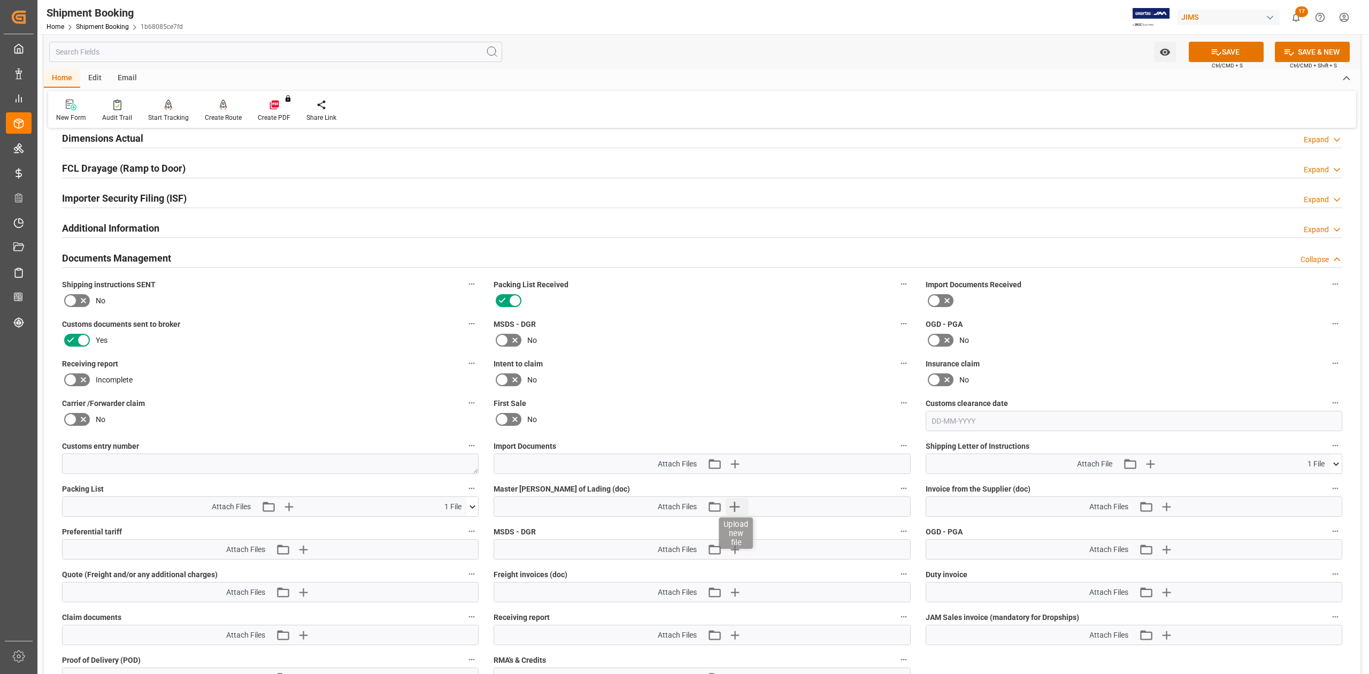
click at [734, 506] on icon "button" at bounding box center [734, 506] width 17 height 17
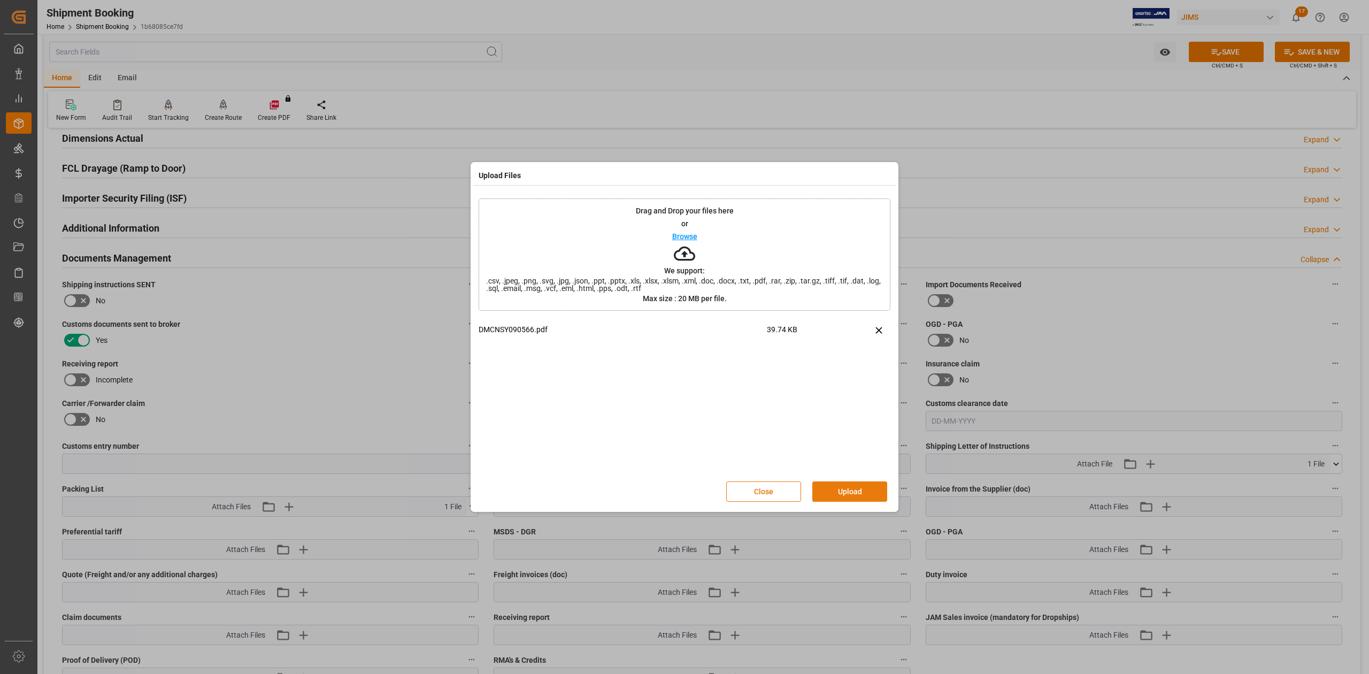
click at [839, 488] on button "Upload" at bounding box center [850, 491] width 75 height 20
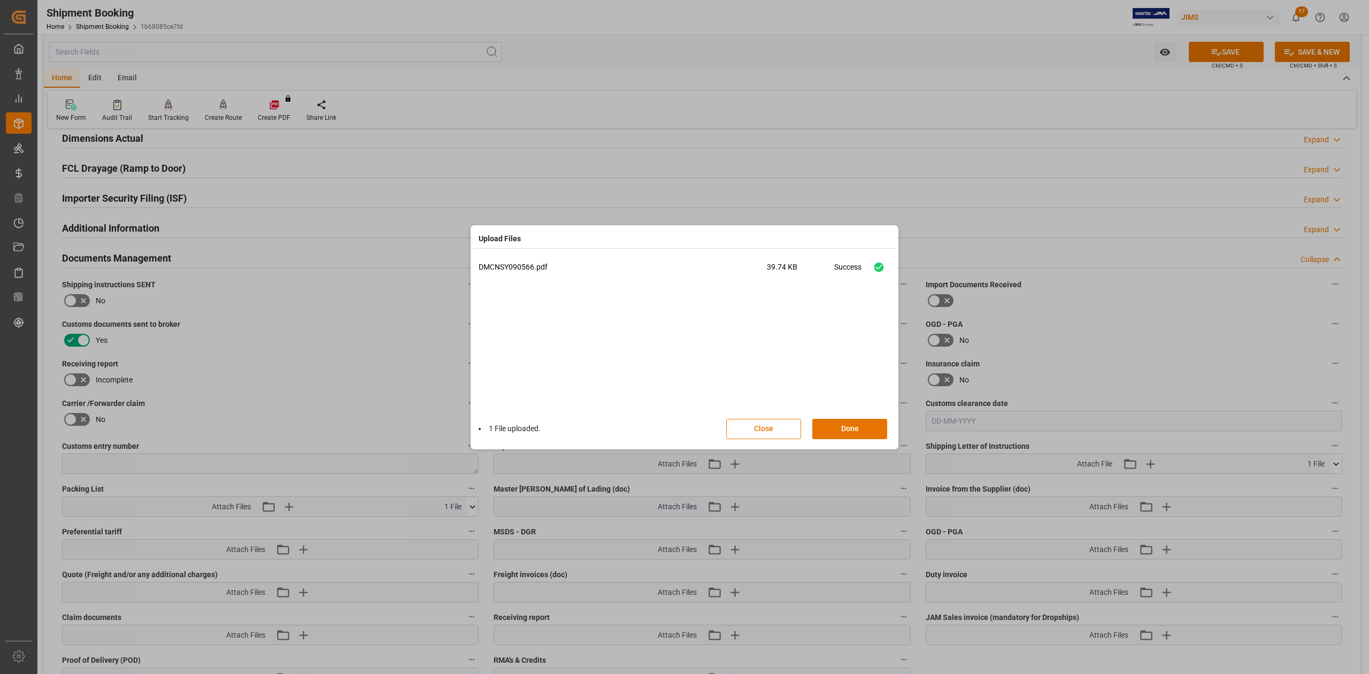
drag, startPoint x: 855, startPoint y: 426, endPoint x: 929, endPoint y: 454, distance: 78.9
click at [856, 426] on button "Done" at bounding box center [850, 429] width 75 height 20
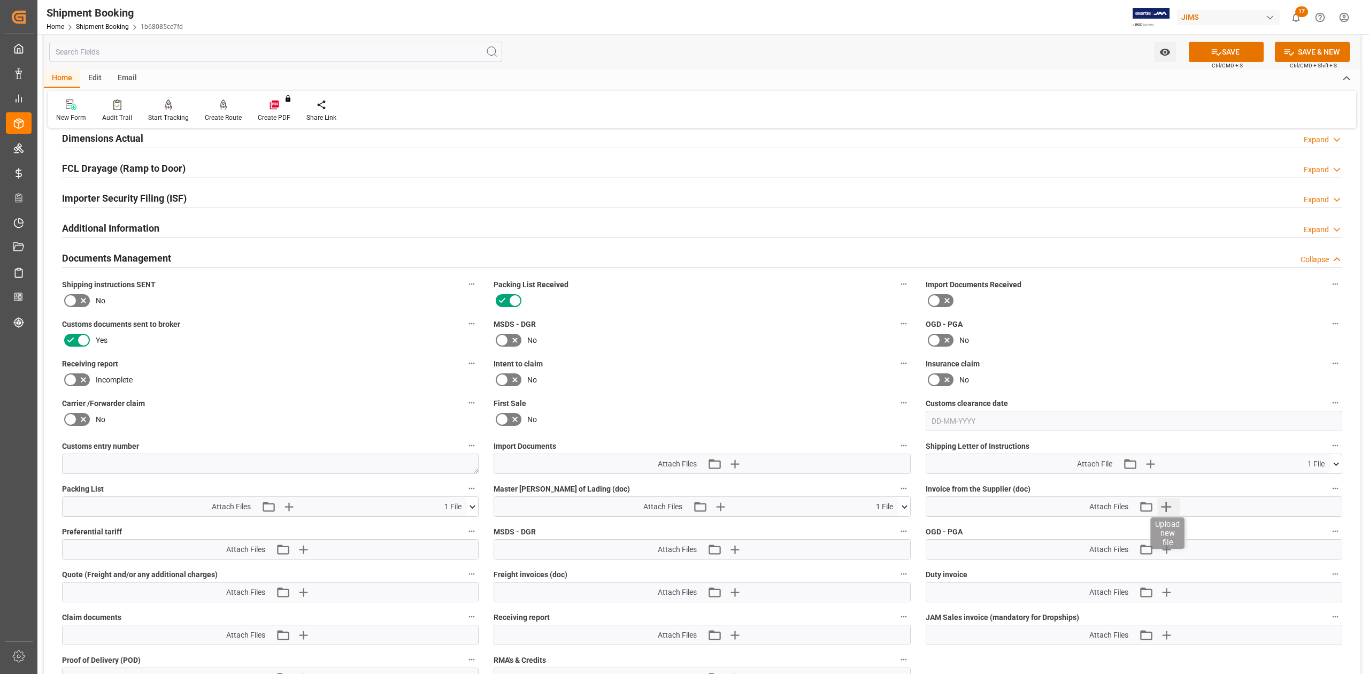
click at [1165, 506] on icon "button" at bounding box center [1166, 506] width 17 height 17
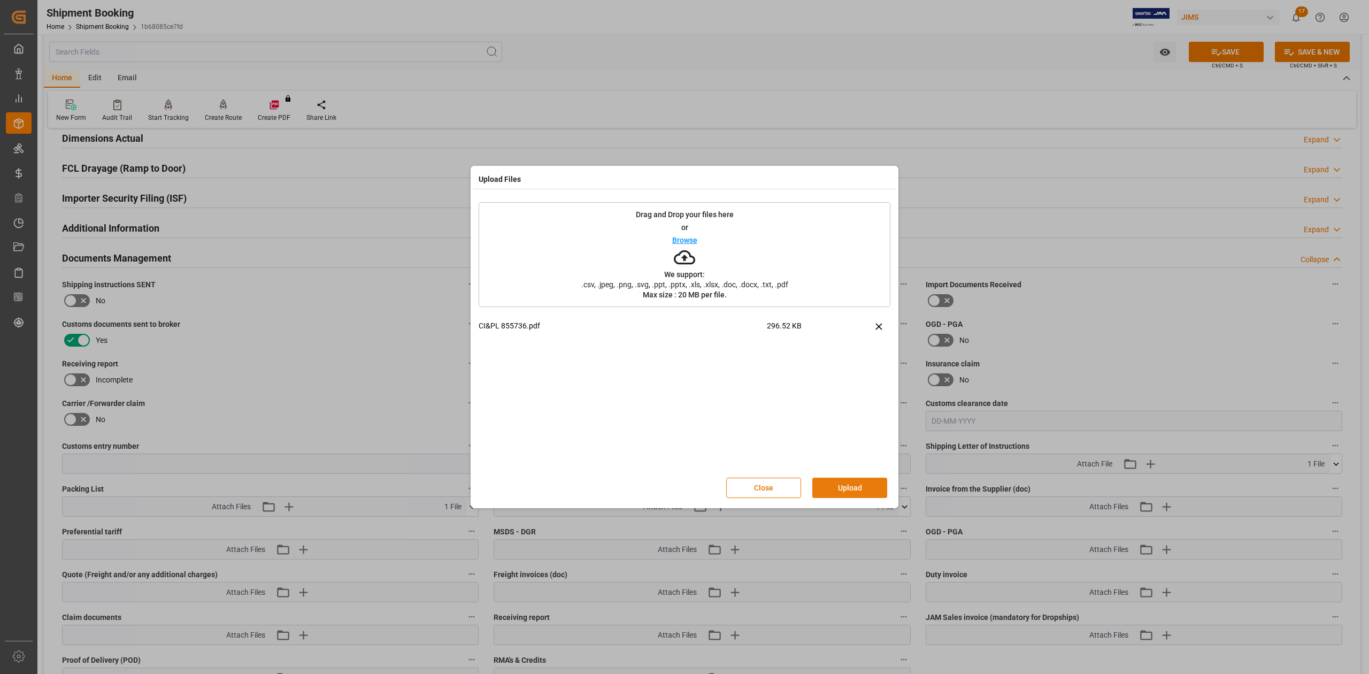
click at [854, 495] on button "Upload" at bounding box center [850, 488] width 75 height 20
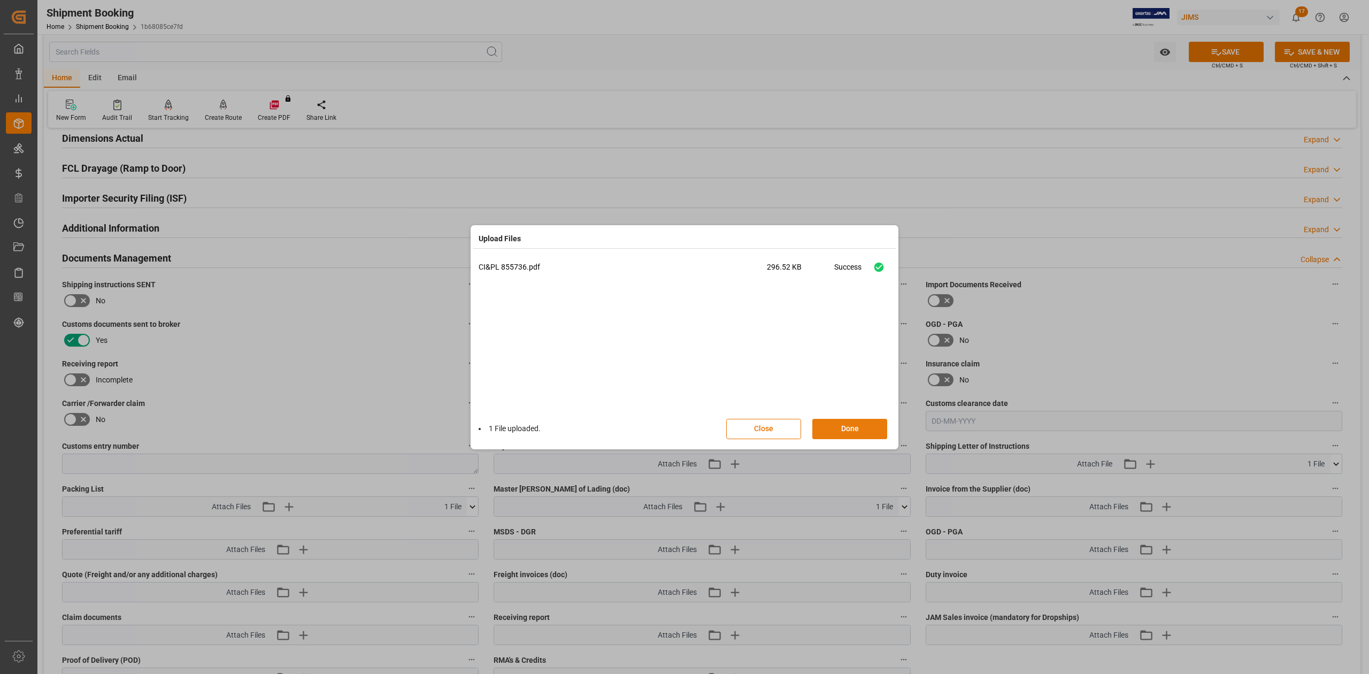
click at [852, 428] on button "Done" at bounding box center [850, 429] width 75 height 20
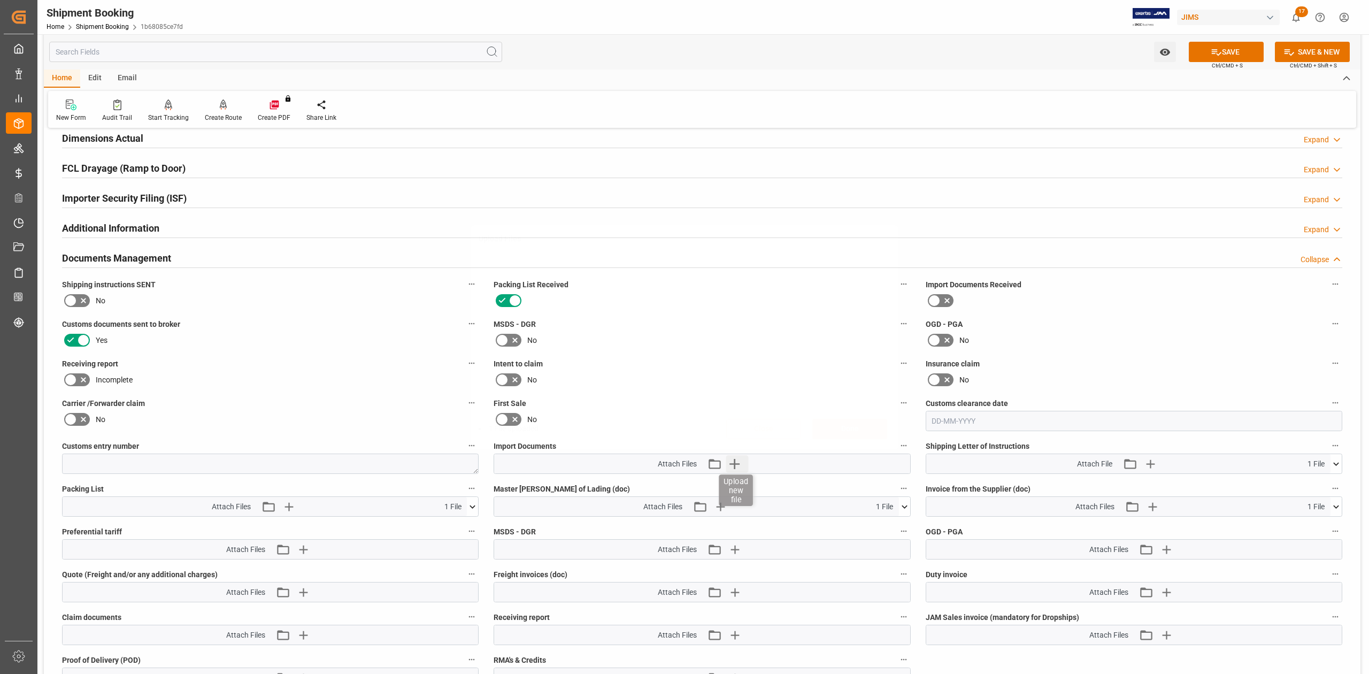
click at [732, 465] on icon "button" at bounding box center [734, 463] width 17 height 17
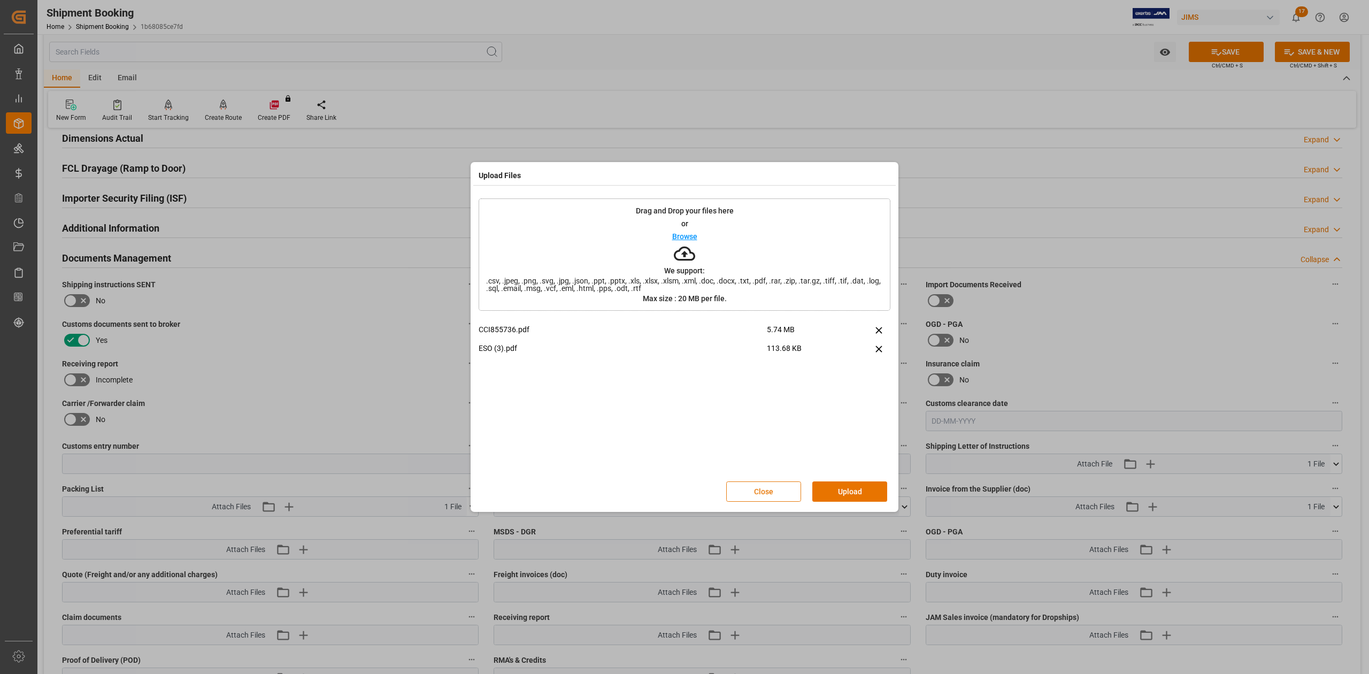
click at [775, 492] on button "Close" at bounding box center [763, 491] width 75 height 20
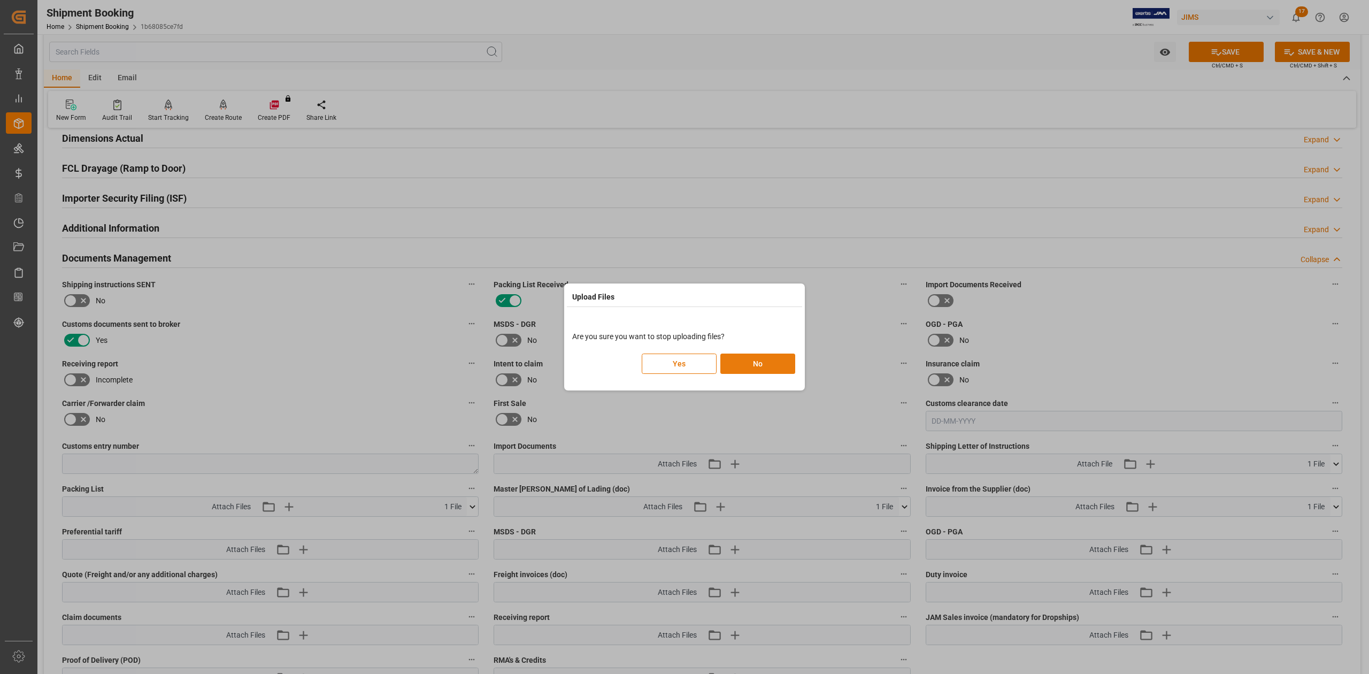
click at [746, 364] on button "No" at bounding box center [758, 364] width 75 height 20
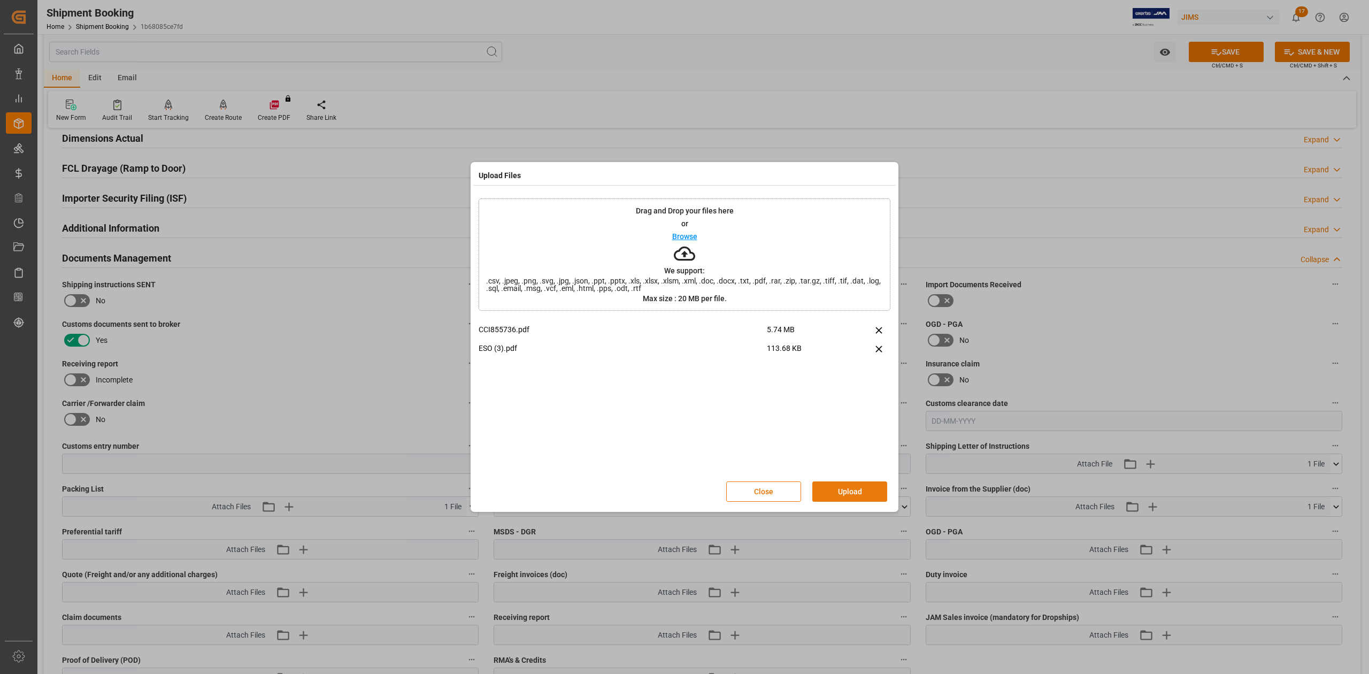
click at [853, 491] on button "Upload" at bounding box center [850, 491] width 75 height 20
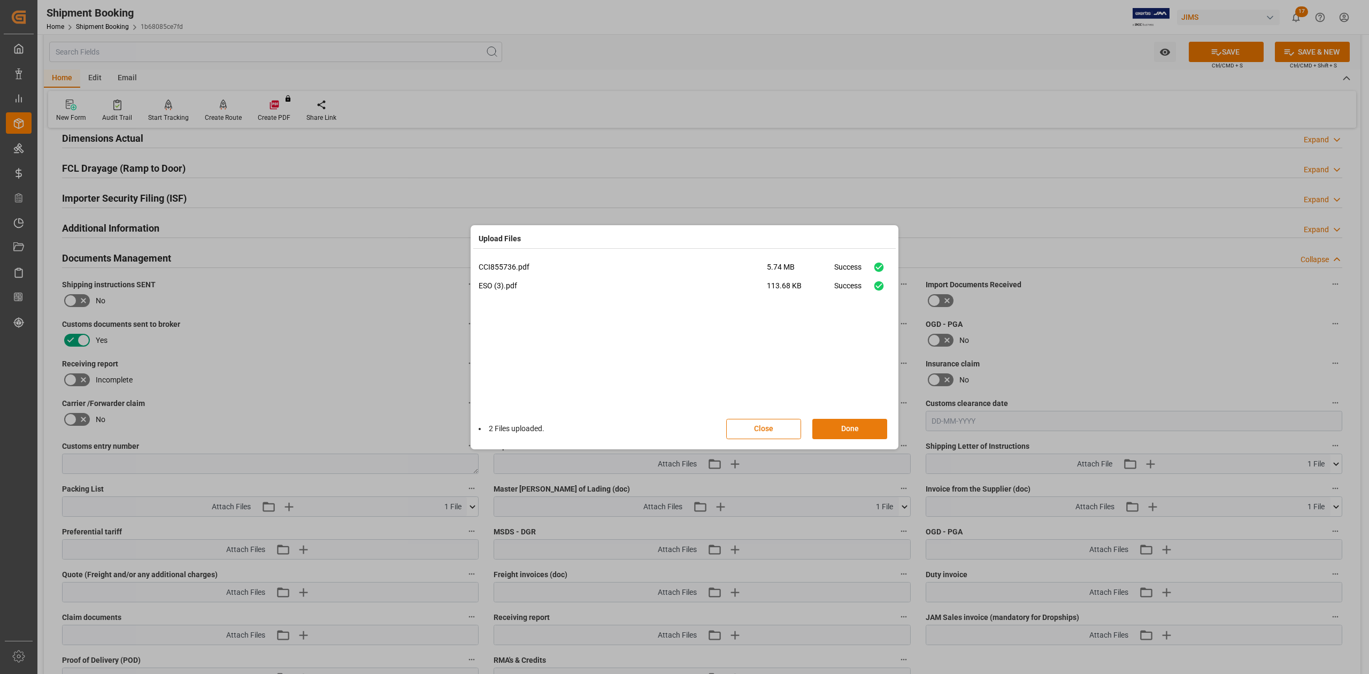
click at [870, 431] on button "Done" at bounding box center [850, 429] width 75 height 20
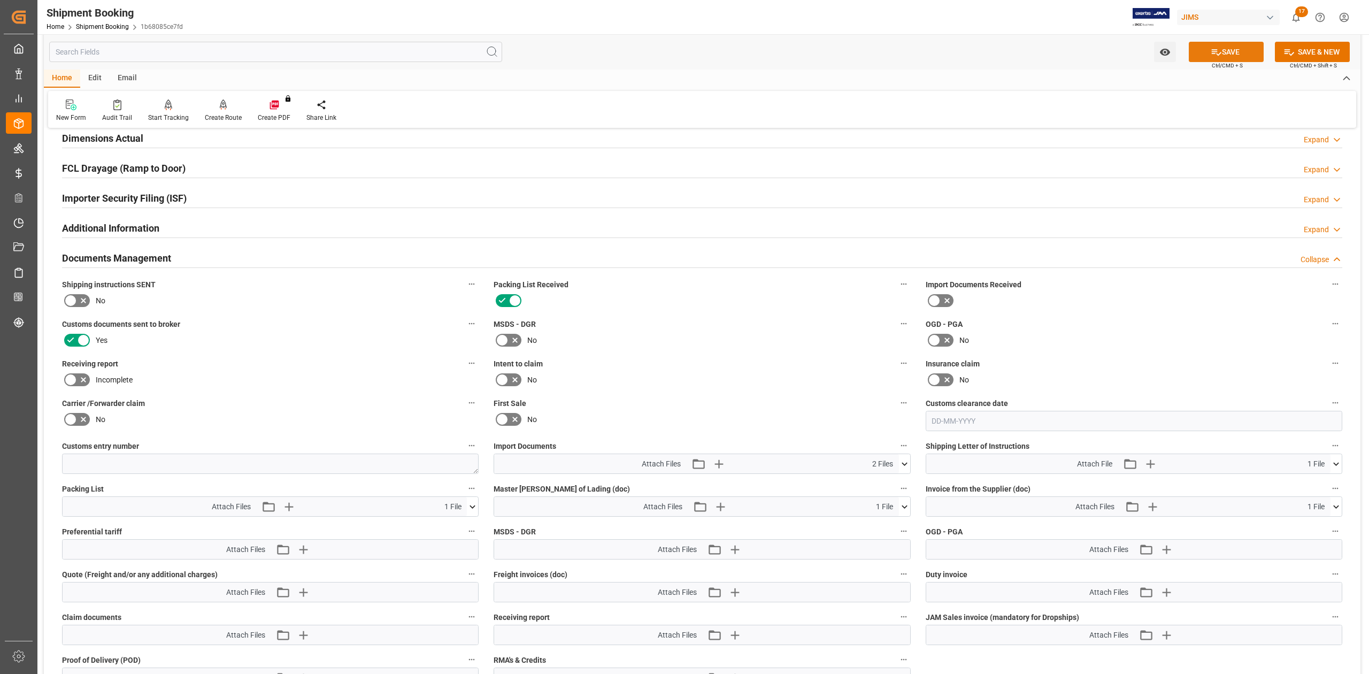
click at [1227, 54] on button "SAVE" at bounding box center [1226, 52] width 75 height 20
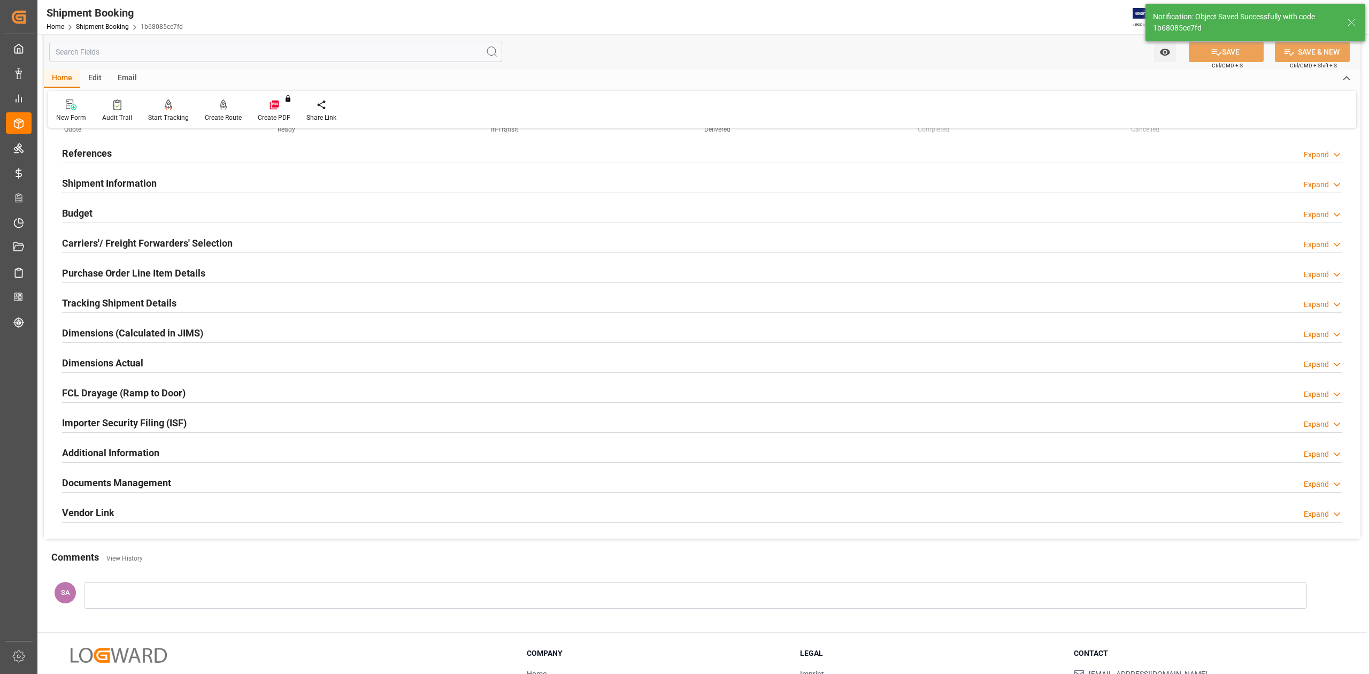
scroll to position [0, 0]
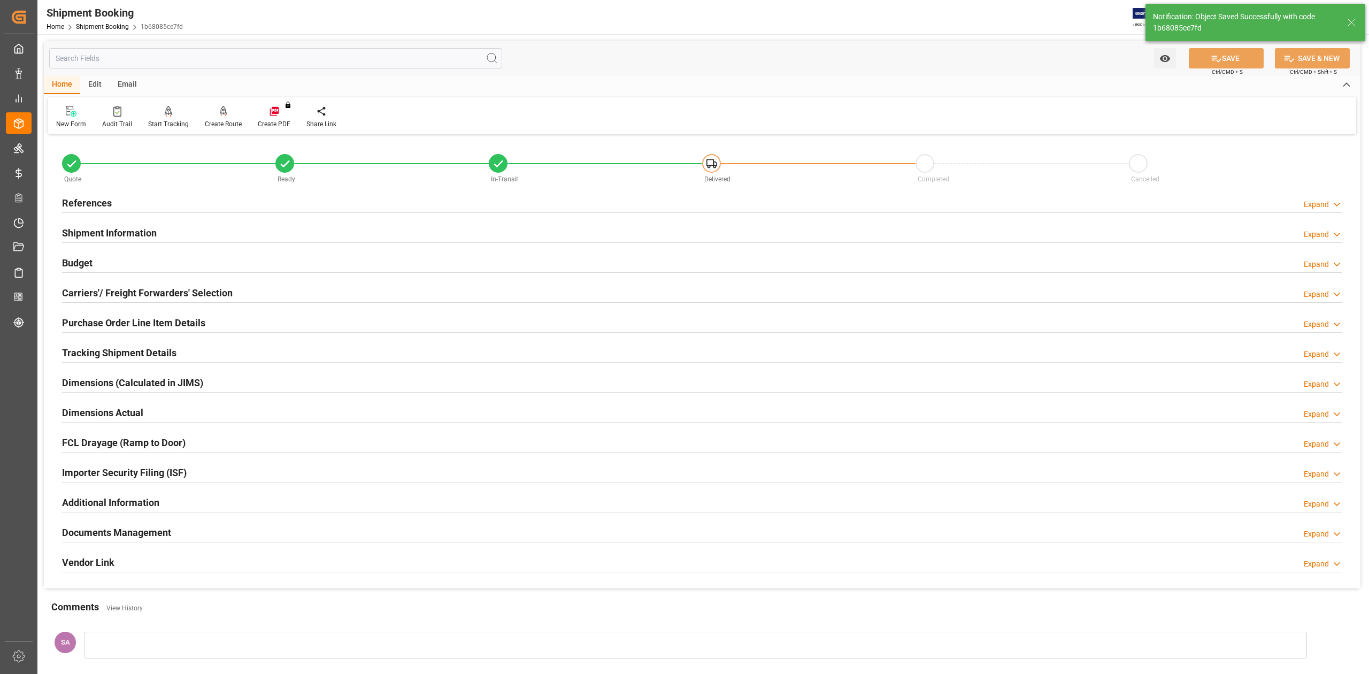
click at [94, 228] on h2 "Shipment Information" at bounding box center [109, 233] width 95 height 14
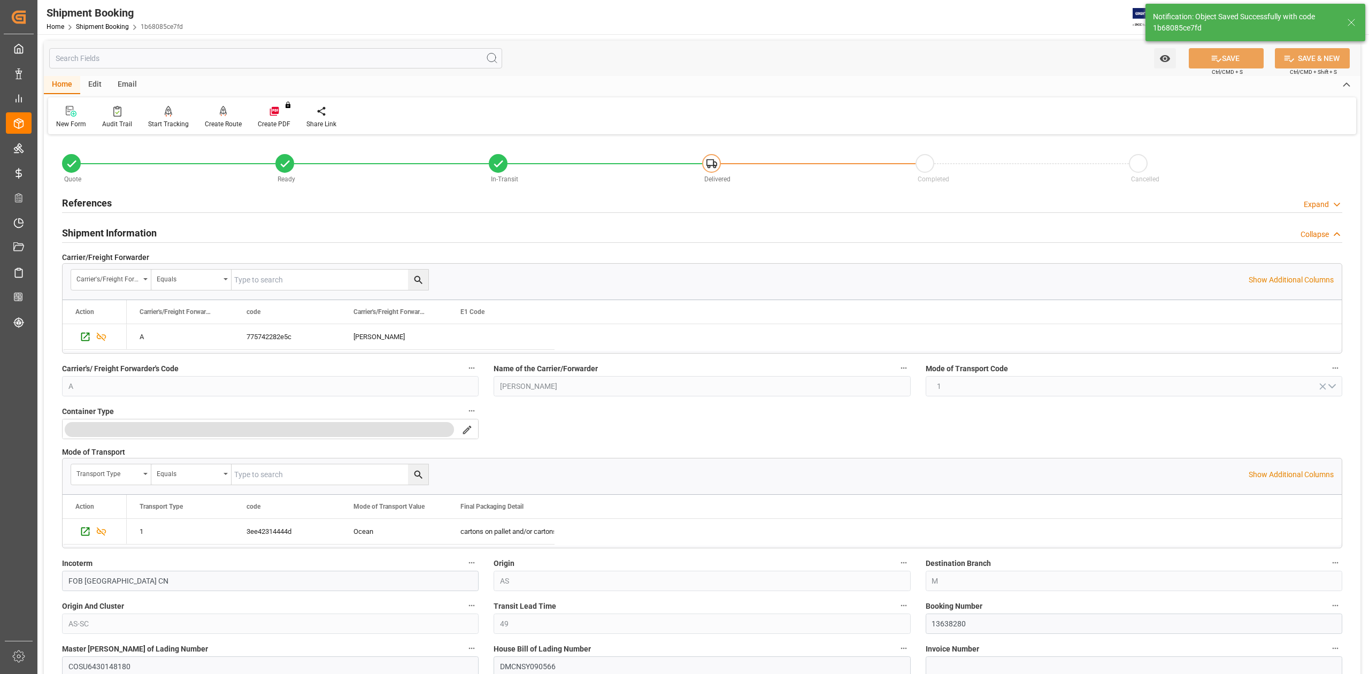
click at [94, 228] on h2 "Shipment Information" at bounding box center [109, 233] width 95 height 14
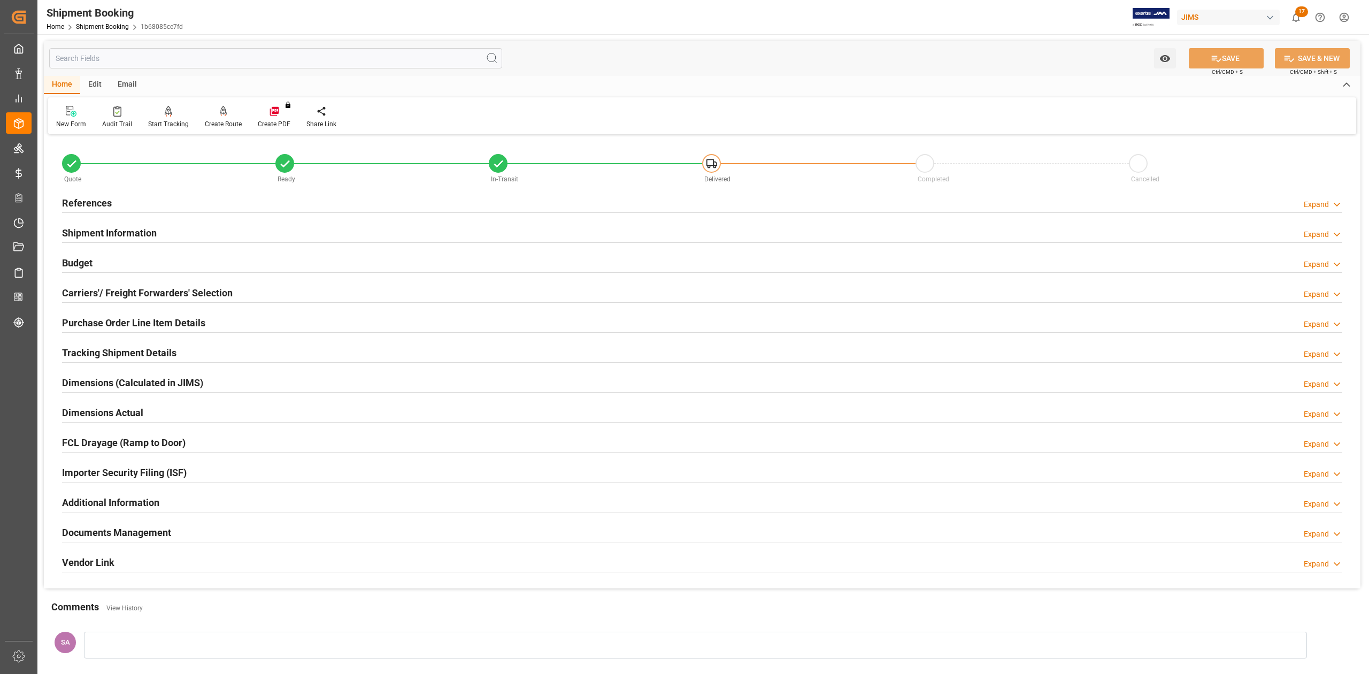
click at [159, 533] on h2 "Documents Management" at bounding box center [116, 532] width 109 height 14
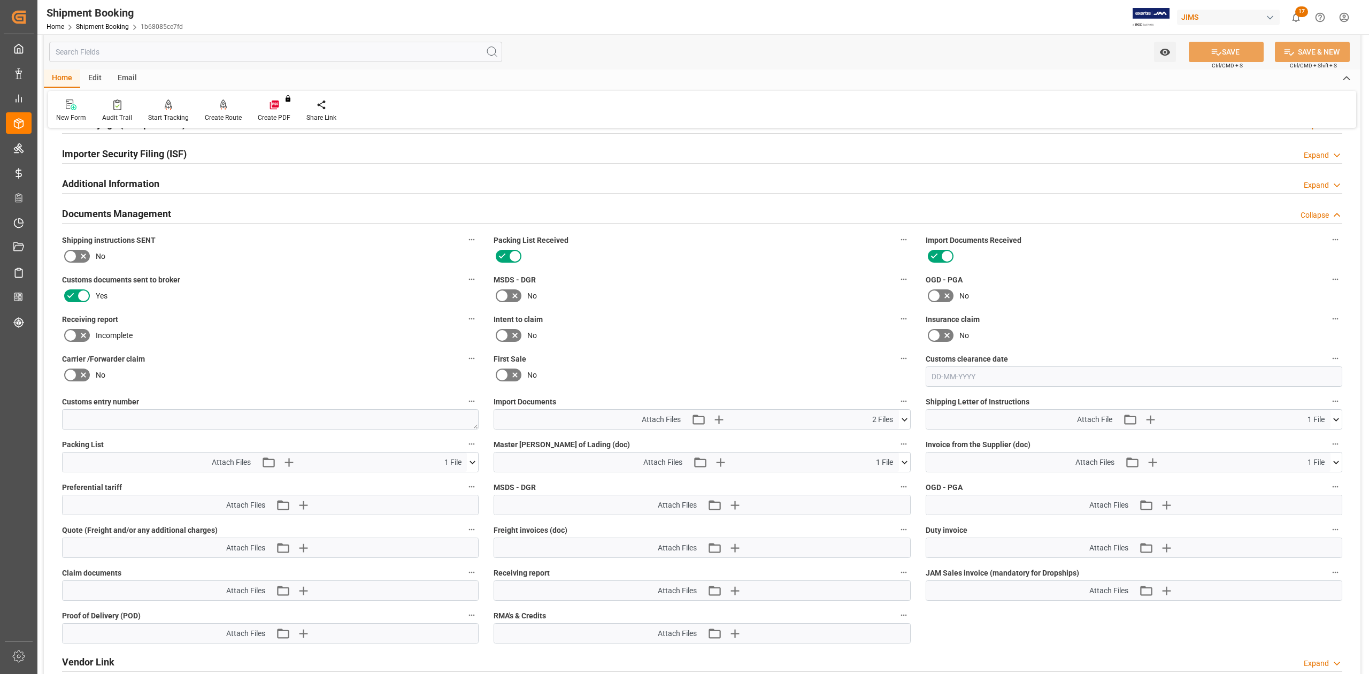
scroll to position [428, 0]
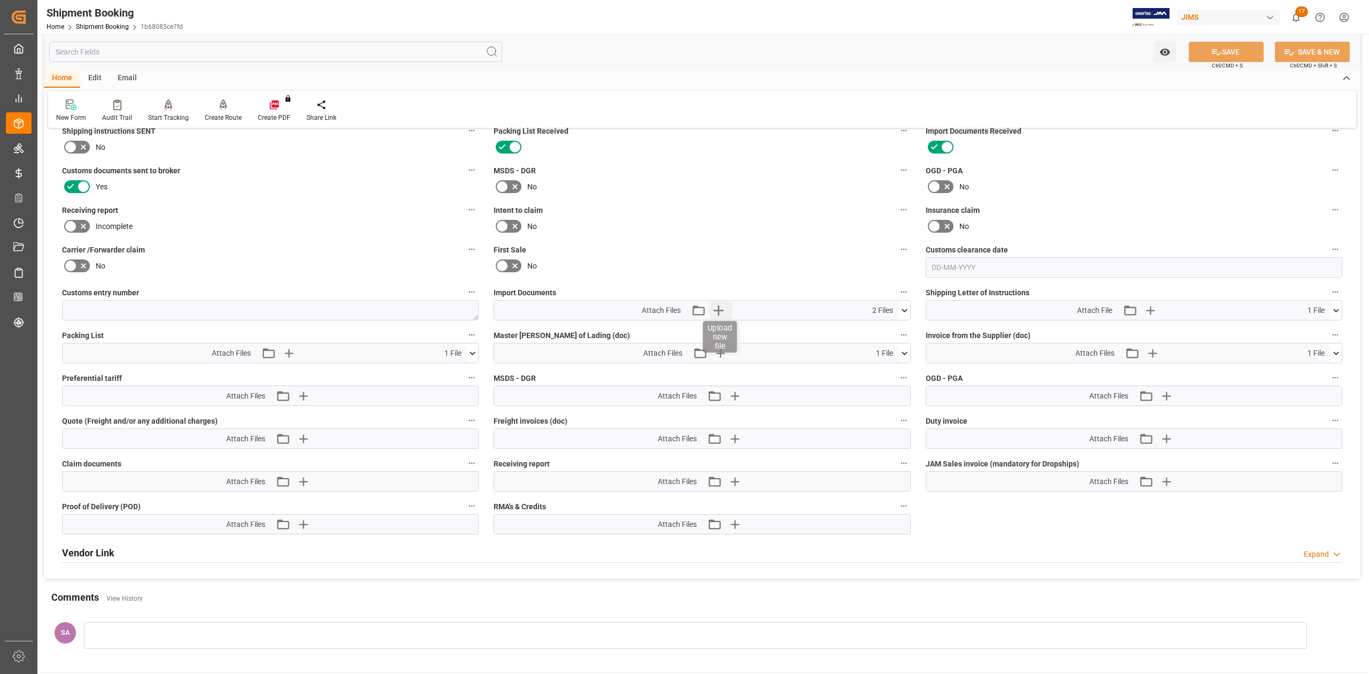
click at [720, 311] on icon "button" at bounding box center [718, 310] width 17 height 17
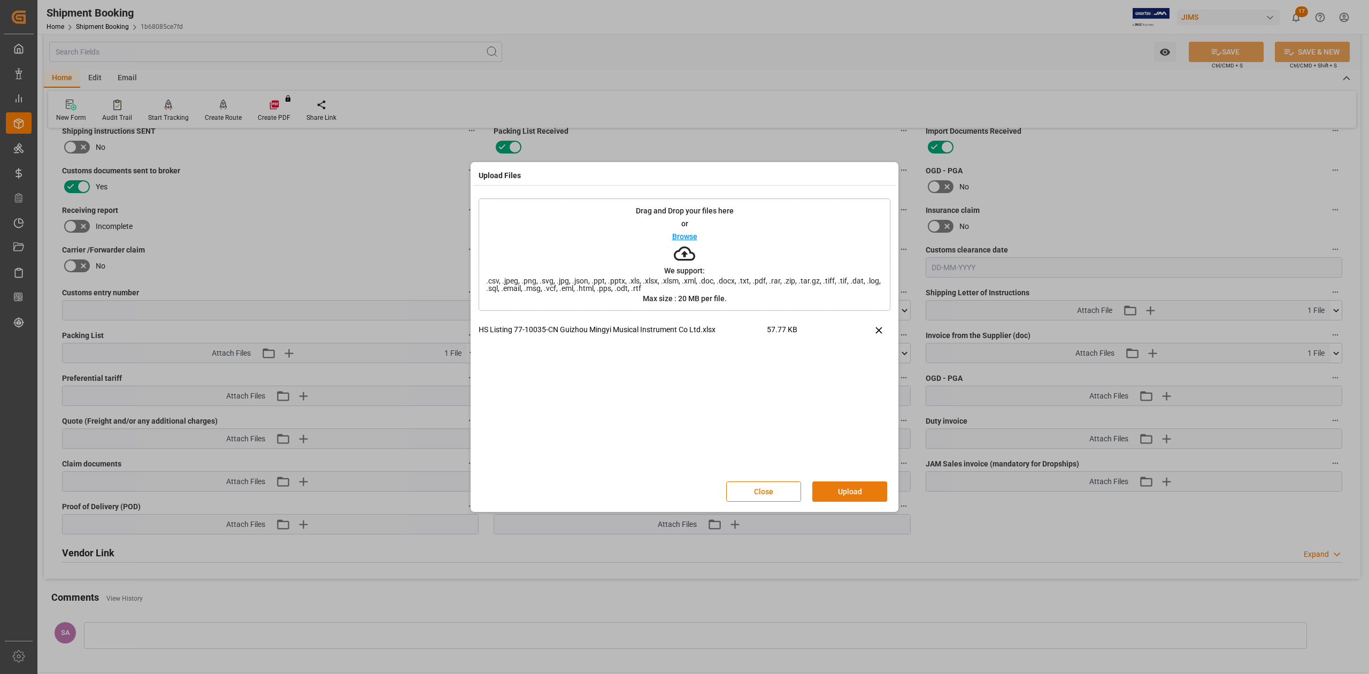
click at [863, 495] on button "Upload" at bounding box center [850, 491] width 75 height 20
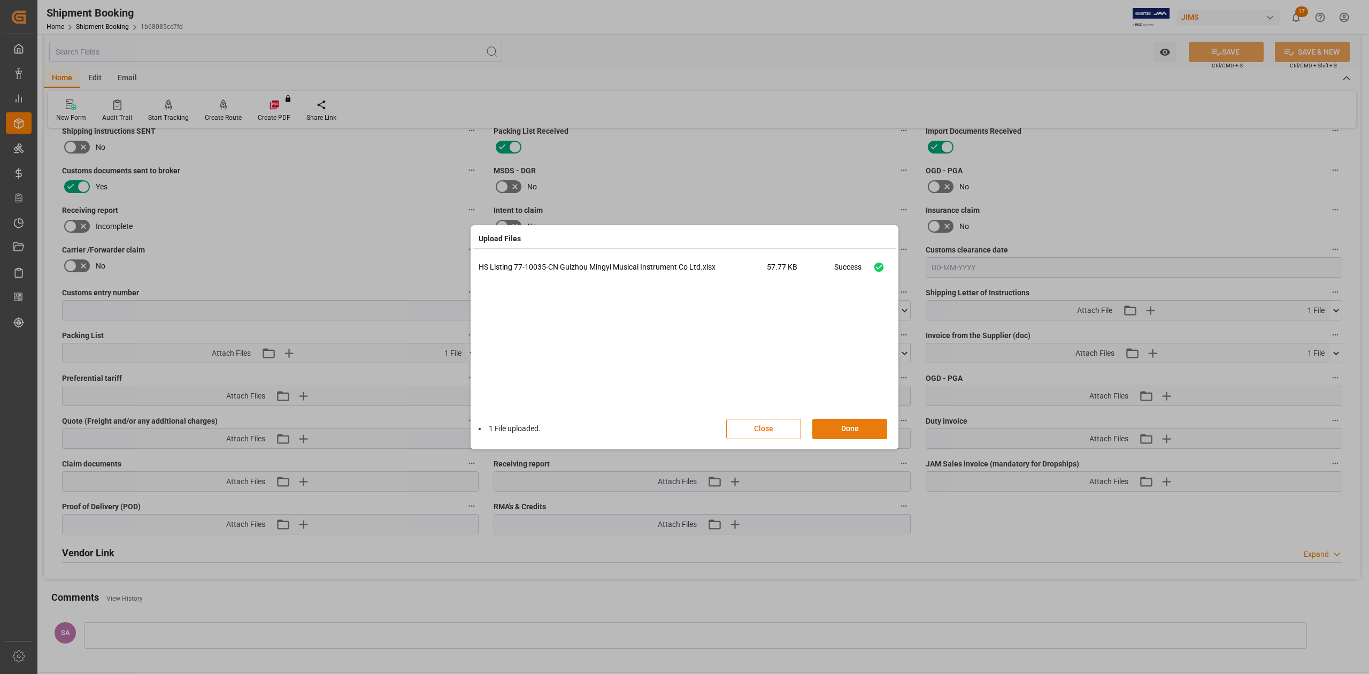
click at [843, 430] on button "Done" at bounding box center [850, 429] width 75 height 20
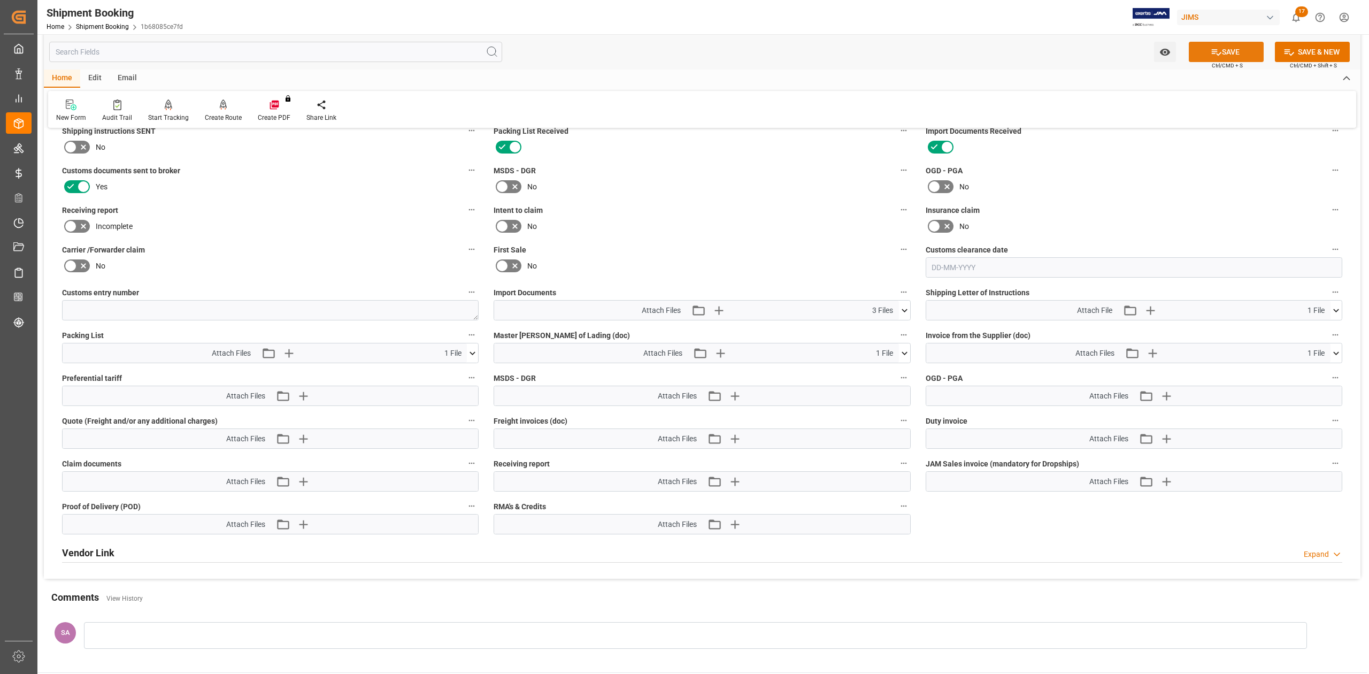
click at [1232, 58] on button "SAVE" at bounding box center [1226, 52] width 75 height 20
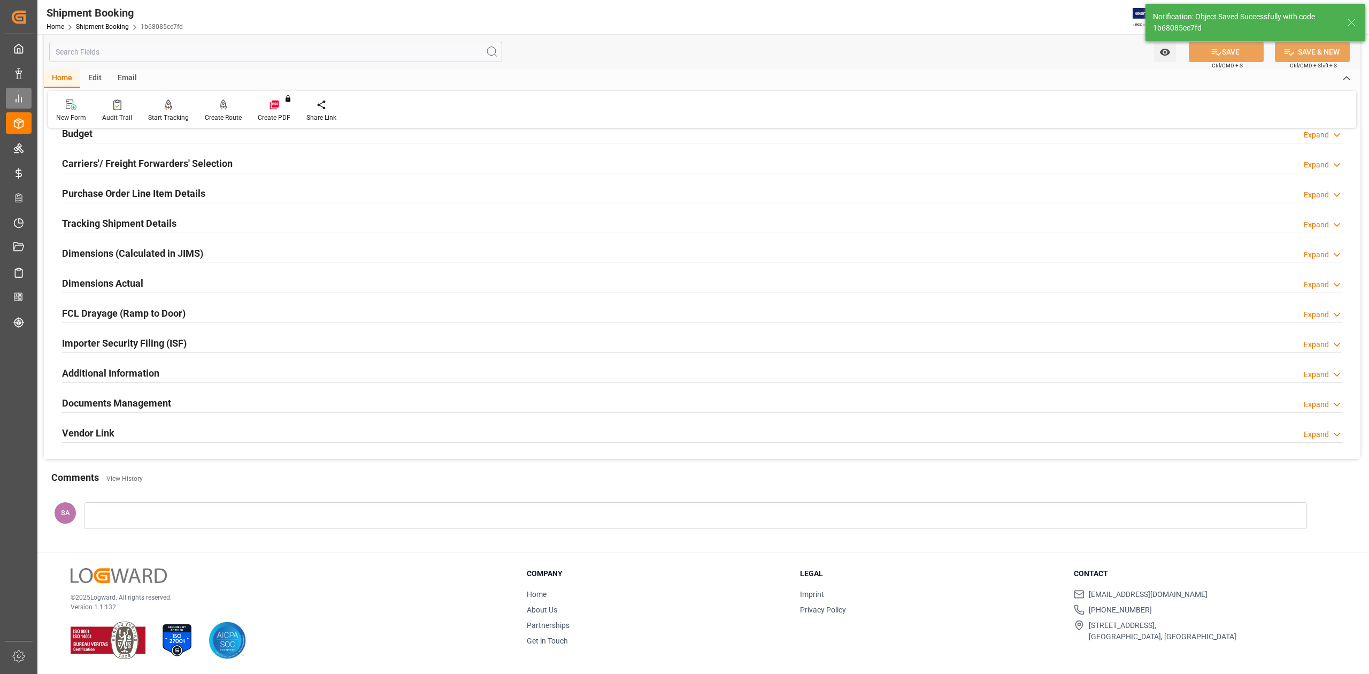
scroll to position [131, 0]
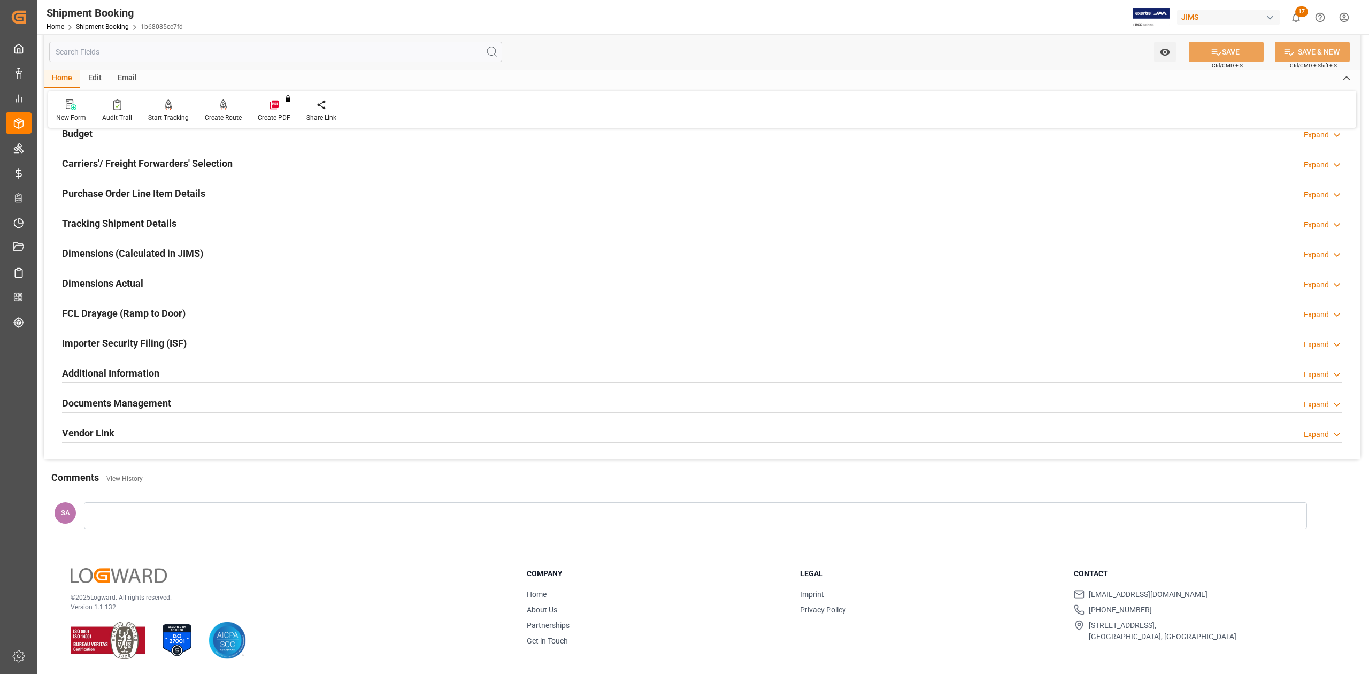
drag, startPoint x: 152, startPoint y: 407, endPoint x: 259, endPoint y: 405, distance: 107.0
click at [152, 407] on h2 "Documents Management" at bounding box center [116, 403] width 109 height 14
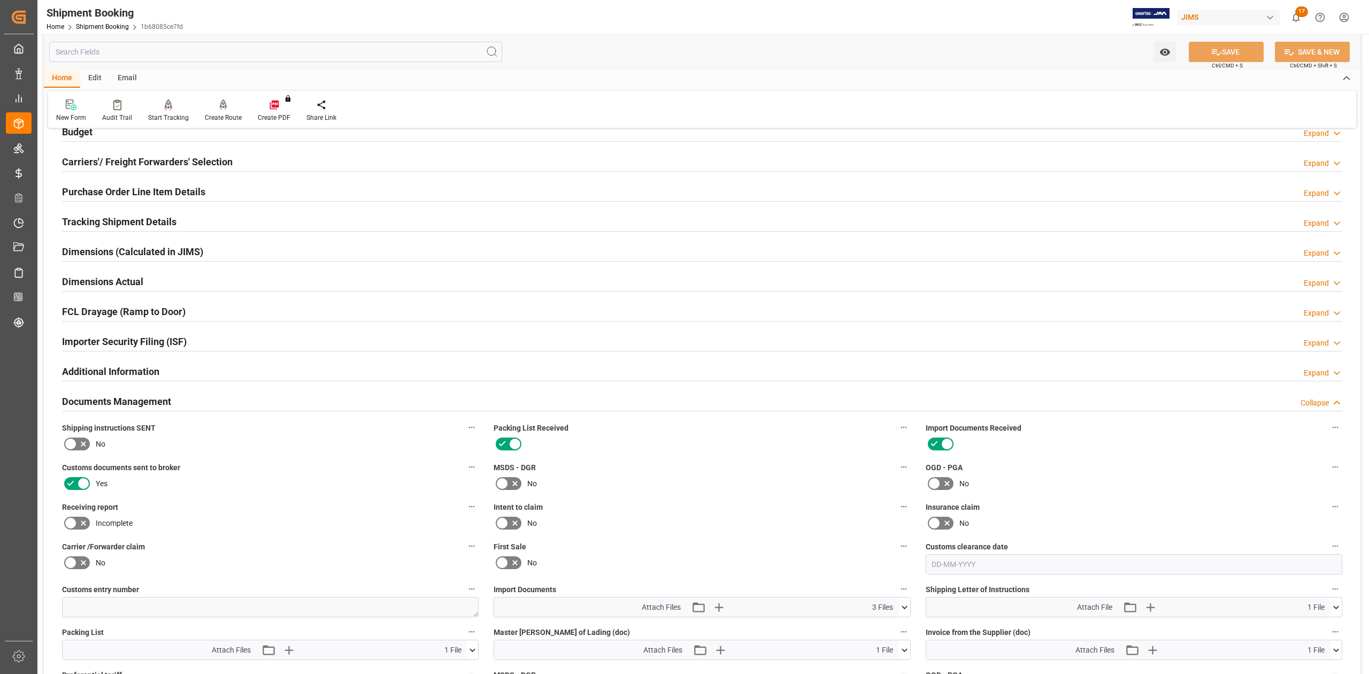
scroll to position [428, 0]
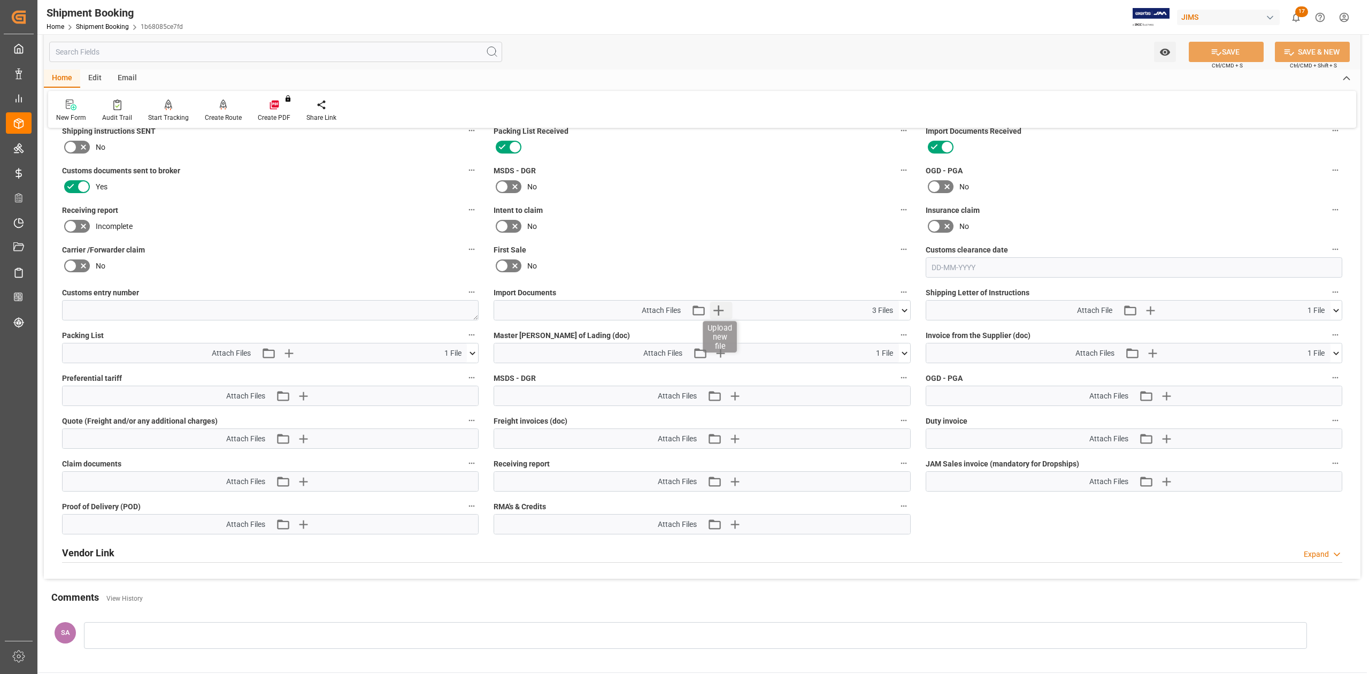
click at [717, 307] on icon "button" at bounding box center [718, 310] width 17 height 17
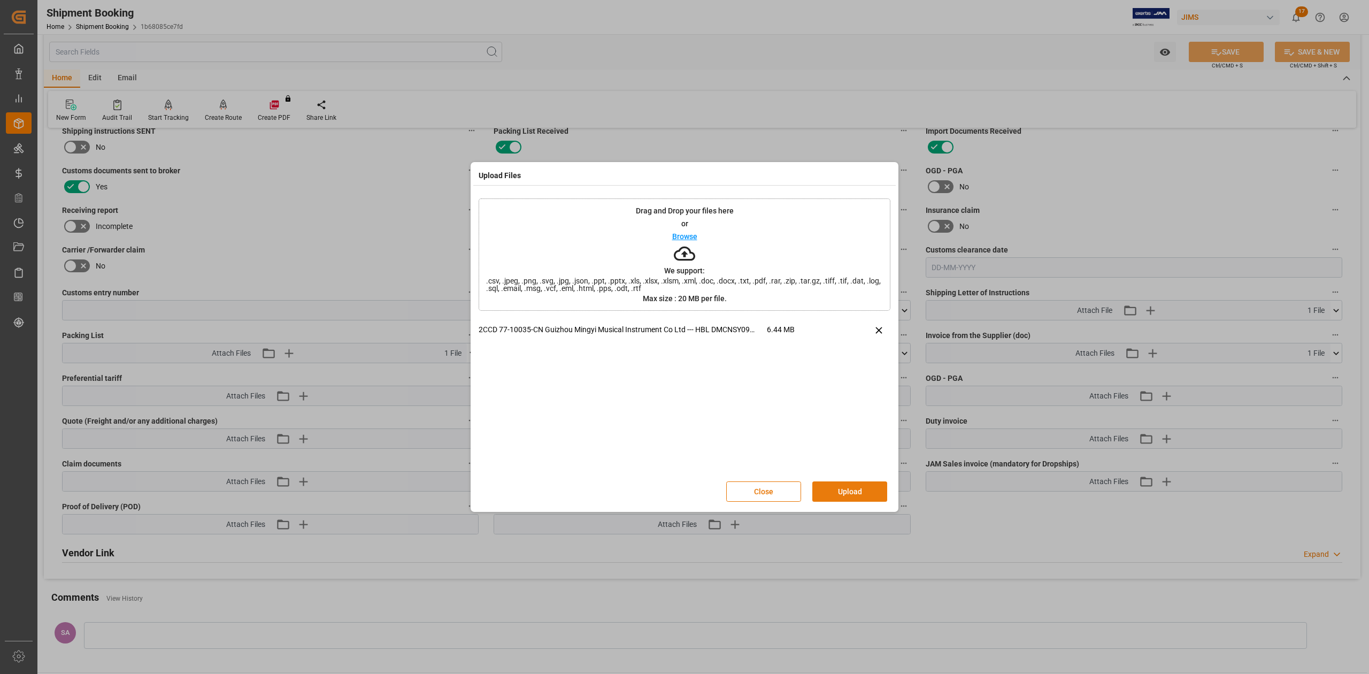
click at [833, 495] on button "Upload" at bounding box center [850, 491] width 75 height 20
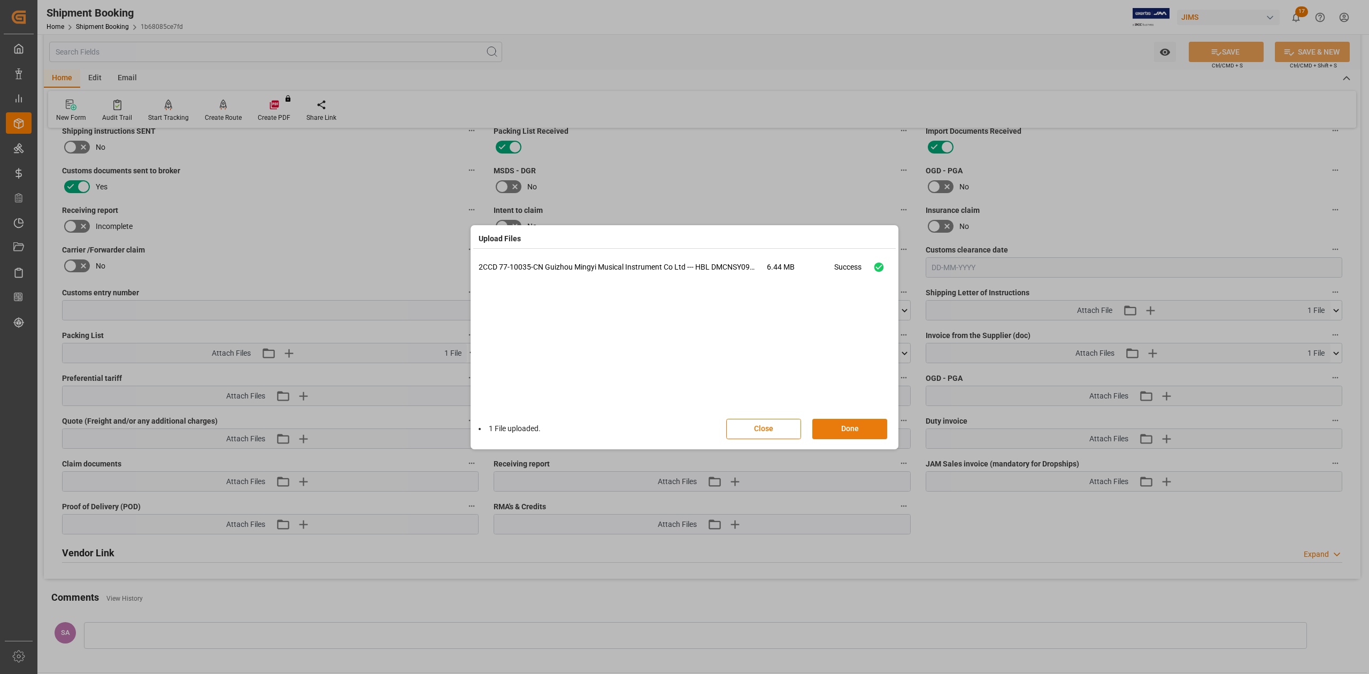
click at [844, 433] on button "Done" at bounding box center [850, 429] width 75 height 20
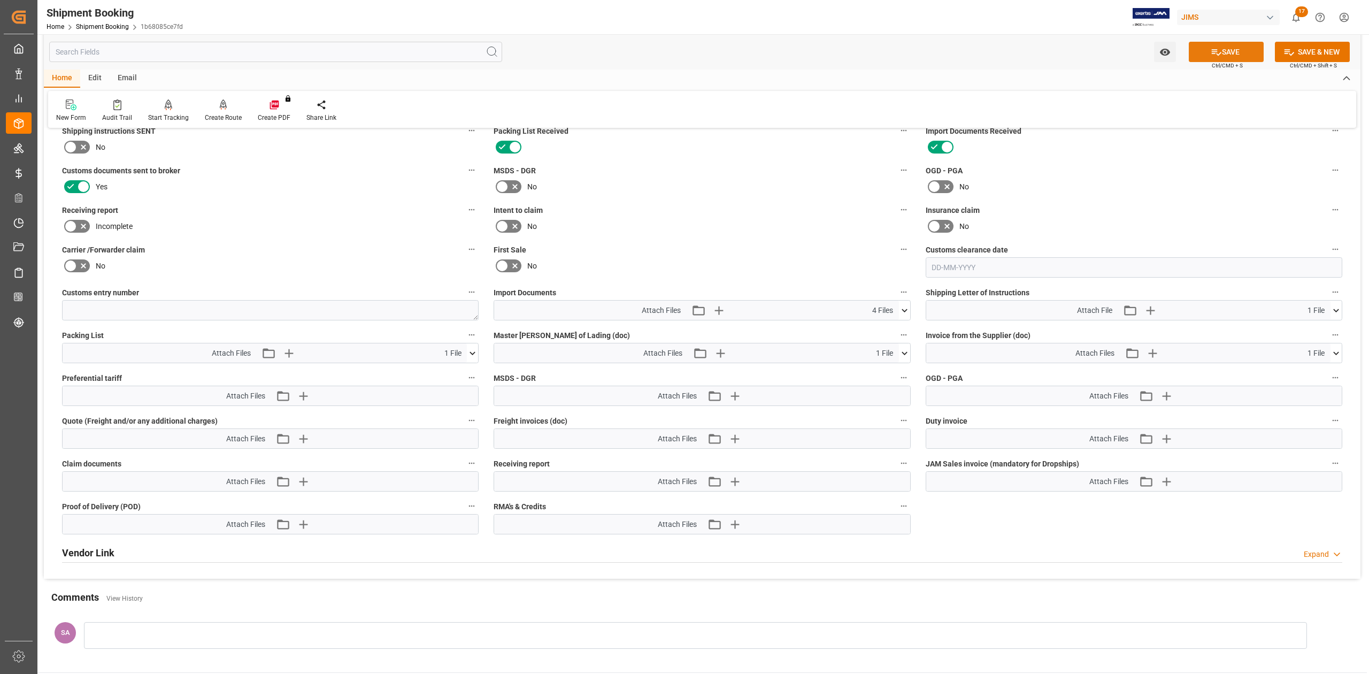
click at [1218, 48] on icon at bounding box center [1216, 52] width 11 height 11
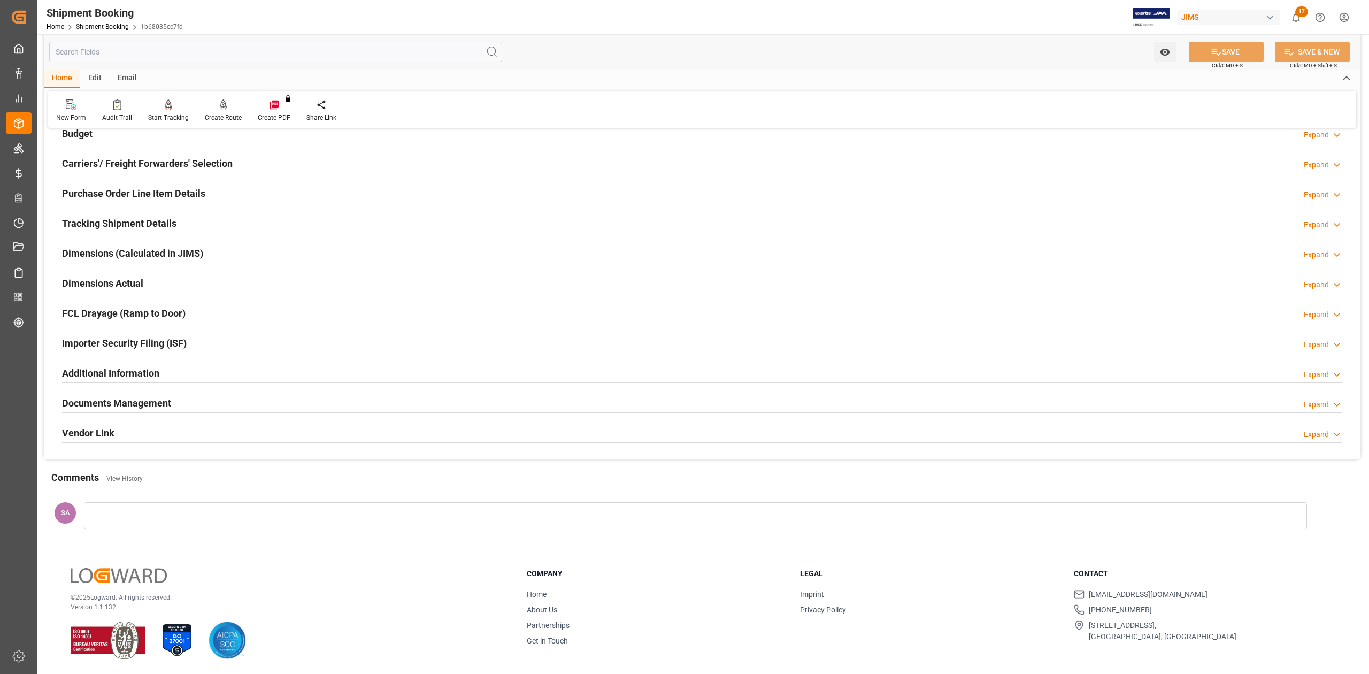
scroll to position [0, 0]
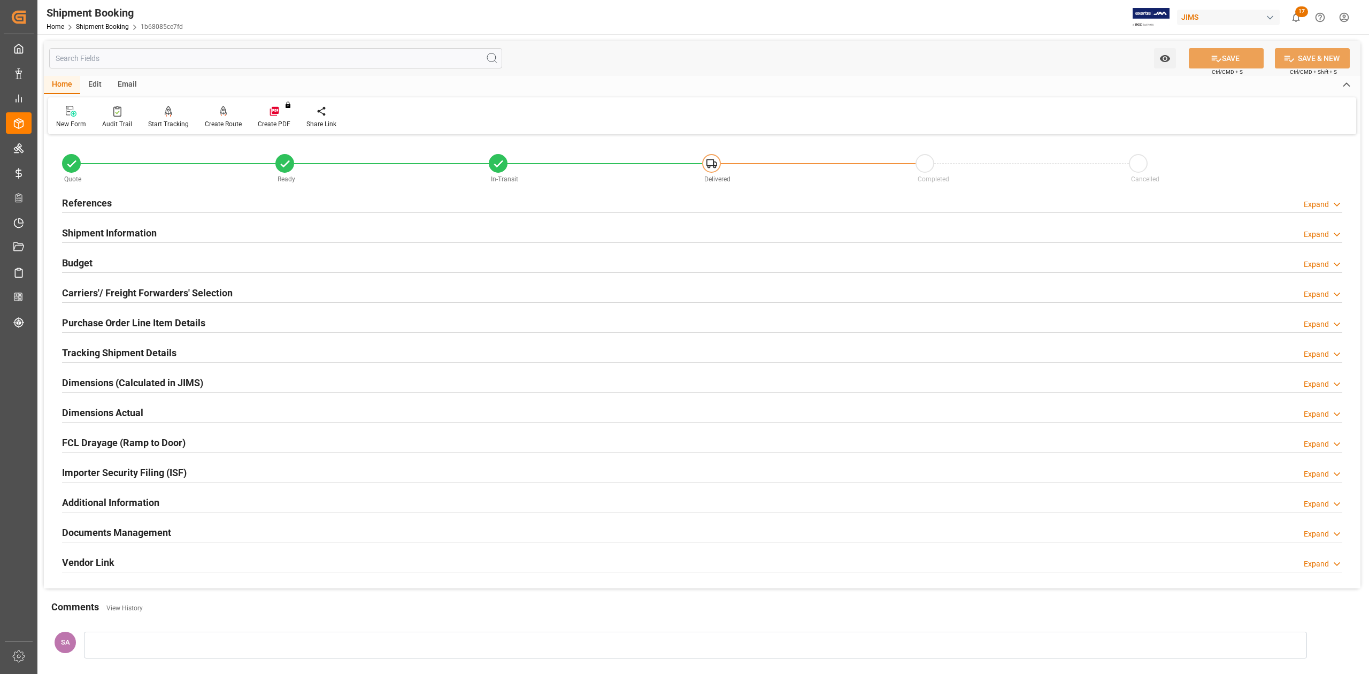
drag, startPoint x: 156, startPoint y: 533, endPoint x: 610, endPoint y: 408, distance: 470.7
click at [156, 533] on h2 "Documents Management" at bounding box center [116, 532] width 109 height 14
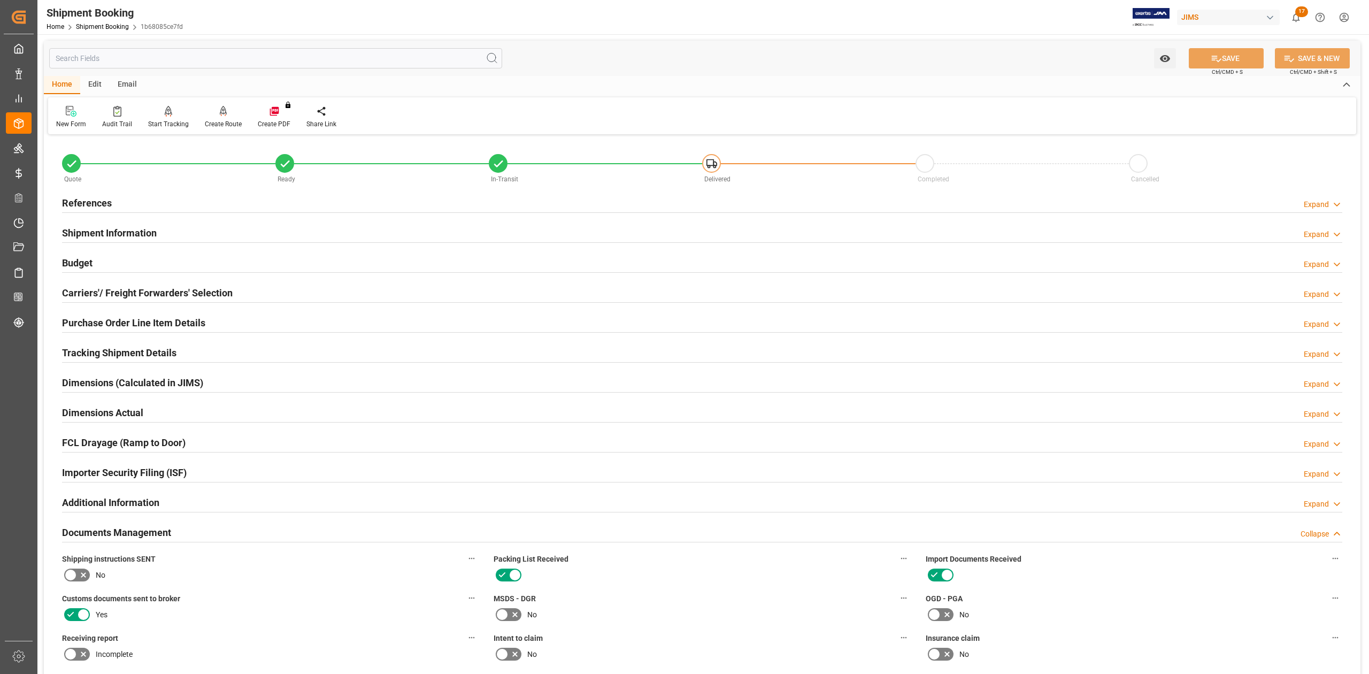
click at [101, 317] on h2 "Purchase Order Line Item Details" at bounding box center [133, 323] width 143 height 14
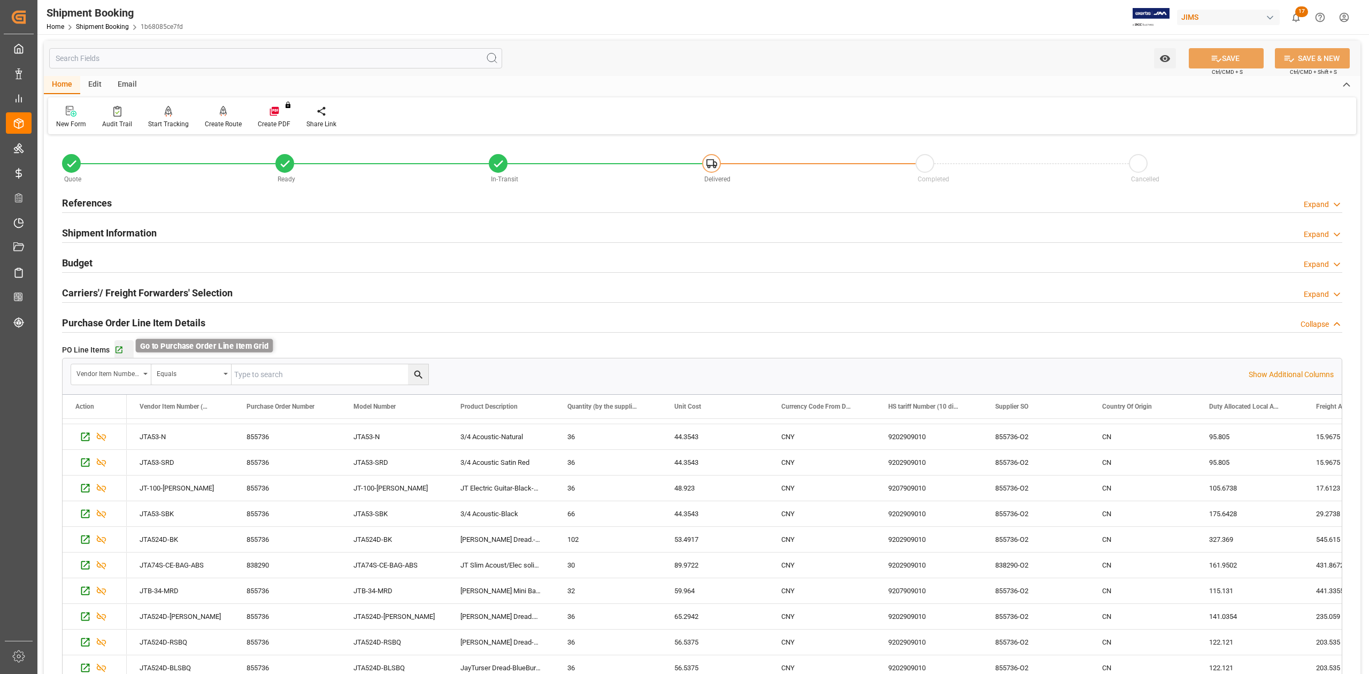
click at [119, 347] on icon "button" at bounding box center [118, 350] width 9 height 9
